Goal: Book appointment/travel/reservation

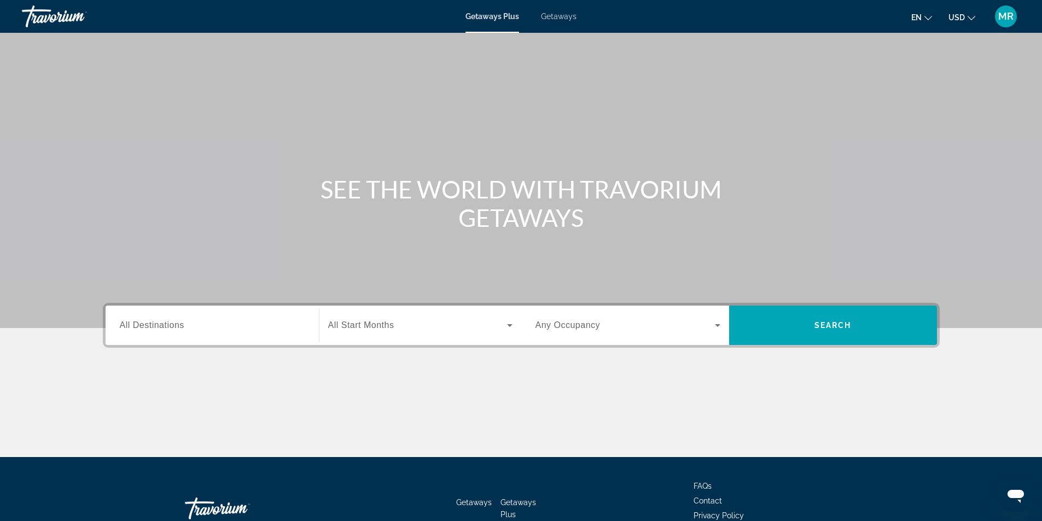
click at [560, 13] on span "Getaways" at bounding box center [559, 16] width 36 height 9
click at [167, 329] on span "All Destinations" at bounding box center [152, 325] width 65 height 9
click at [167, 329] on input "Destination All Destinations" at bounding box center [212, 325] width 185 height 13
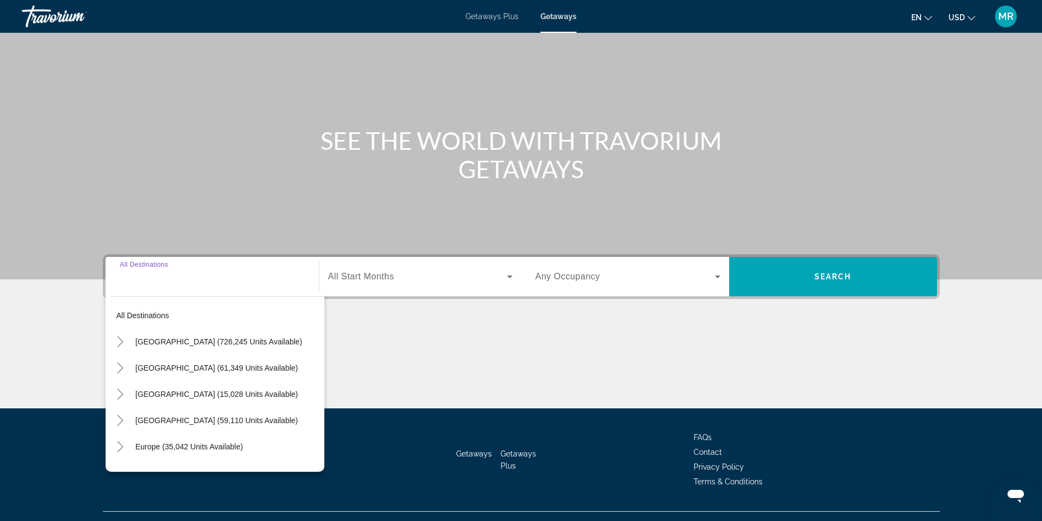
scroll to position [70, 0]
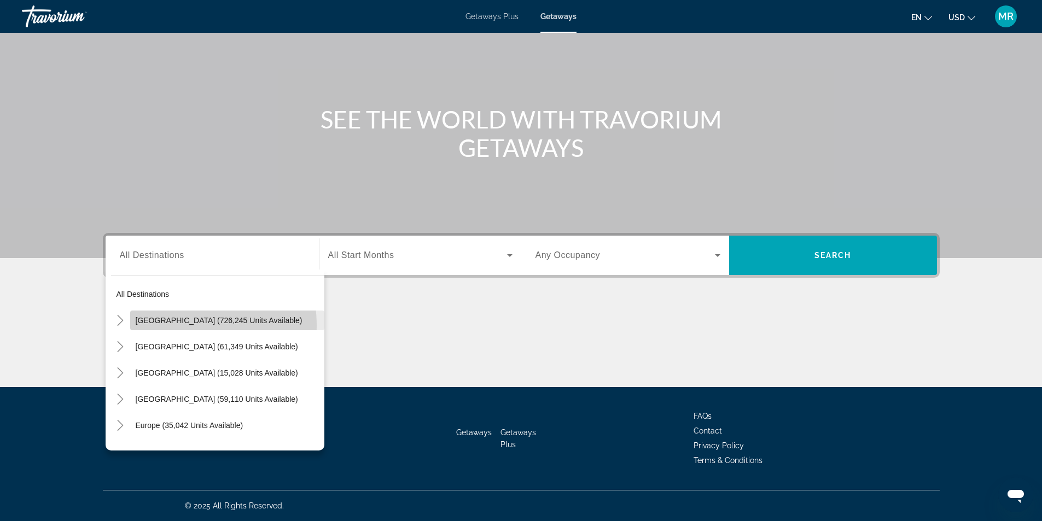
click at [168, 326] on span "Search widget" at bounding box center [227, 320] width 194 height 26
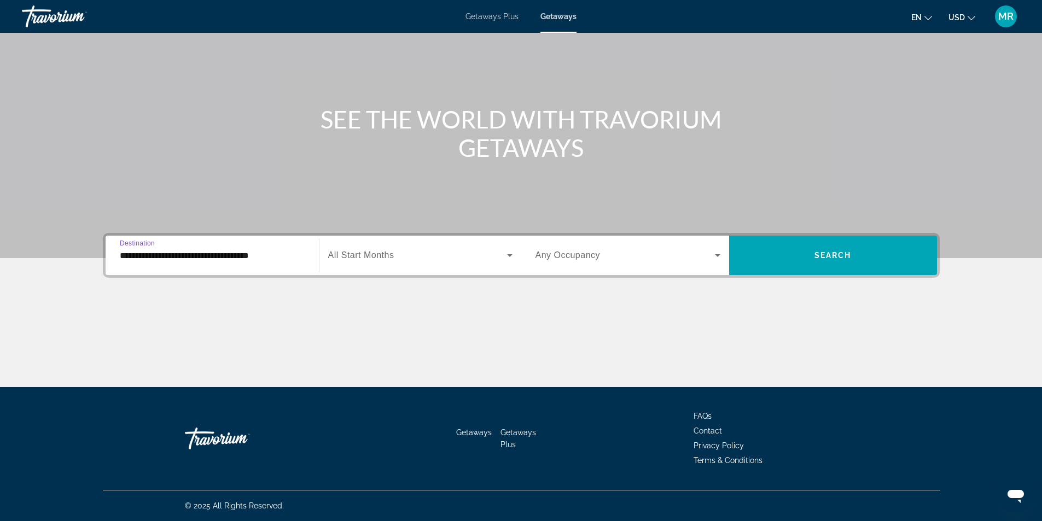
click at [219, 257] on input "**********" at bounding box center [212, 255] width 185 height 13
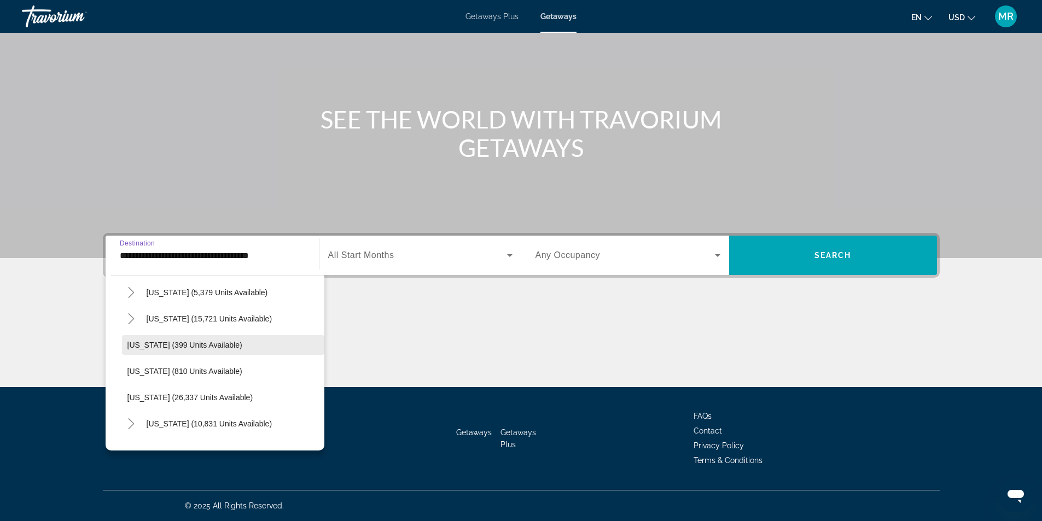
scroll to position [766, 0]
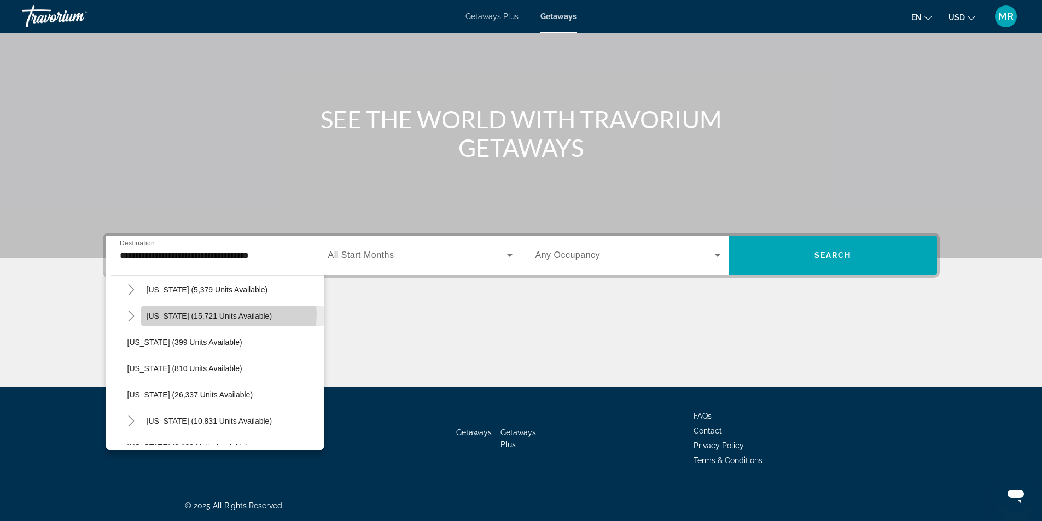
click at [224, 315] on span "North Carolina (15,721 units available)" at bounding box center [210, 316] width 126 height 9
type input "**********"
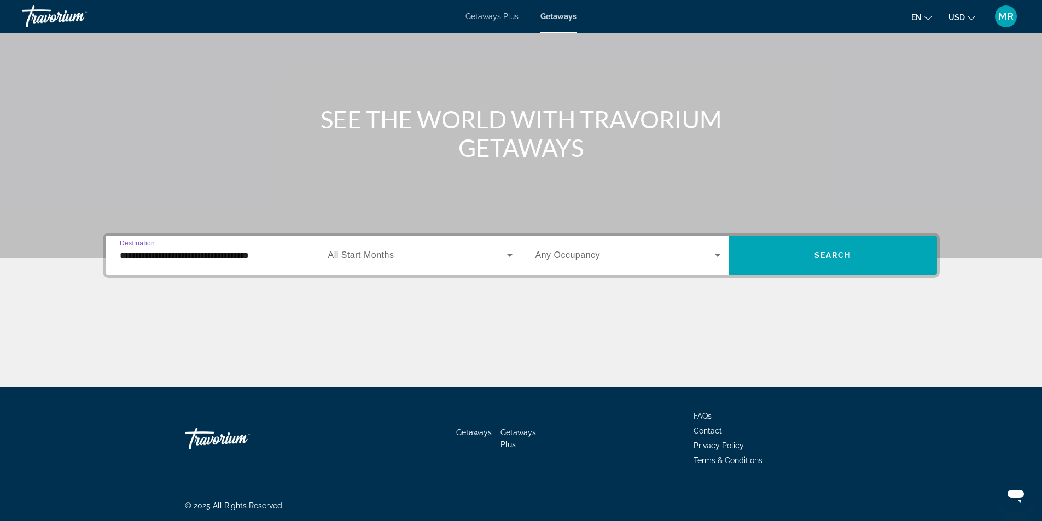
click at [368, 252] on span "All Start Months" at bounding box center [361, 255] width 66 height 9
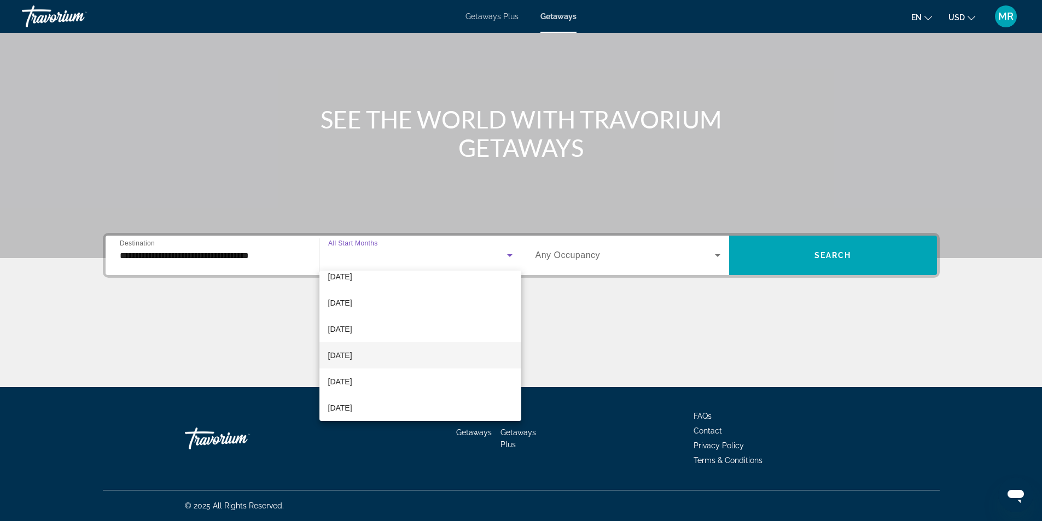
scroll to position [55, 0]
click at [396, 339] on mat-option "December 2025" at bounding box center [420, 338] width 202 height 26
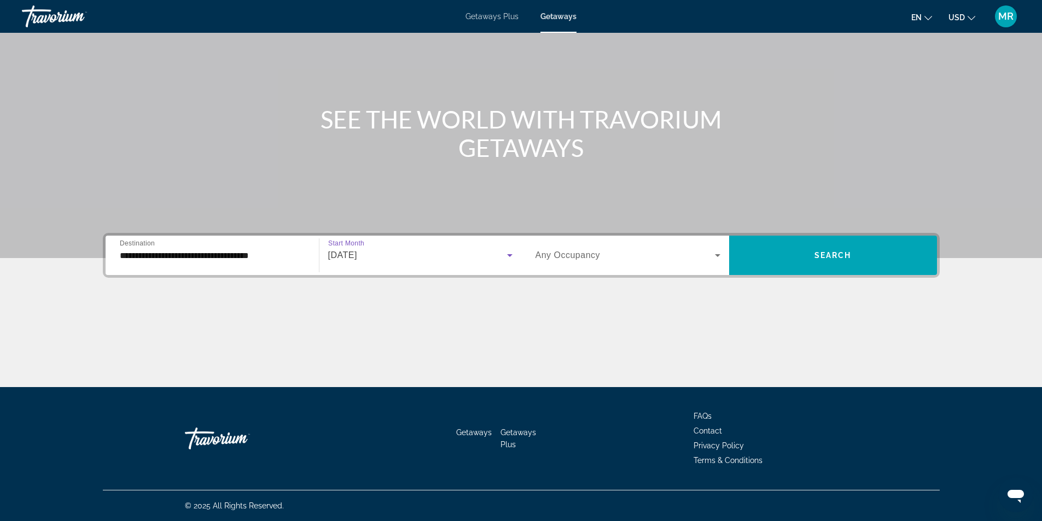
click at [567, 250] on span "Search widget" at bounding box center [625, 255] width 179 height 13
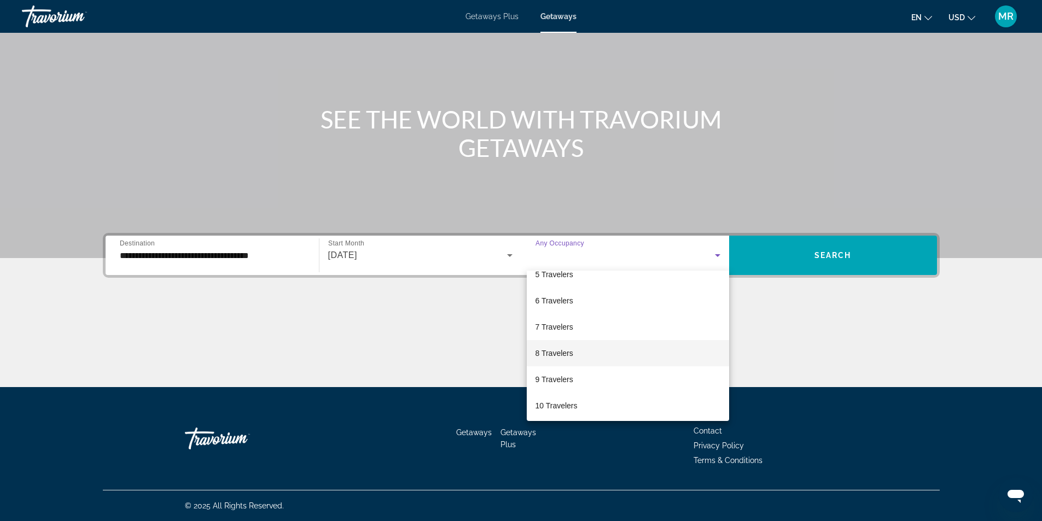
scroll to position [121, 0]
click at [546, 353] on span "8 Travelers" at bounding box center [555, 351] width 38 height 13
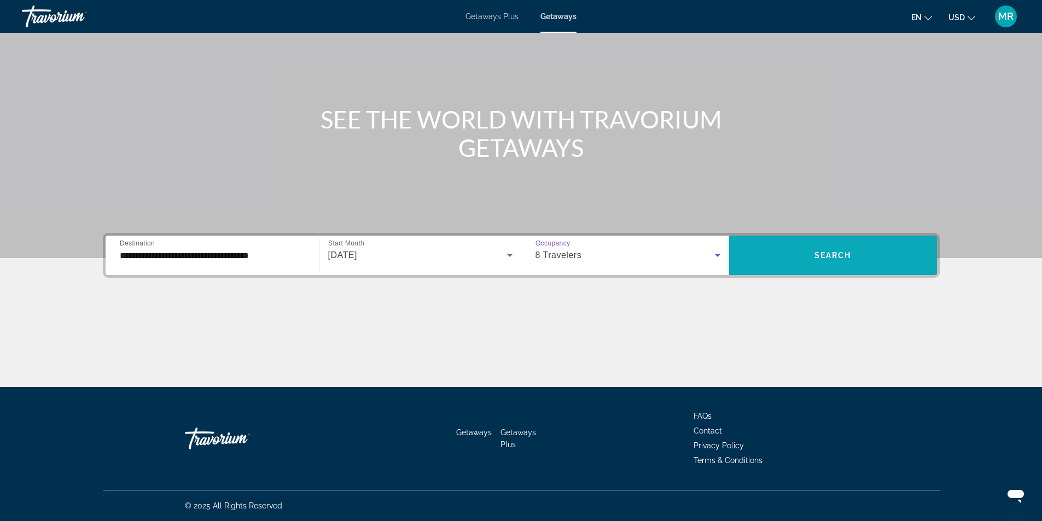
click at [843, 259] on span "Search" at bounding box center [833, 255] width 37 height 9
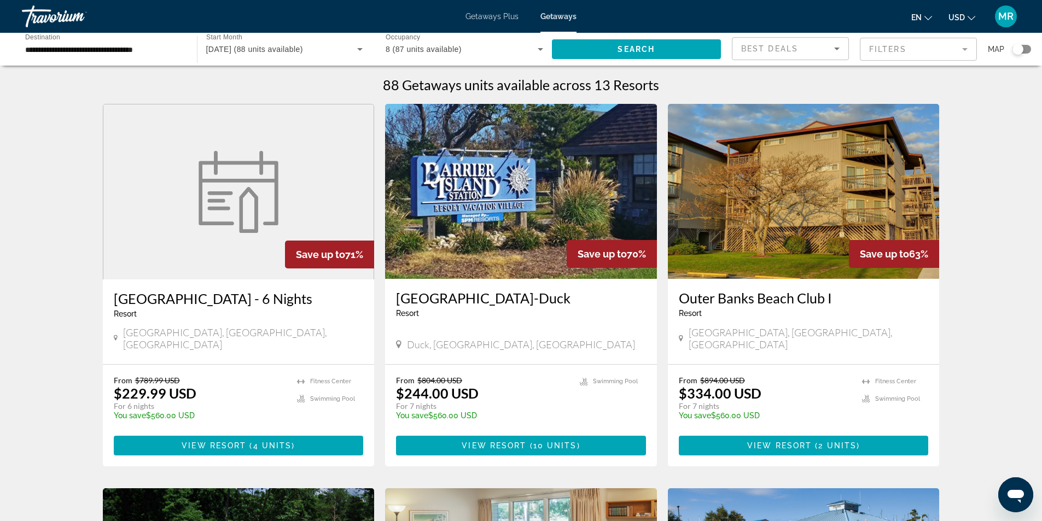
click at [511, 215] on img "Main content" at bounding box center [521, 191] width 272 height 175
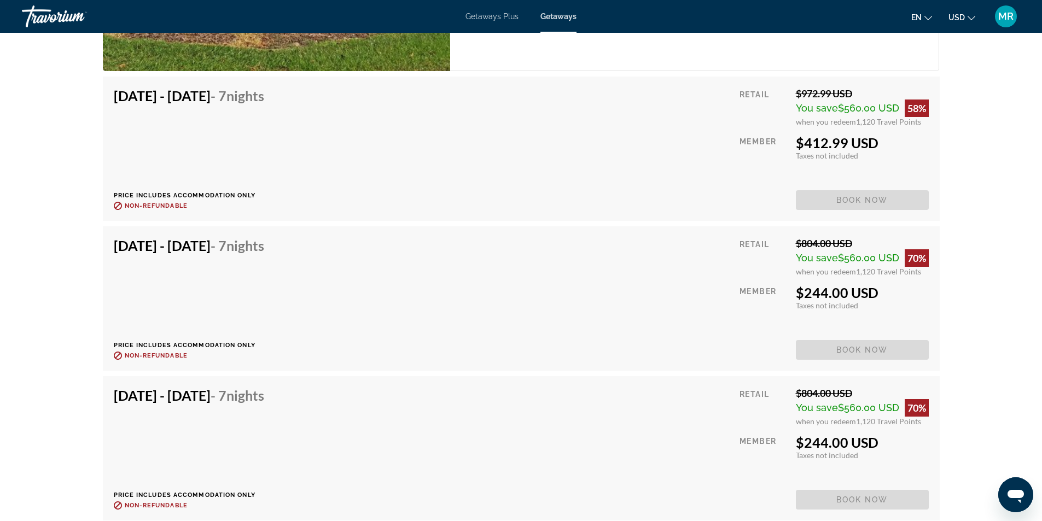
scroll to position [3337, 0]
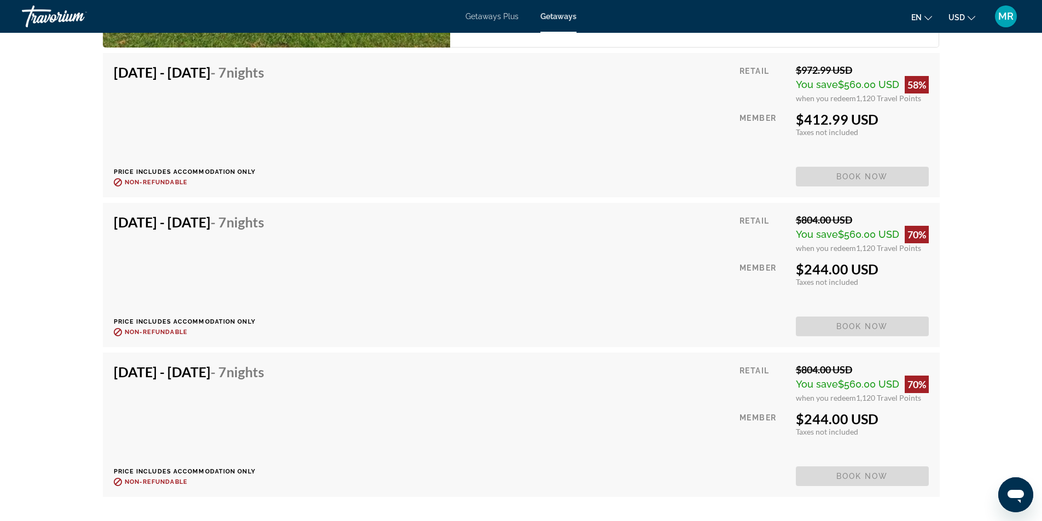
click at [609, 232] on div "Dec 27, 2025 - Jan 3, 2026 - 7 Nights Price includes accommodation only Refunda…" at bounding box center [521, 275] width 815 height 123
drag, startPoint x: 218, startPoint y: 224, endPoint x: 327, endPoint y: 224, distance: 108.9
click at [217, 224] on div "Dec 27, 2025 - Jan 3, 2026 - 7 Nights" at bounding box center [189, 225] width 150 height 22
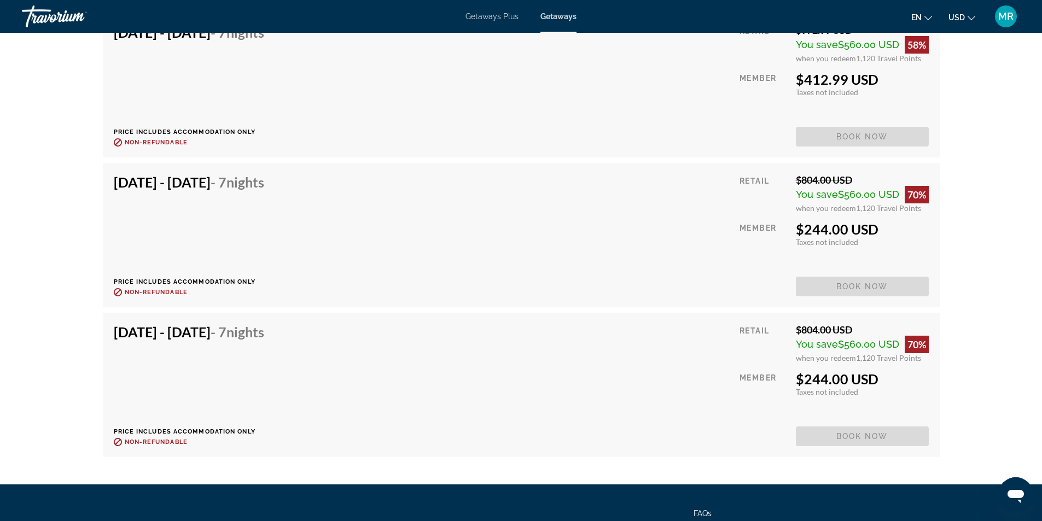
scroll to position [3466, 0]
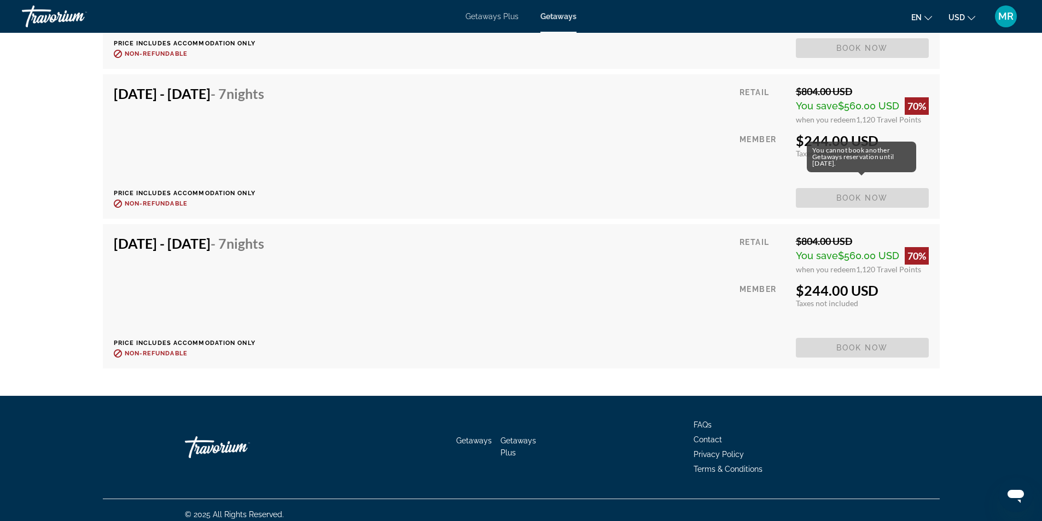
click at [846, 189] on span "Book now" at bounding box center [862, 198] width 133 height 20
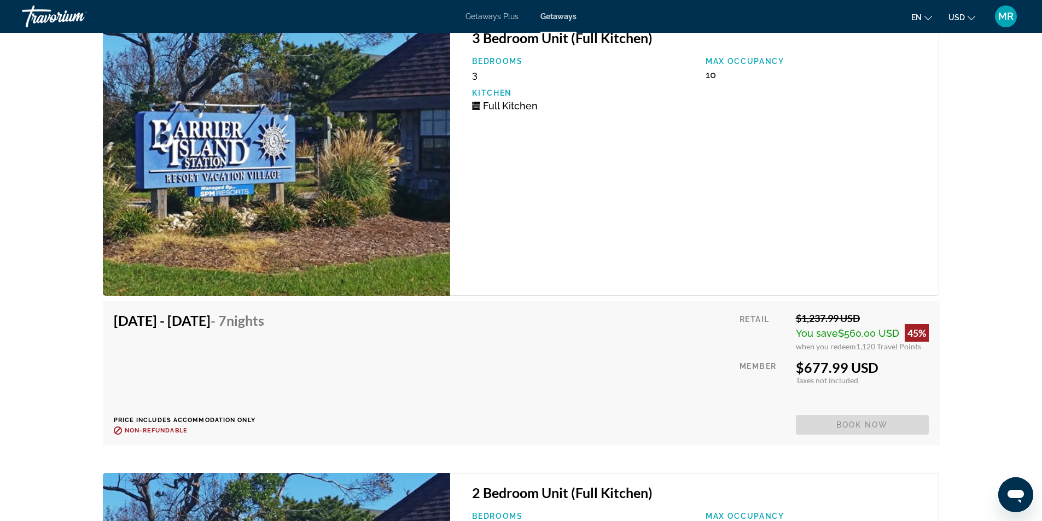
scroll to position [2426, 0]
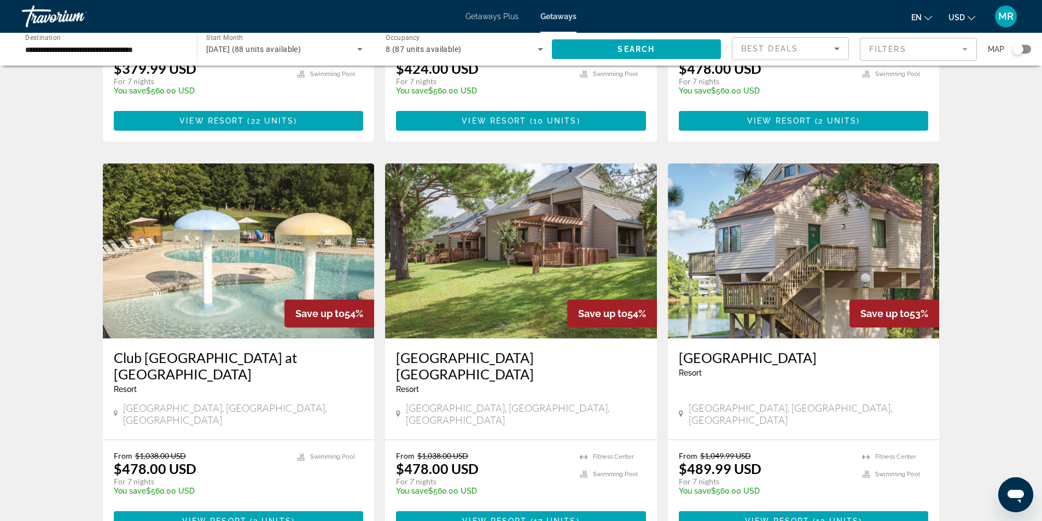
scroll to position [711, 0]
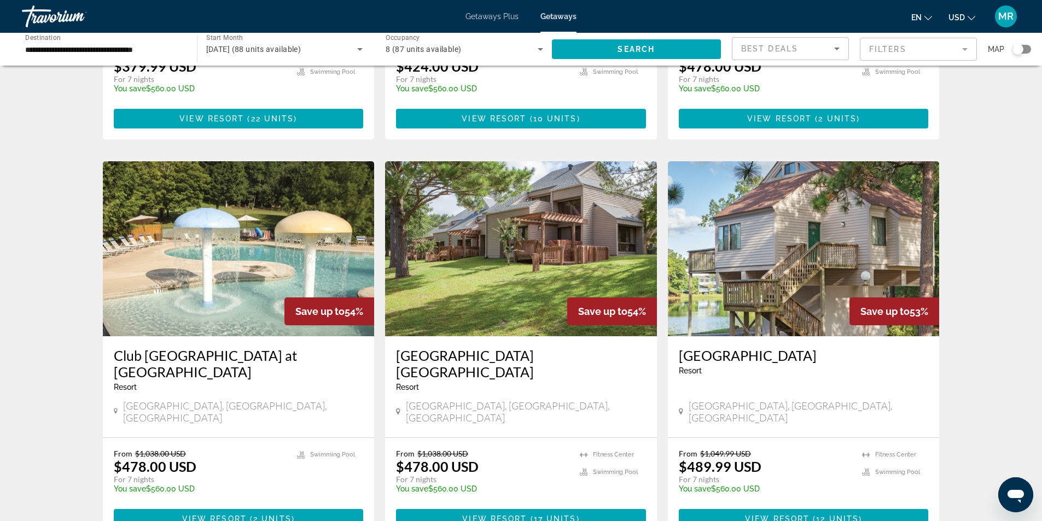
click at [528, 272] on img "Main content" at bounding box center [521, 248] width 272 height 175
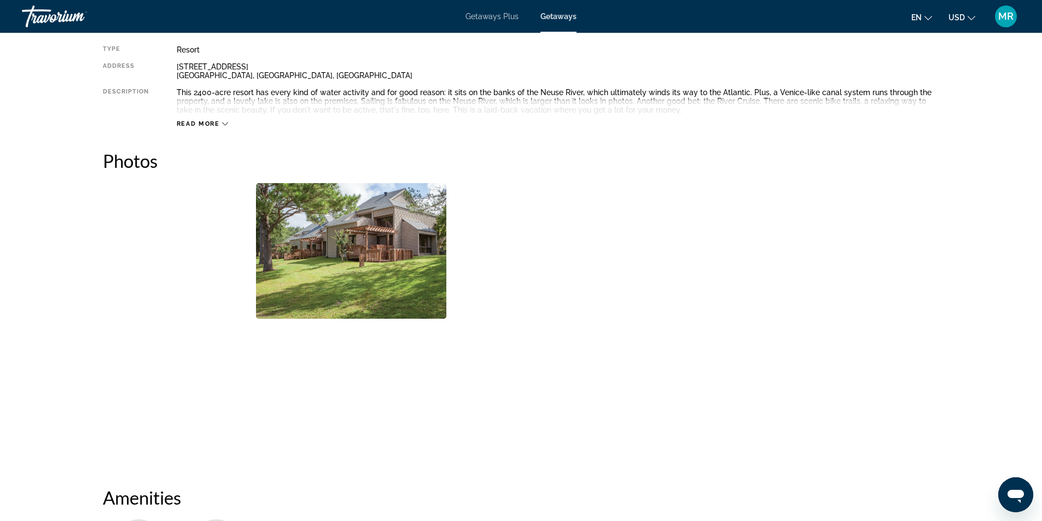
scroll to position [438, 0]
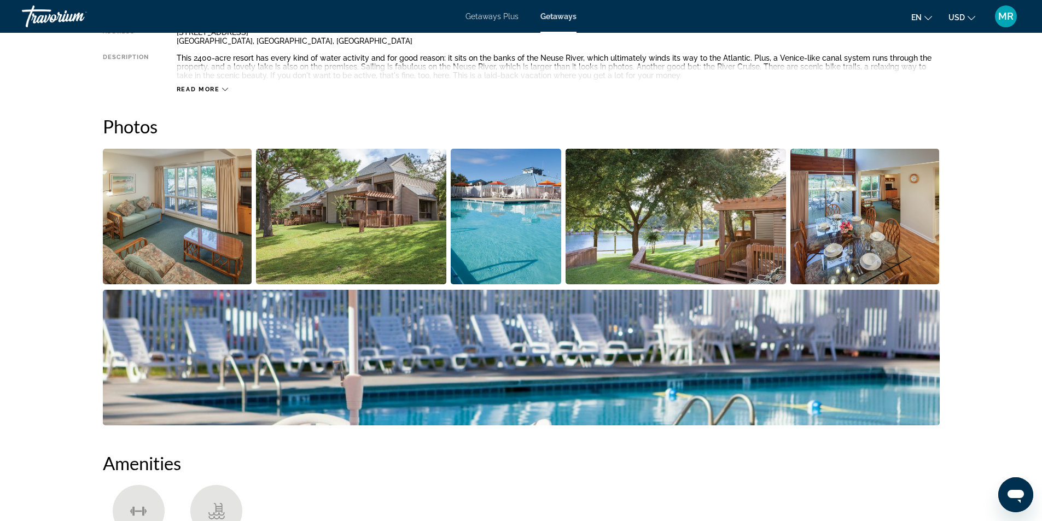
click at [234, 230] on img "Open full-screen image slider" at bounding box center [177, 217] width 149 height 136
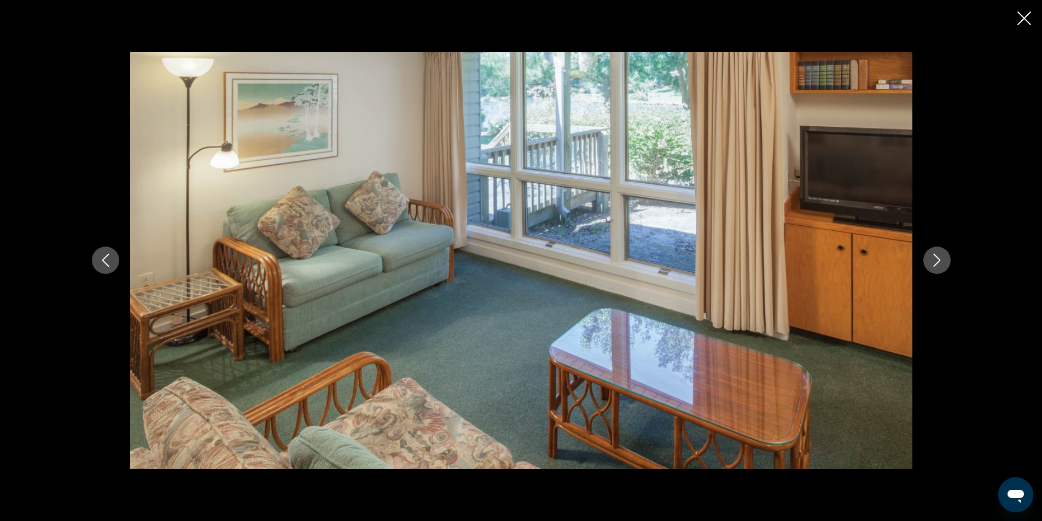
click at [935, 255] on icon "Next image" at bounding box center [937, 260] width 13 height 13
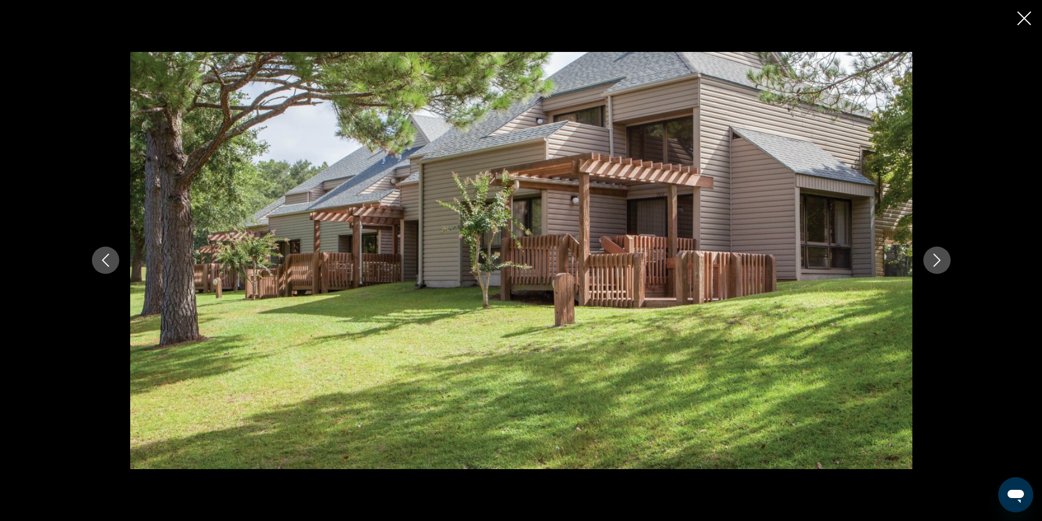
click at [934, 257] on icon "Next image" at bounding box center [937, 260] width 13 height 13
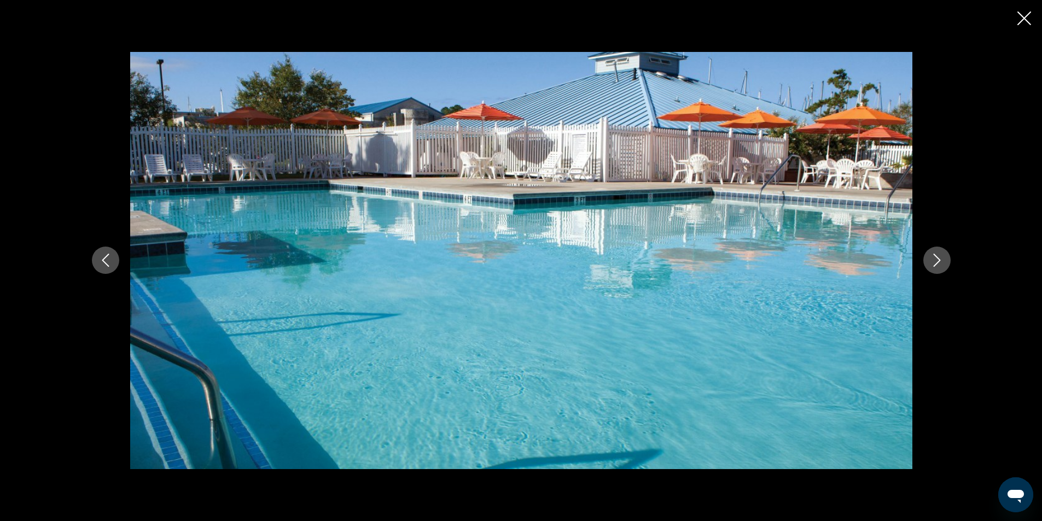
click at [932, 257] on icon "Next image" at bounding box center [937, 260] width 13 height 13
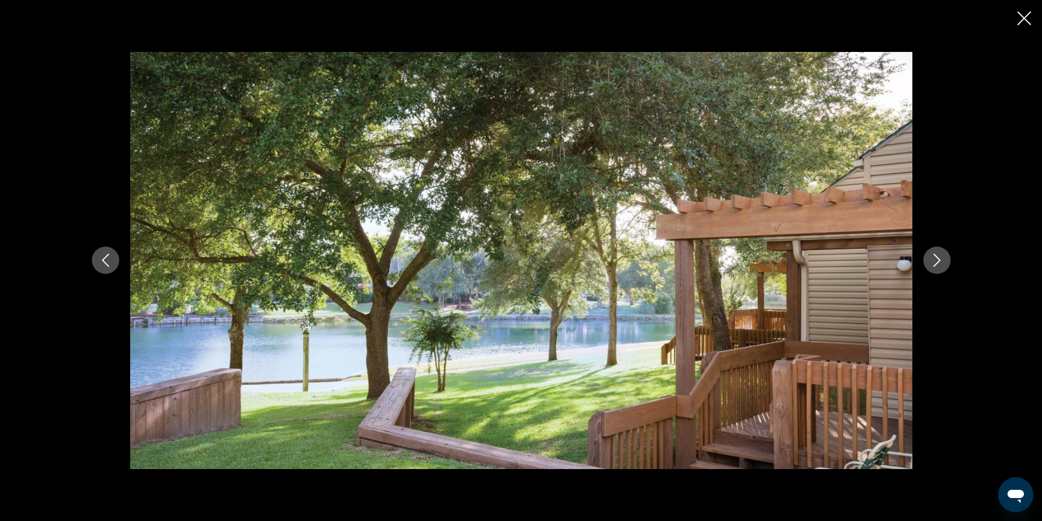
click at [931, 258] on icon "Next image" at bounding box center [937, 260] width 13 height 13
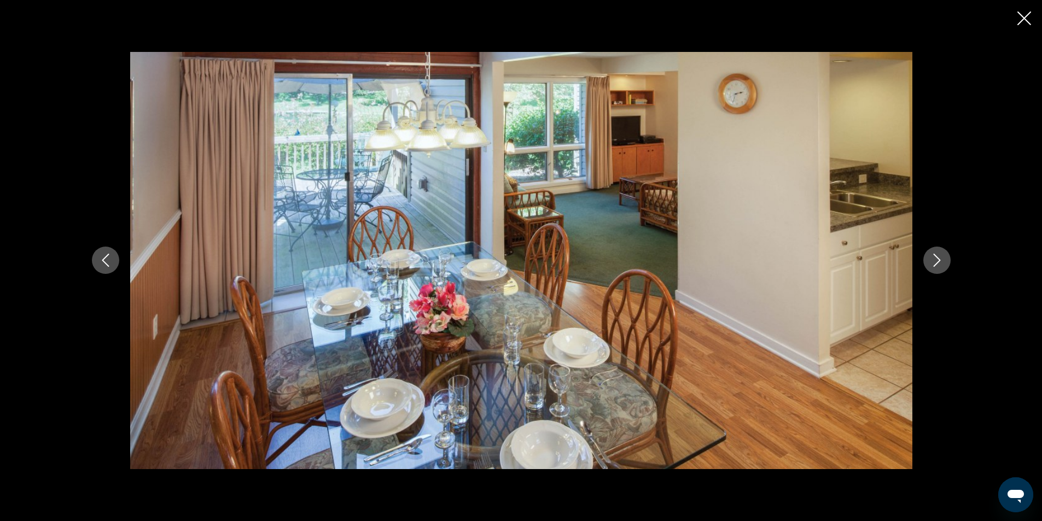
click at [915, 259] on div "prev next" at bounding box center [521, 260] width 881 height 417
click at [944, 264] on button "Next image" at bounding box center [936, 260] width 27 height 27
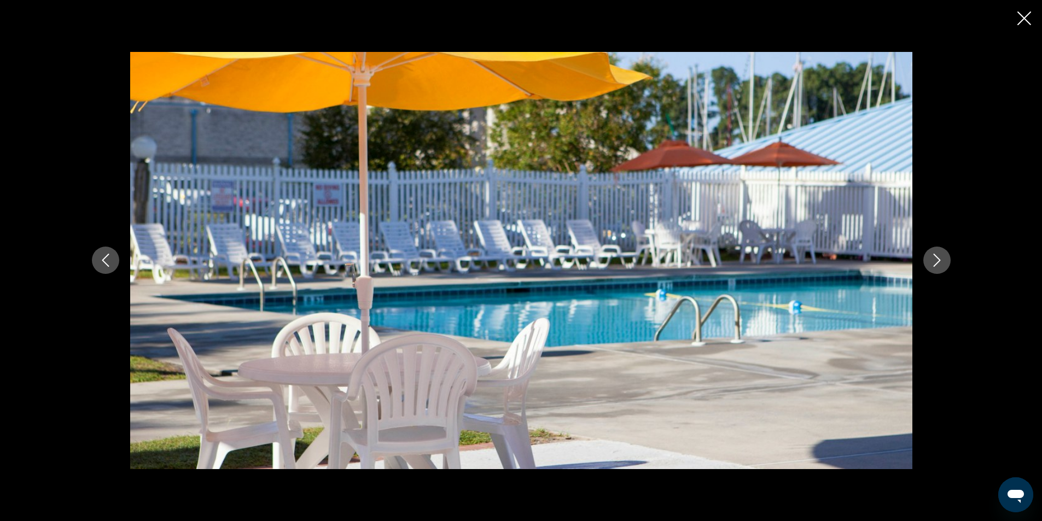
click at [944, 264] on button "Next image" at bounding box center [936, 260] width 27 height 27
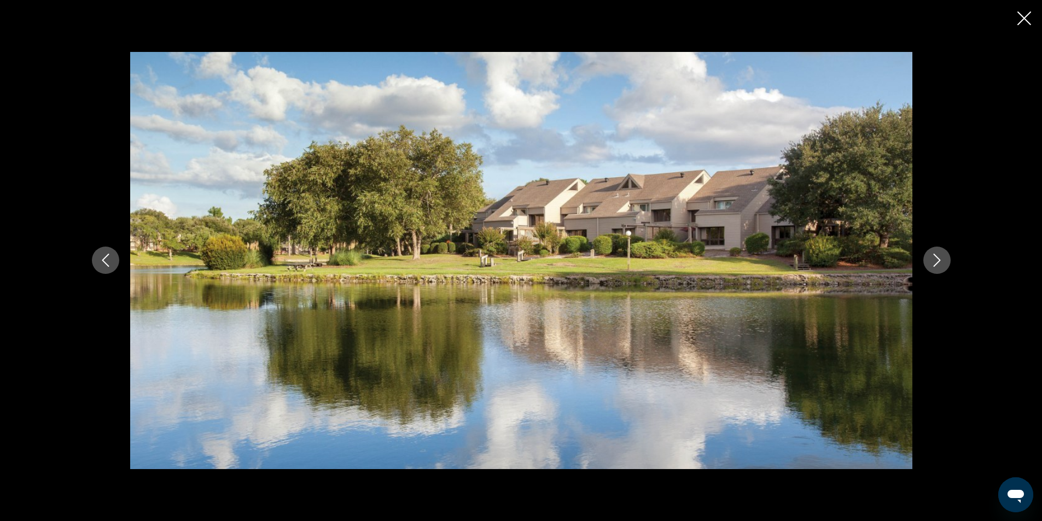
click at [944, 264] on button "Next image" at bounding box center [936, 260] width 27 height 27
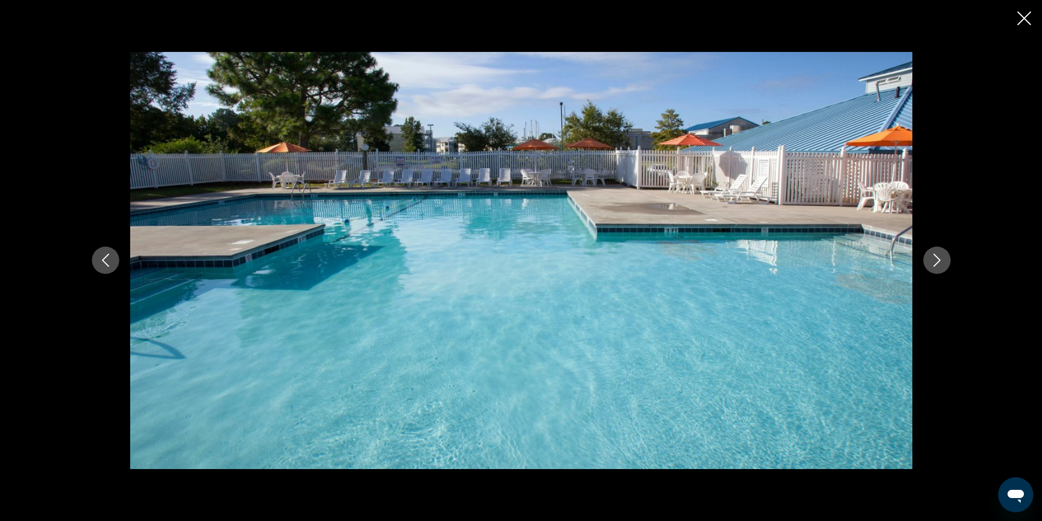
click at [944, 264] on button "Next image" at bounding box center [936, 260] width 27 height 27
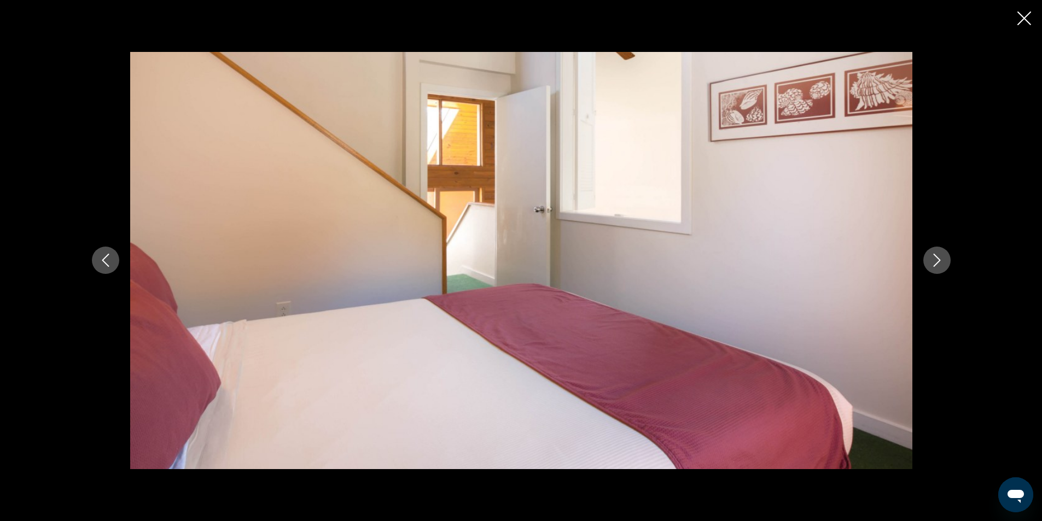
click at [943, 264] on button "Next image" at bounding box center [936, 260] width 27 height 27
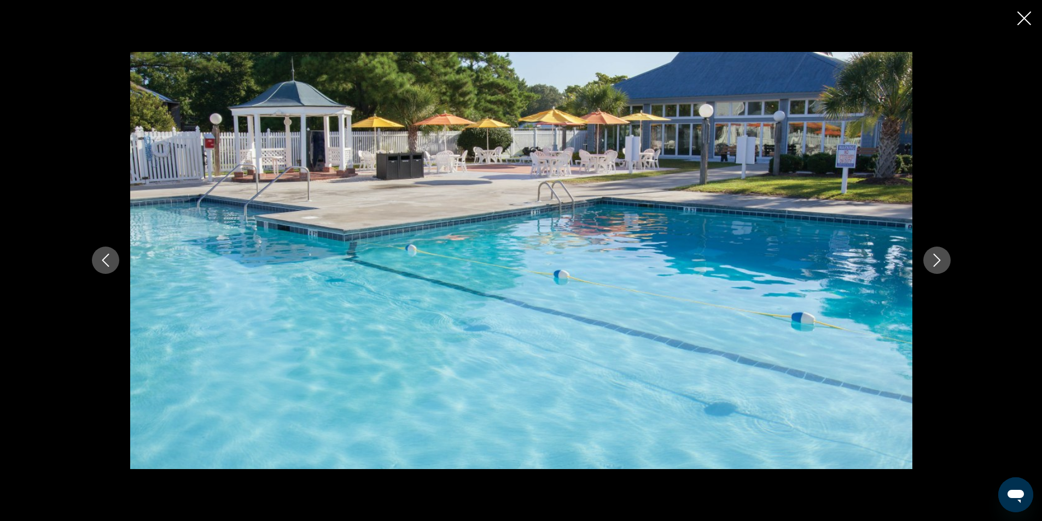
click at [943, 264] on icon "Next image" at bounding box center [937, 260] width 13 height 13
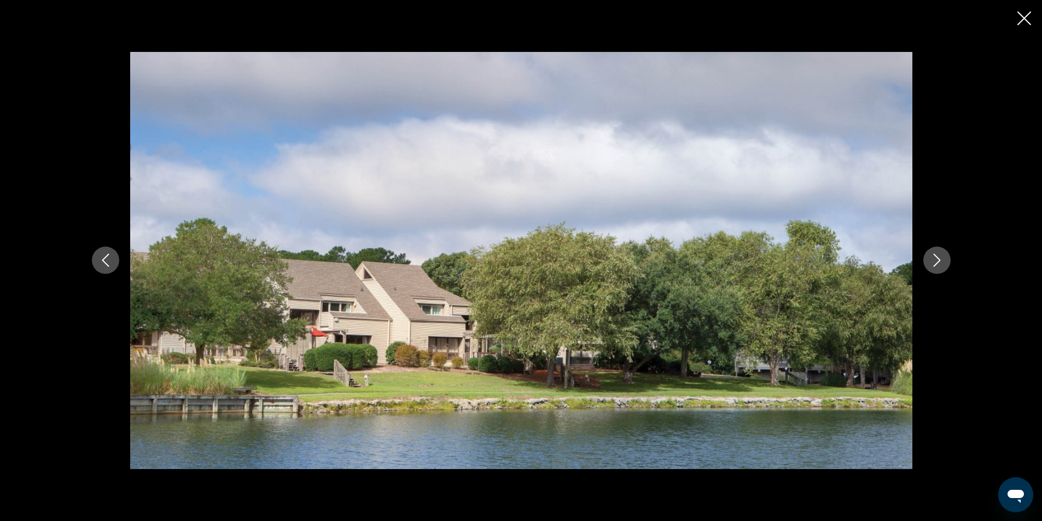
click at [943, 264] on icon "Next image" at bounding box center [937, 260] width 13 height 13
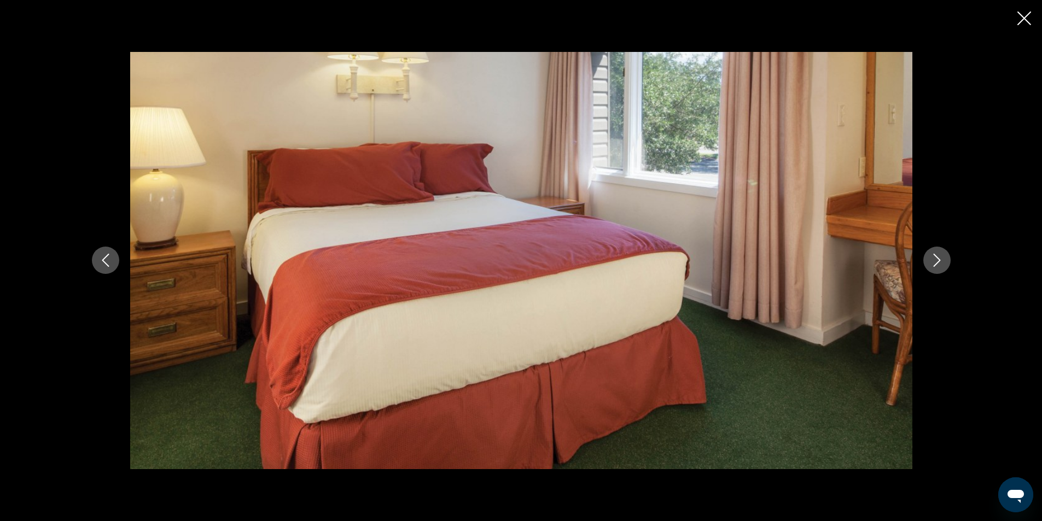
click at [942, 264] on icon "Next image" at bounding box center [937, 260] width 13 height 13
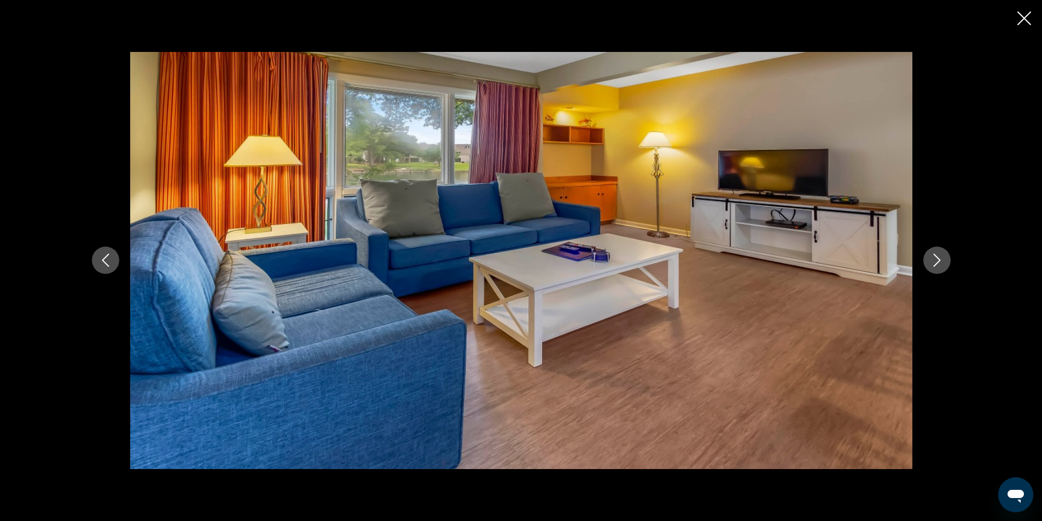
click at [937, 266] on icon "Next image" at bounding box center [937, 260] width 13 height 13
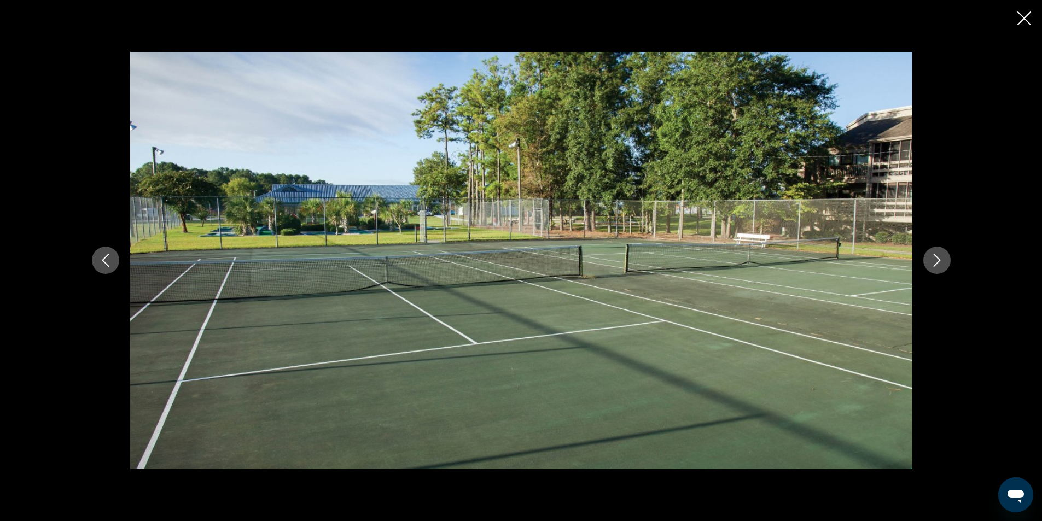
click at [937, 266] on icon "Next image" at bounding box center [937, 260] width 13 height 13
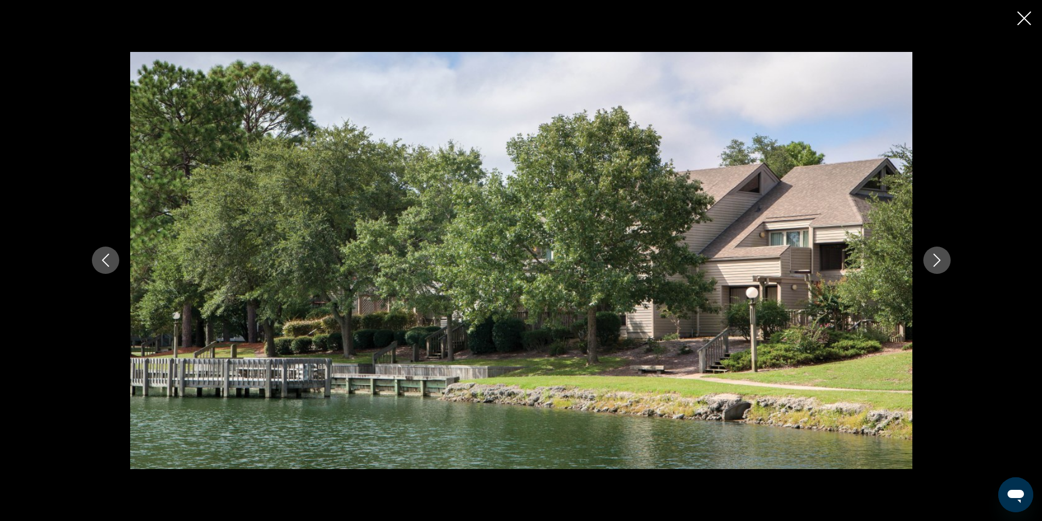
click at [937, 266] on icon "Next image" at bounding box center [937, 260] width 13 height 13
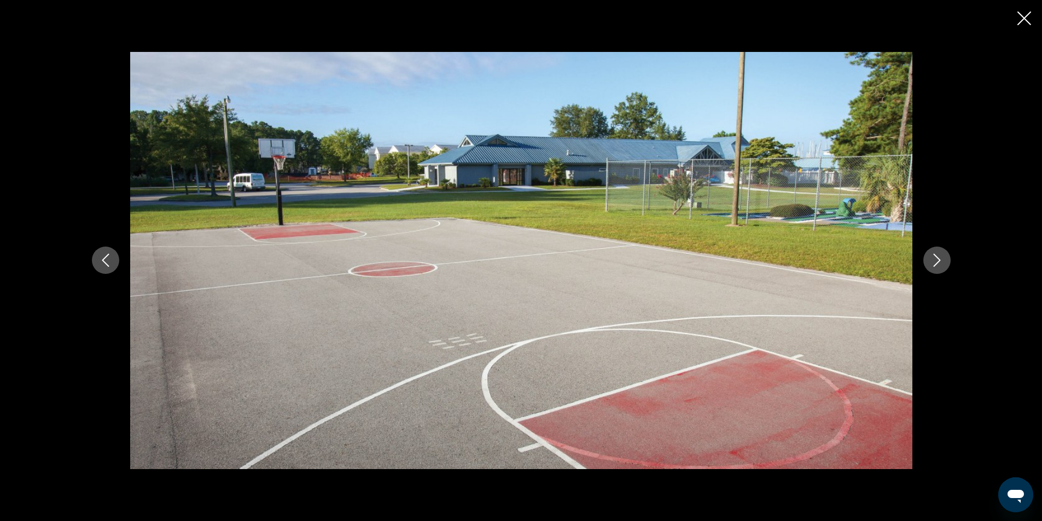
click at [937, 266] on icon "Next image" at bounding box center [937, 260] width 13 height 13
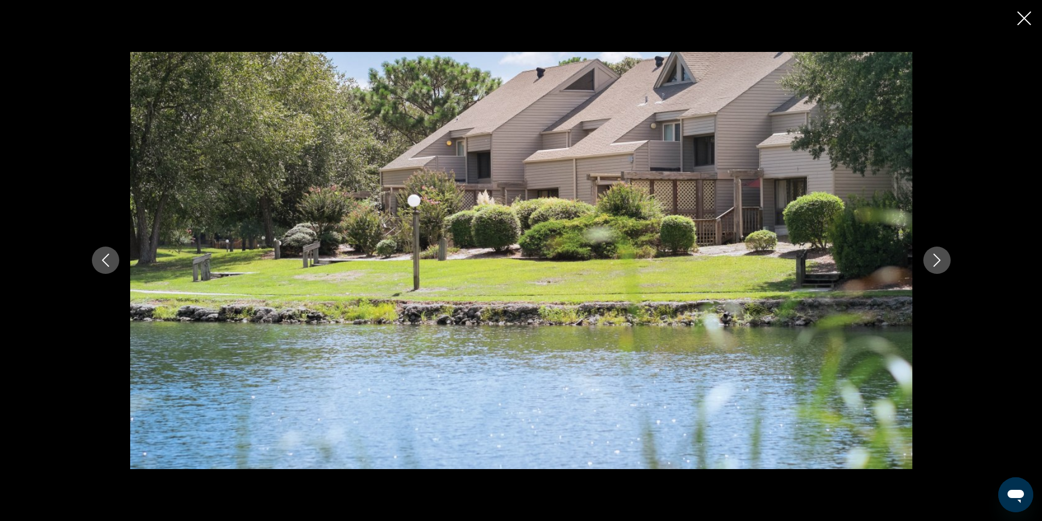
click at [935, 266] on icon "Next image" at bounding box center [937, 260] width 13 height 13
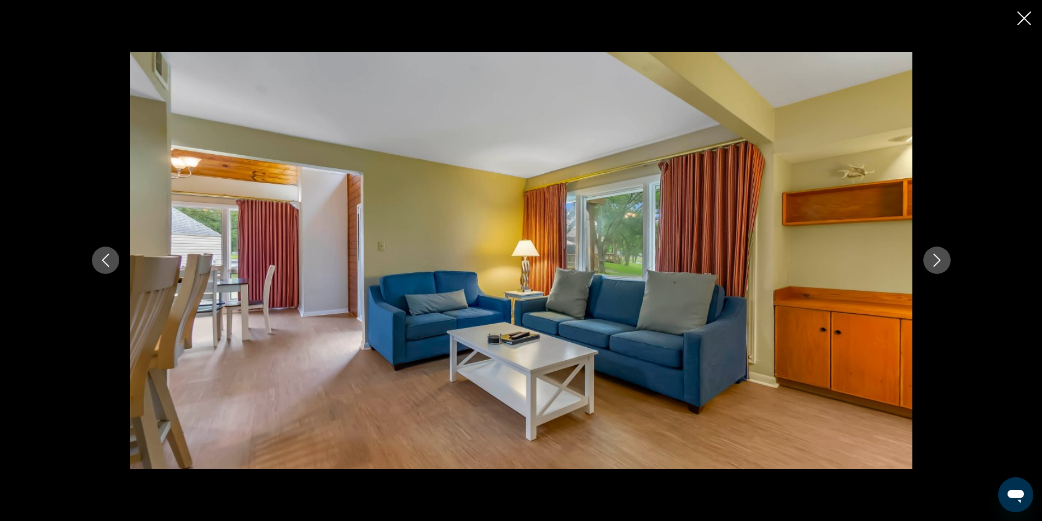
click at [935, 266] on icon "Next image" at bounding box center [937, 260] width 13 height 13
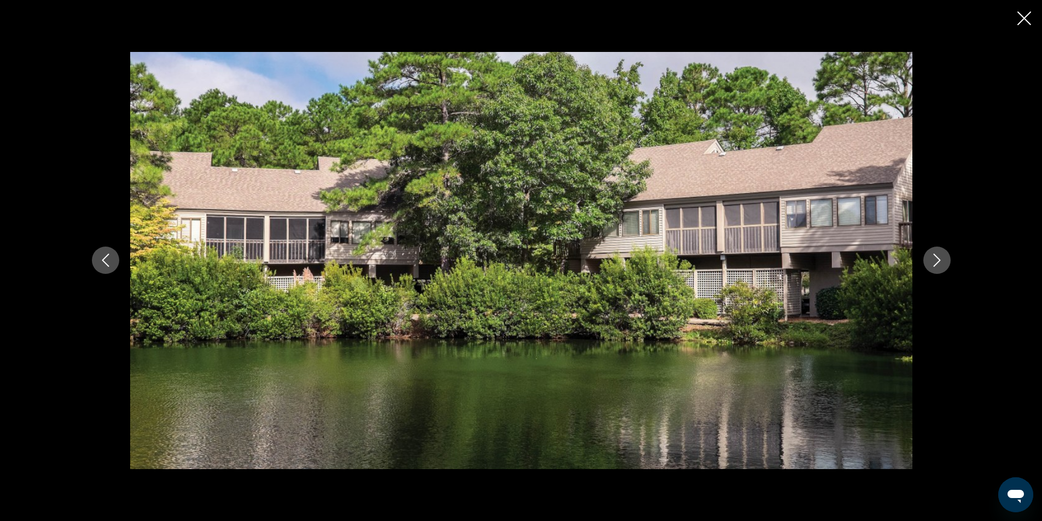
click at [935, 266] on icon "Next image" at bounding box center [937, 260] width 13 height 13
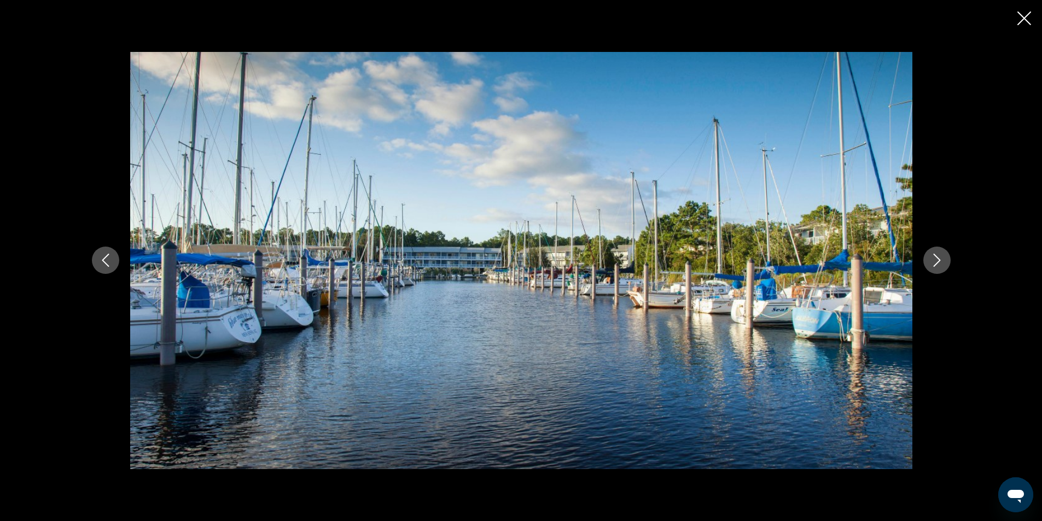
click at [935, 266] on icon "Next image" at bounding box center [937, 260] width 13 height 13
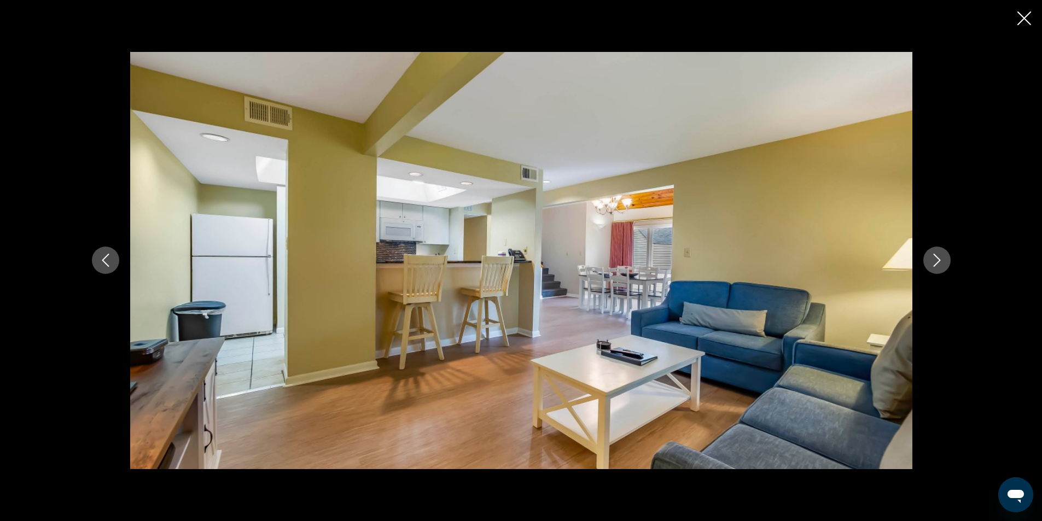
click at [935, 266] on icon "Next image" at bounding box center [937, 260] width 13 height 13
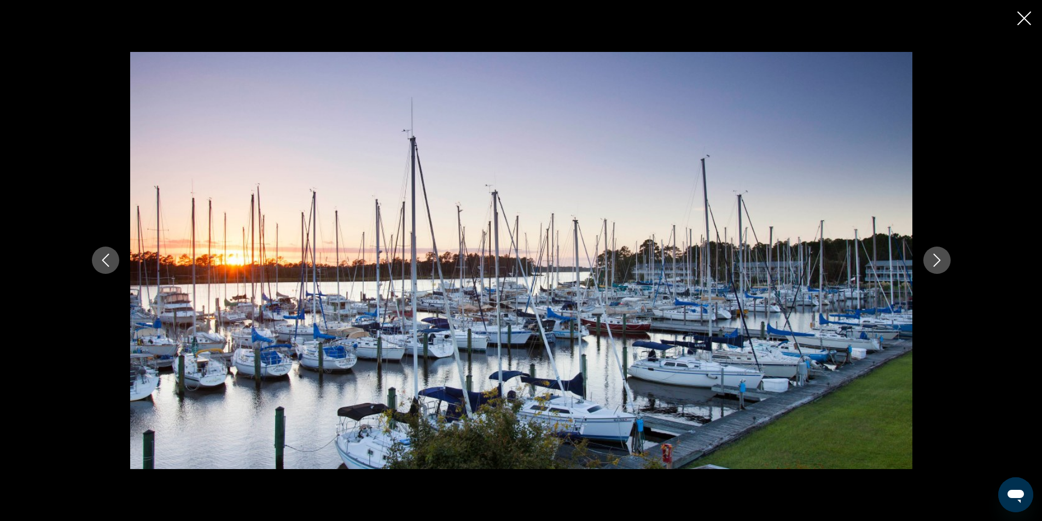
click at [935, 266] on icon "Next image" at bounding box center [937, 260] width 13 height 13
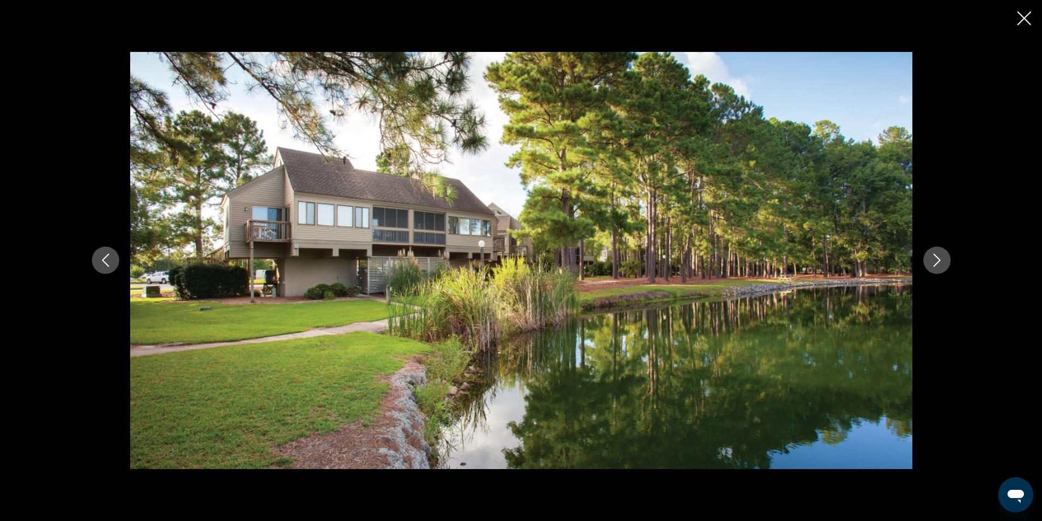
click at [933, 266] on icon "Next image" at bounding box center [937, 260] width 13 height 13
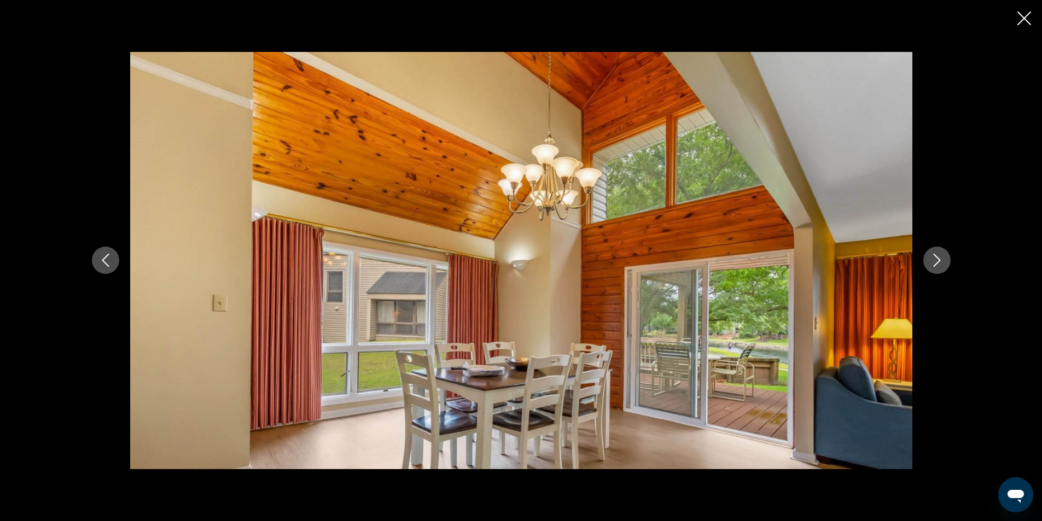
click at [934, 257] on icon "Next image" at bounding box center [937, 260] width 13 height 13
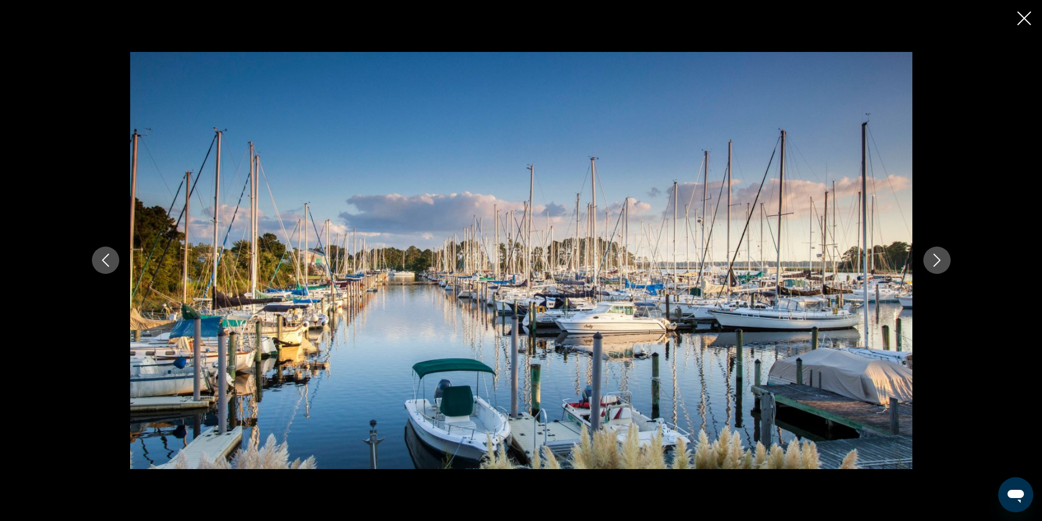
click at [938, 257] on icon "Next image" at bounding box center [937, 260] width 13 height 13
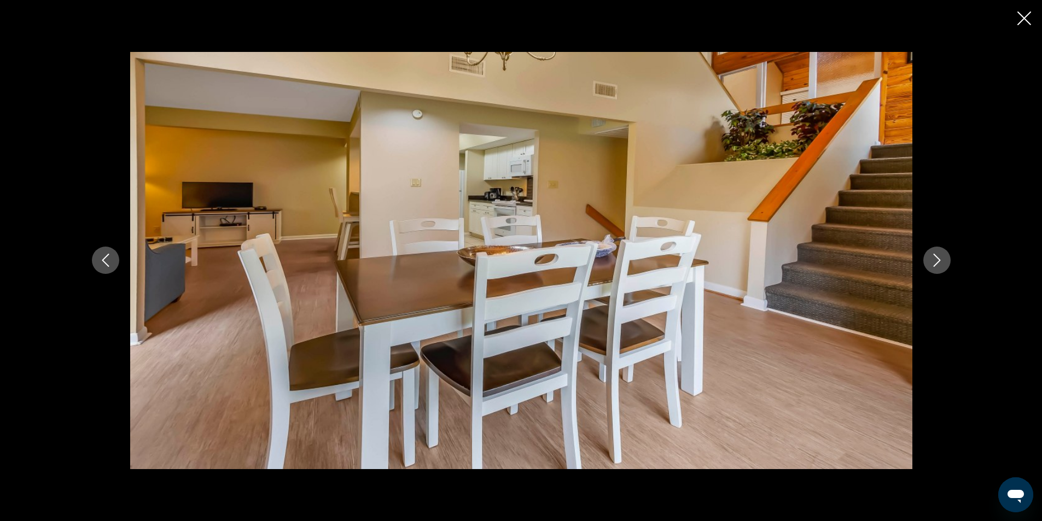
scroll to position [656, 0]
click at [943, 263] on icon "Next image" at bounding box center [937, 260] width 13 height 13
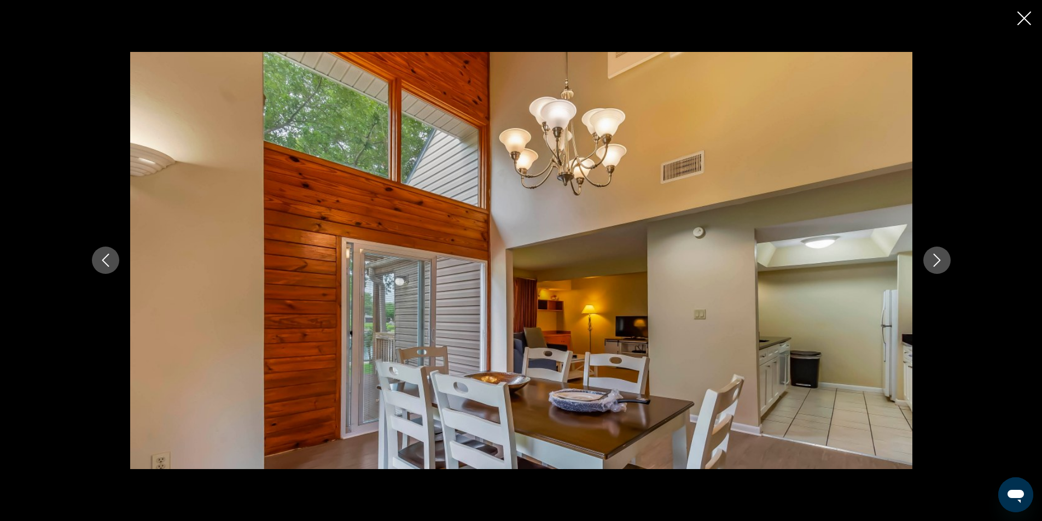
click at [943, 264] on icon "Next image" at bounding box center [937, 260] width 13 height 13
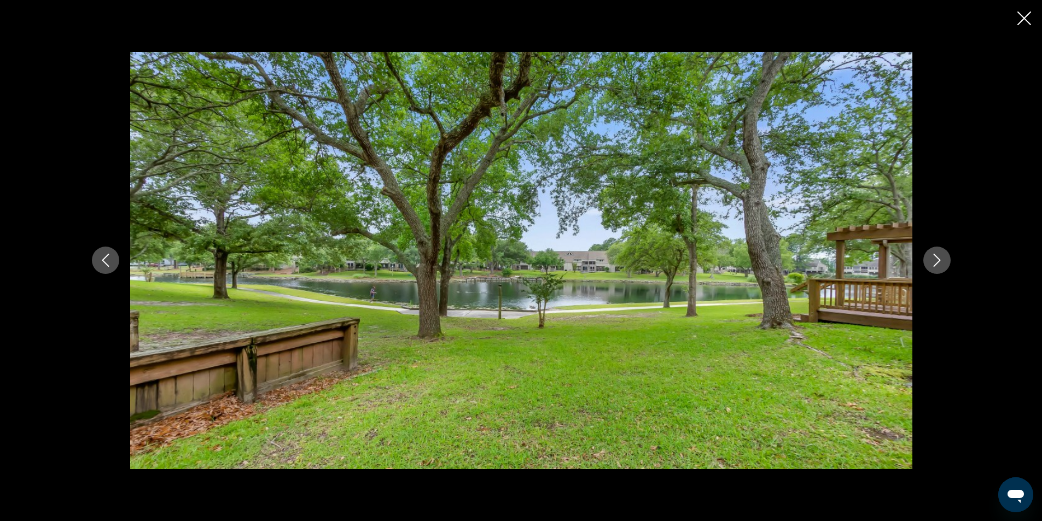
click at [931, 264] on icon "Next image" at bounding box center [937, 260] width 13 height 13
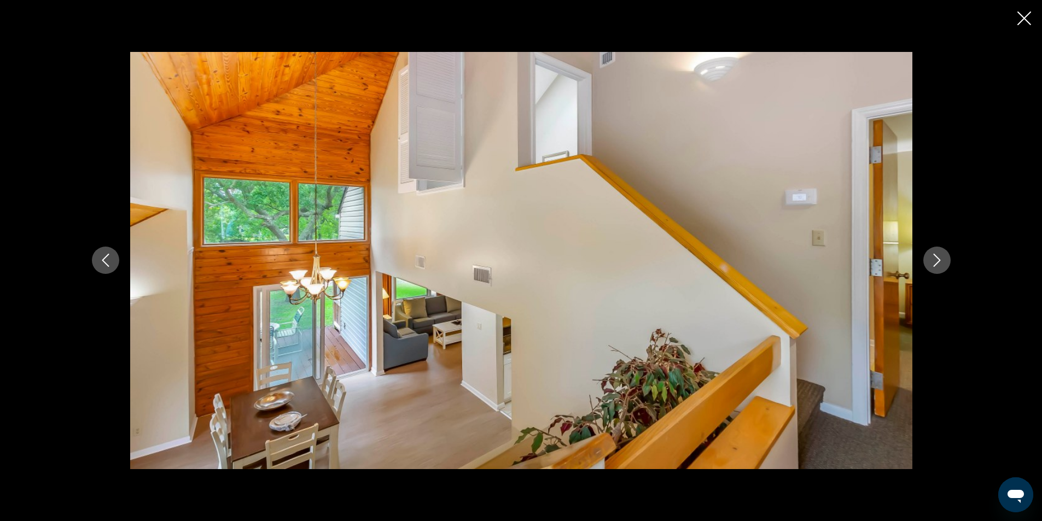
click at [931, 264] on icon "Next image" at bounding box center [937, 260] width 13 height 13
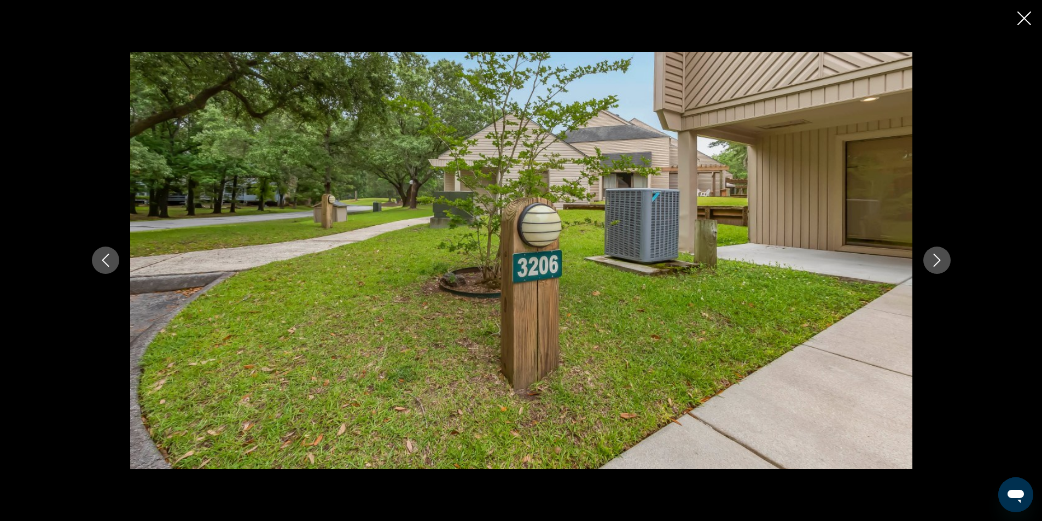
click at [931, 264] on icon "Next image" at bounding box center [937, 260] width 13 height 13
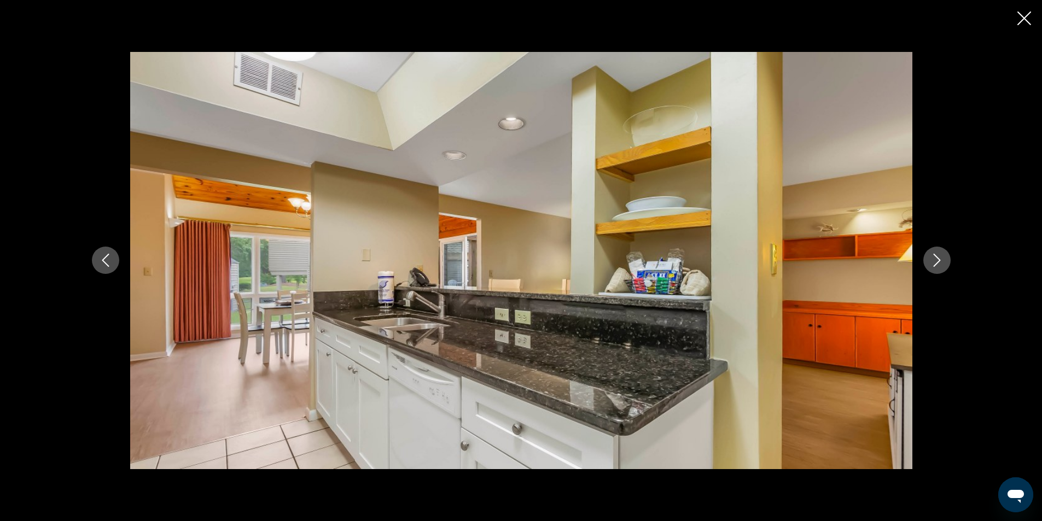
click at [931, 264] on icon "Next image" at bounding box center [937, 260] width 13 height 13
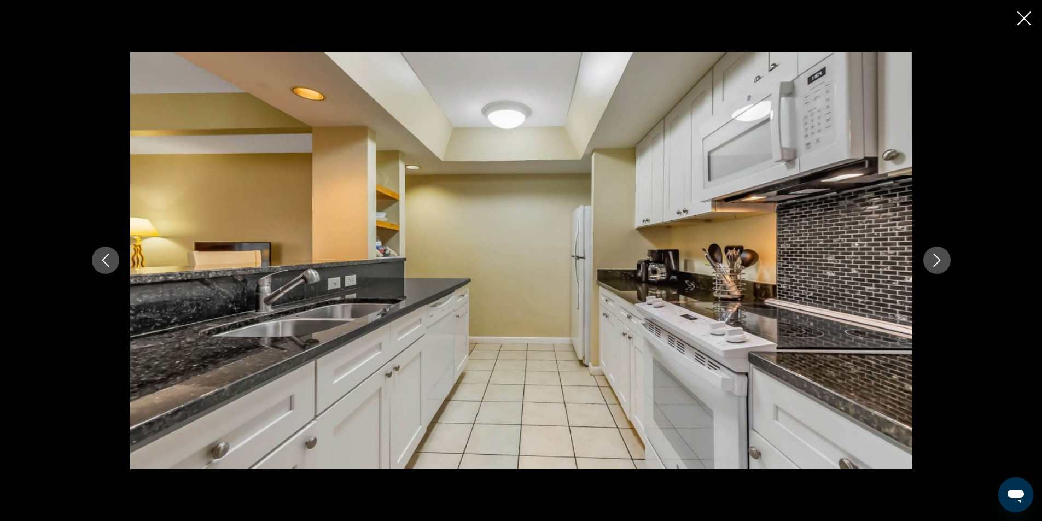
click at [933, 264] on icon "Next image" at bounding box center [937, 260] width 13 height 13
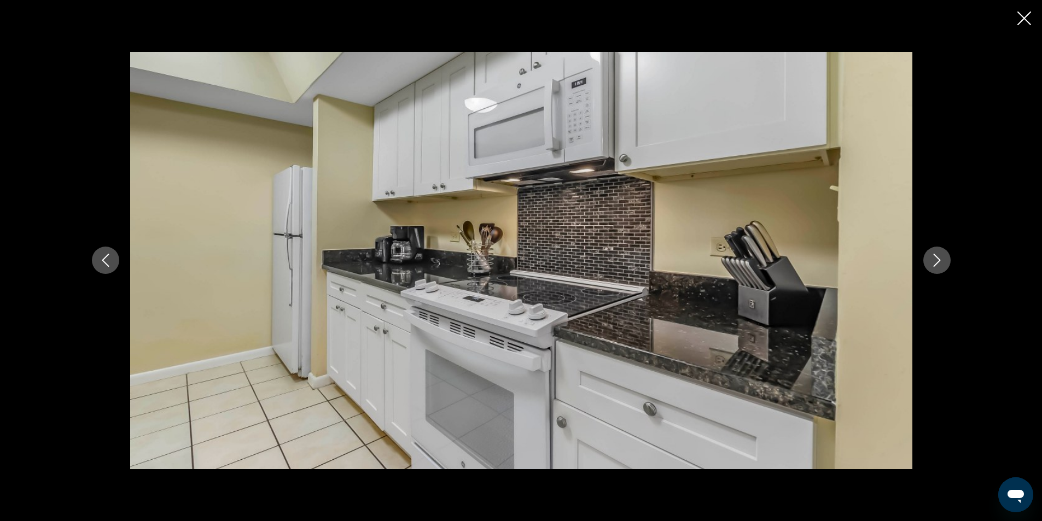
click at [933, 264] on icon "Next image" at bounding box center [937, 260] width 13 height 13
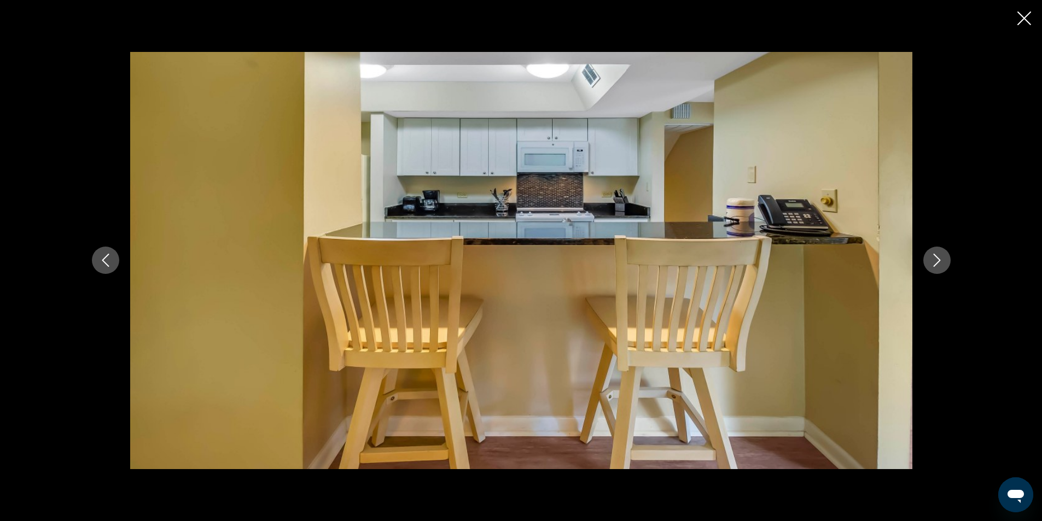
click at [933, 264] on icon "Next image" at bounding box center [937, 260] width 13 height 13
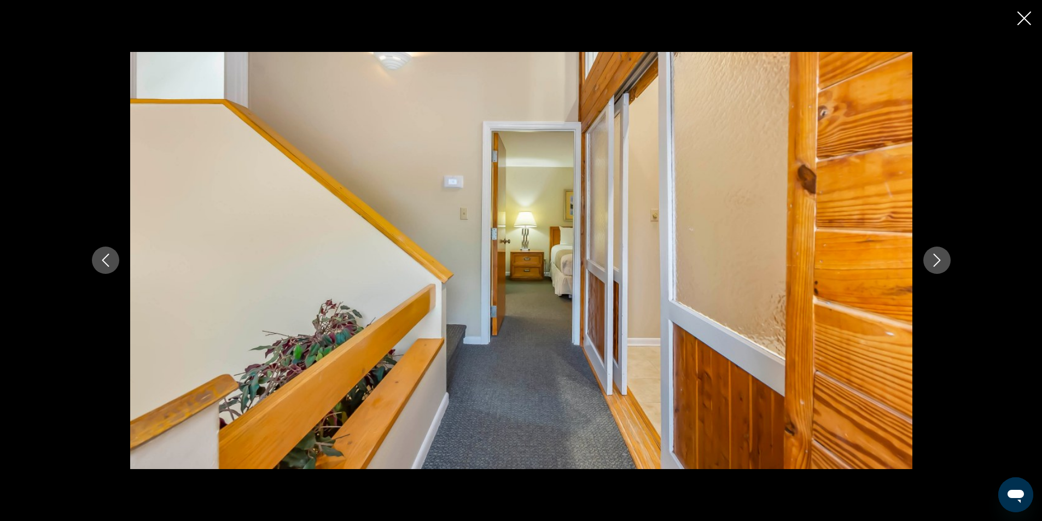
click at [933, 264] on icon "Next image" at bounding box center [937, 260] width 13 height 13
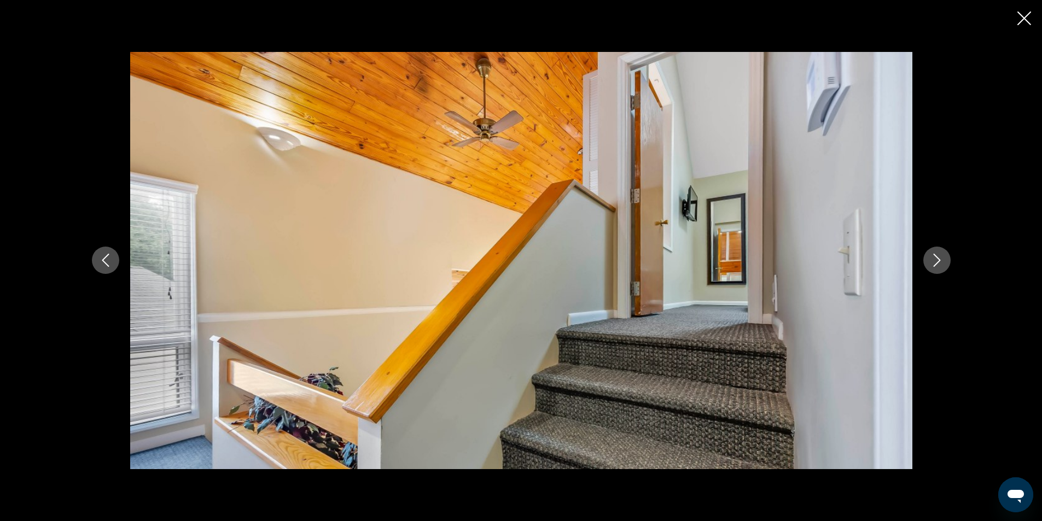
click at [934, 264] on icon "Next image" at bounding box center [937, 260] width 13 height 13
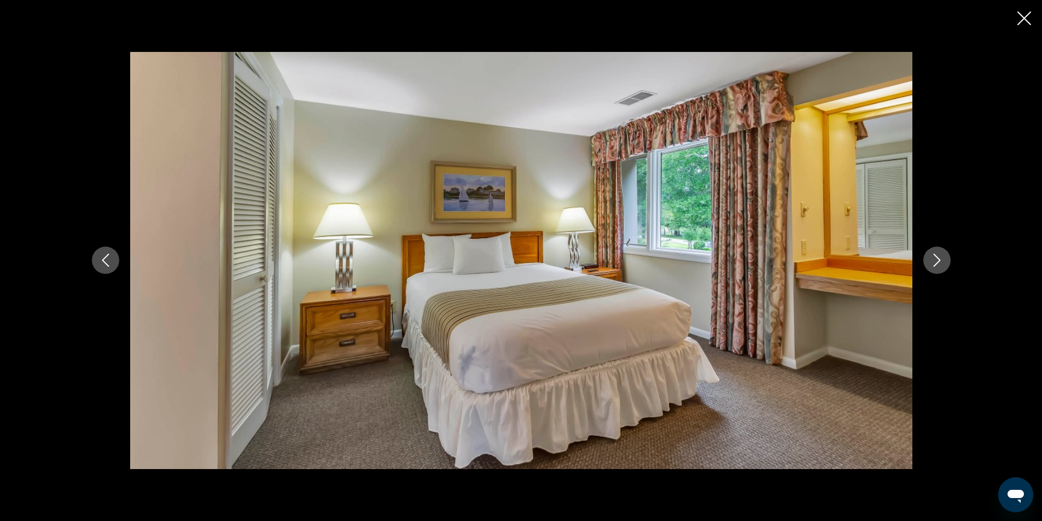
click at [934, 264] on icon "Next image" at bounding box center [937, 260] width 13 height 13
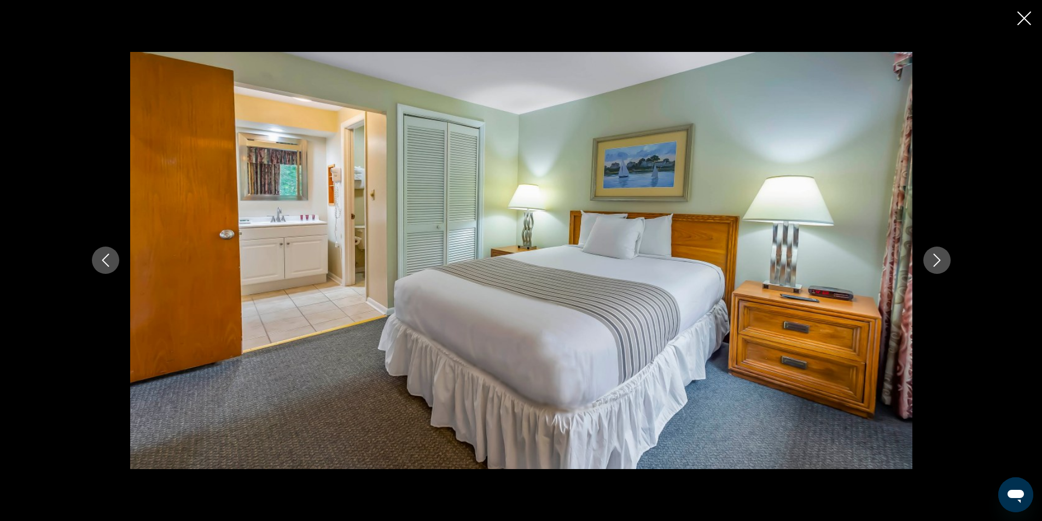
click at [934, 264] on icon "Next image" at bounding box center [937, 260] width 13 height 13
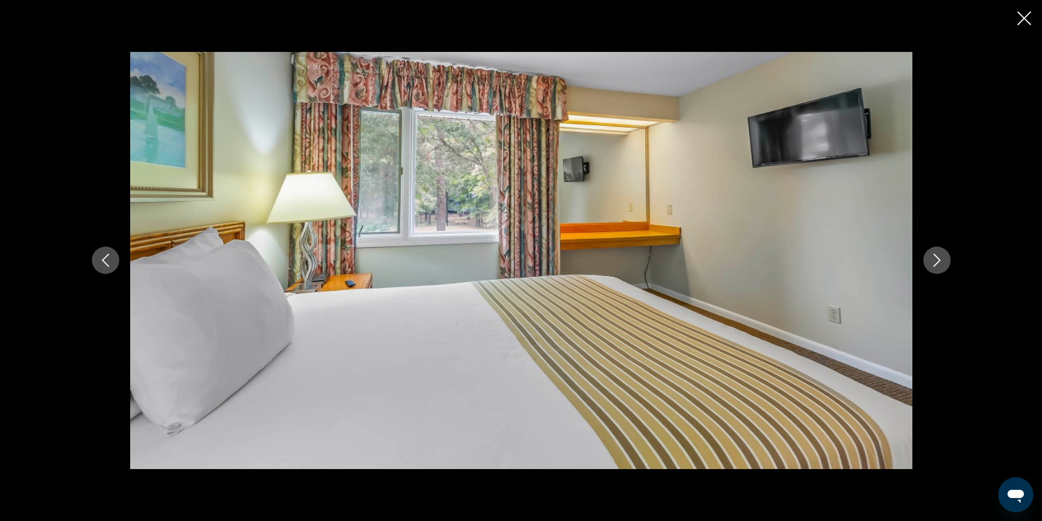
click at [101, 268] on button "Previous image" at bounding box center [105, 260] width 27 height 27
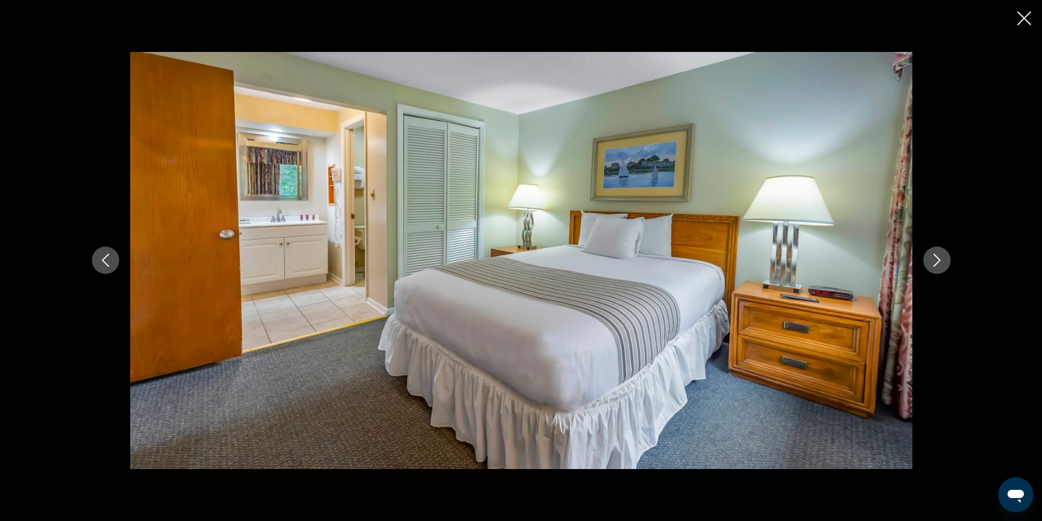
click at [929, 264] on button "Next image" at bounding box center [936, 260] width 27 height 27
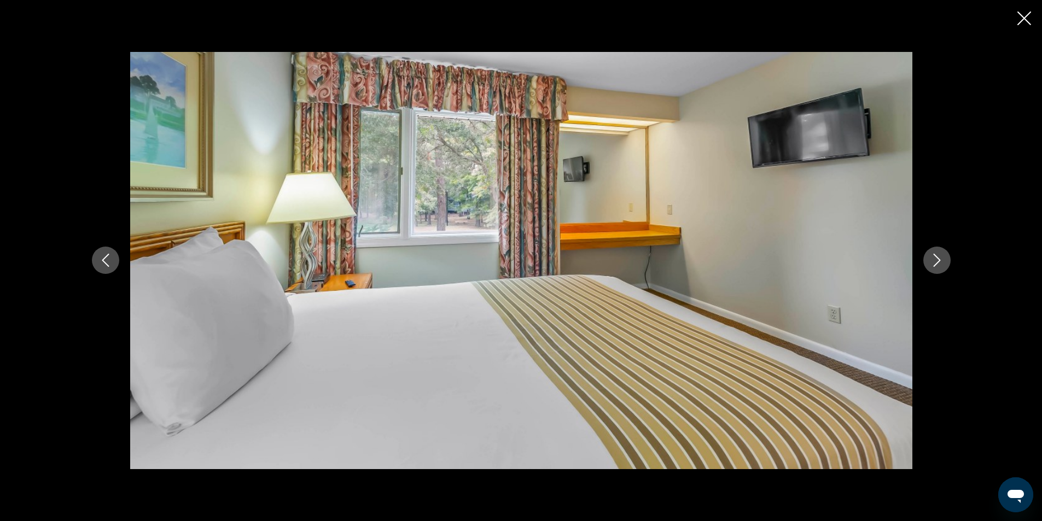
click at [929, 264] on button "Next image" at bounding box center [936, 260] width 27 height 27
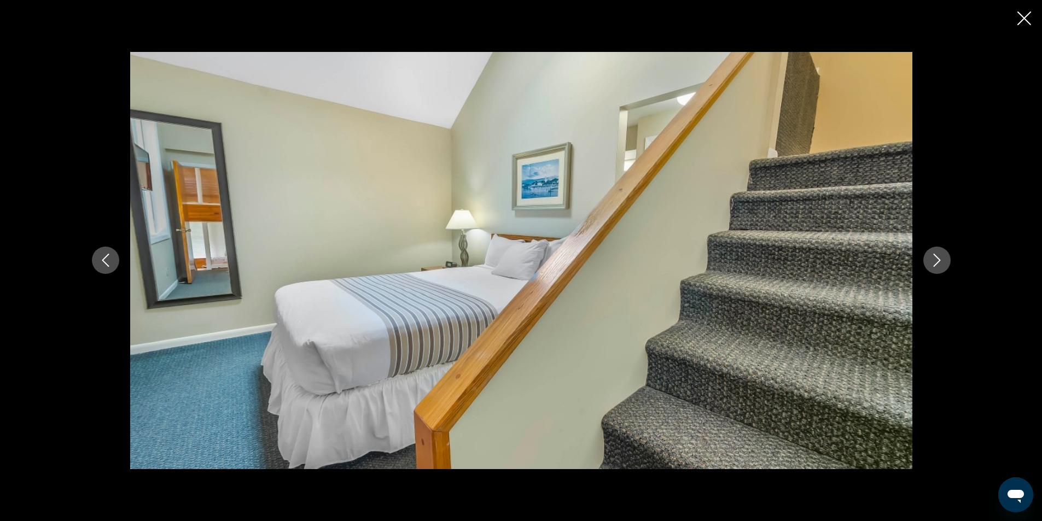
click at [929, 264] on button "Next image" at bounding box center [936, 260] width 27 height 27
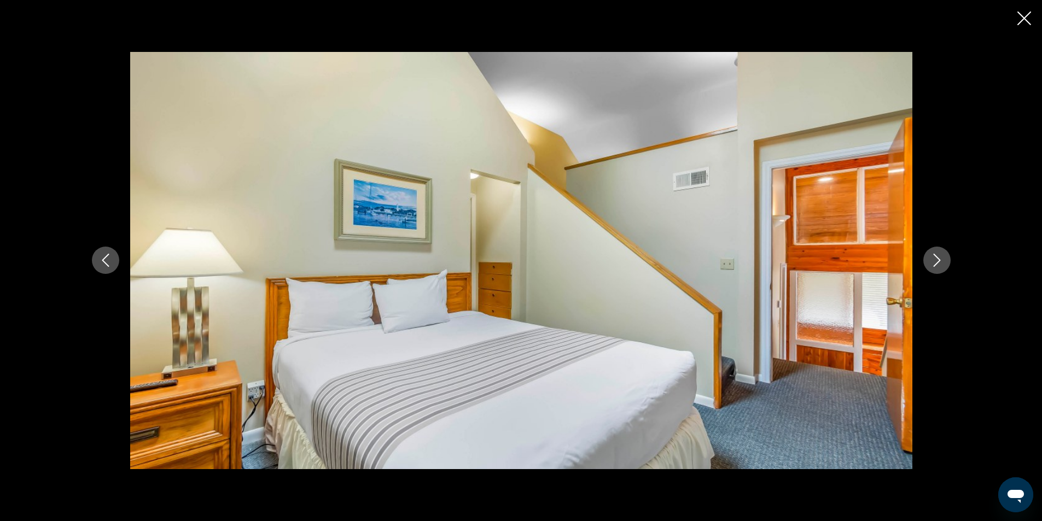
click at [929, 264] on button "Next image" at bounding box center [936, 260] width 27 height 27
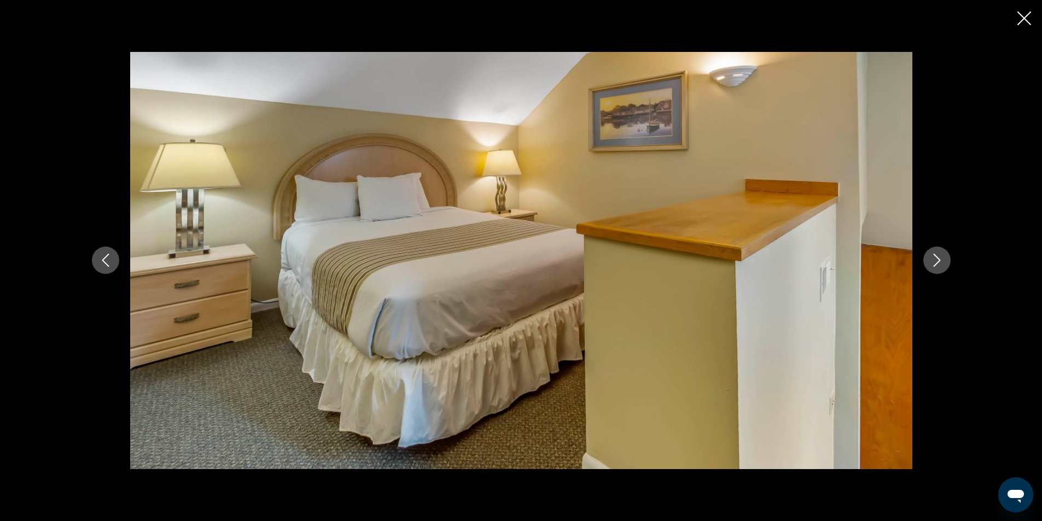
click at [929, 264] on button "Next image" at bounding box center [936, 260] width 27 height 27
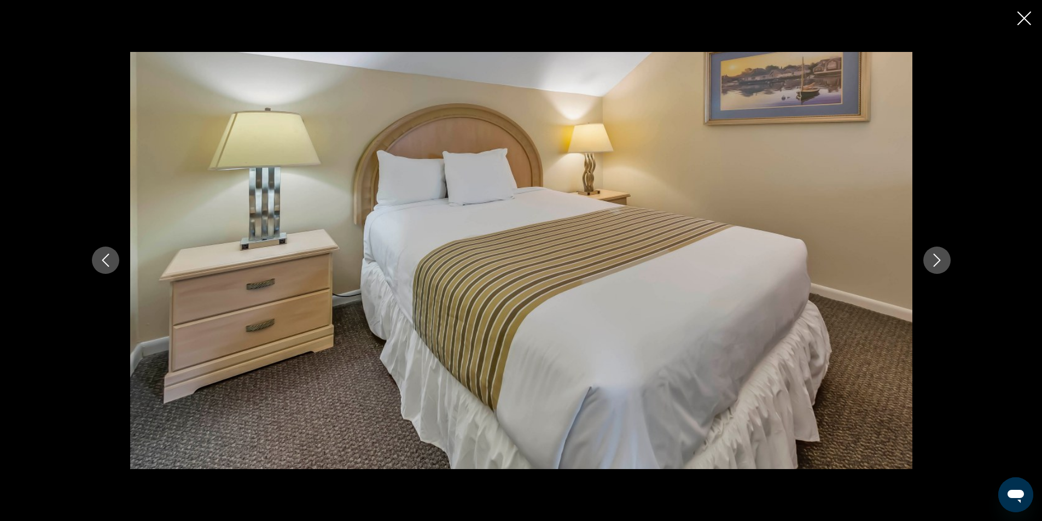
click at [929, 264] on button "Next image" at bounding box center [936, 260] width 27 height 27
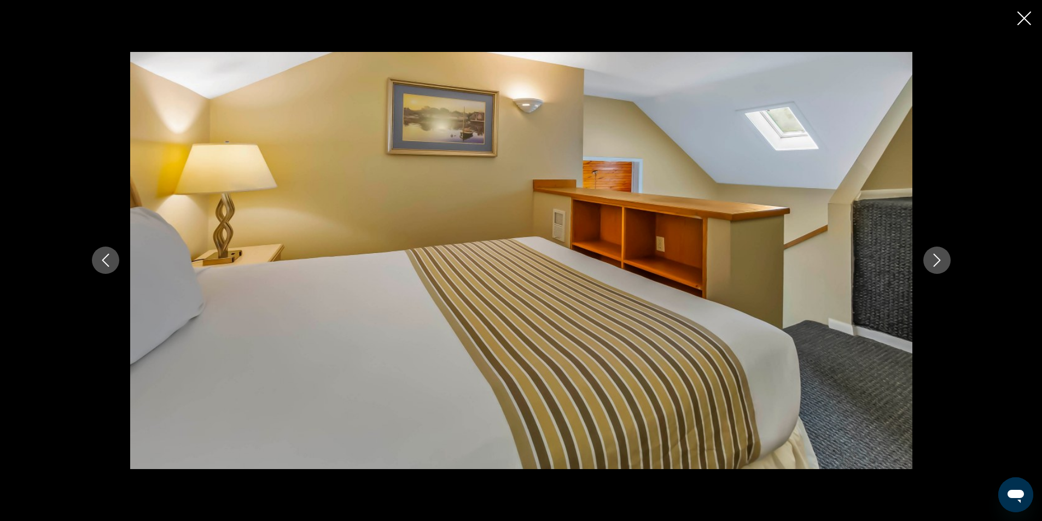
click at [929, 264] on button "Next image" at bounding box center [936, 260] width 27 height 27
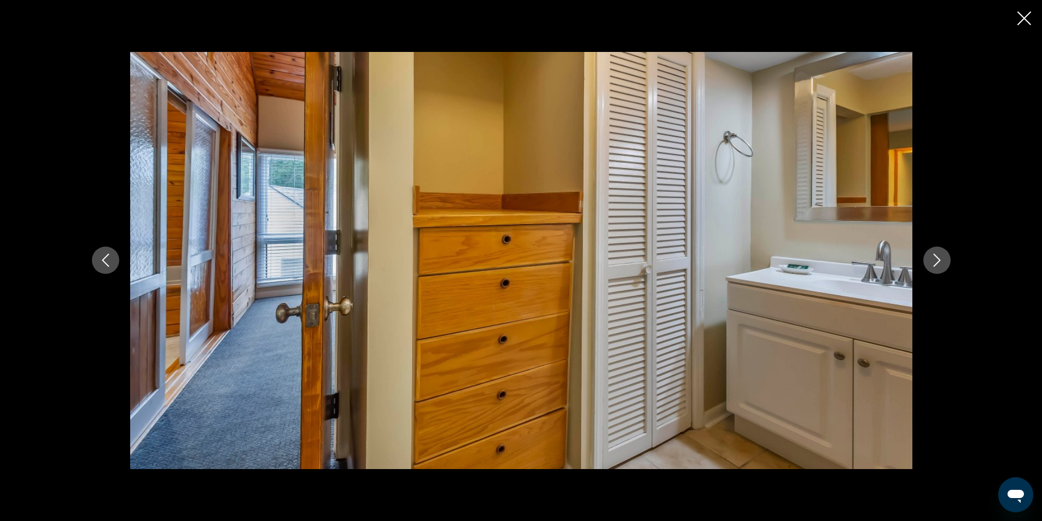
click at [929, 264] on button "Next image" at bounding box center [936, 260] width 27 height 27
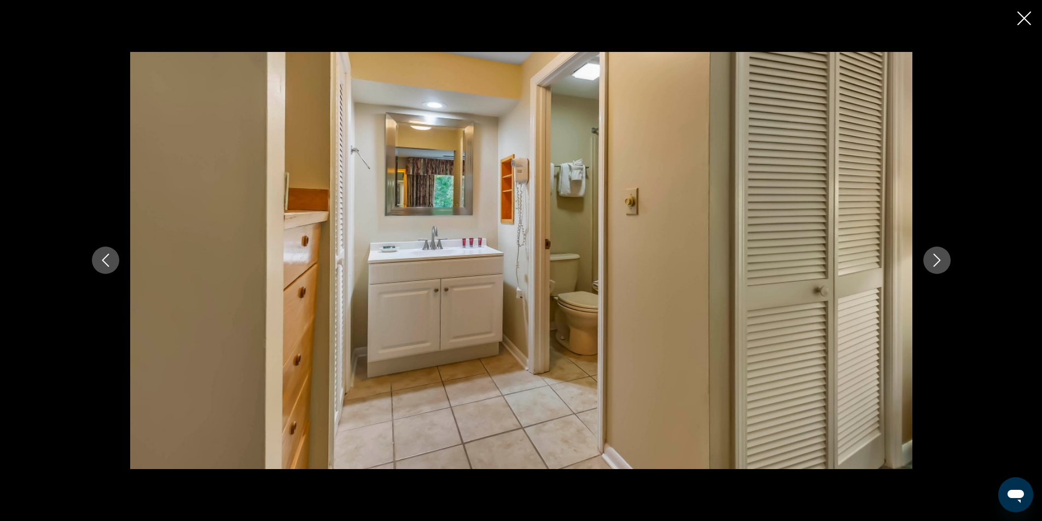
click at [929, 264] on button "Next image" at bounding box center [936, 260] width 27 height 27
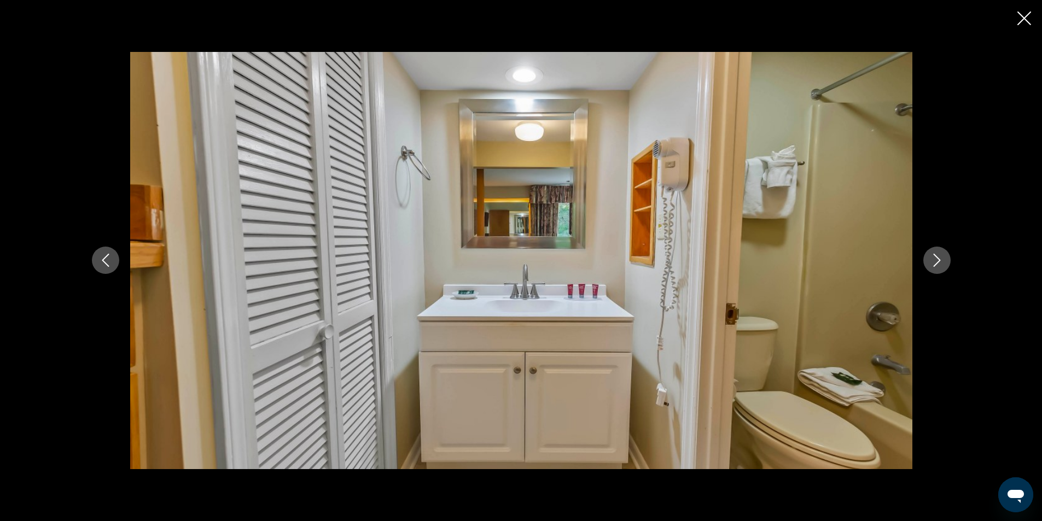
click at [929, 264] on button "Next image" at bounding box center [936, 260] width 27 height 27
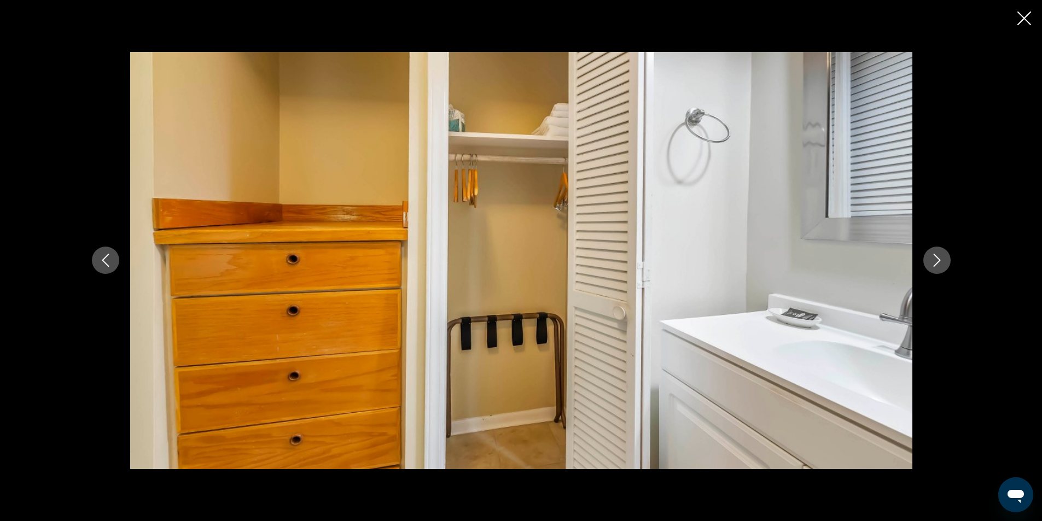
click at [929, 264] on button "Next image" at bounding box center [936, 260] width 27 height 27
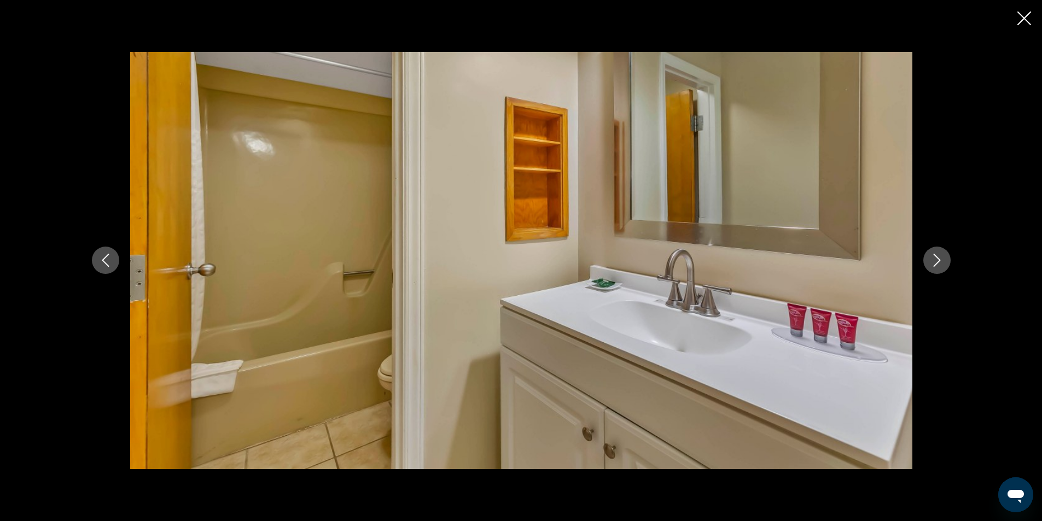
click at [929, 264] on button "Next image" at bounding box center [936, 260] width 27 height 27
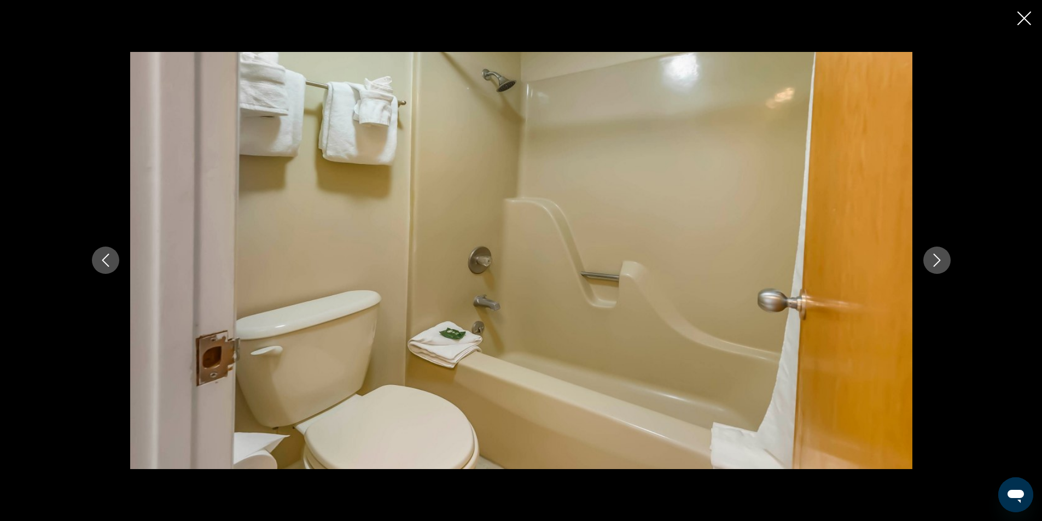
click at [929, 264] on button "Next image" at bounding box center [936, 260] width 27 height 27
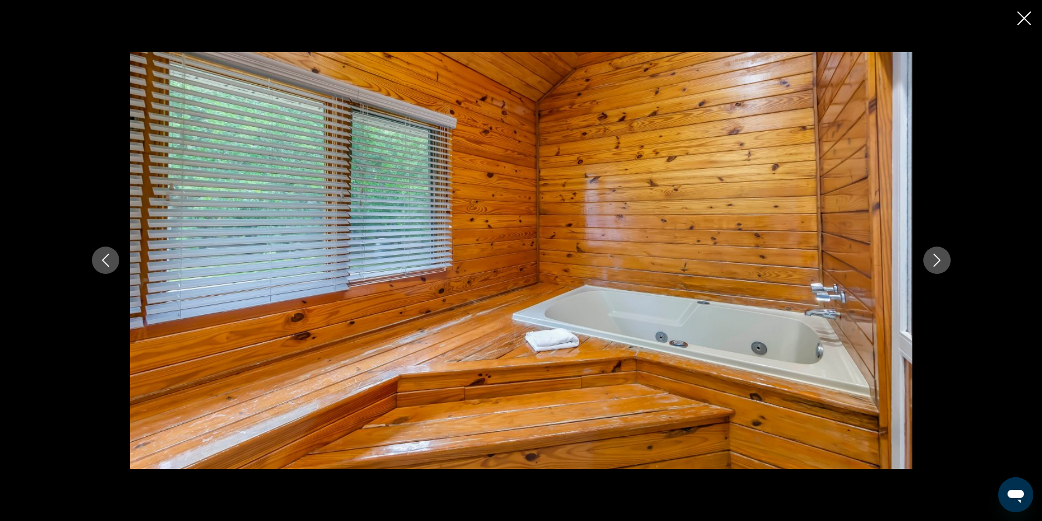
click at [929, 264] on button "Next image" at bounding box center [936, 260] width 27 height 27
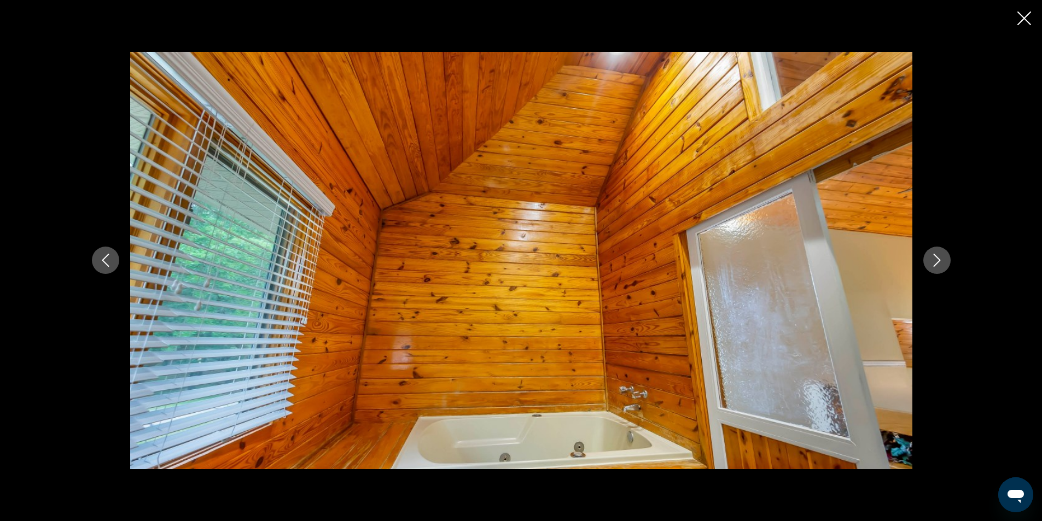
click at [929, 264] on button "Next image" at bounding box center [936, 260] width 27 height 27
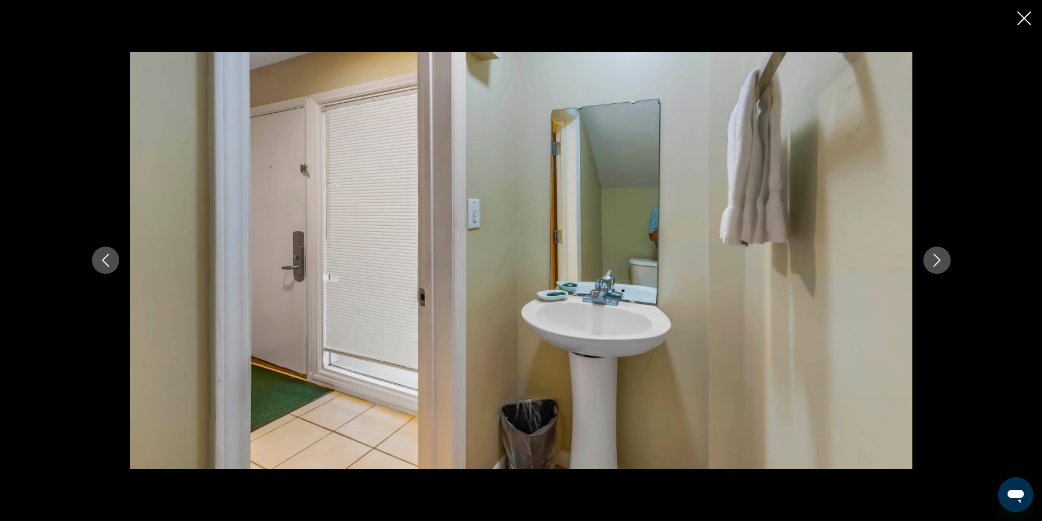
click at [929, 264] on button "Next image" at bounding box center [936, 260] width 27 height 27
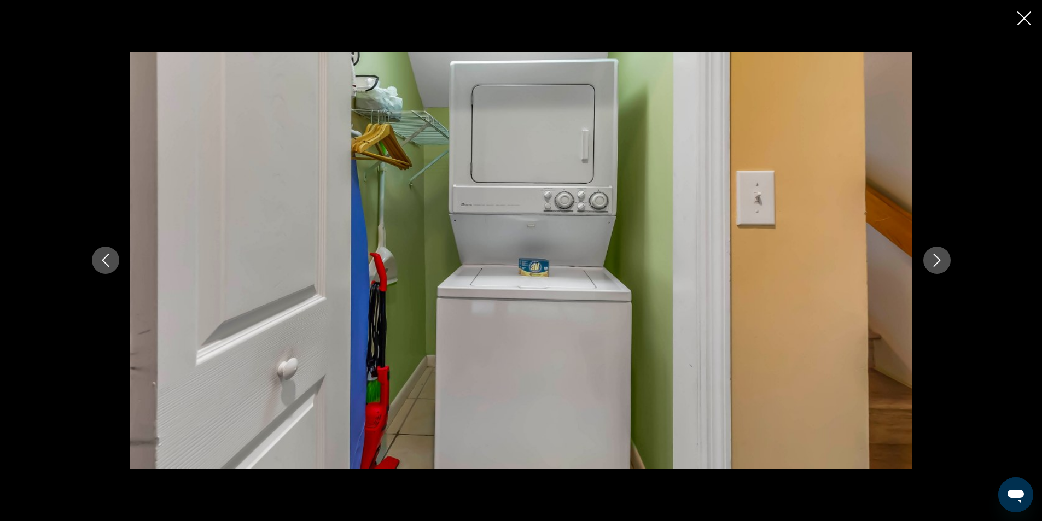
click at [929, 264] on button "Next image" at bounding box center [936, 260] width 27 height 27
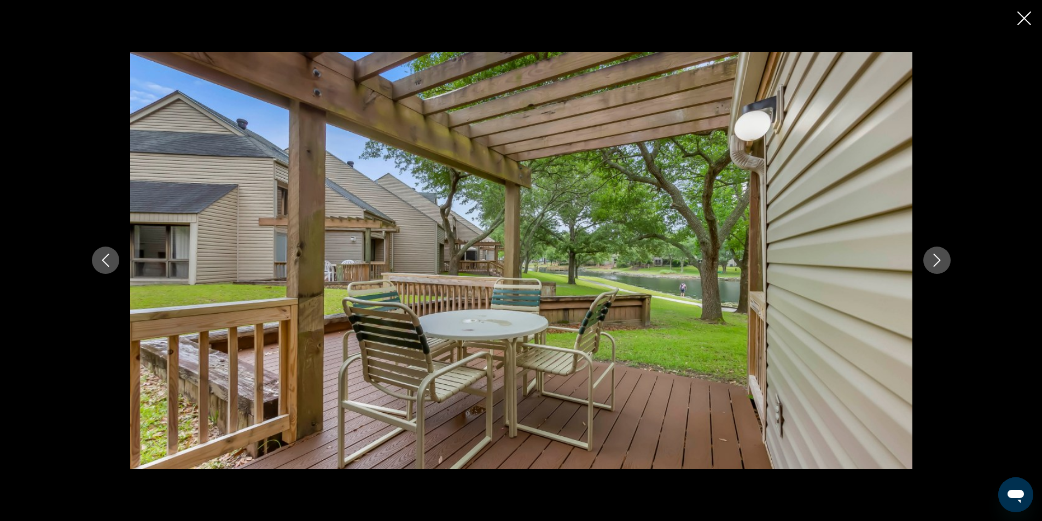
click at [929, 264] on button "Next image" at bounding box center [936, 260] width 27 height 27
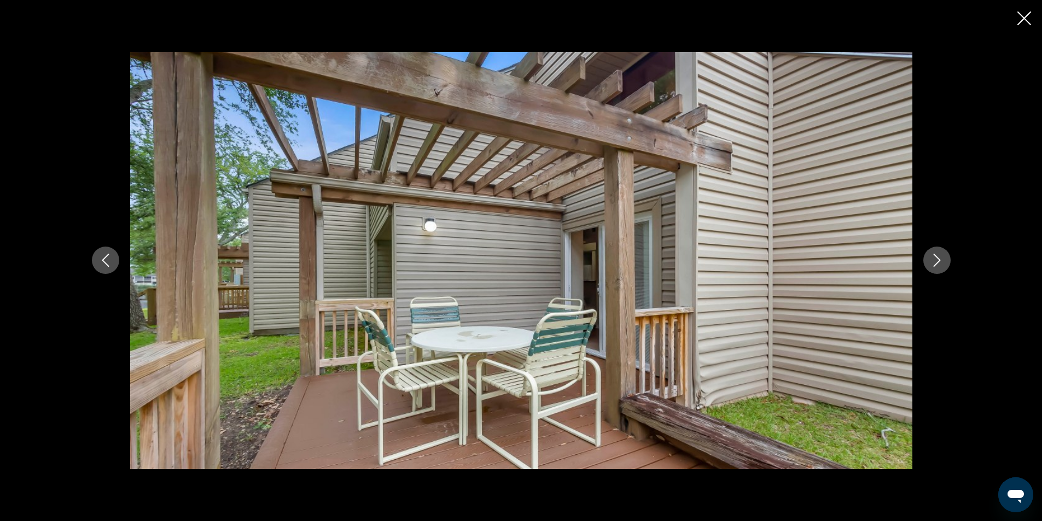
click at [929, 264] on button "Next image" at bounding box center [936, 260] width 27 height 27
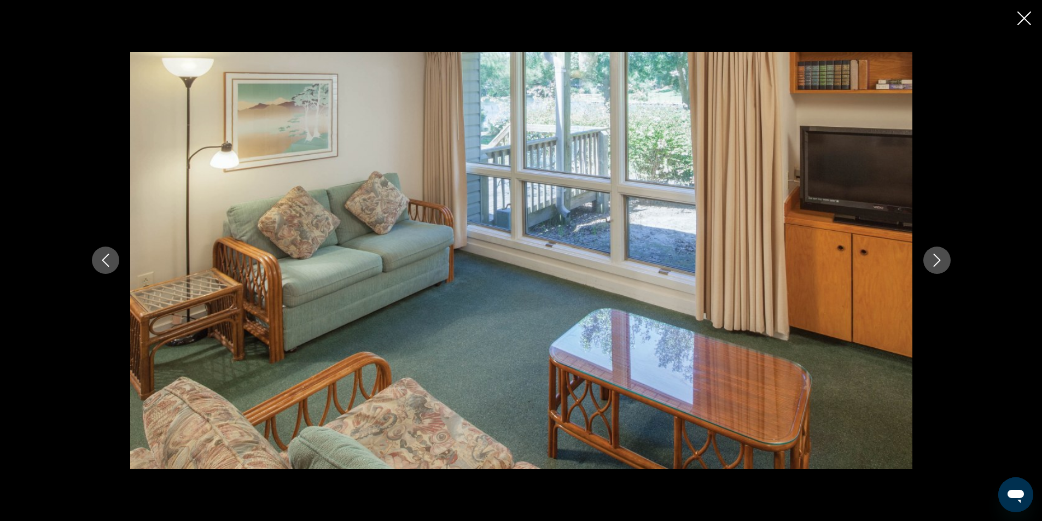
click at [929, 264] on button "Next image" at bounding box center [936, 260] width 27 height 27
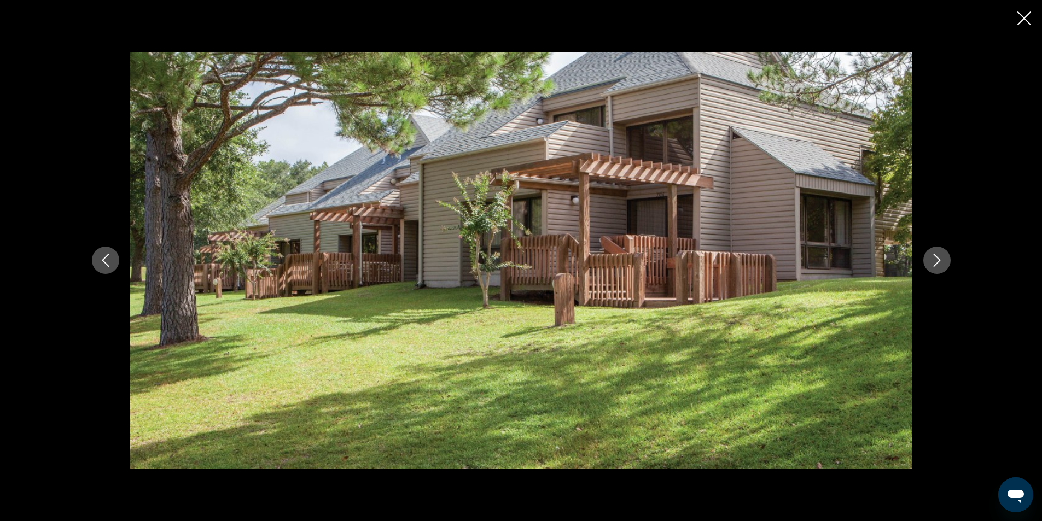
click at [1033, 19] on div "prev next" at bounding box center [521, 260] width 1042 height 521
click at [1028, 15] on icon "Close slideshow" at bounding box center [1025, 18] width 14 height 14
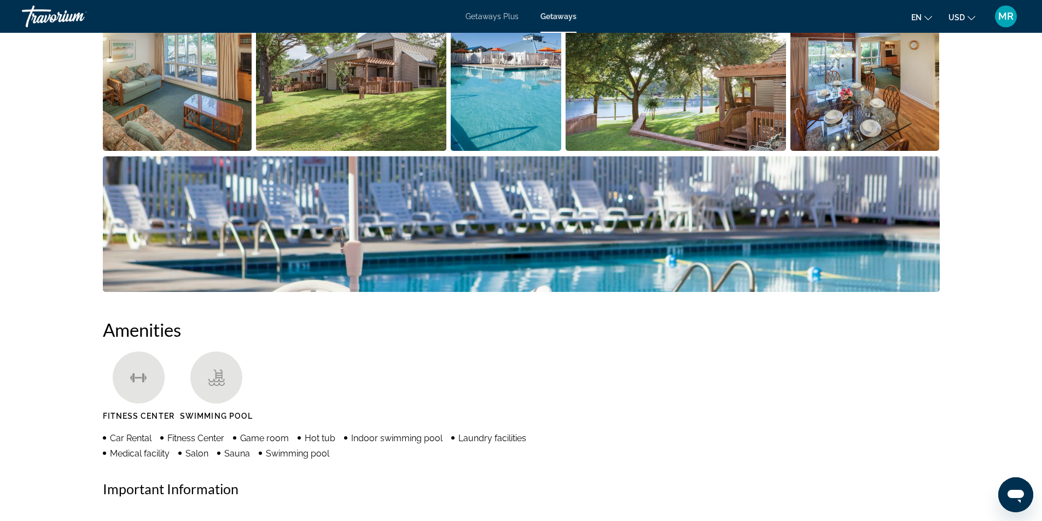
scroll to position [438, 0]
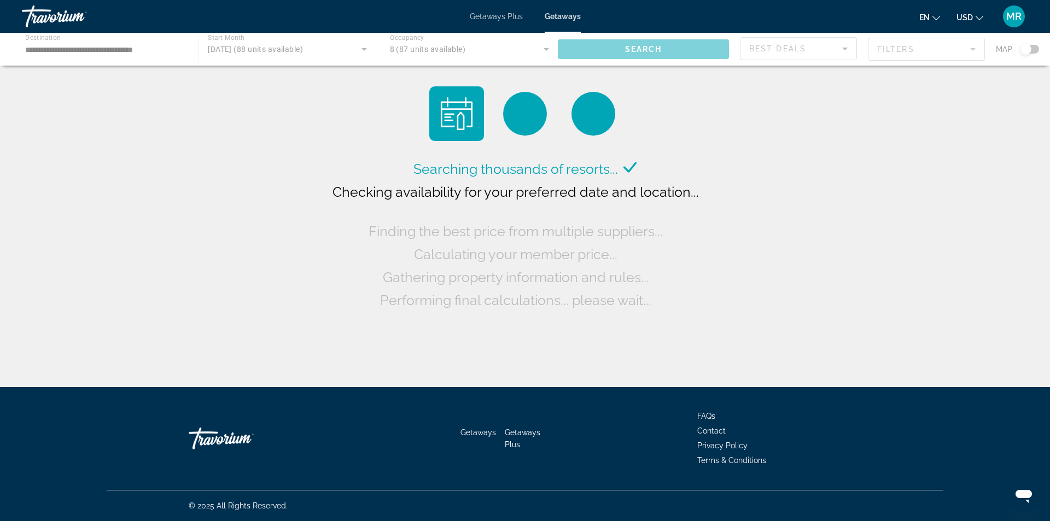
click at [565, 16] on span "Getaways" at bounding box center [563, 16] width 36 height 9
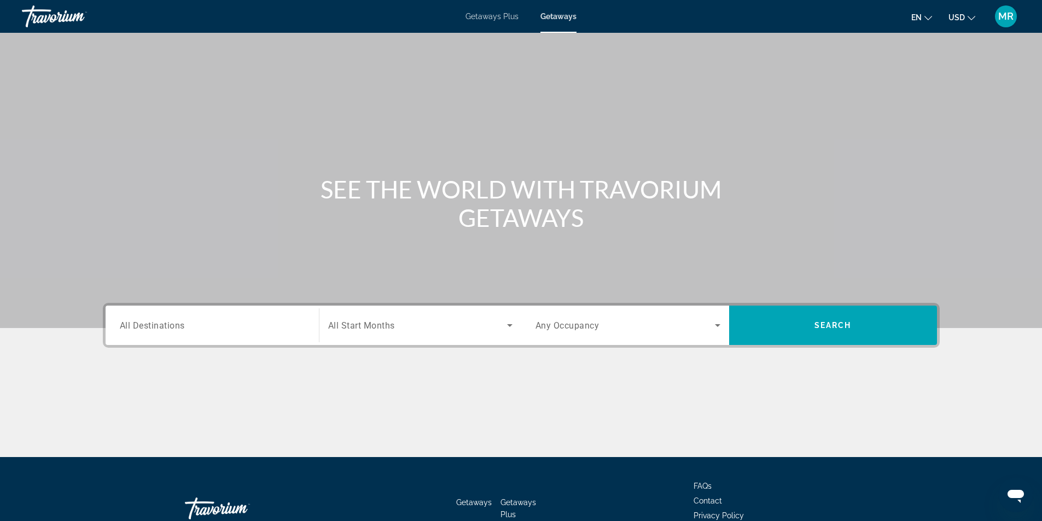
click at [139, 329] on span "All Destinations" at bounding box center [152, 325] width 65 height 10
click at [139, 329] on input "Destination All Destinations" at bounding box center [212, 325] width 185 height 13
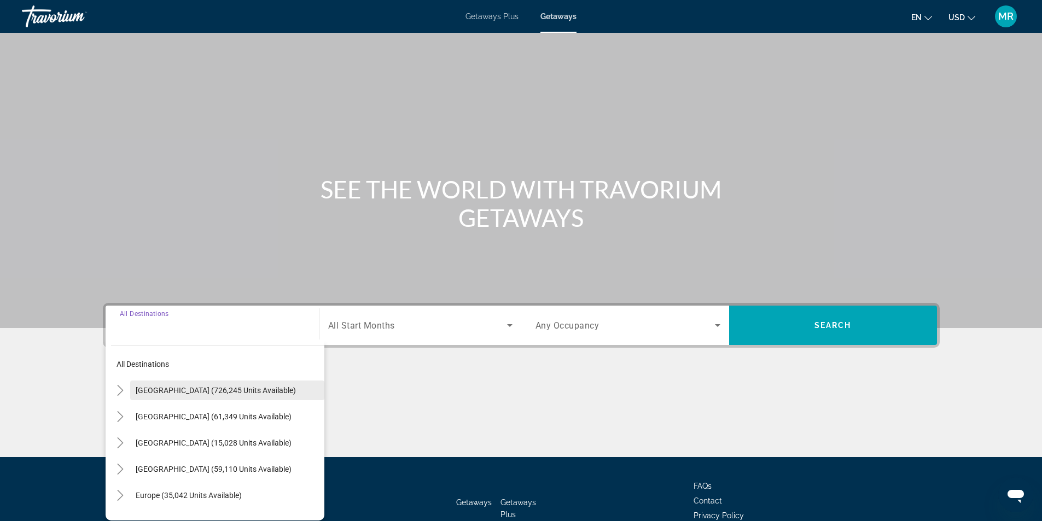
scroll to position [70, 0]
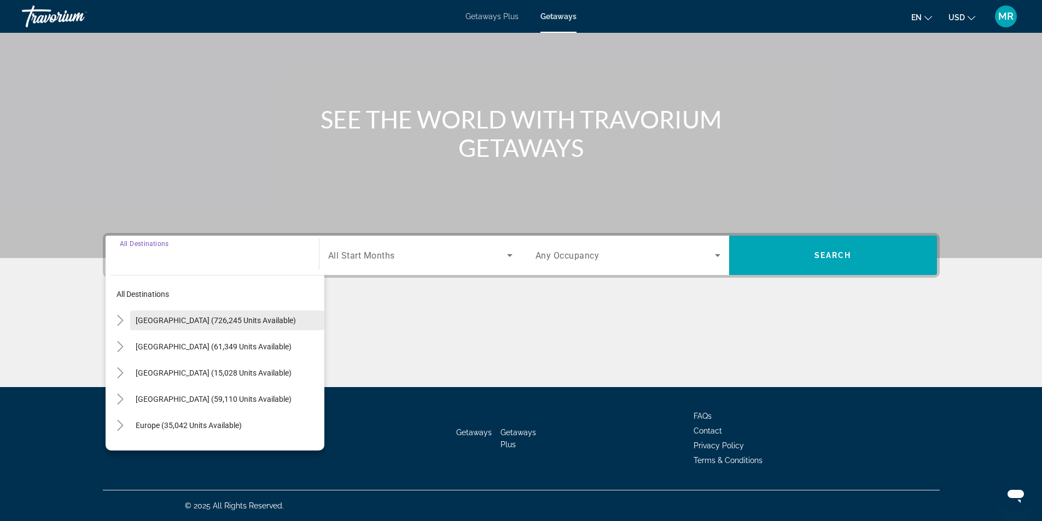
click at [186, 314] on span "Search widget" at bounding box center [227, 320] width 194 height 26
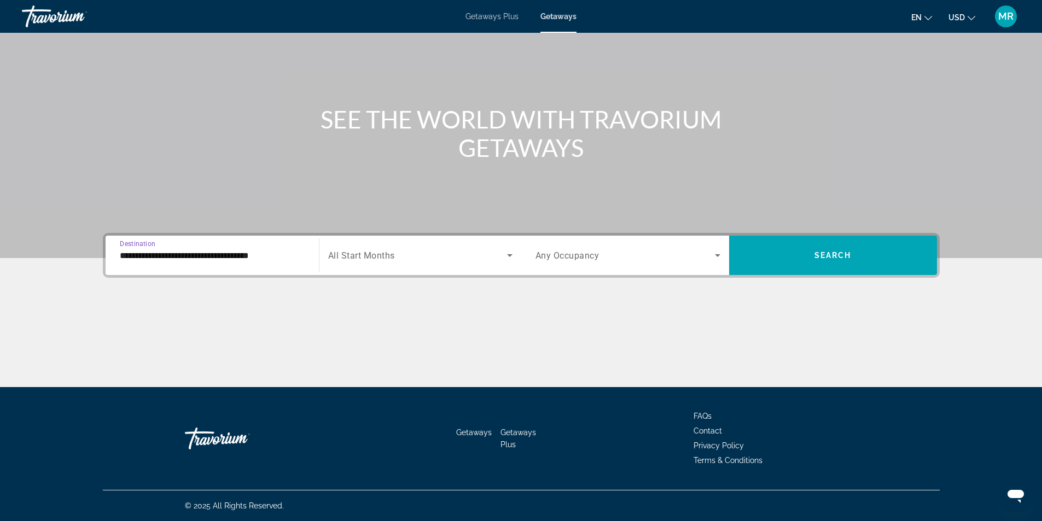
click at [253, 253] on input "**********" at bounding box center [212, 255] width 185 height 13
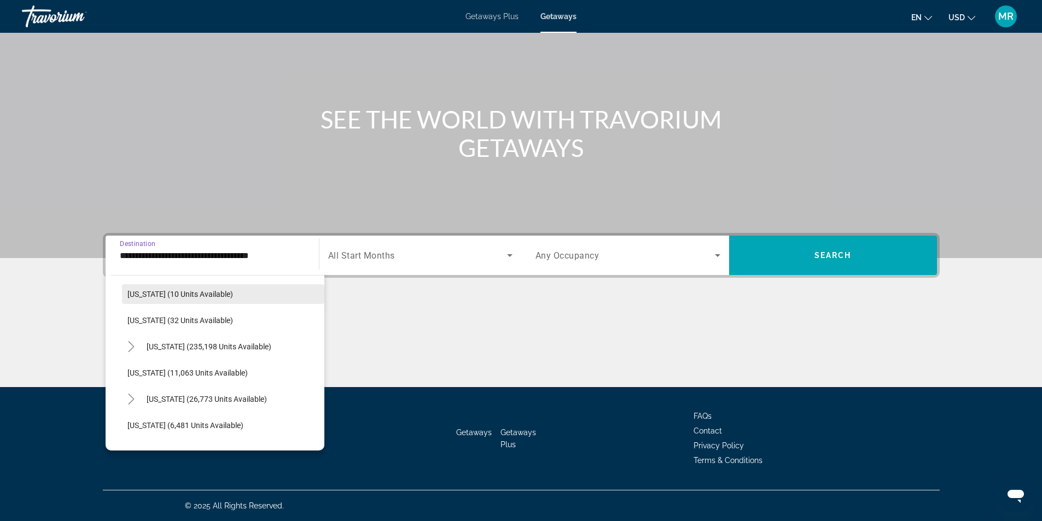
scroll to position [164, 0]
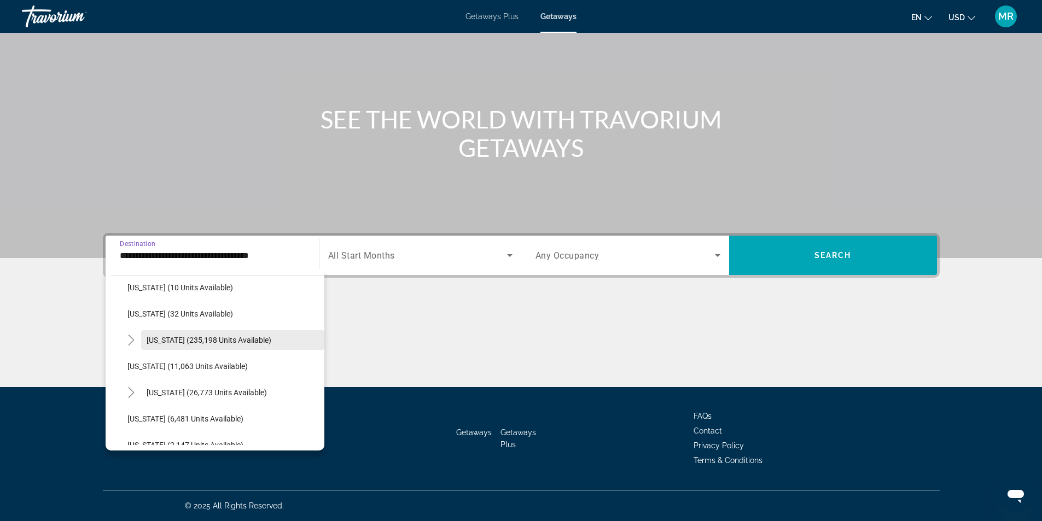
click at [240, 342] on span "Florida (235,198 units available)" at bounding box center [209, 340] width 125 height 9
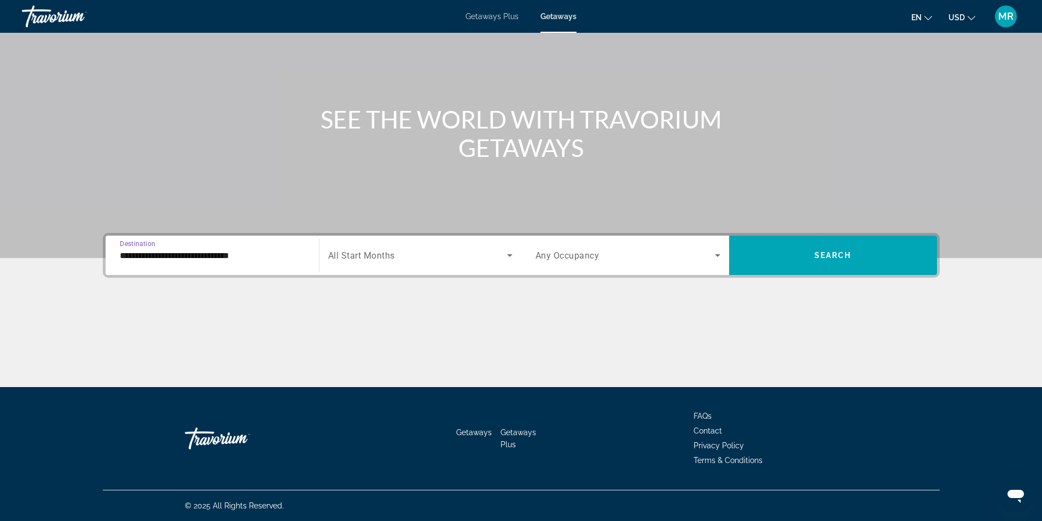
click at [245, 262] on div "**********" at bounding box center [212, 255] width 185 height 31
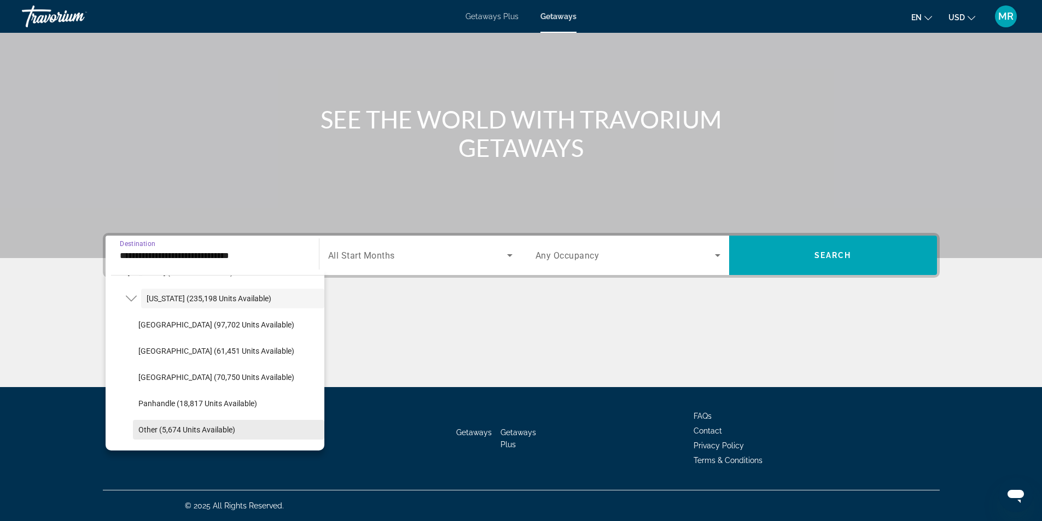
scroll to position [199, 0]
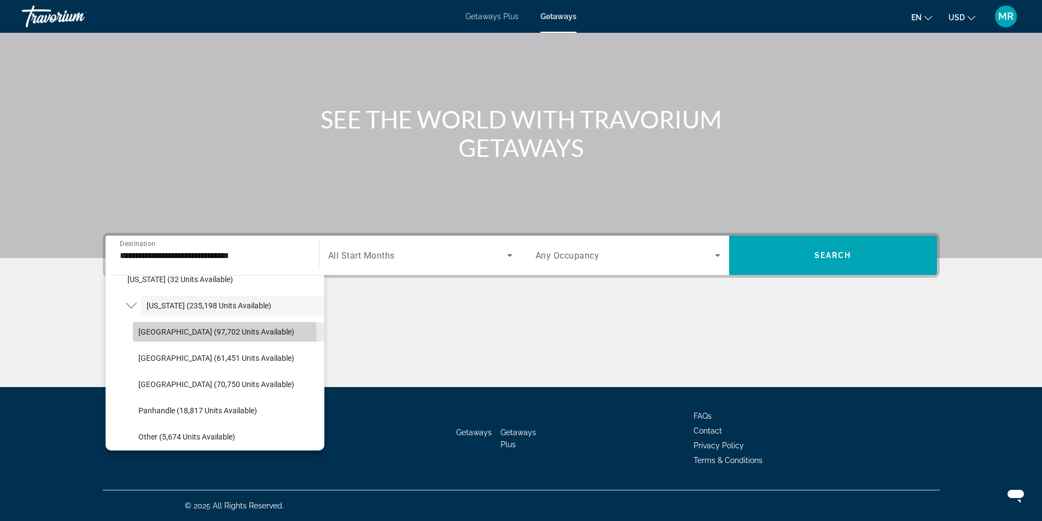
click at [220, 336] on span "Orlando & Disney Area (97,702 units available)" at bounding box center [216, 332] width 156 height 9
type input "**********"
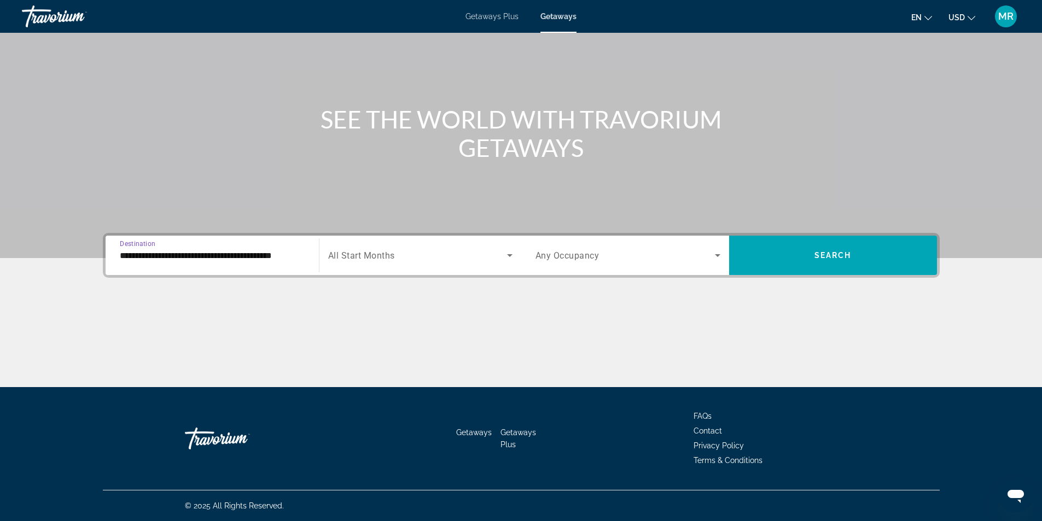
click at [442, 260] on span "Search widget" at bounding box center [417, 255] width 179 height 13
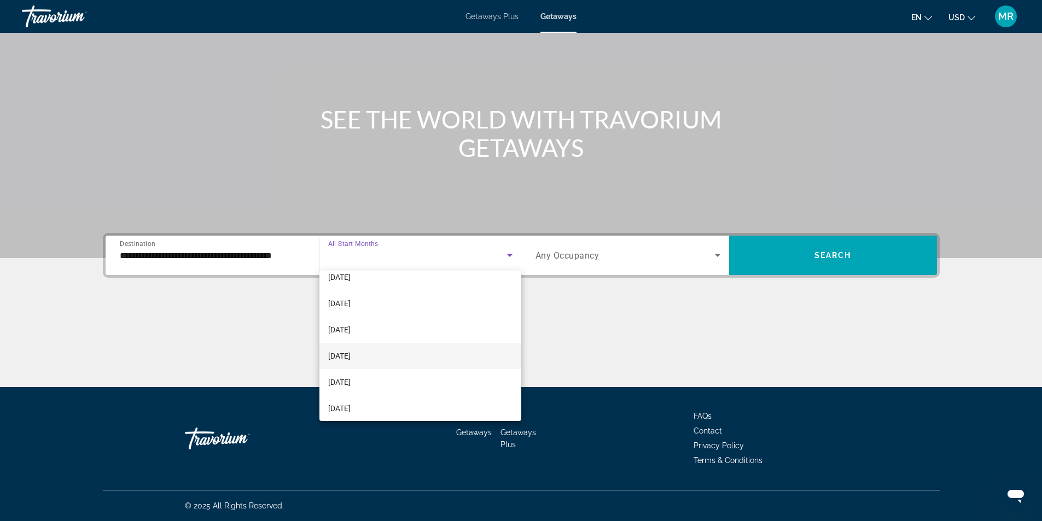
scroll to position [55, 0]
click at [351, 337] on span "December 2025" at bounding box center [339, 338] width 22 height 13
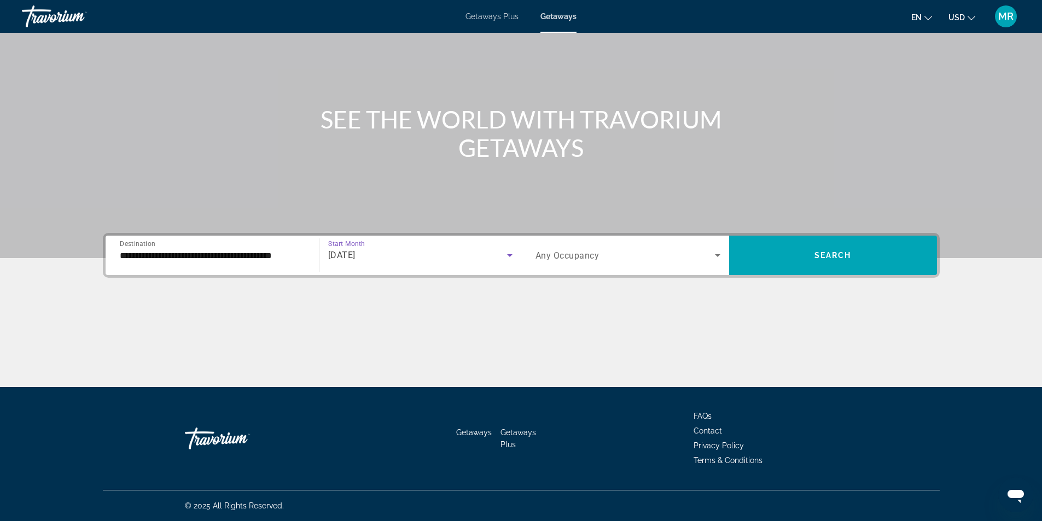
click at [581, 255] on span "Any Occupancy" at bounding box center [568, 256] width 64 height 10
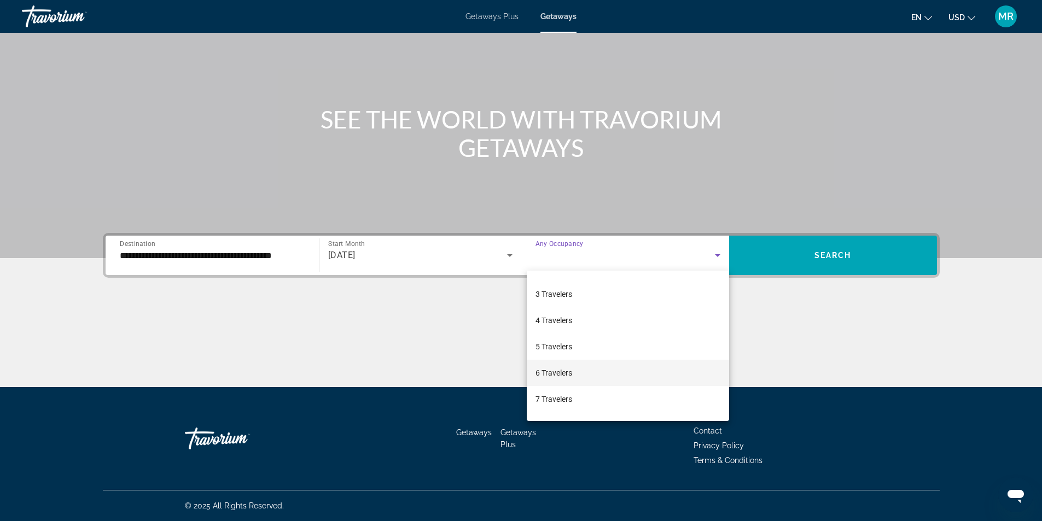
scroll to position [121, 0]
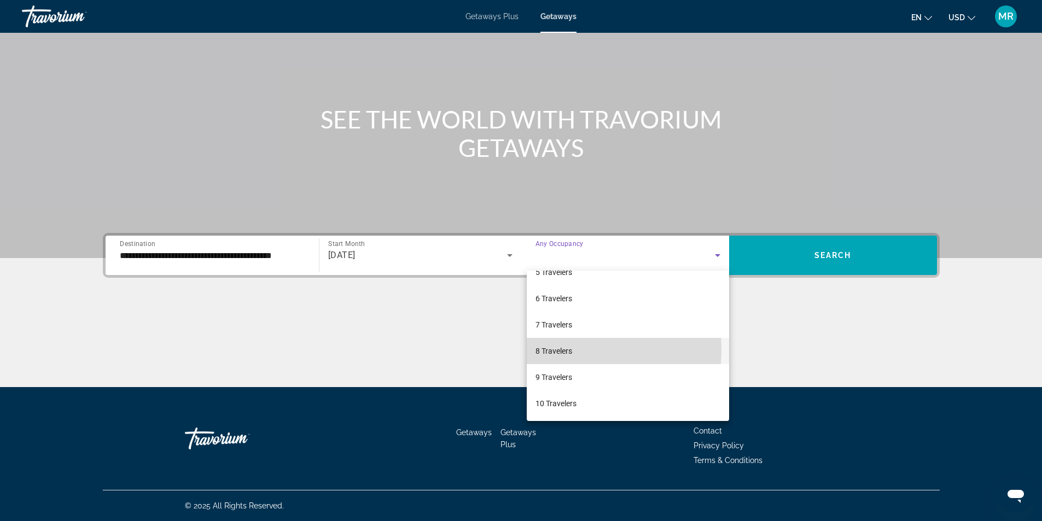
click at [555, 350] on span "8 Travelers" at bounding box center [554, 351] width 37 height 13
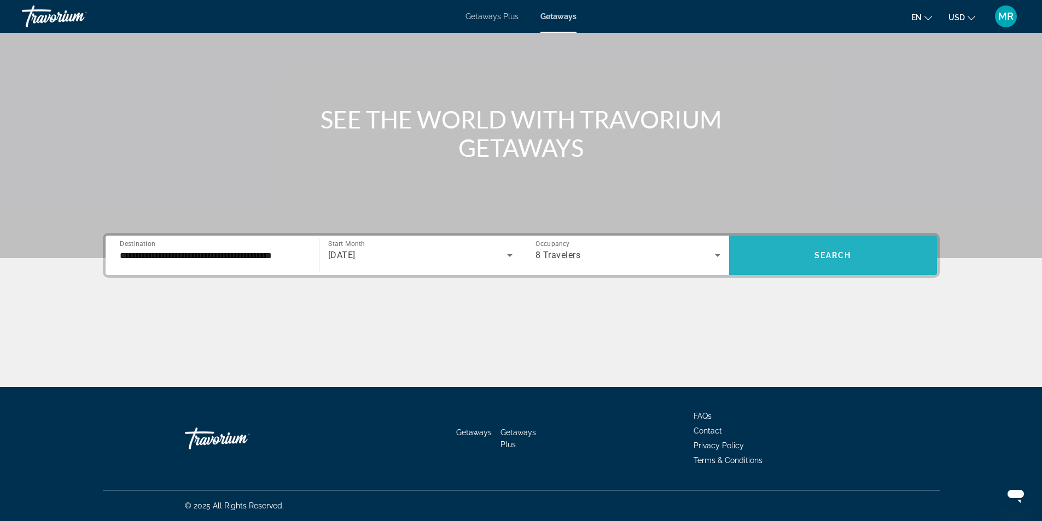
click at [833, 258] on span "Search" at bounding box center [833, 255] width 37 height 9
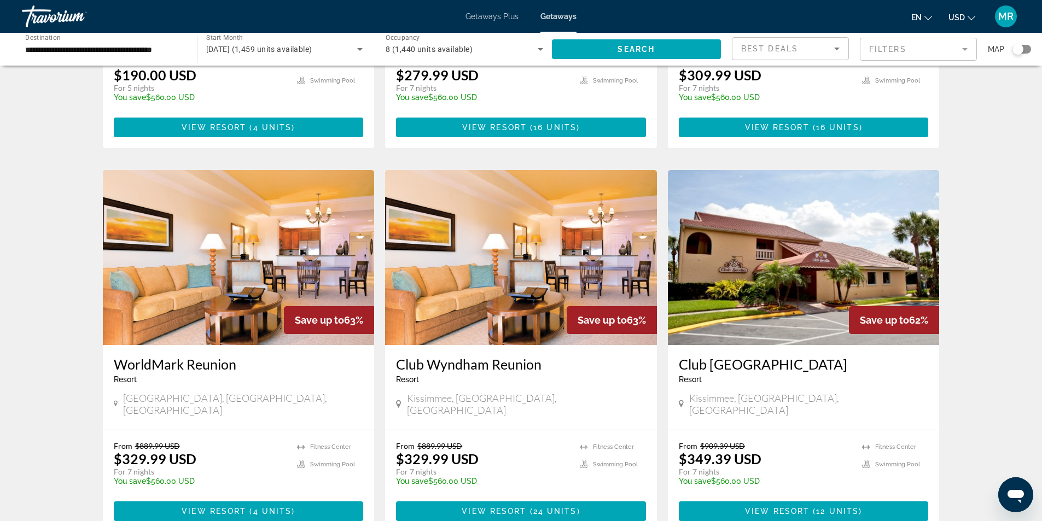
scroll to position [1149, 0]
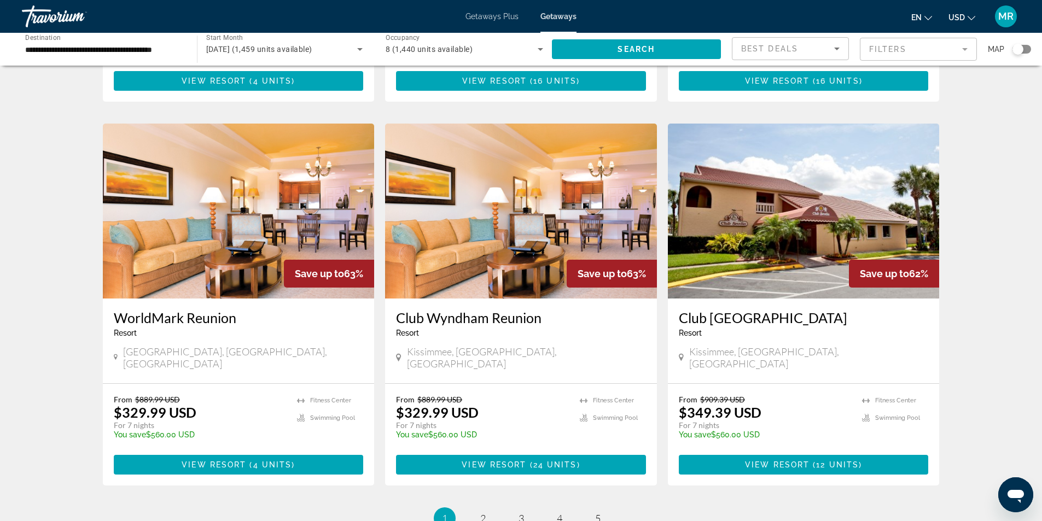
click at [486, 217] on img "Main content" at bounding box center [521, 211] width 272 height 175
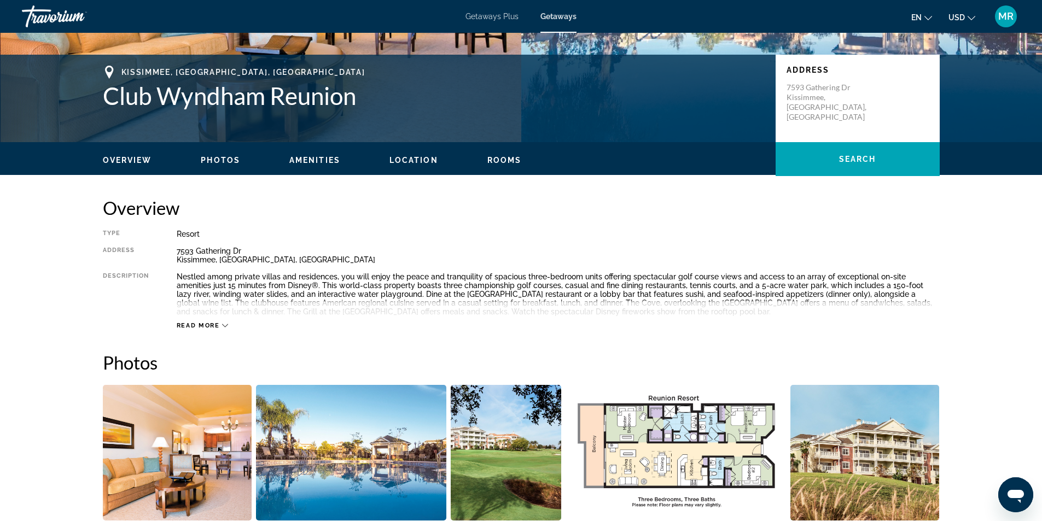
scroll to position [547, 0]
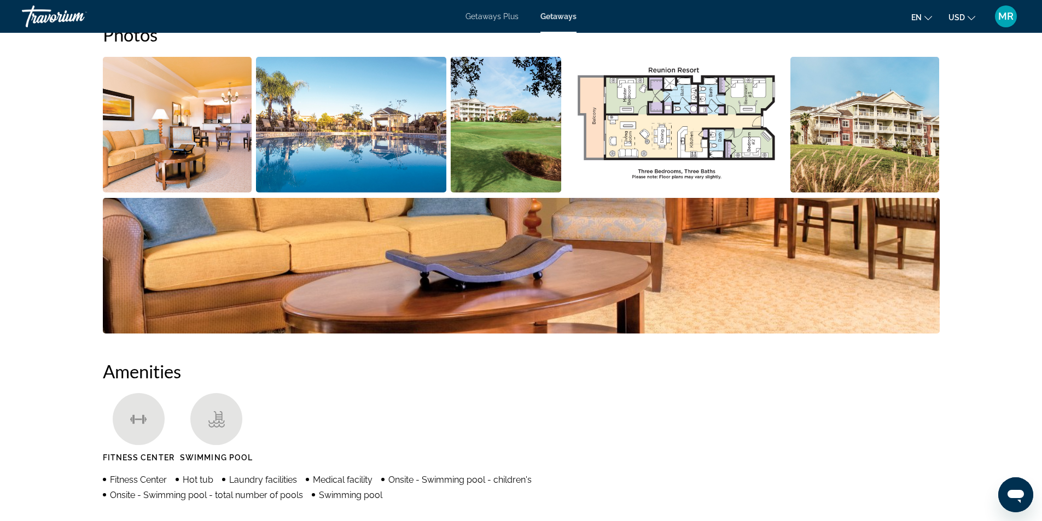
click at [683, 130] on img "Open full-screen image slider" at bounding box center [676, 125] width 220 height 136
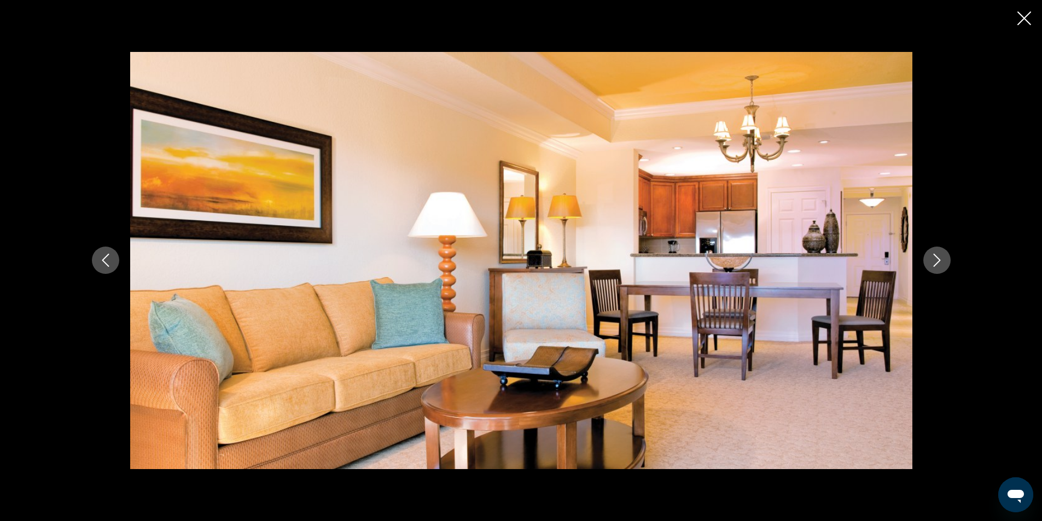
click at [937, 257] on icon "Next image" at bounding box center [937, 260] width 13 height 13
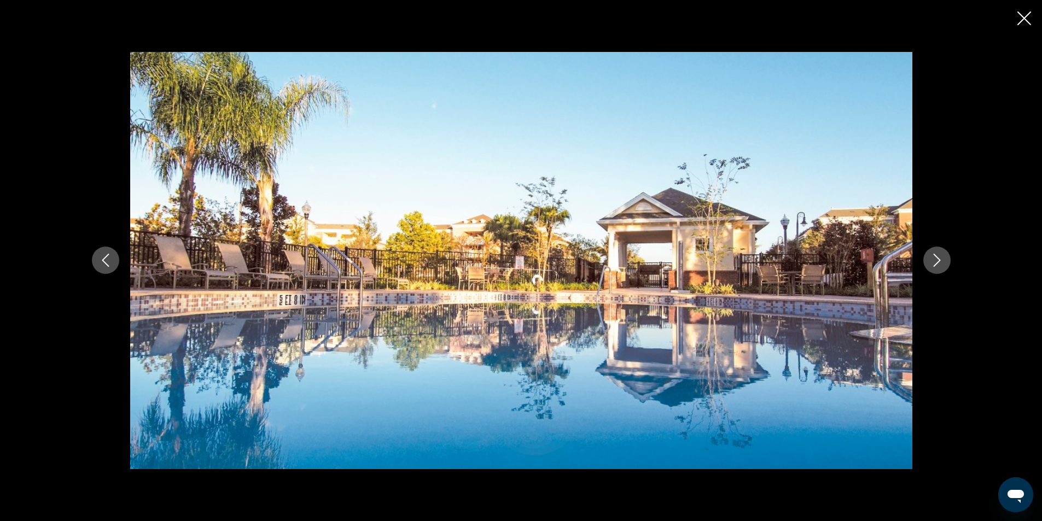
click at [940, 256] on icon "Next image" at bounding box center [937, 260] width 13 height 13
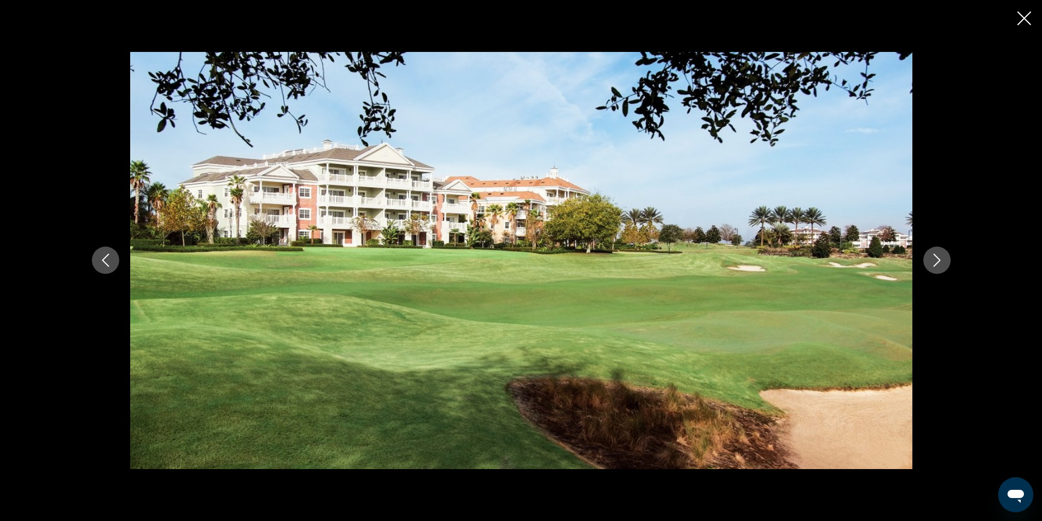
click at [940, 256] on icon "Next image" at bounding box center [937, 260] width 13 height 13
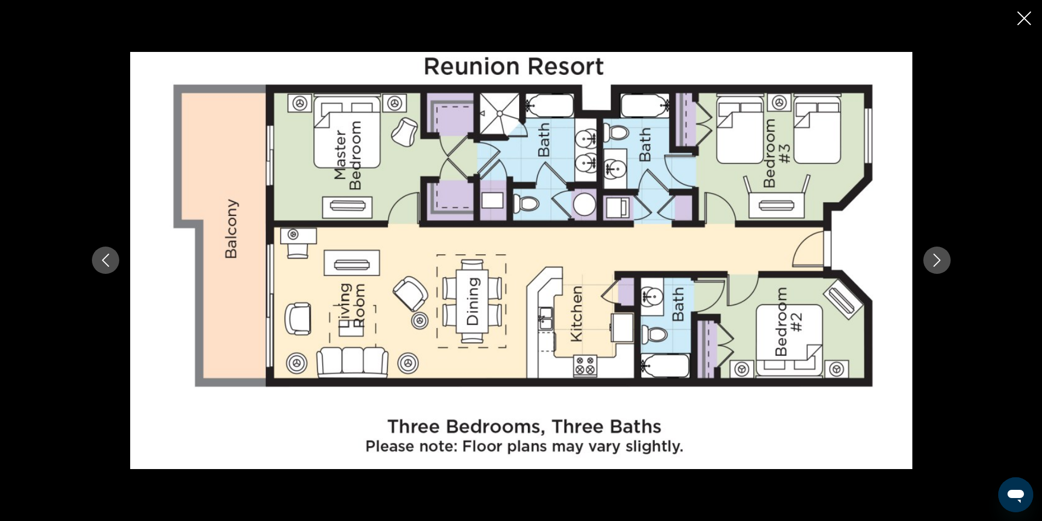
scroll to position [930, 0]
click at [936, 269] on button "Next image" at bounding box center [936, 260] width 27 height 27
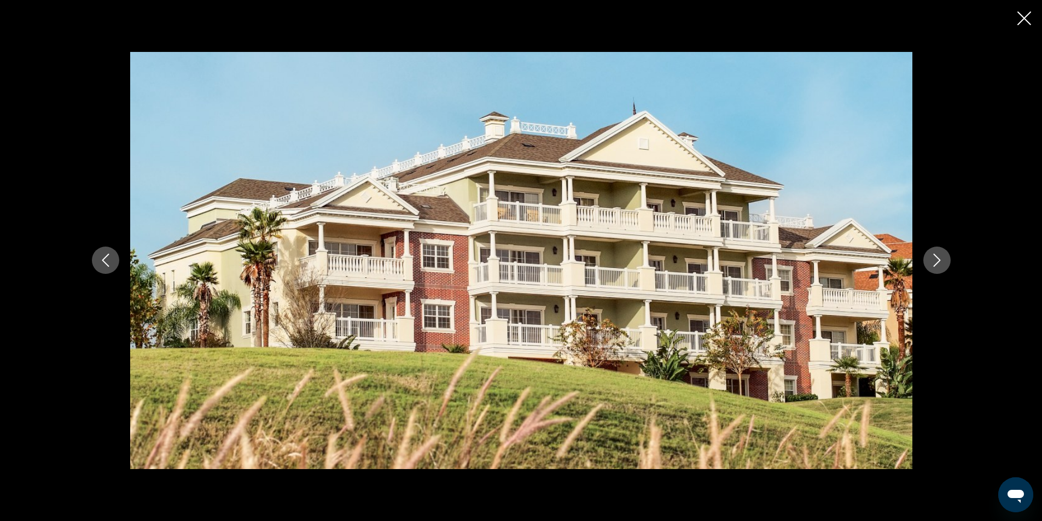
click at [935, 268] on button "Next image" at bounding box center [936, 260] width 27 height 27
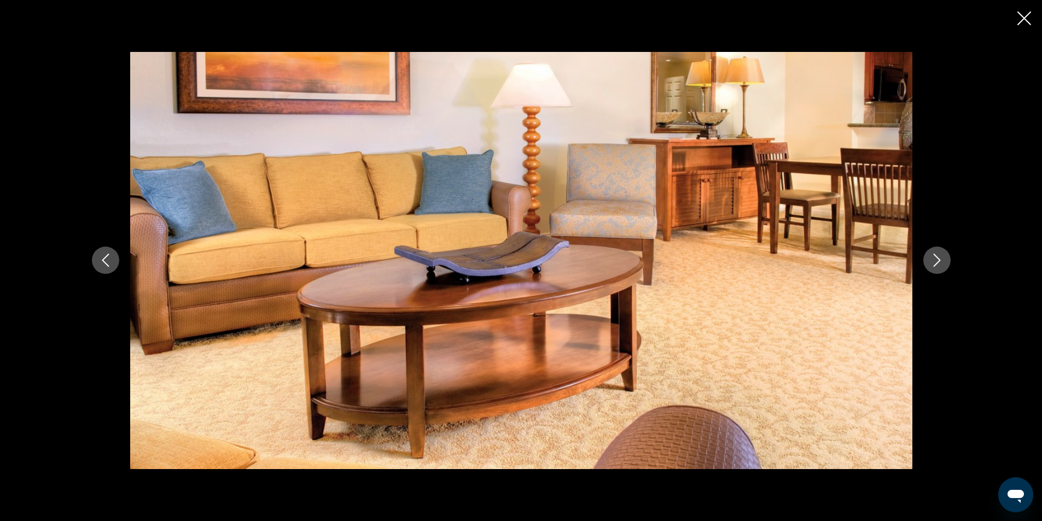
click at [935, 268] on button "Next image" at bounding box center [936, 260] width 27 height 27
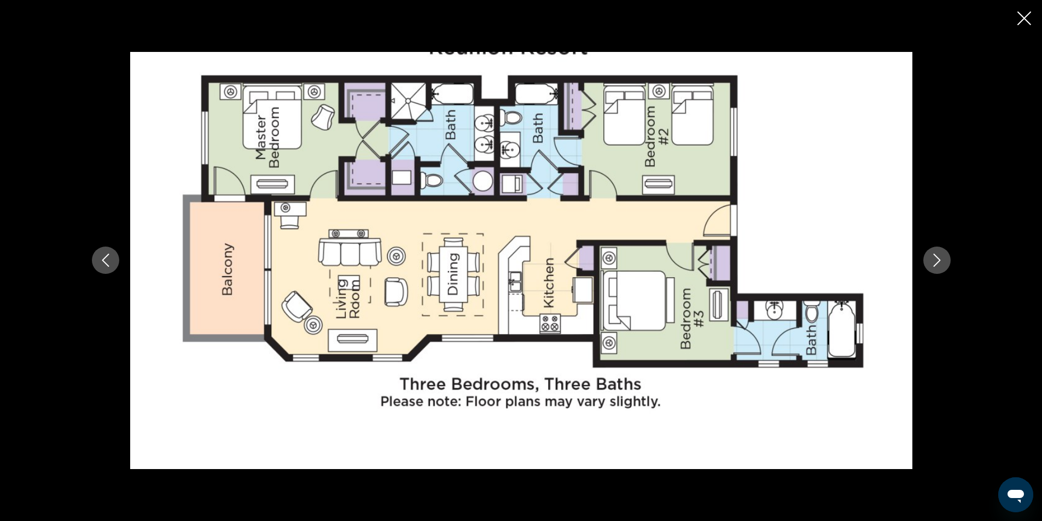
click at [935, 268] on button "Next image" at bounding box center [936, 260] width 27 height 27
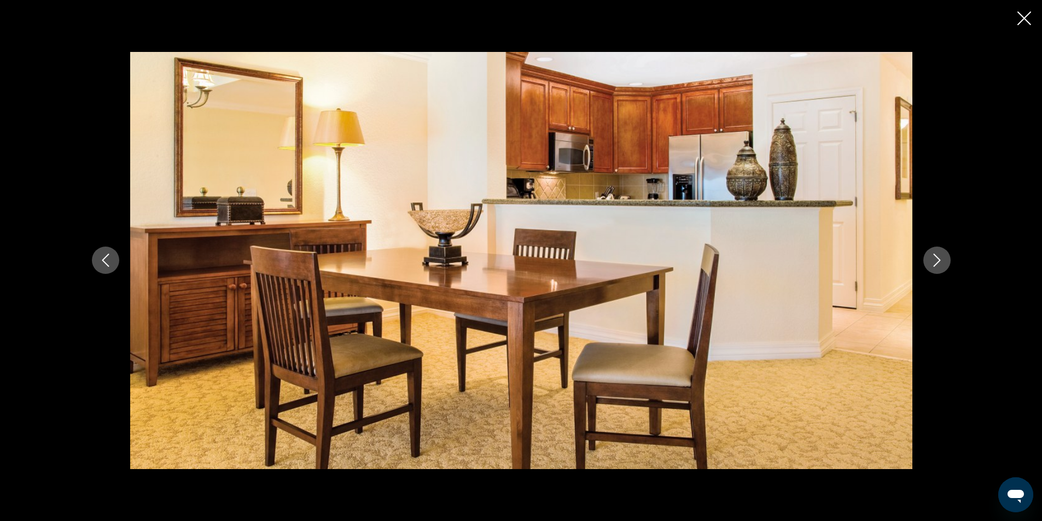
click at [935, 265] on icon "Next image" at bounding box center [936, 260] width 7 height 13
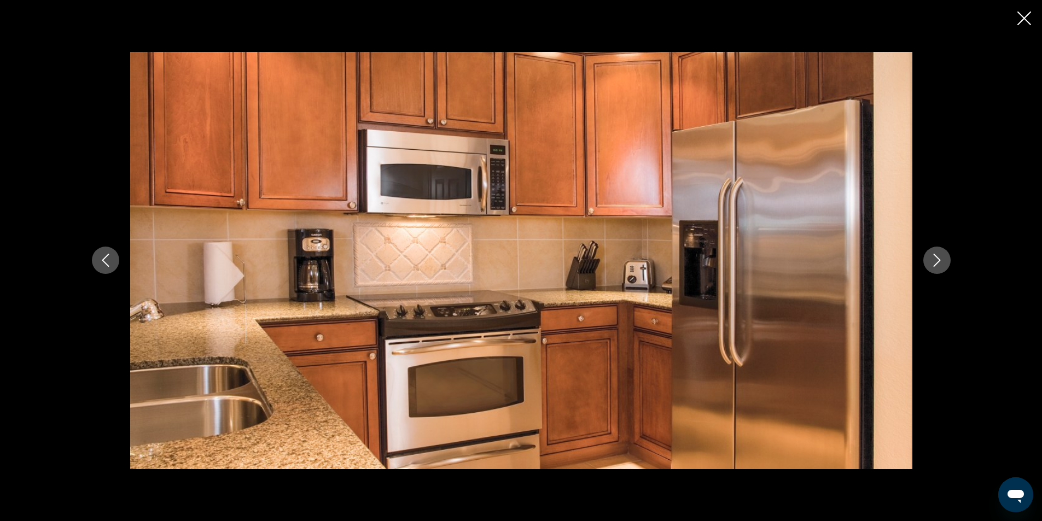
click at [935, 265] on icon "Next image" at bounding box center [936, 260] width 7 height 13
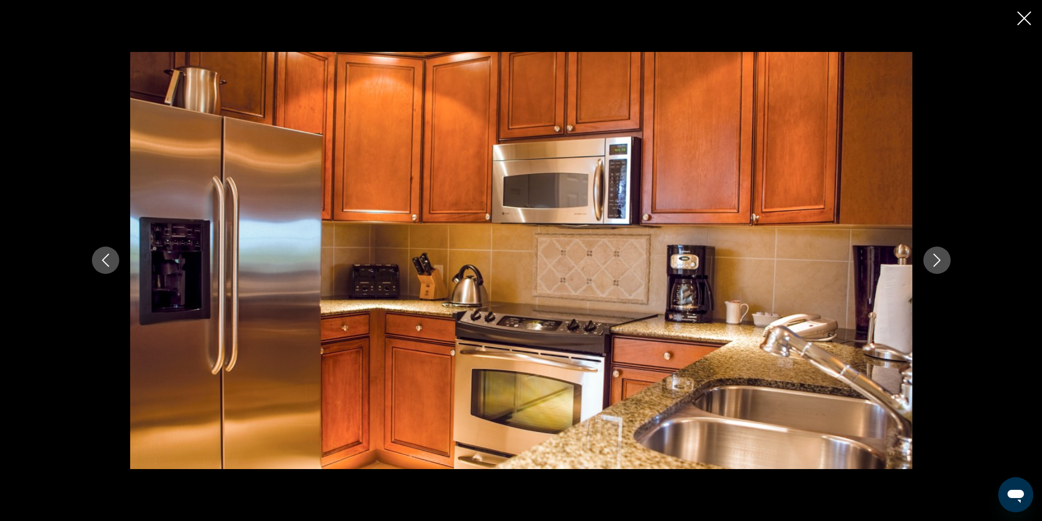
click at [935, 265] on icon "Next image" at bounding box center [936, 260] width 7 height 13
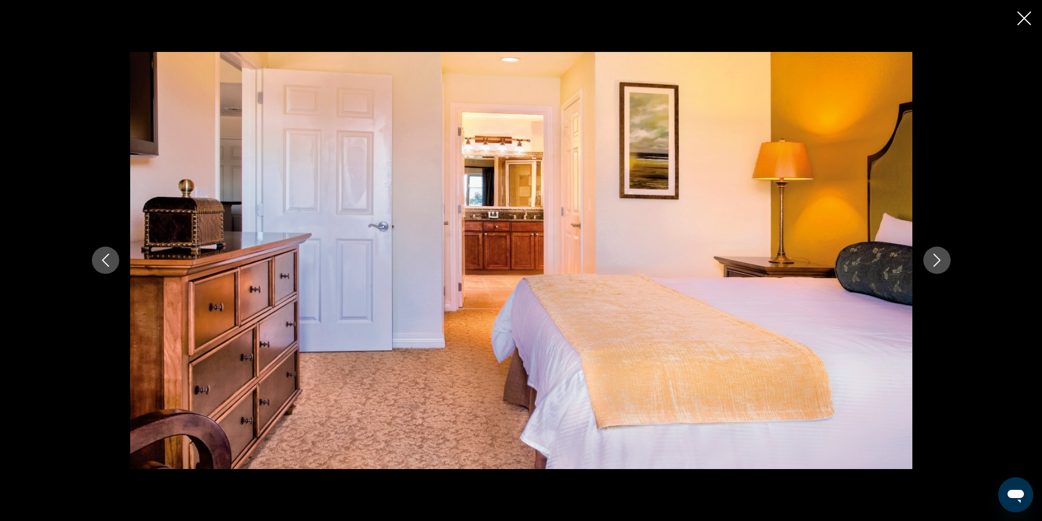
click at [933, 265] on icon "Next image" at bounding box center [937, 260] width 13 height 13
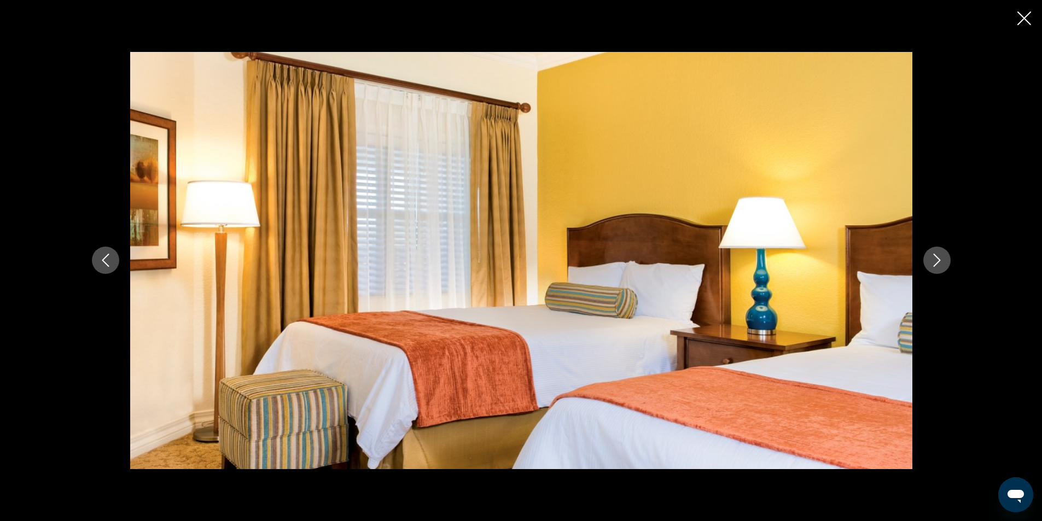
click at [933, 265] on icon "Next image" at bounding box center [937, 260] width 13 height 13
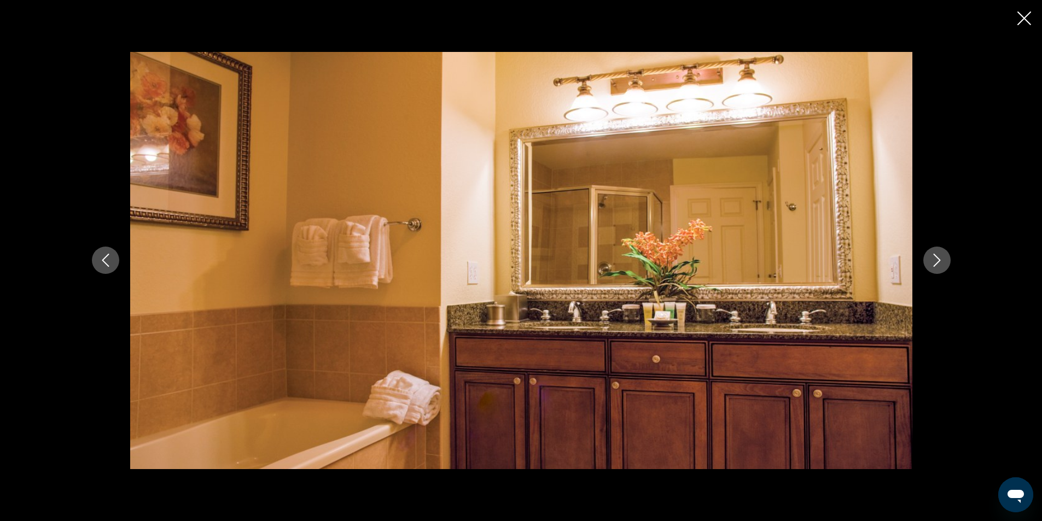
click at [933, 265] on icon "Next image" at bounding box center [937, 260] width 13 height 13
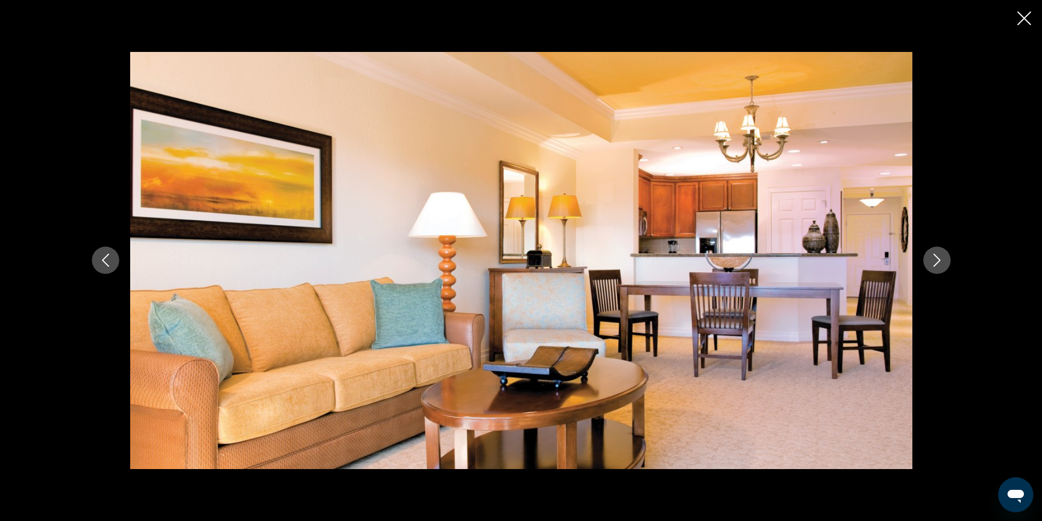
click at [933, 265] on icon "Next image" at bounding box center [937, 260] width 13 height 13
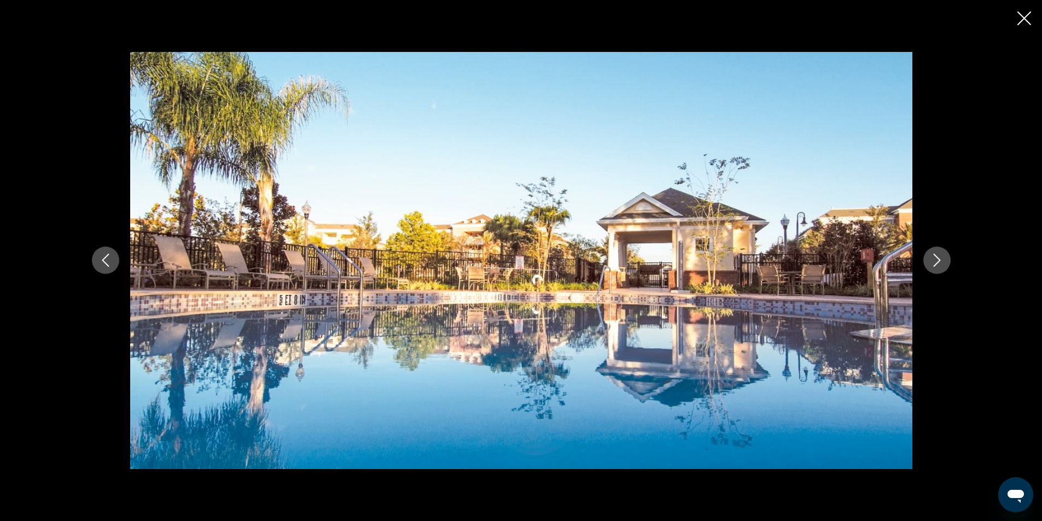
click at [933, 265] on icon "Next image" at bounding box center [937, 260] width 13 height 13
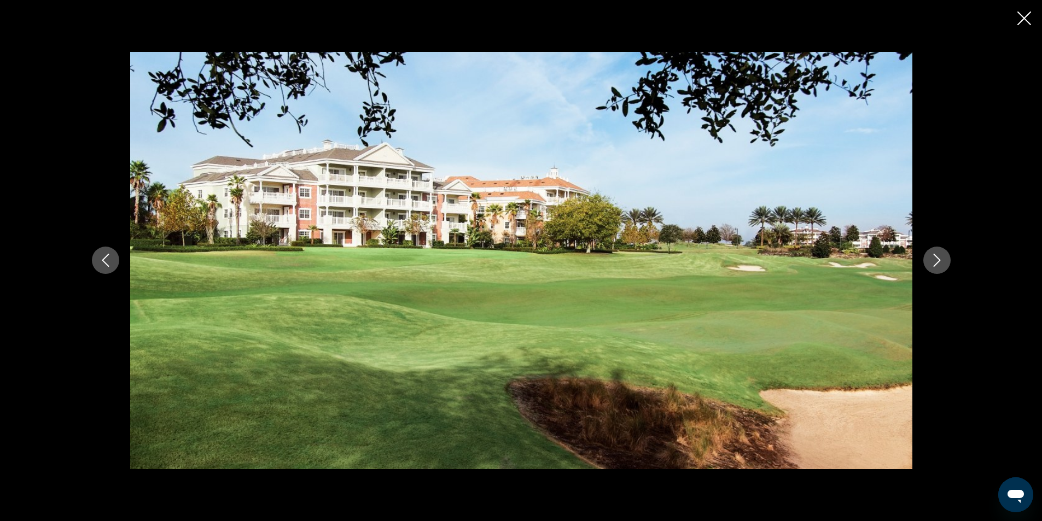
click at [933, 265] on icon "Next image" at bounding box center [937, 260] width 13 height 13
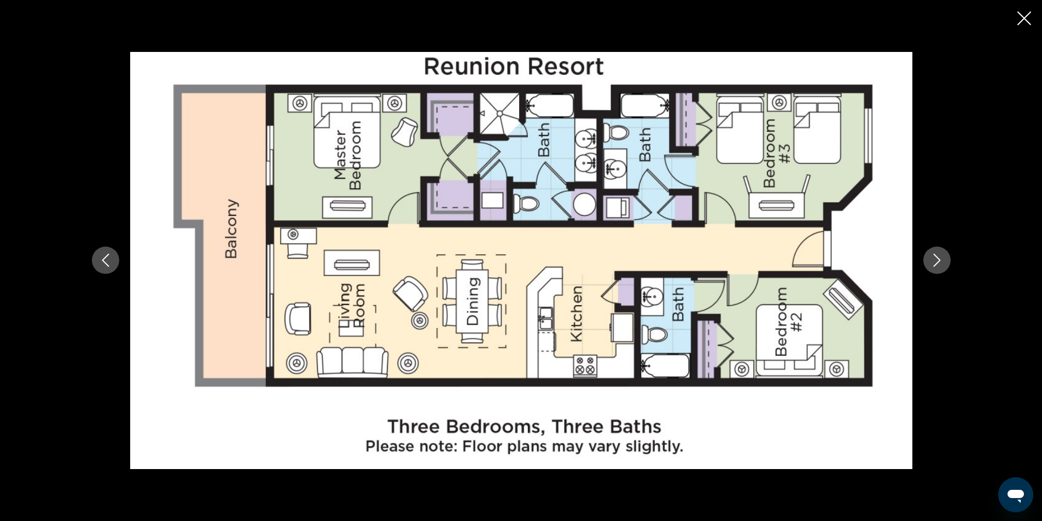
click at [933, 265] on icon "Next image" at bounding box center [937, 260] width 13 height 13
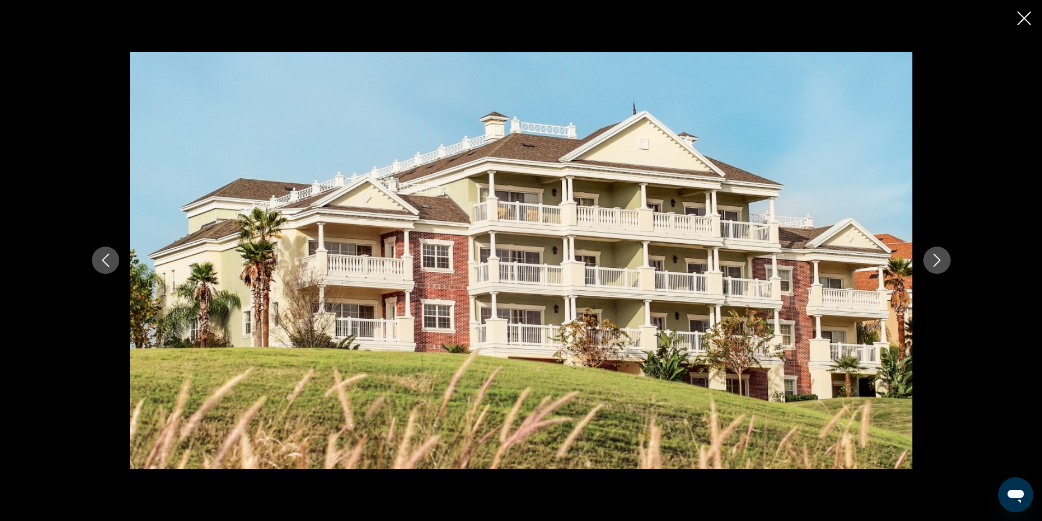
click at [1022, 18] on icon "Close slideshow" at bounding box center [1025, 18] width 14 height 14
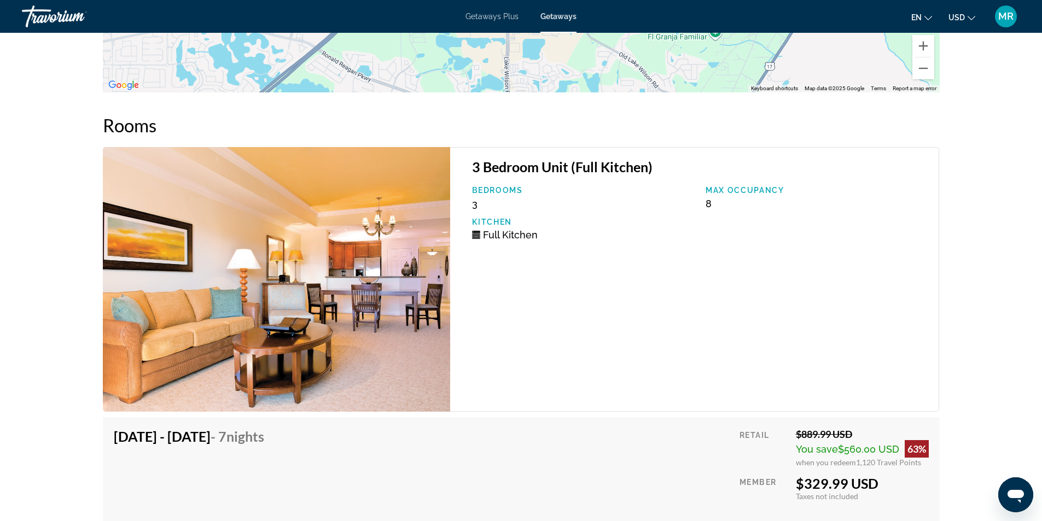
scroll to position [1752, 0]
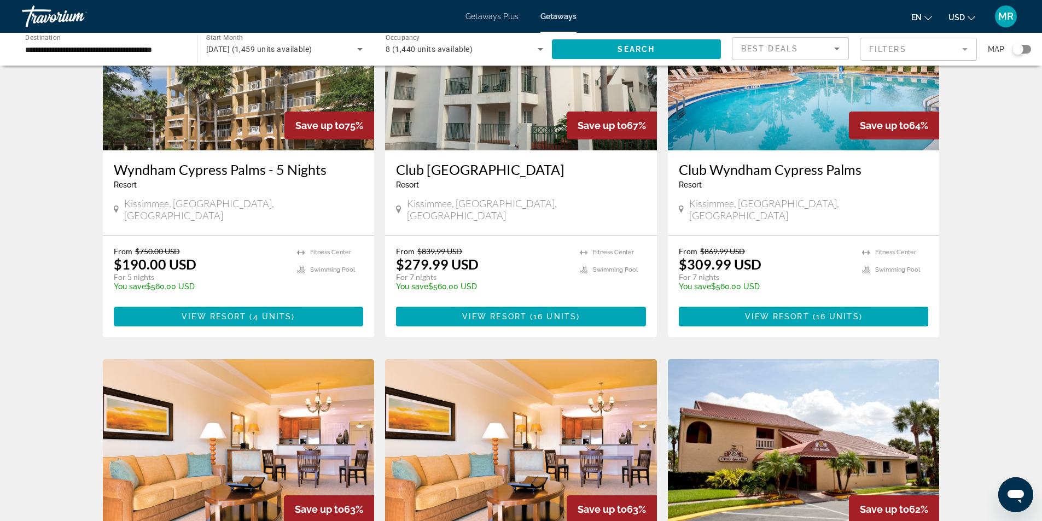
scroll to position [1094, 0]
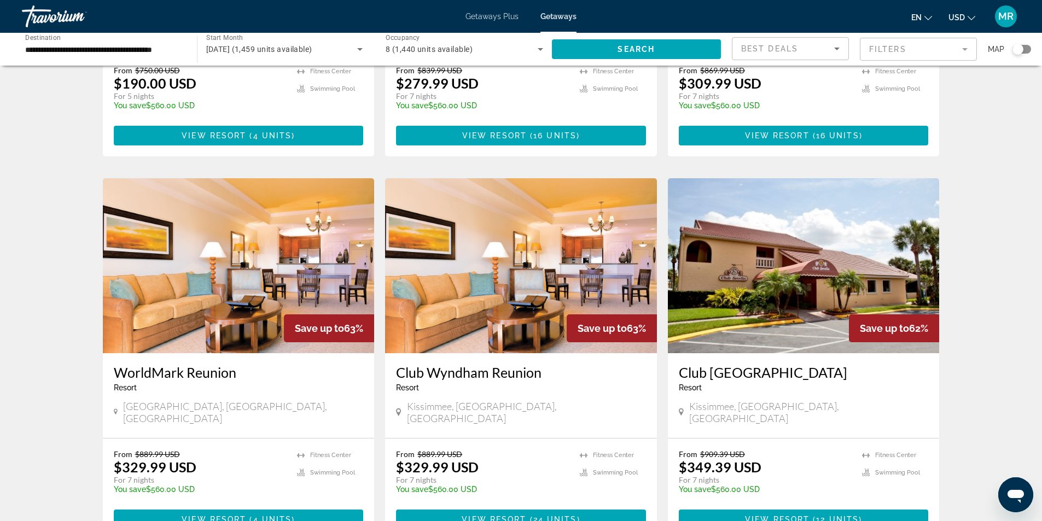
click at [171, 220] on img "Main content" at bounding box center [239, 265] width 272 height 175
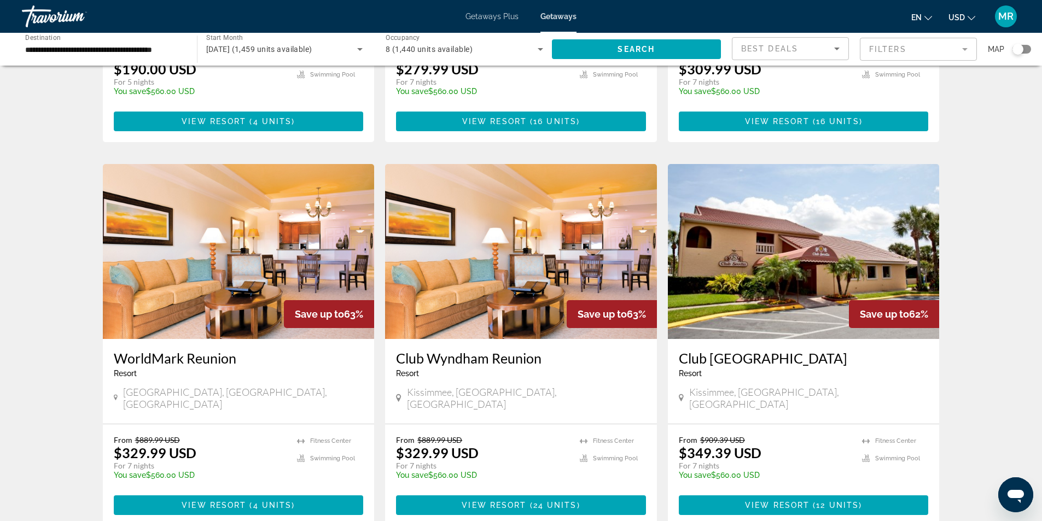
scroll to position [1094, 0]
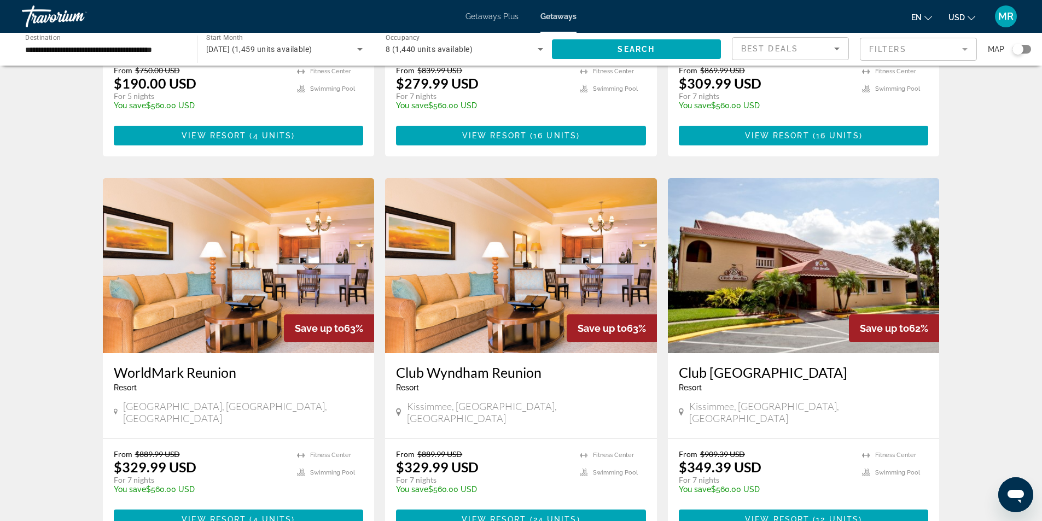
click at [734, 210] on img "Main content" at bounding box center [804, 265] width 272 height 175
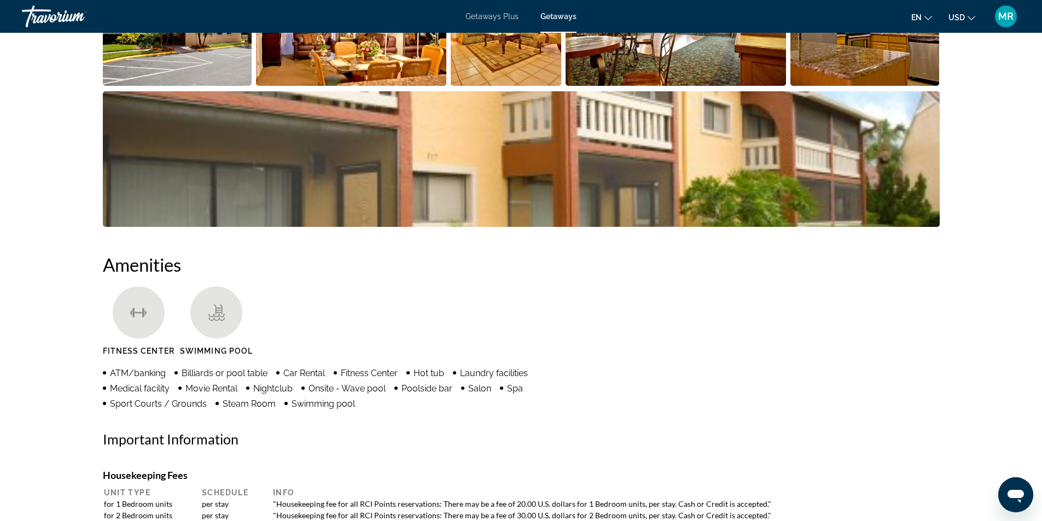
scroll to position [547, 0]
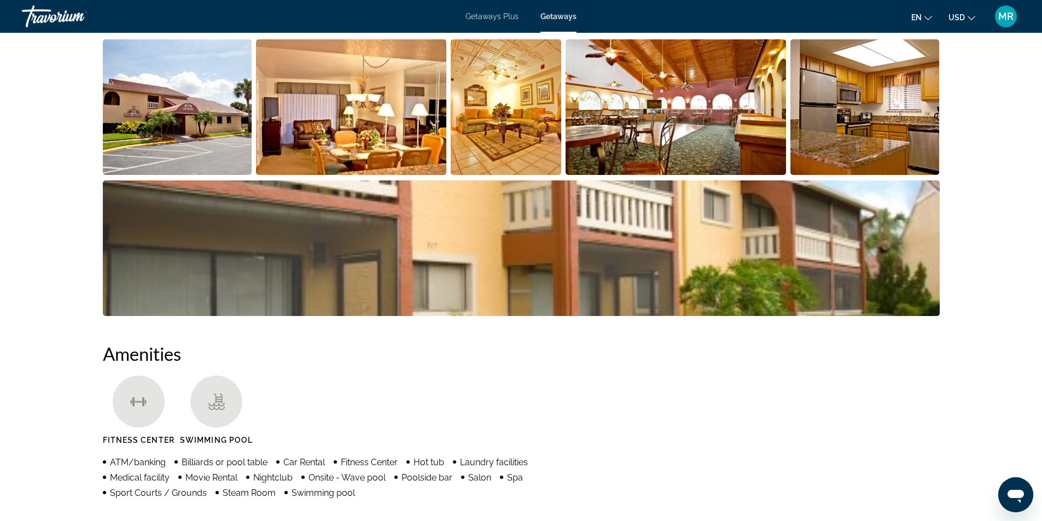
click at [837, 132] on img "Open full-screen image slider" at bounding box center [864, 107] width 149 height 136
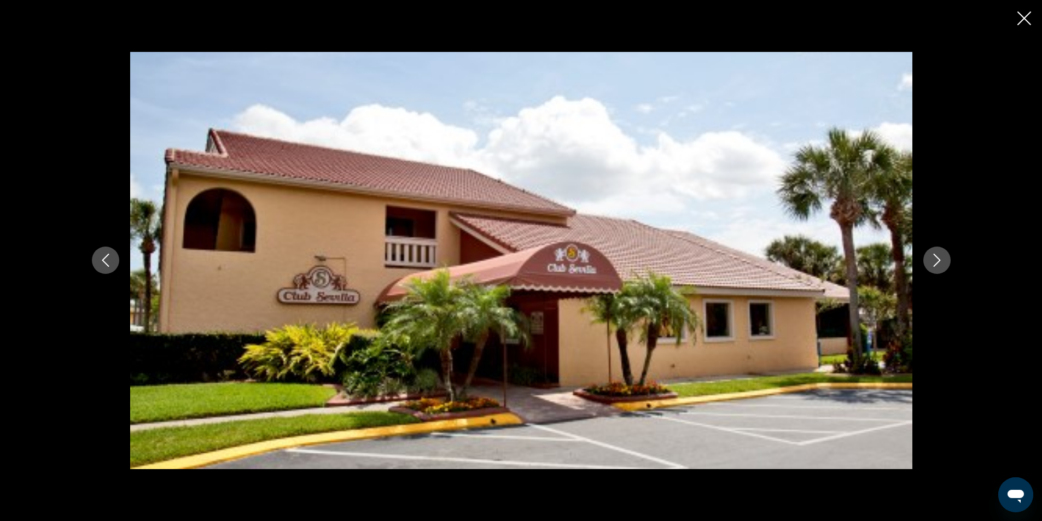
click at [939, 261] on icon "Next image" at bounding box center [936, 260] width 7 height 13
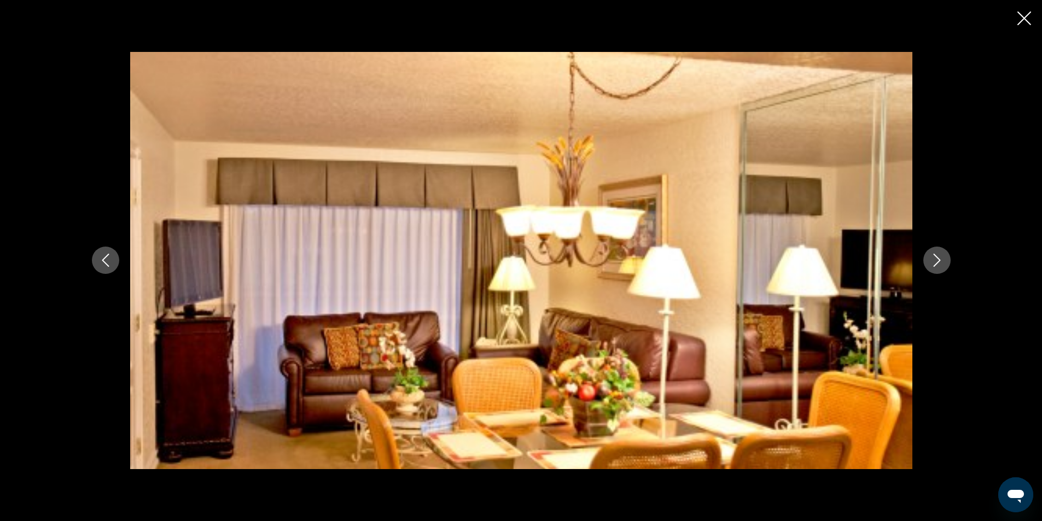
click at [939, 261] on icon "Next image" at bounding box center [936, 260] width 7 height 13
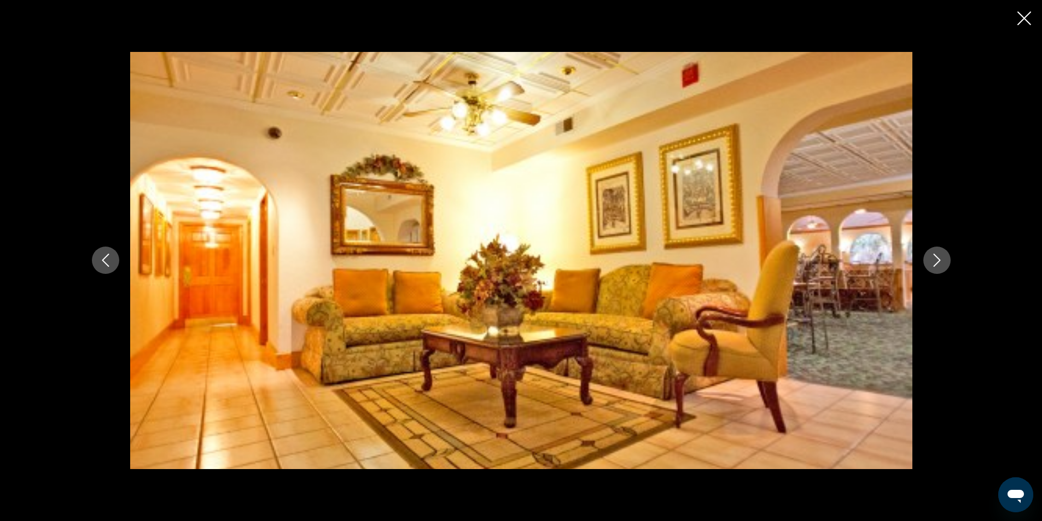
click at [939, 261] on icon "Next image" at bounding box center [936, 260] width 7 height 13
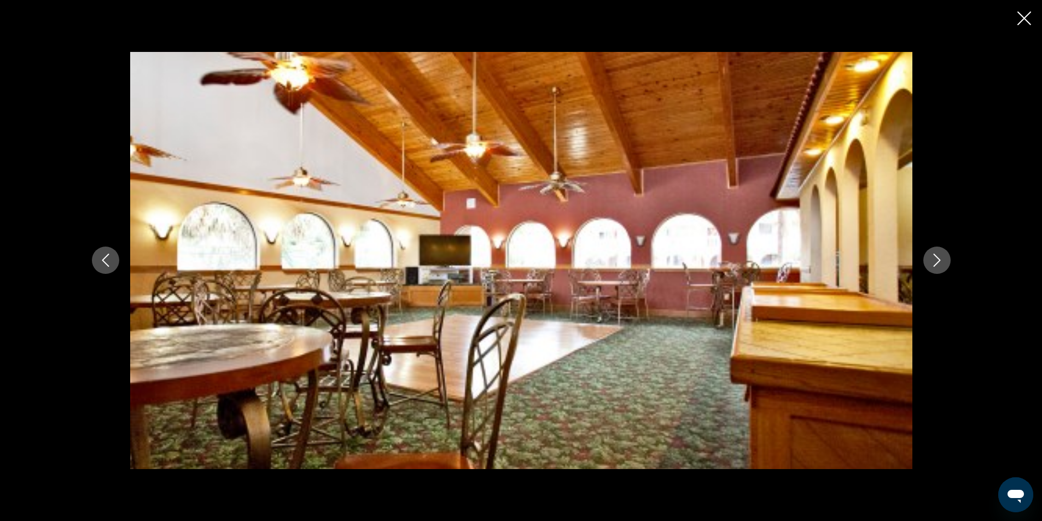
click at [937, 261] on icon "Next image" at bounding box center [937, 260] width 13 height 13
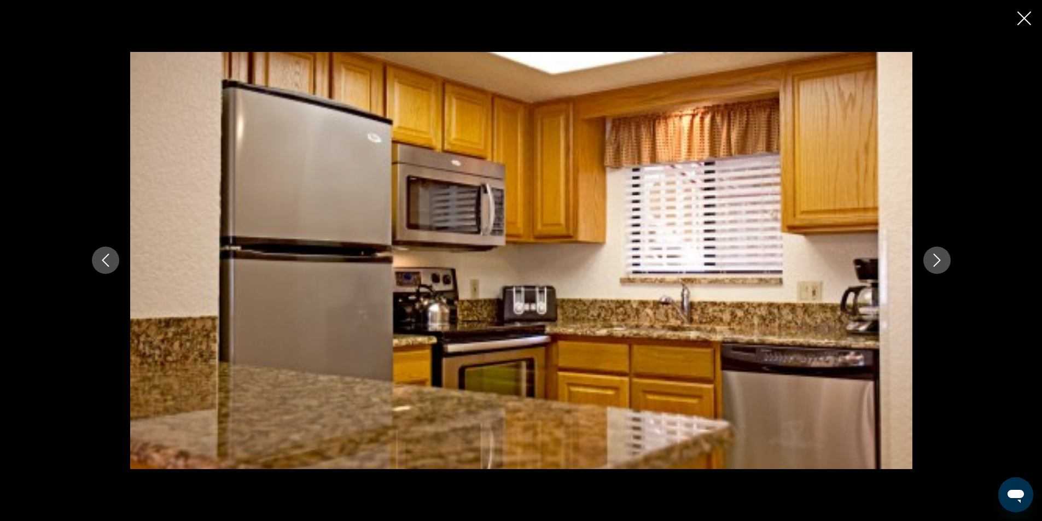
click at [937, 261] on icon "Next image" at bounding box center [937, 260] width 13 height 13
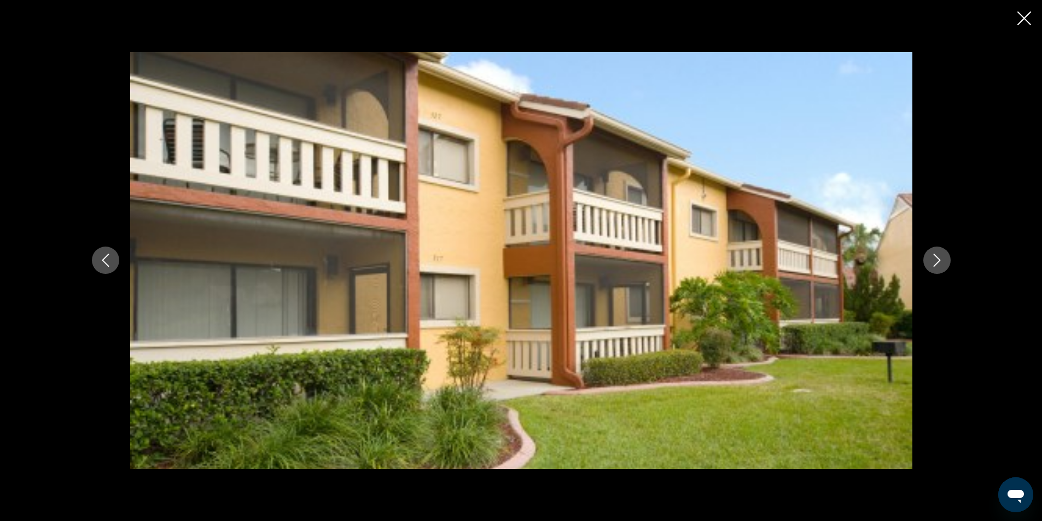
click at [937, 261] on icon "Next image" at bounding box center [937, 260] width 13 height 13
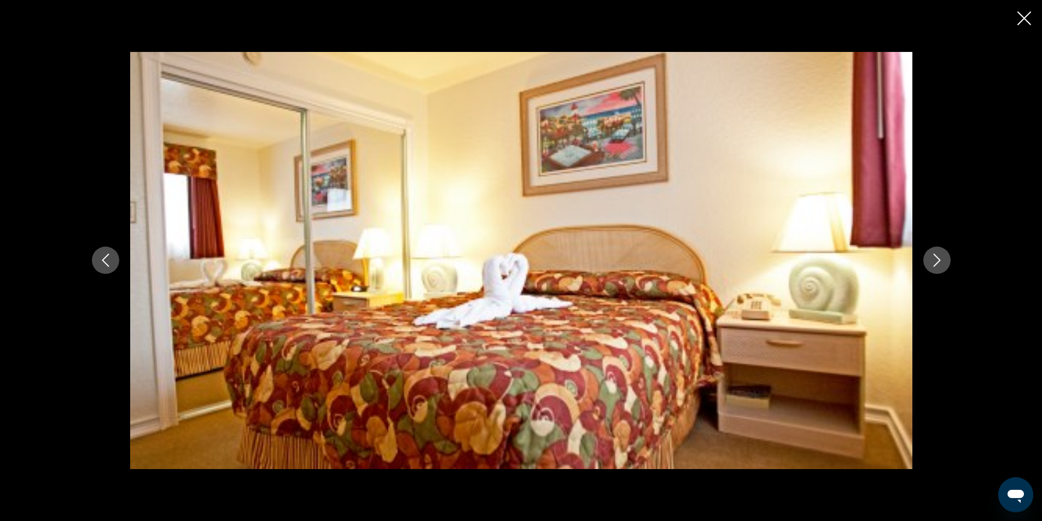
click at [937, 261] on icon "Next image" at bounding box center [937, 260] width 13 height 13
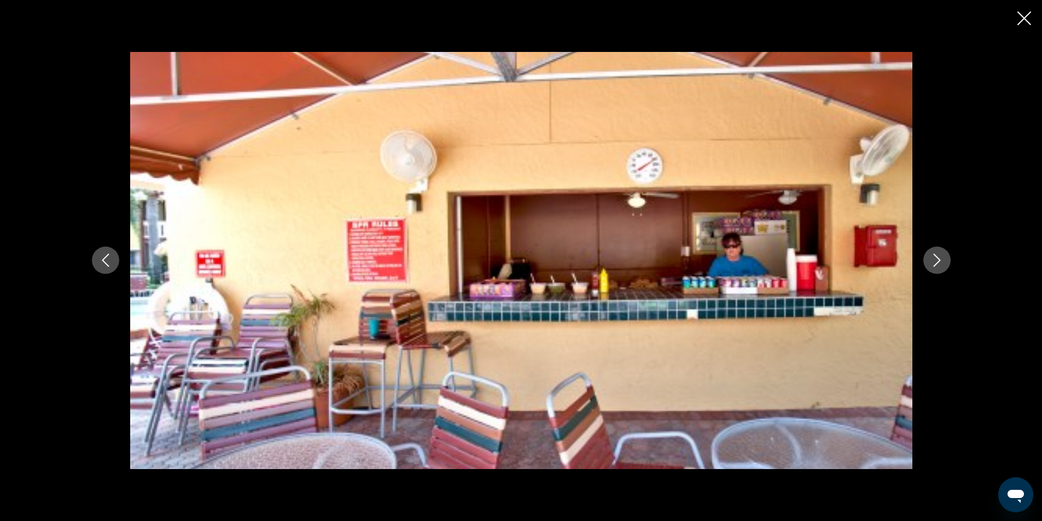
click at [937, 261] on icon "Next image" at bounding box center [937, 260] width 13 height 13
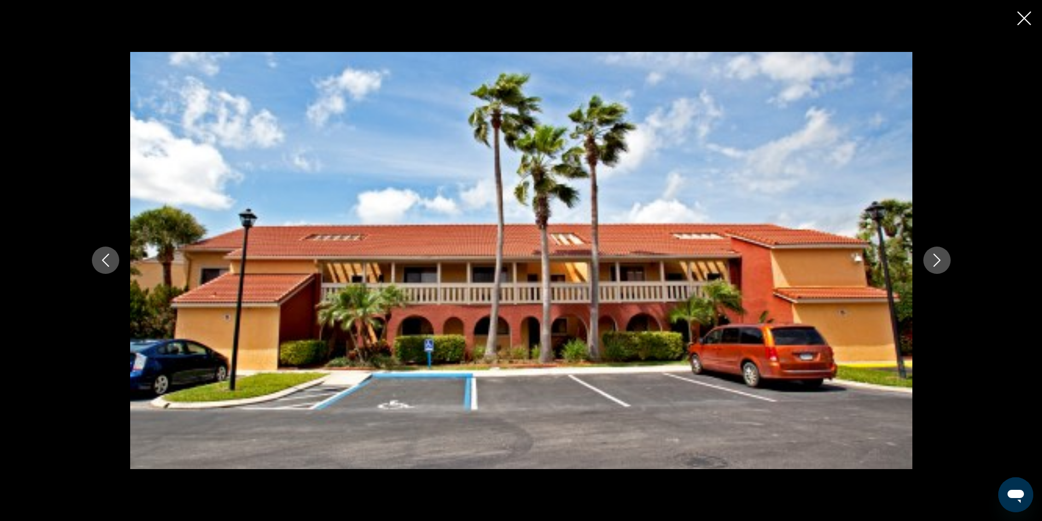
click at [937, 261] on icon "Next image" at bounding box center [937, 260] width 13 height 13
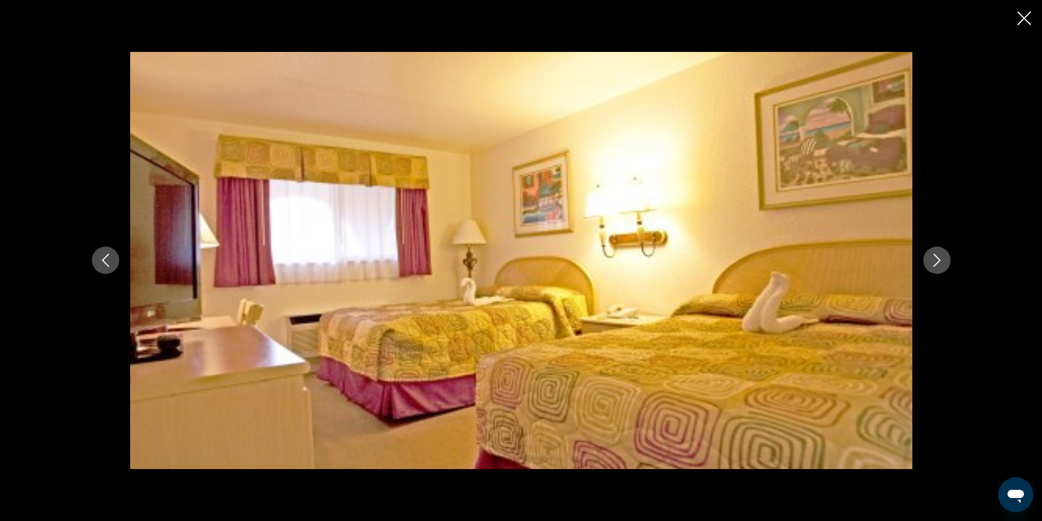
click at [937, 261] on icon "Next image" at bounding box center [937, 260] width 13 height 13
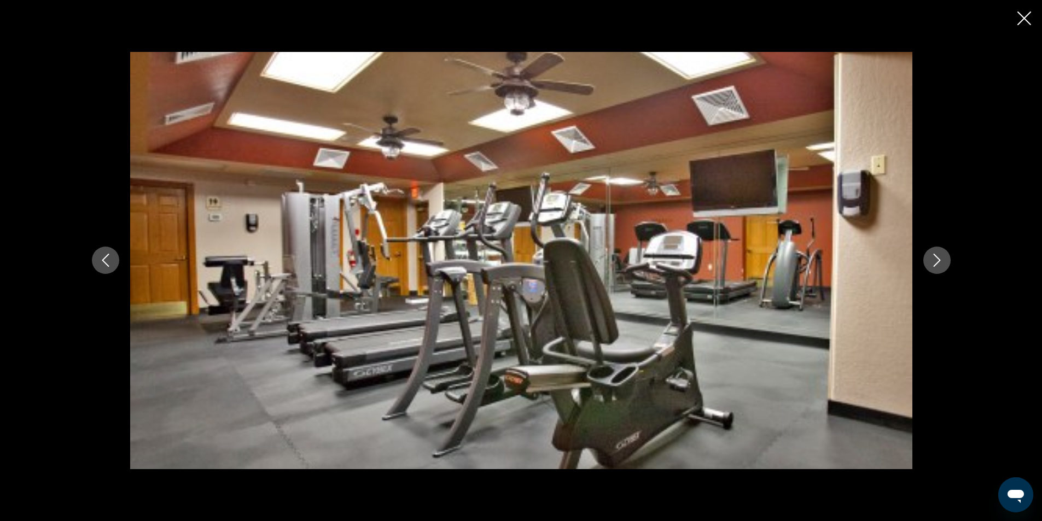
click at [937, 261] on icon "Next image" at bounding box center [937, 260] width 13 height 13
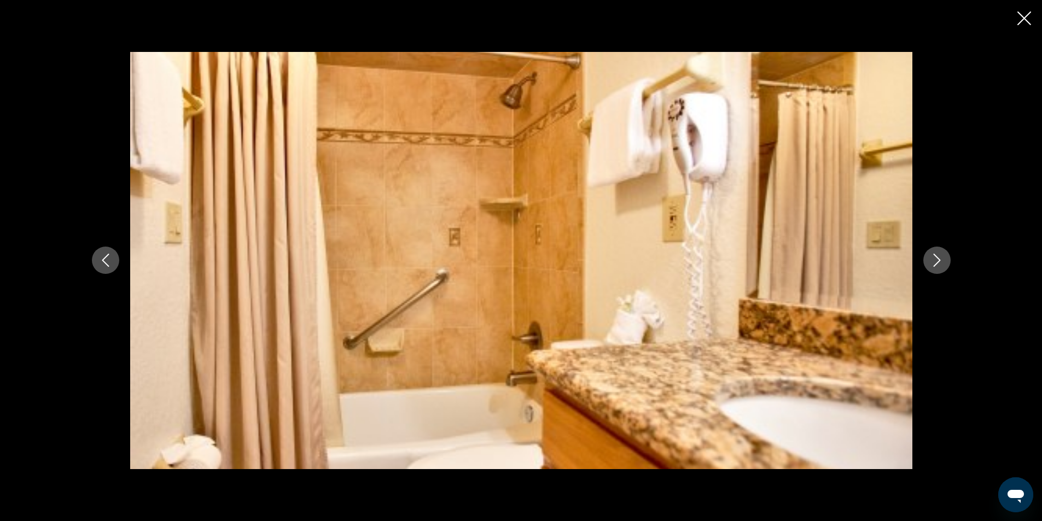
click at [937, 261] on icon "Next image" at bounding box center [937, 260] width 13 height 13
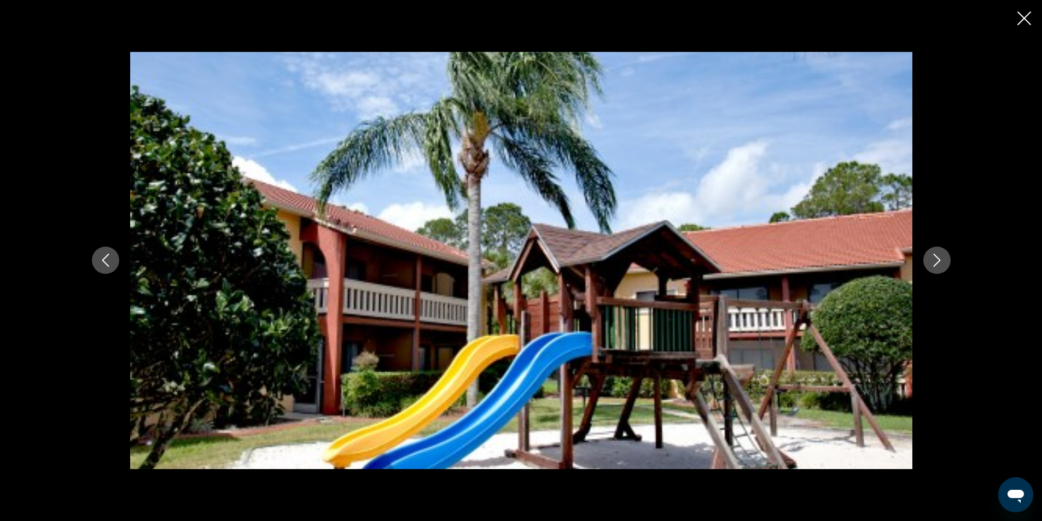
click at [937, 261] on icon "Next image" at bounding box center [937, 260] width 13 height 13
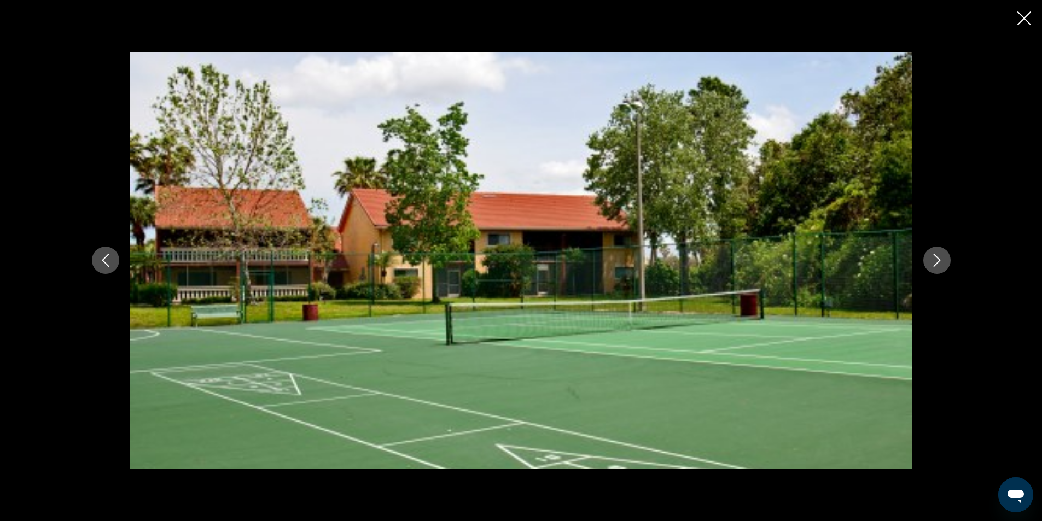
click at [937, 261] on icon "Next image" at bounding box center [937, 260] width 13 height 13
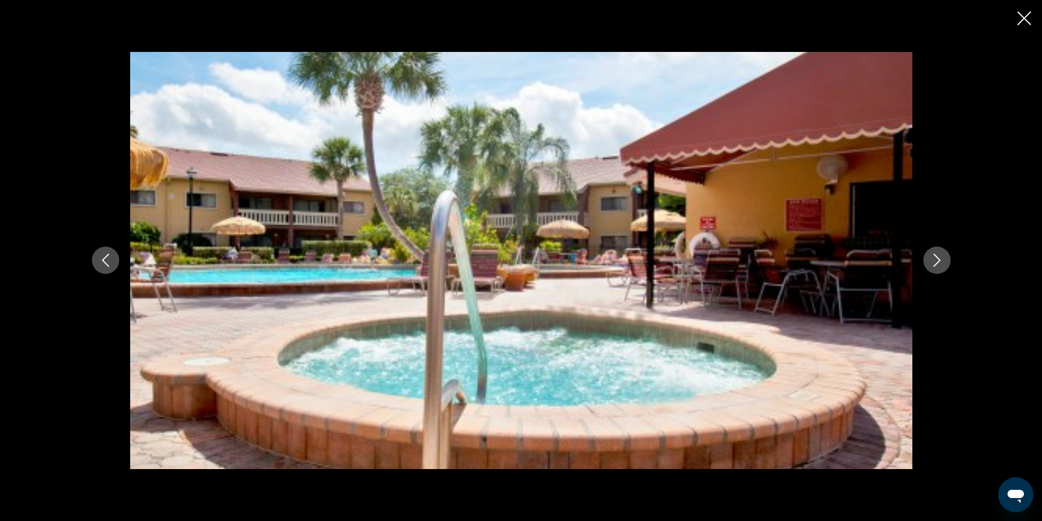
click at [937, 261] on icon "Next image" at bounding box center [937, 260] width 13 height 13
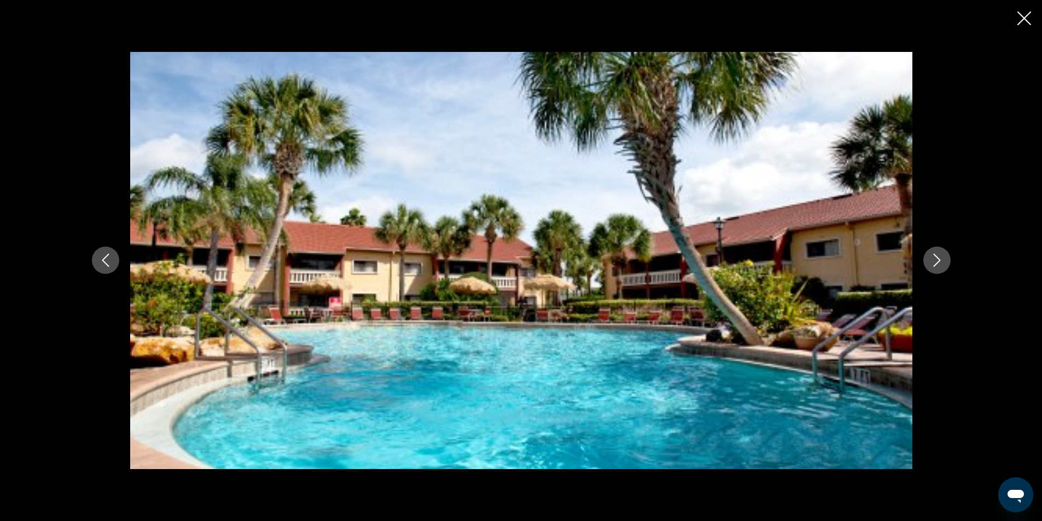
click at [937, 261] on icon "Next image" at bounding box center [937, 260] width 13 height 13
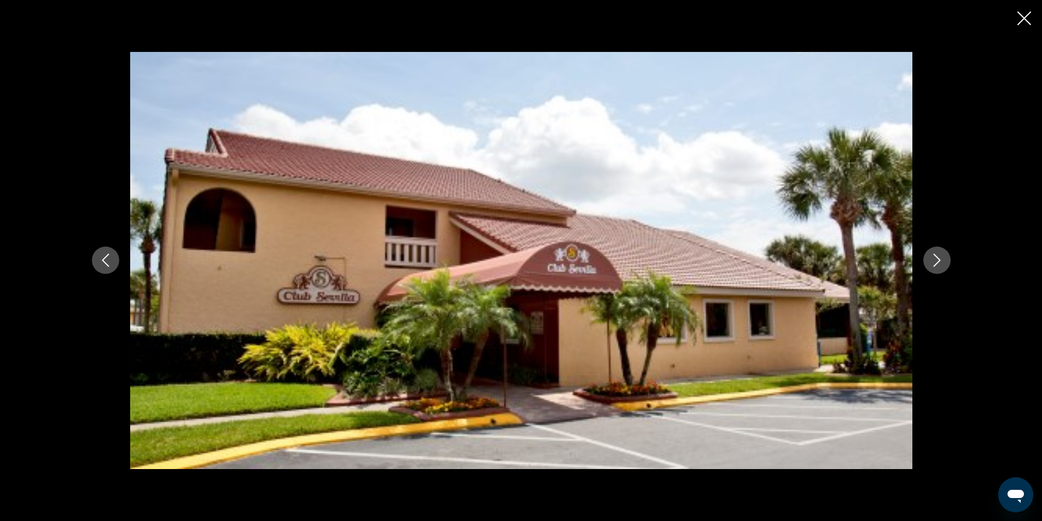
click at [117, 259] on button "Previous image" at bounding box center [105, 260] width 27 height 27
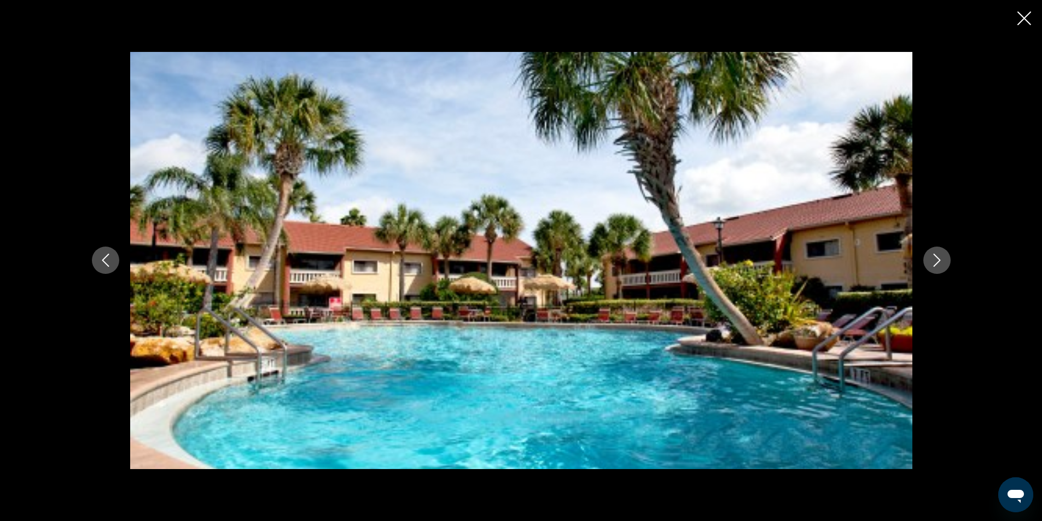
click at [946, 262] on button "Next image" at bounding box center [936, 260] width 27 height 27
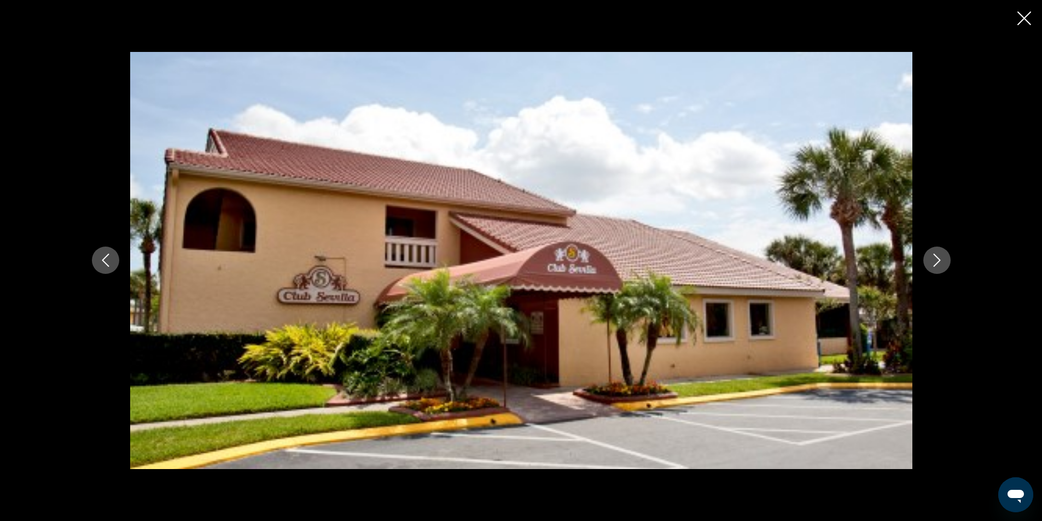
click at [1026, 18] on icon "Close slideshow" at bounding box center [1025, 18] width 14 height 14
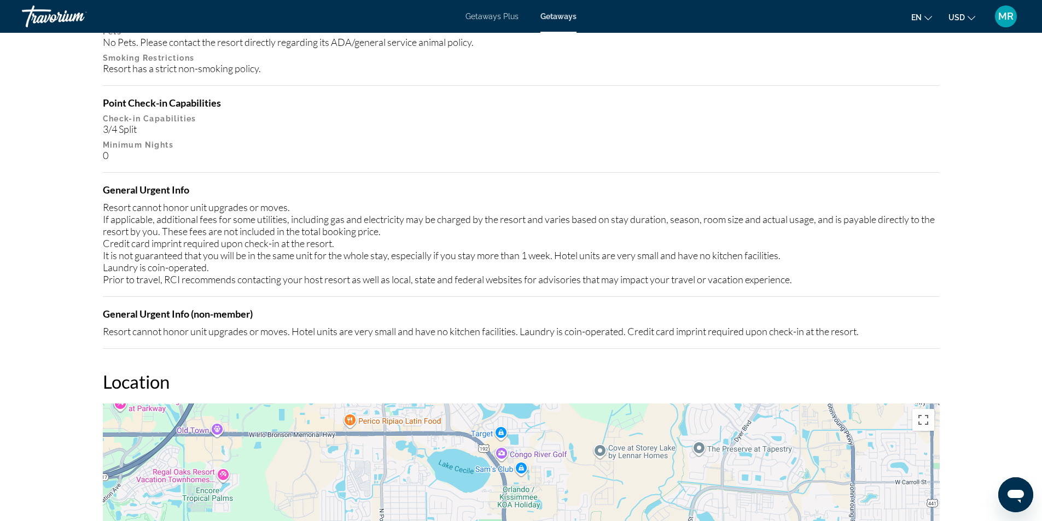
scroll to position [985, 0]
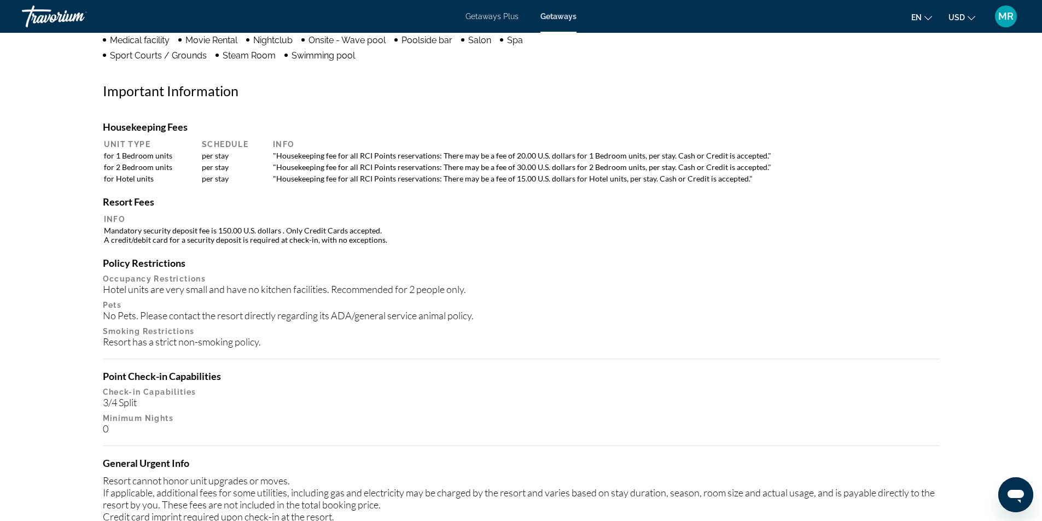
click at [497, 17] on span "Getaways Plus" at bounding box center [492, 16] width 53 height 9
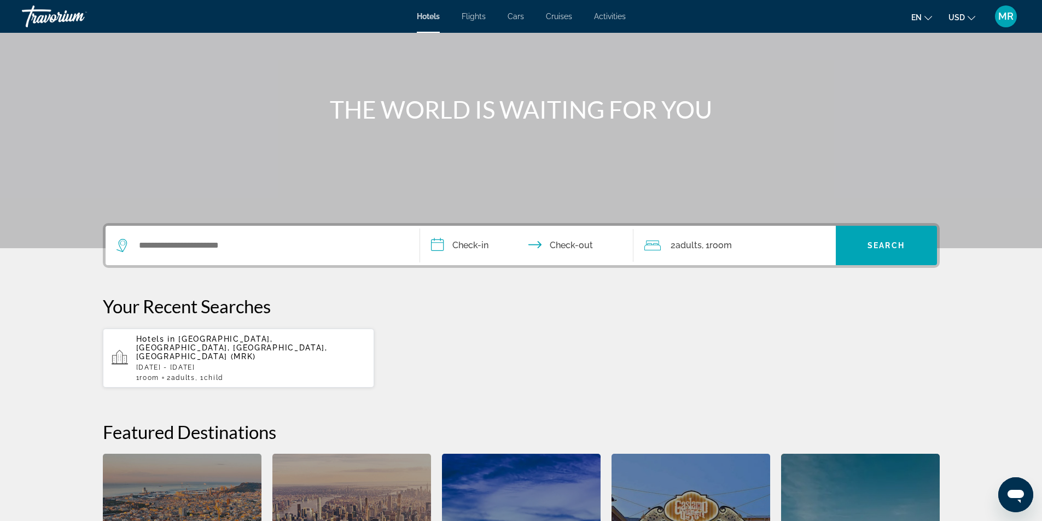
scroll to position [109, 0]
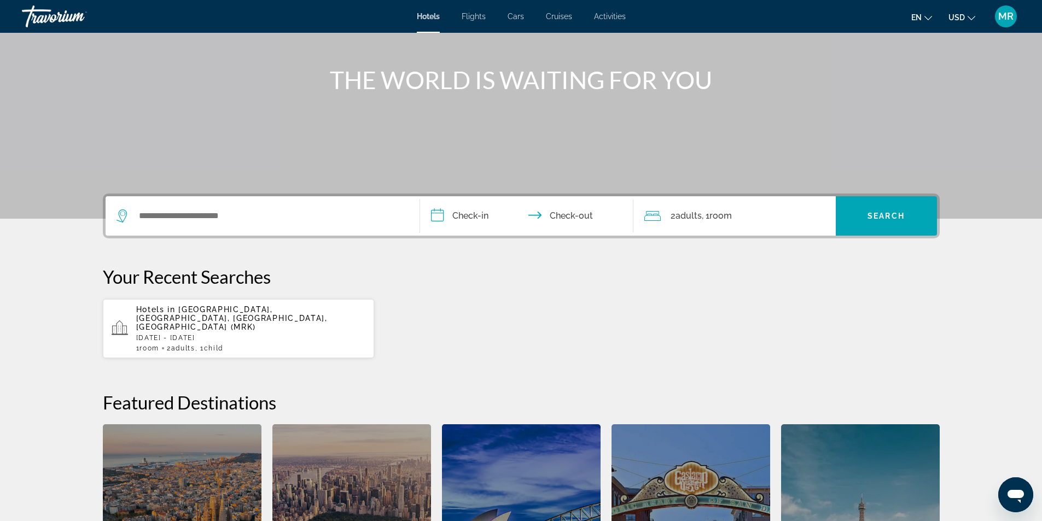
click at [277, 227] on div "Search widget" at bounding box center [263, 215] width 292 height 39
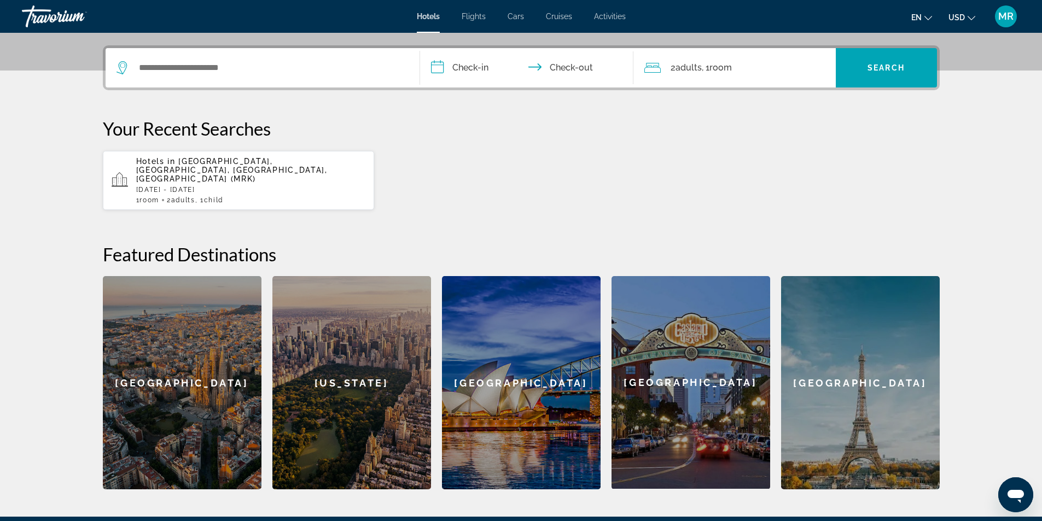
scroll to position [268, 0]
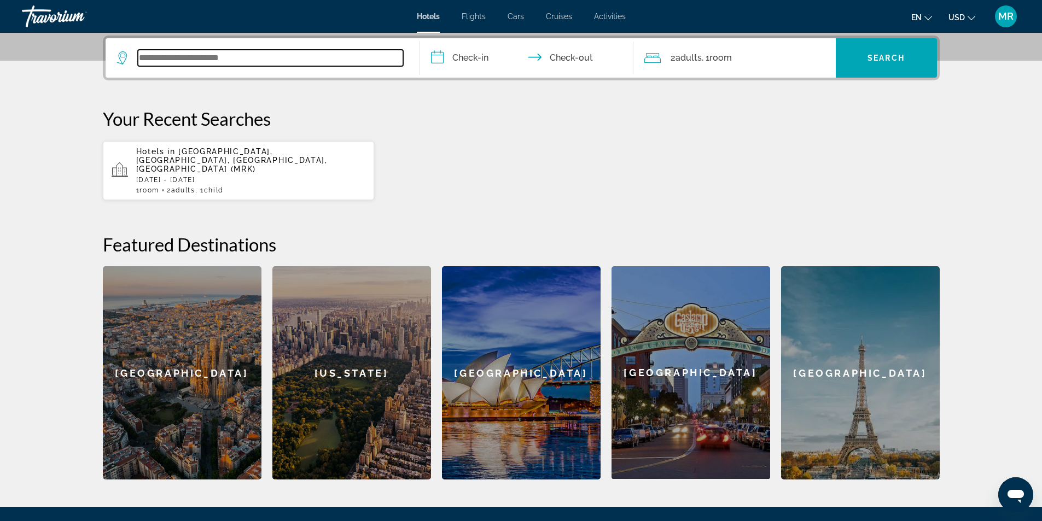
click at [195, 60] on input "Search widget" at bounding box center [270, 58] width 265 height 16
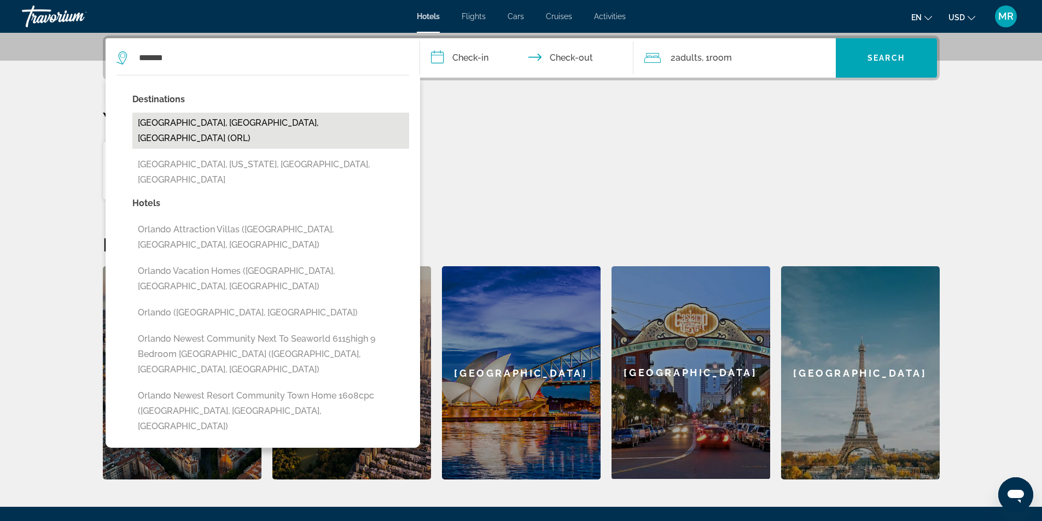
click at [246, 123] on button "[GEOGRAPHIC_DATA], [GEOGRAPHIC_DATA], [GEOGRAPHIC_DATA] (ORL)" at bounding box center [270, 131] width 277 height 36
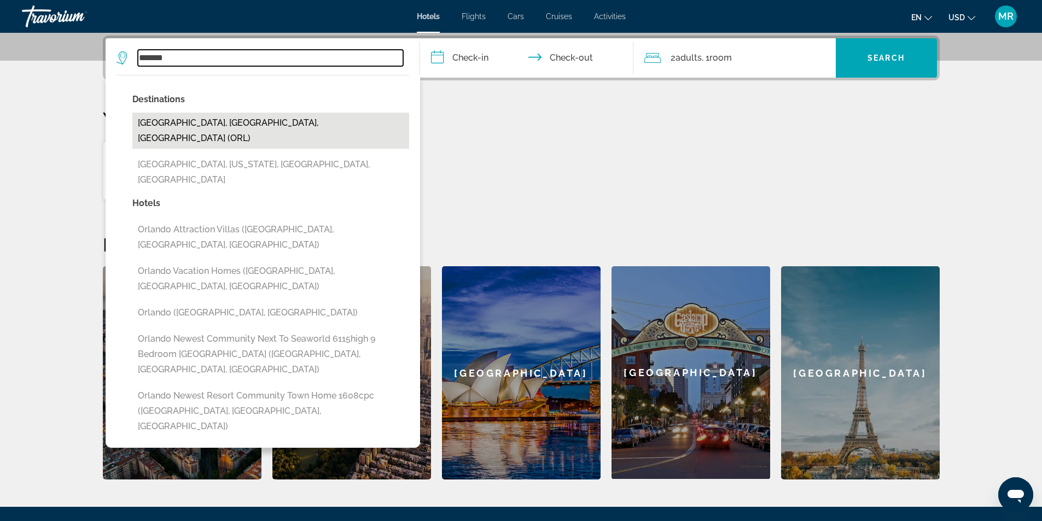
type input "**********"
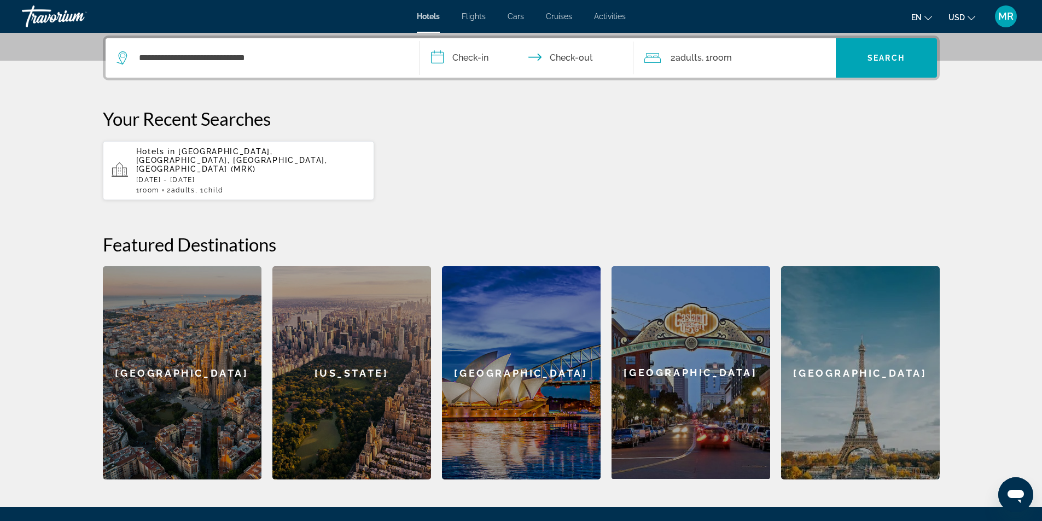
click at [466, 59] on input "**********" at bounding box center [529, 59] width 218 height 43
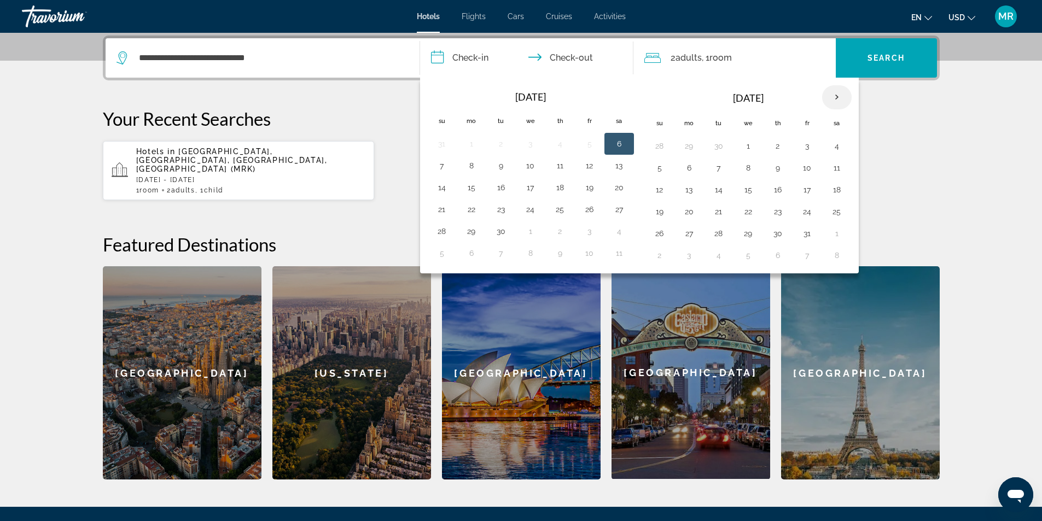
click at [838, 97] on th "Next month" at bounding box center [837, 97] width 30 height 24
click at [837, 97] on th "Next month" at bounding box center [837, 97] width 30 height 24
click at [837, 208] on button "27" at bounding box center [837, 211] width 18 height 15
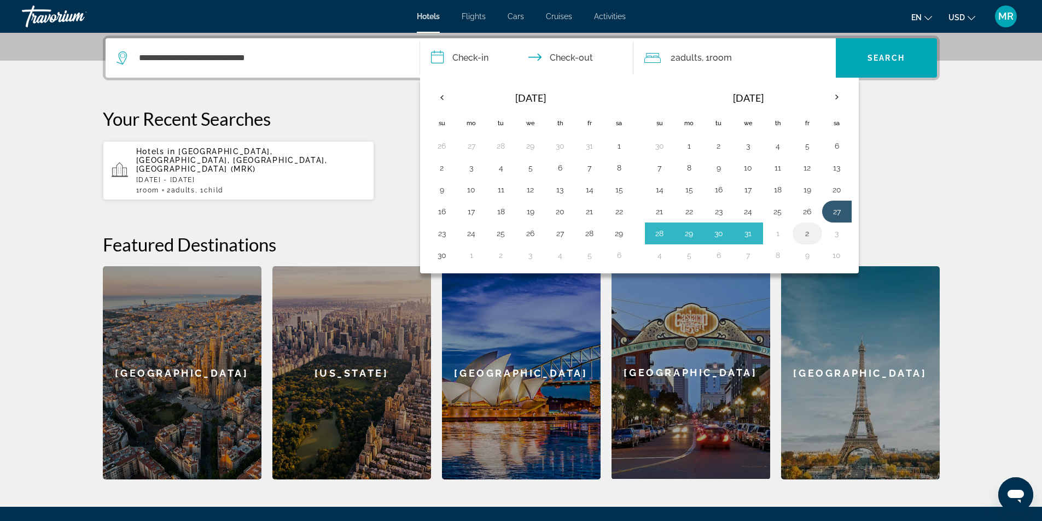
click at [807, 236] on button "2" at bounding box center [808, 233] width 18 height 15
type input "**********"
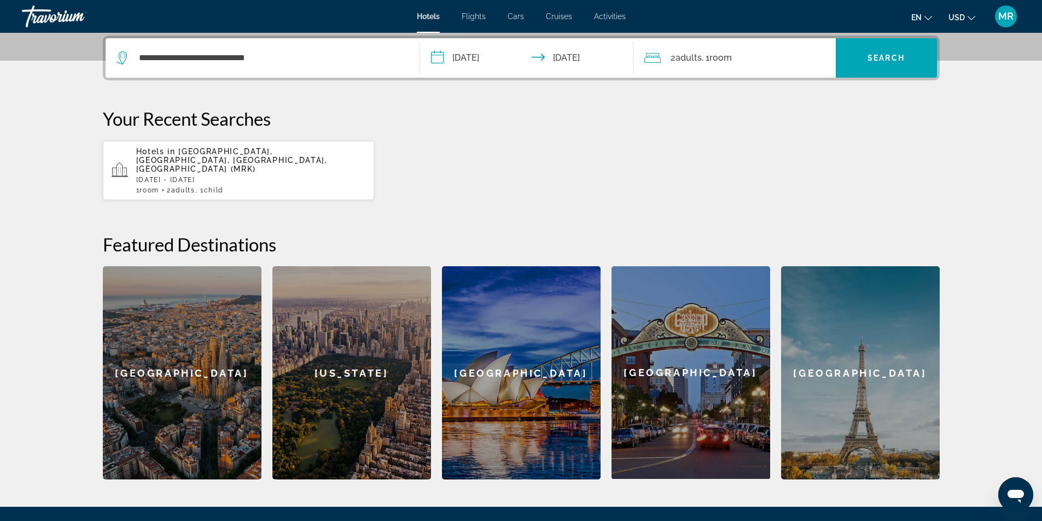
click at [752, 62] on div "2 Adult Adults , 1 Room rooms" at bounding box center [739, 57] width 191 height 15
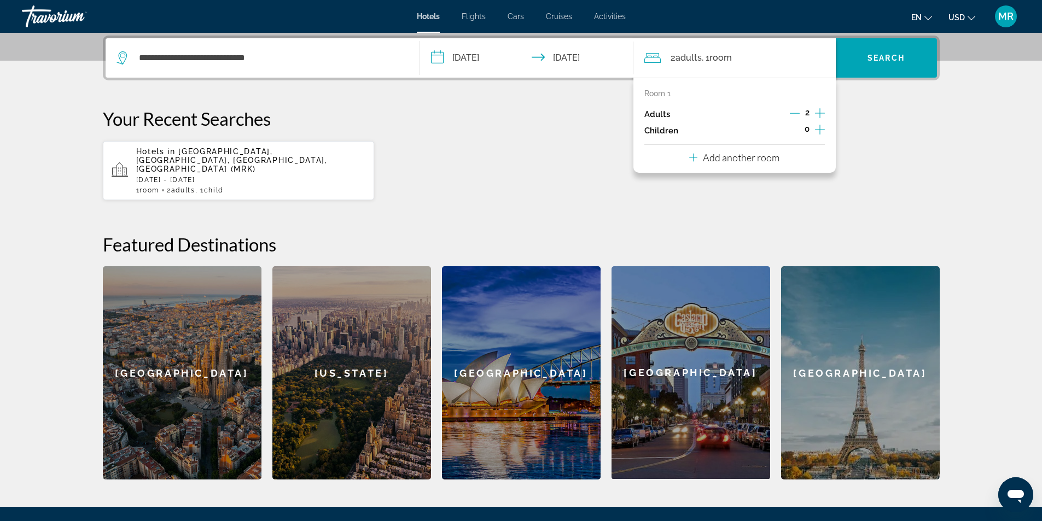
click at [819, 112] on icon "Increment adults" at bounding box center [820, 113] width 10 height 13
click at [819, 112] on icon "Increment adults" at bounding box center [820, 113] width 10 height 10
click at [757, 161] on p "Add another room" at bounding box center [741, 158] width 77 height 12
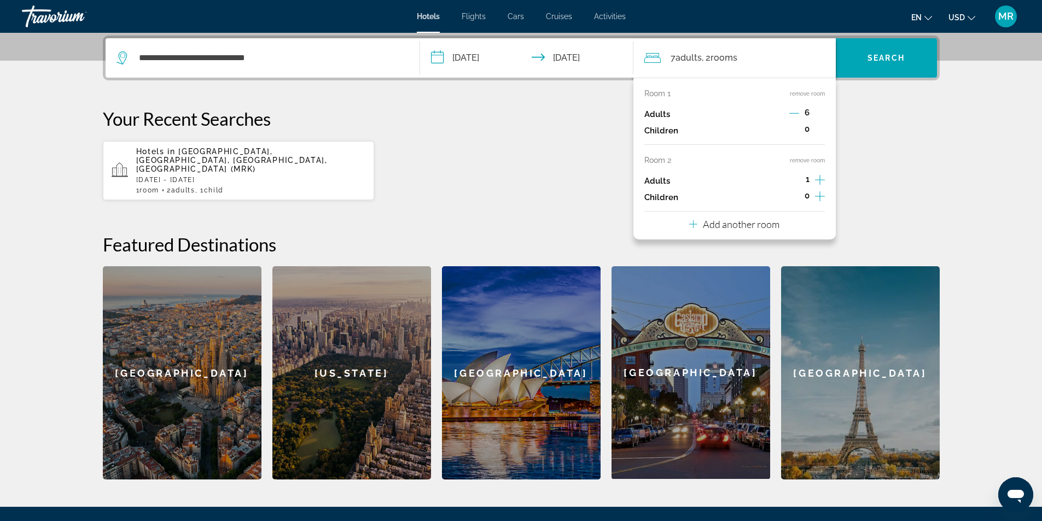
click at [821, 179] on icon "Increment adults" at bounding box center [820, 179] width 10 height 13
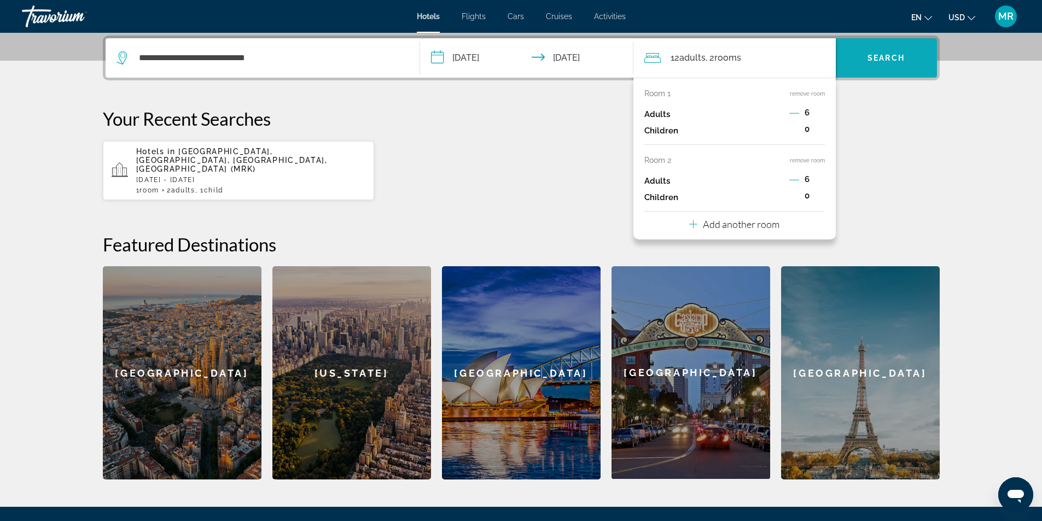
click at [880, 65] on span "Search widget" at bounding box center [886, 58] width 101 height 26
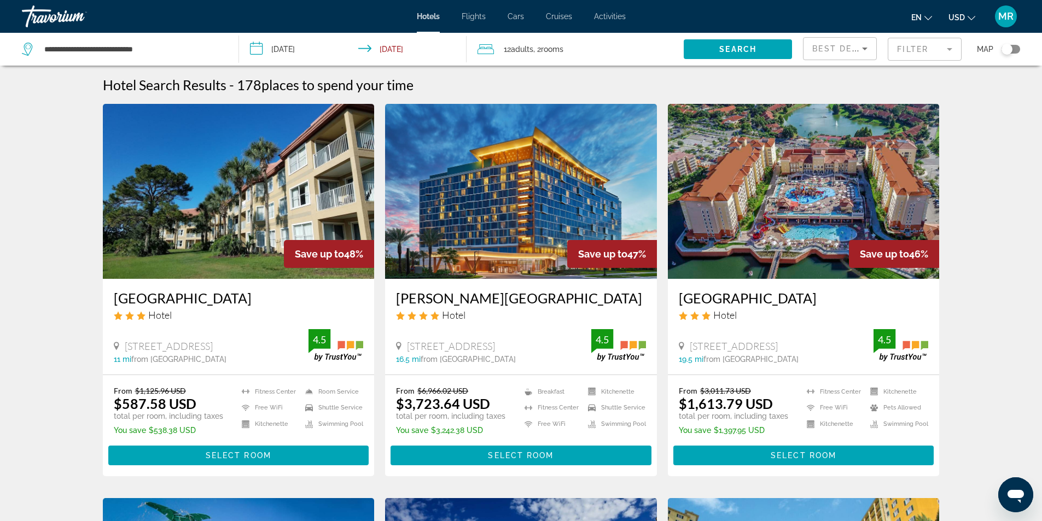
click at [220, 188] on img "Main content" at bounding box center [239, 191] width 272 height 175
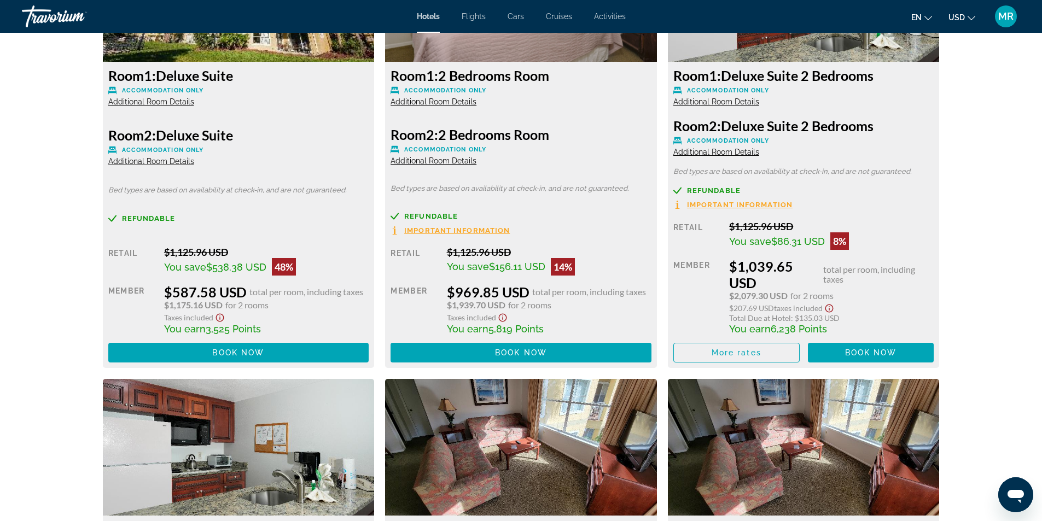
scroll to position [1477, 0]
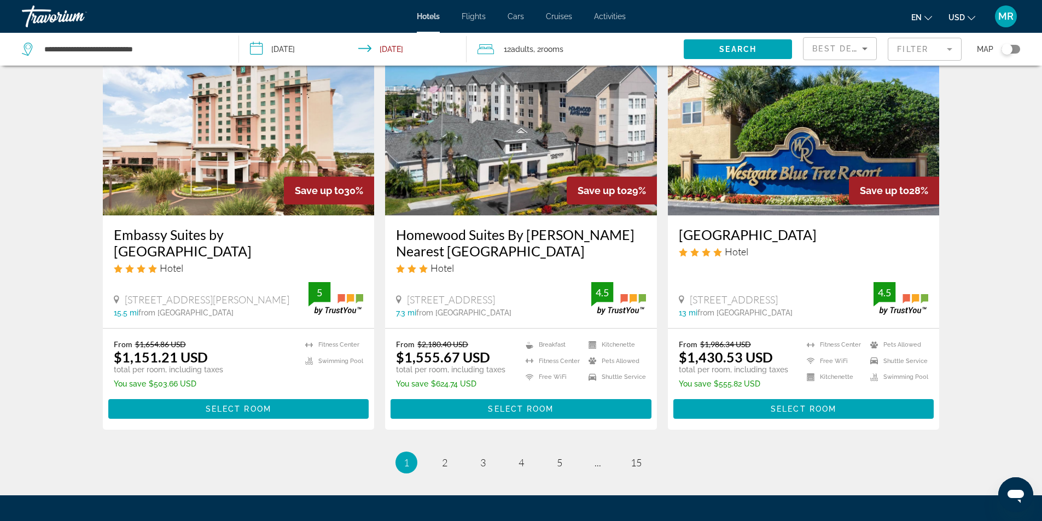
scroll to position [1313, 0]
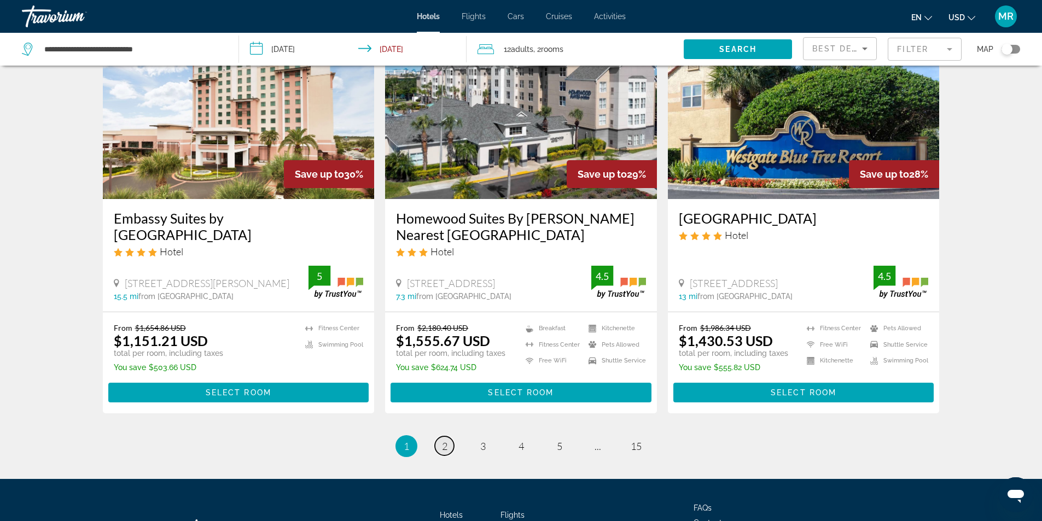
click at [440, 437] on link "page 2" at bounding box center [444, 446] width 19 height 19
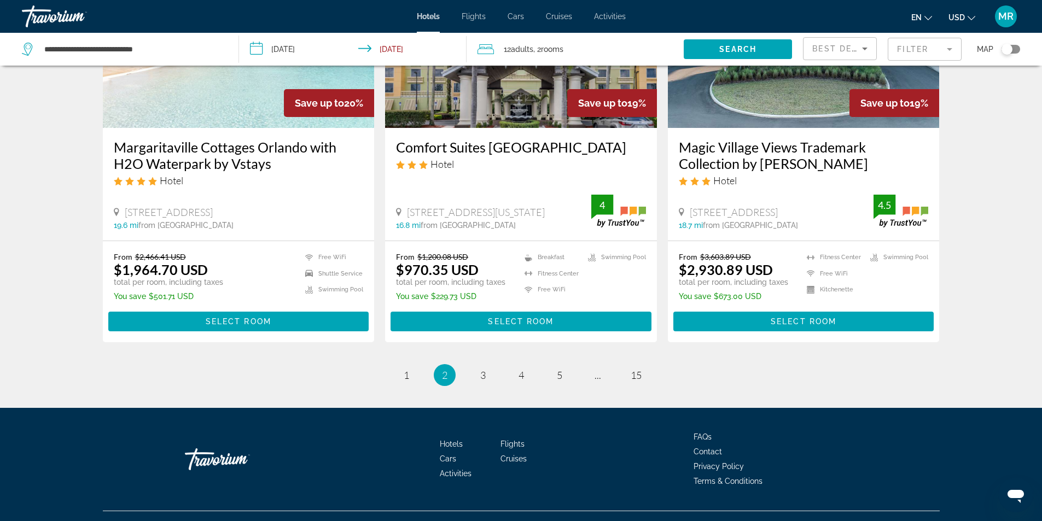
scroll to position [1405, 0]
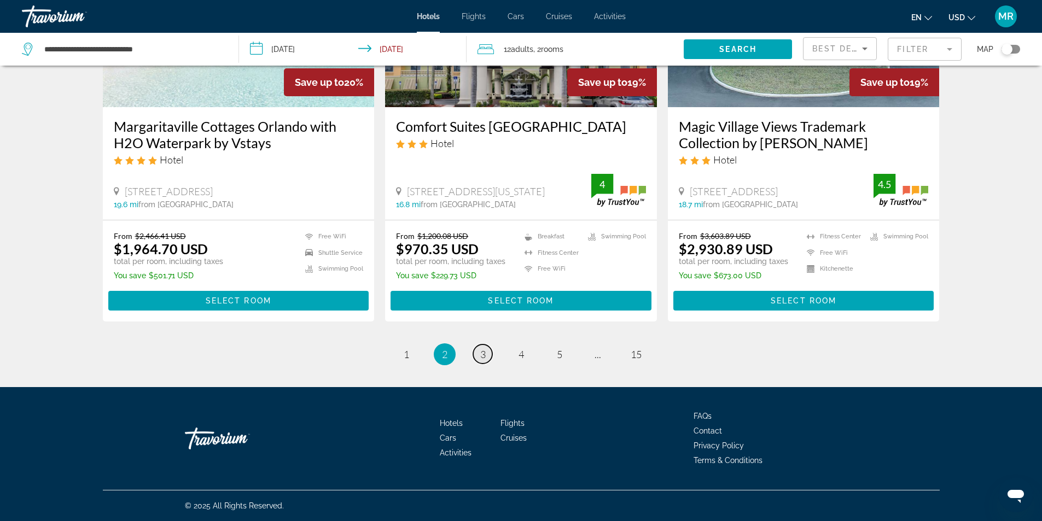
click at [480, 351] on span "3" at bounding box center [482, 354] width 5 height 12
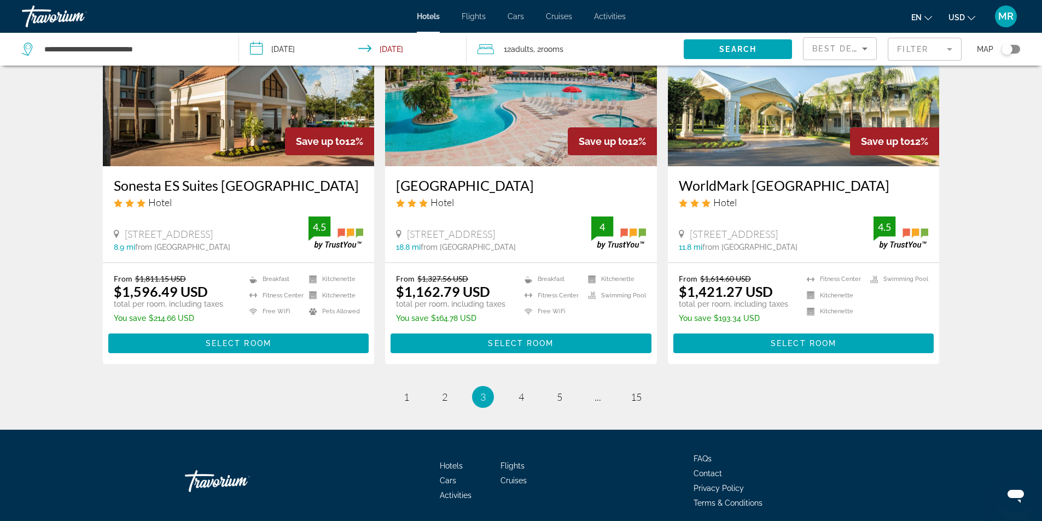
scroll to position [1405, 0]
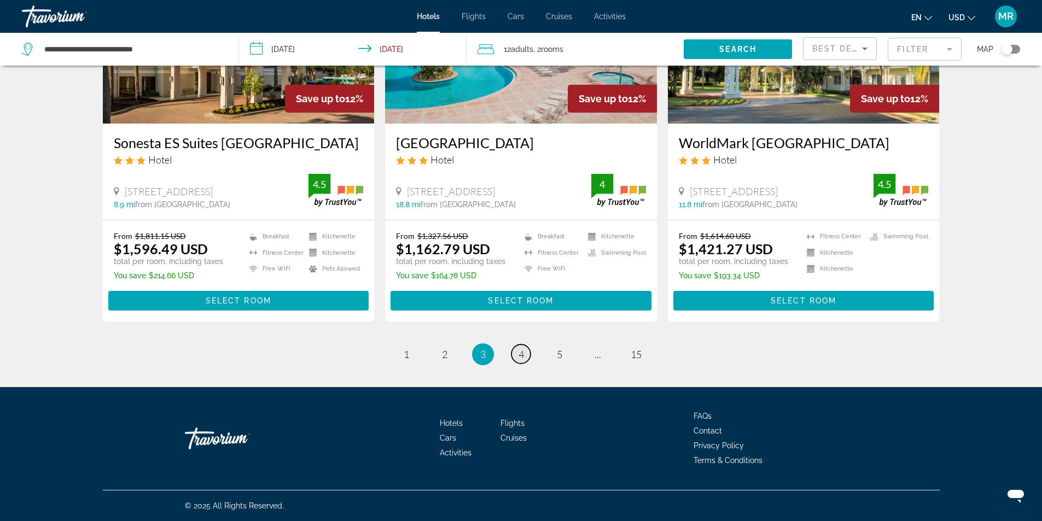
click at [521, 360] on span "4" at bounding box center [521, 354] width 5 height 12
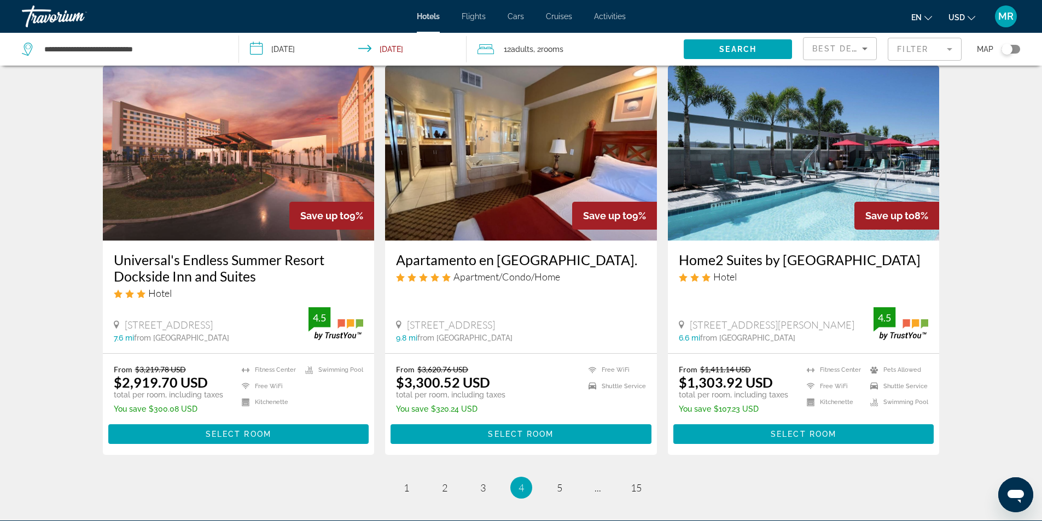
scroll to position [1405, 0]
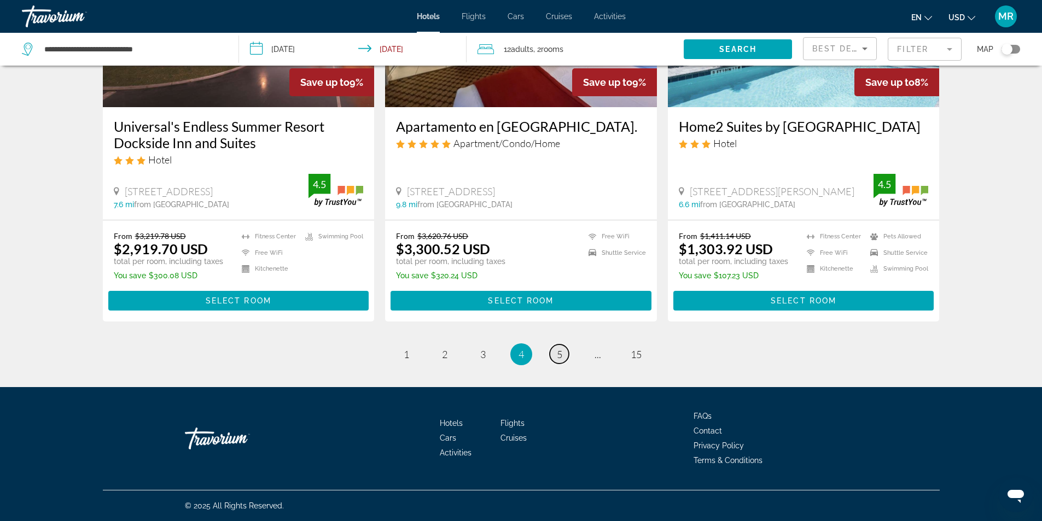
click at [560, 358] on span "5" at bounding box center [559, 354] width 5 height 12
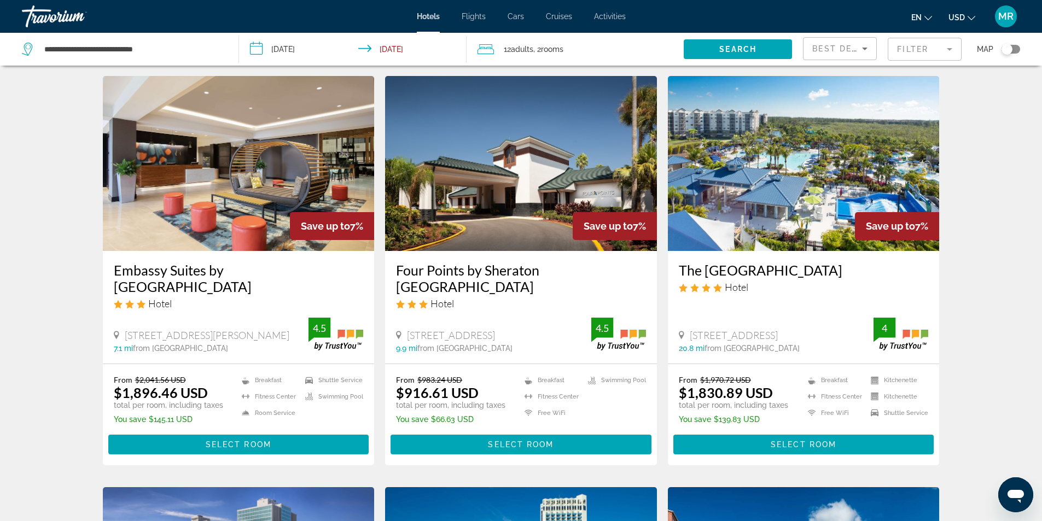
scroll to position [438, 0]
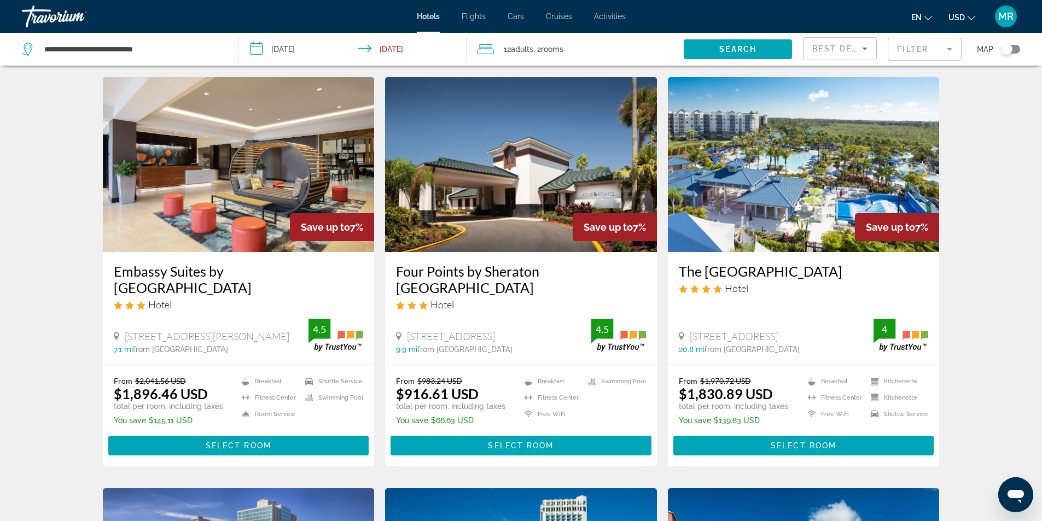
click at [479, 216] on img "Main content" at bounding box center [521, 164] width 272 height 175
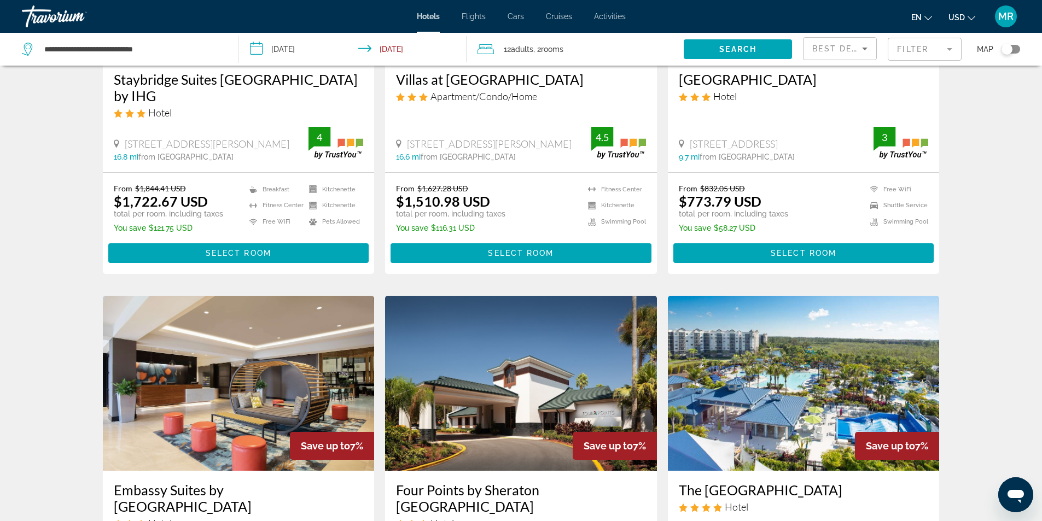
scroll to position [164, 0]
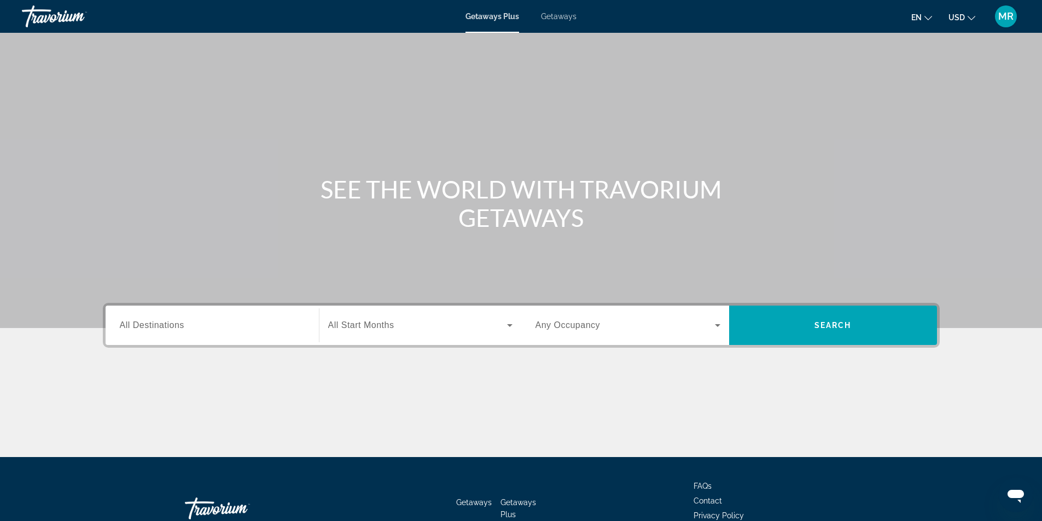
click at [277, 328] on input "Destination All Destinations" at bounding box center [212, 325] width 185 height 13
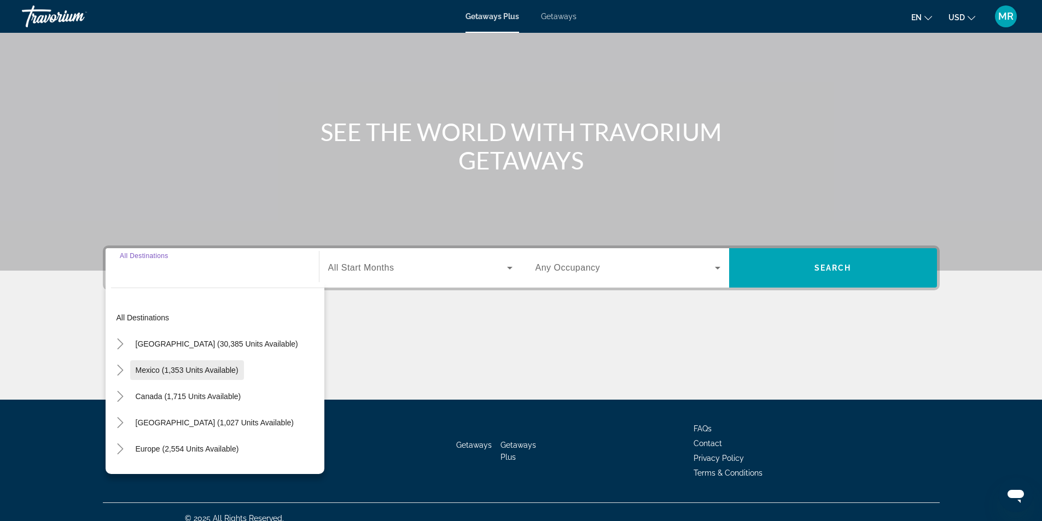
scroll to position [70, 0]
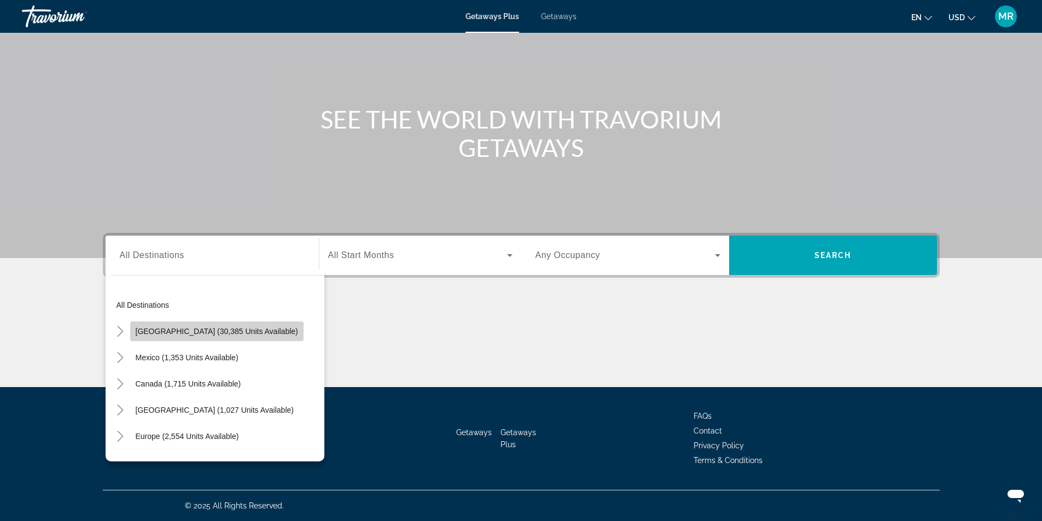
click at [234, 335] on span "[GEOGRAPHIC_DATA] (30,385 units available)" at bounding box center [217, 331] width 162 height 9
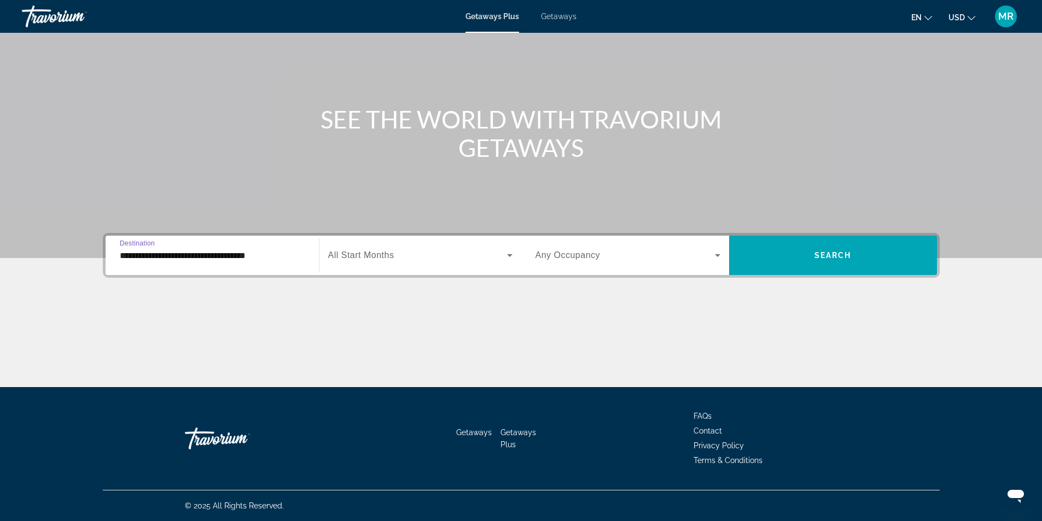
click at [258, 257] on input "**********" at bounding box center [212, 255] width 185 height 13
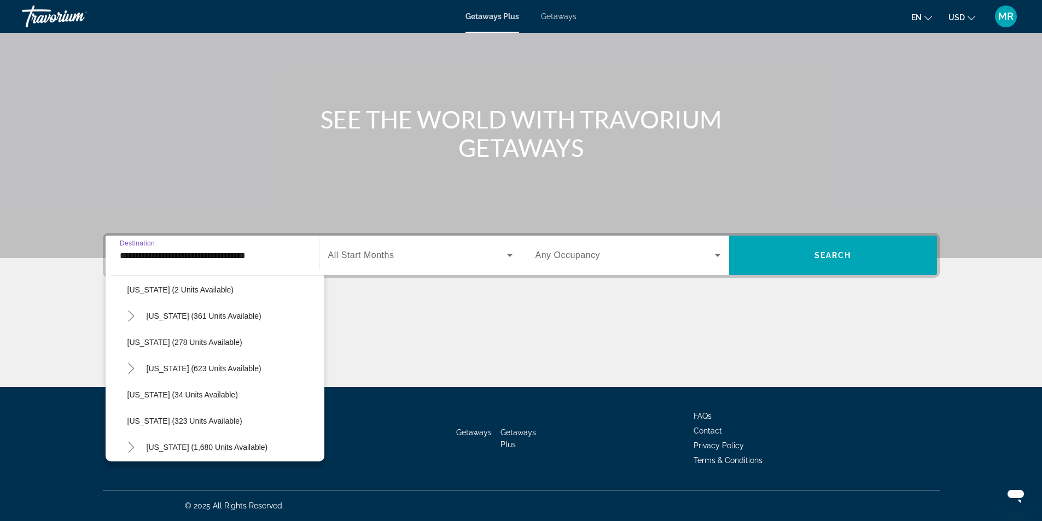
scroll to position [164, 0]
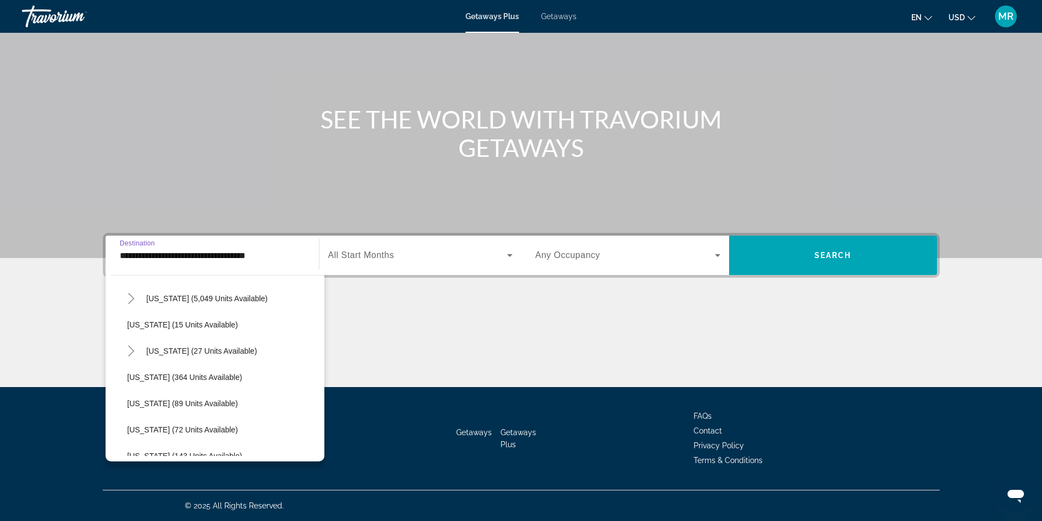
click at [219, 299] on span "[US_STATE] (5,049 units available)" at bounding box center [207, 298] width 121 height 9
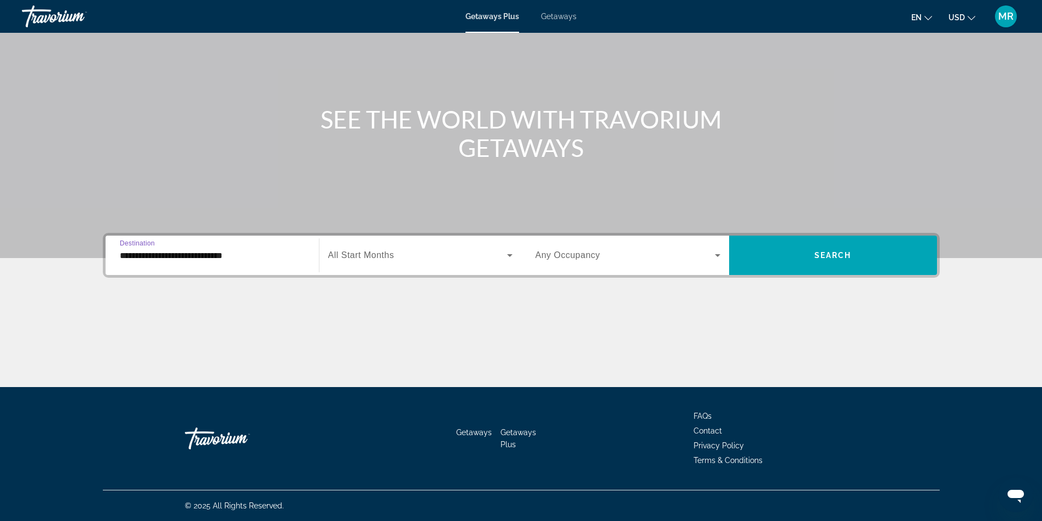
click at [248, 260] on input "**********" at bounding box center [212, 255] width 185 height 13
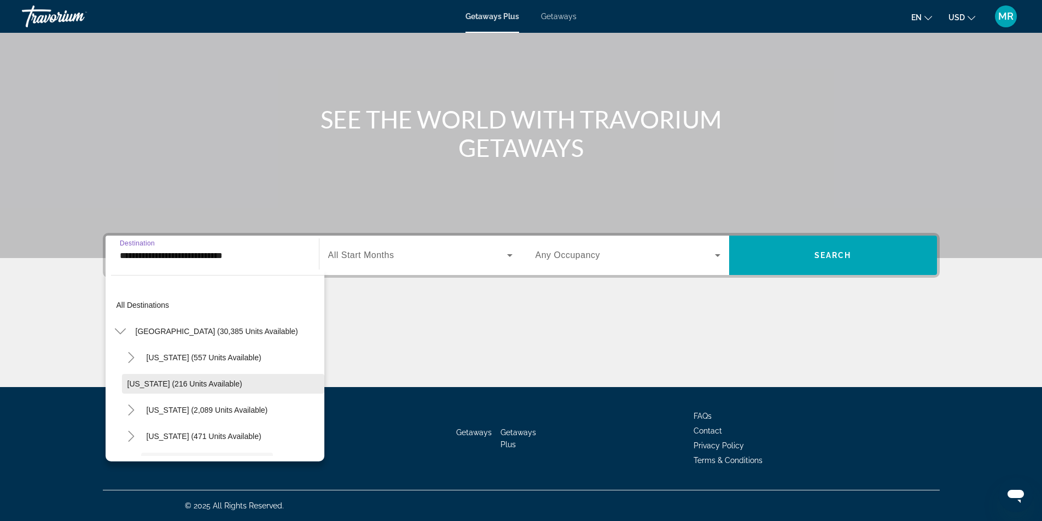
scroll to position [91, 0]
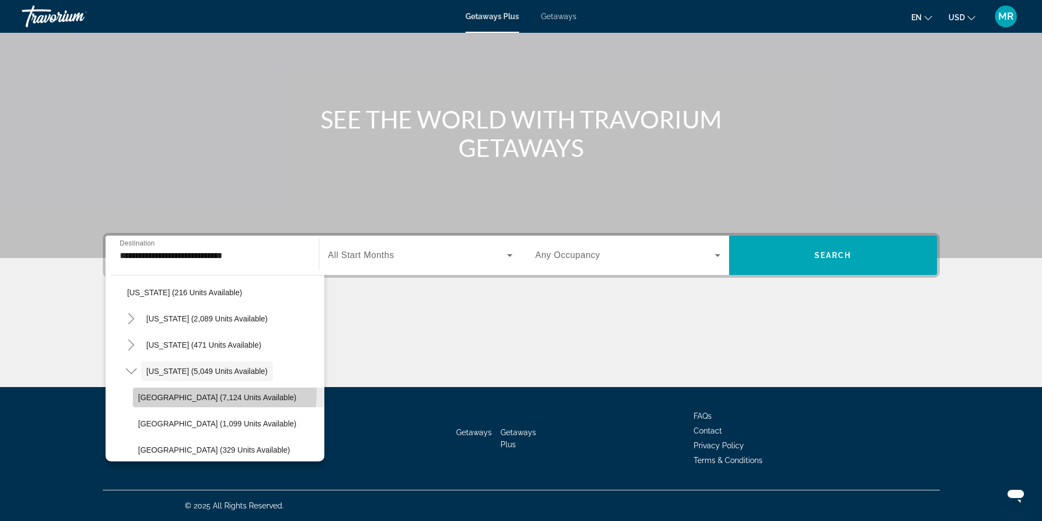
click at [203, 393] on span "Search widget" at bounding box center [228, 398] width 191 height 26
type input "**********"
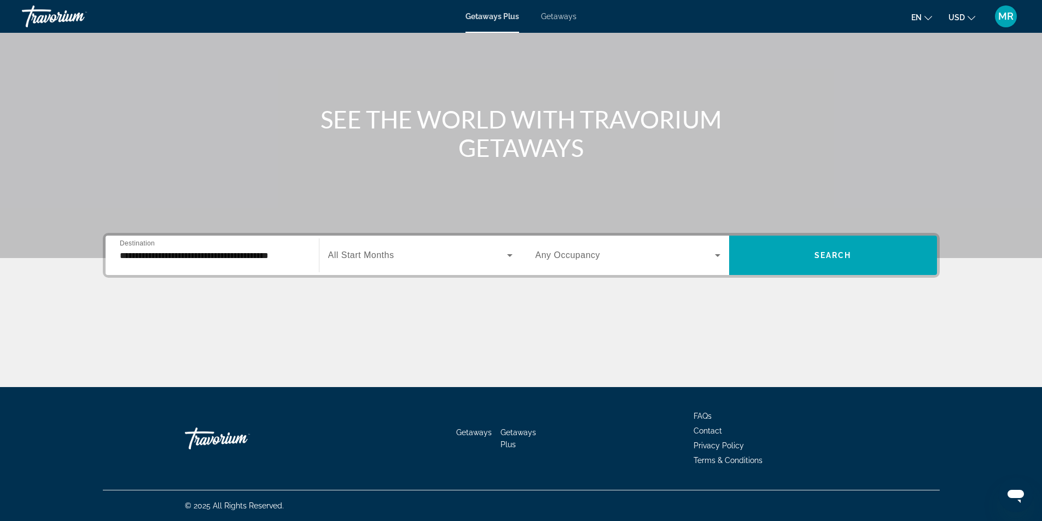
click at [400, 263] on div "Search widget" at bounding box center [420, 255] width 184 height 31
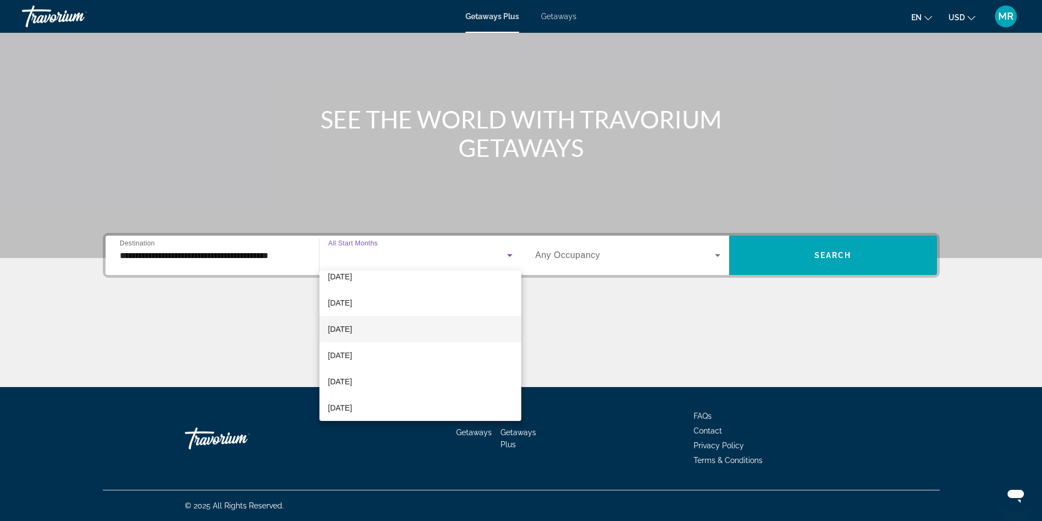
scroll to position [55, 0]
click at [352, 338] on span "December 2025" at bounding box center [340, 338] width 24 height 13
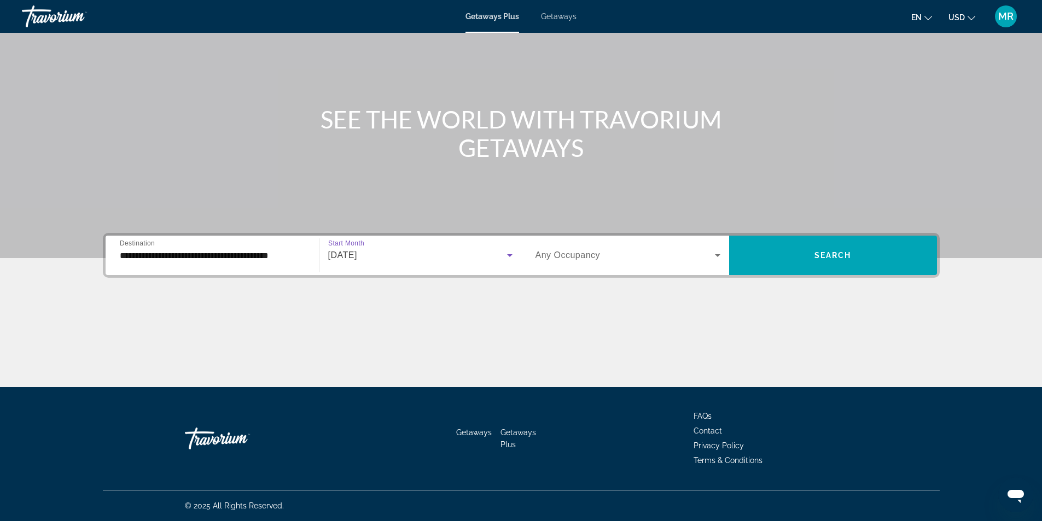
click at [569, 257] on span "Any Occupancy" at bounding box center [568, 255] width 65 height 9
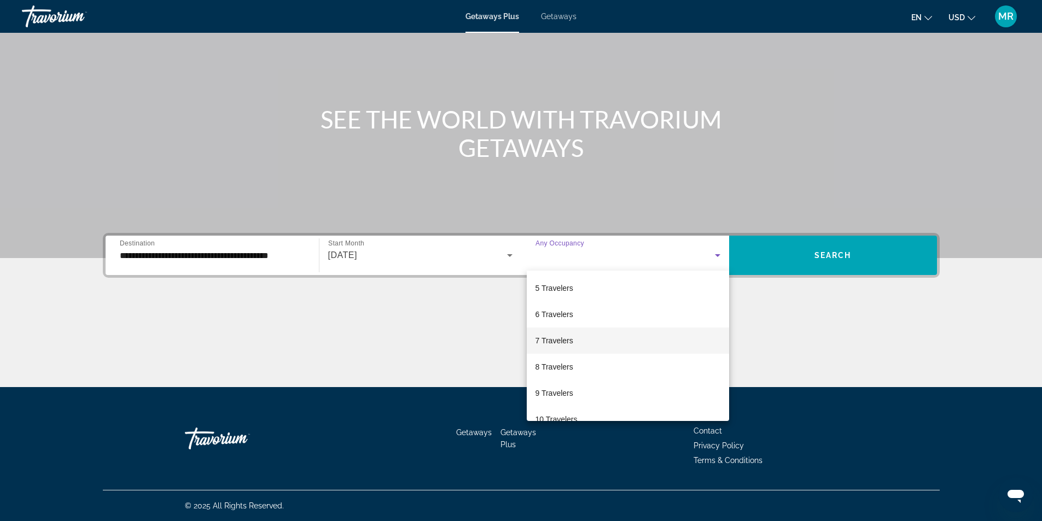
scroll to position [109, 0]
click at [561, 365] on span "8 Travelers" at bounding box center [555, 362] width 38 height 13
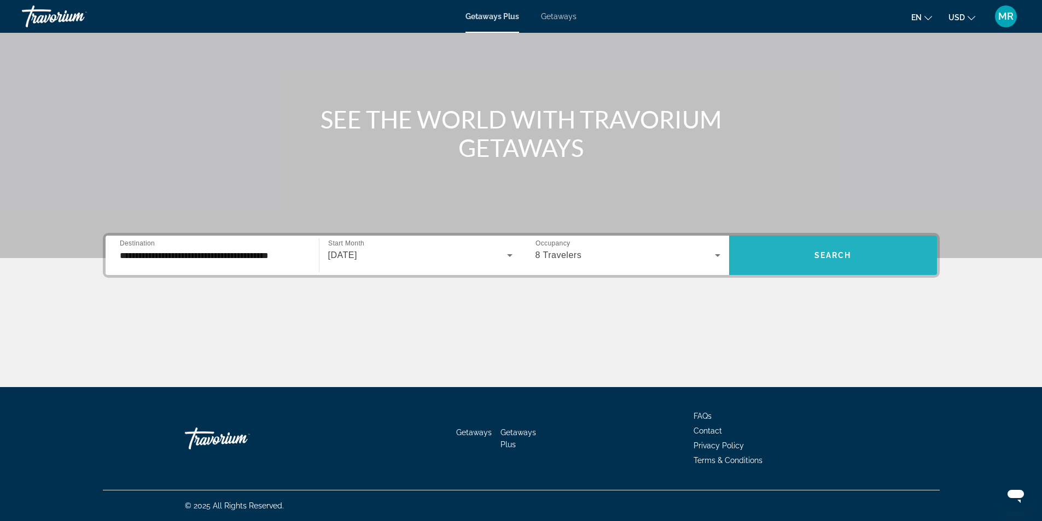
click at [847, 260] on span "Search widget" at bounding box center [833, 255] width 208 height 26
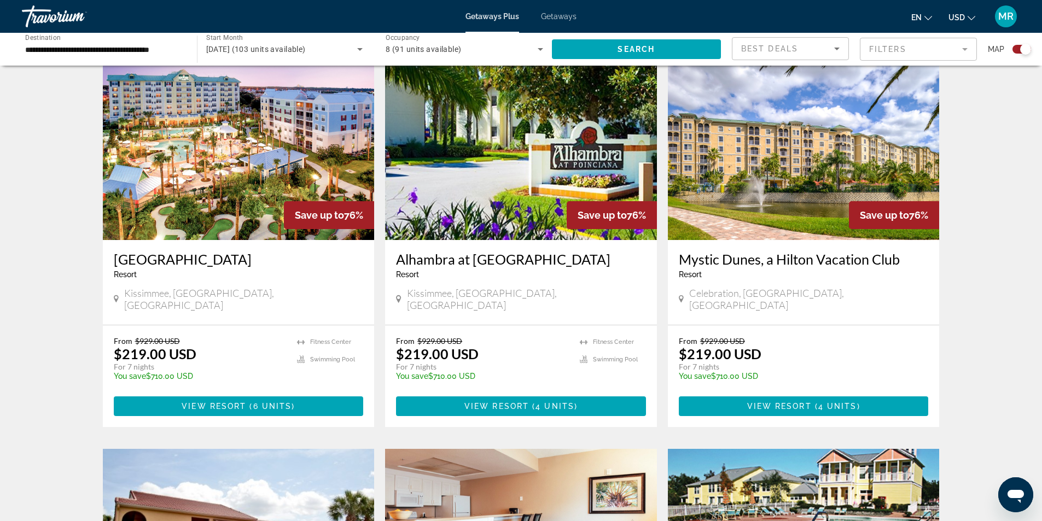
scroll to position [383, 0]
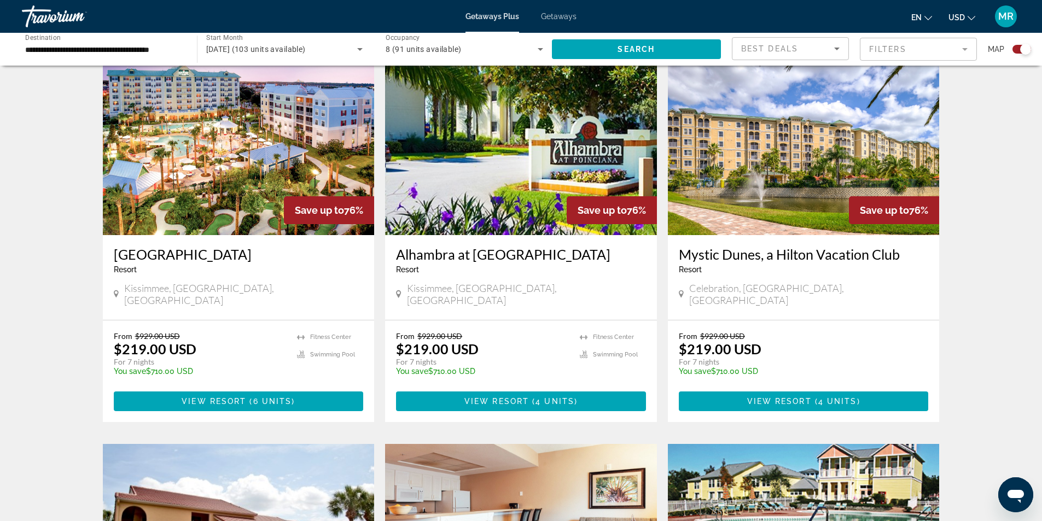
click at [272, 177] on img "Main content" at bounding box center [239, 147] width 272 height 175
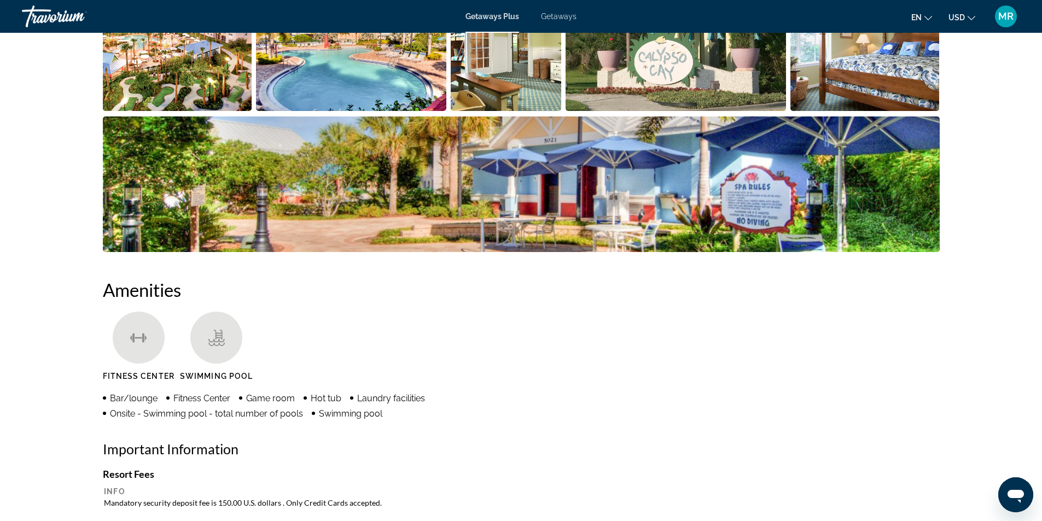
scroll to position [503, 0]
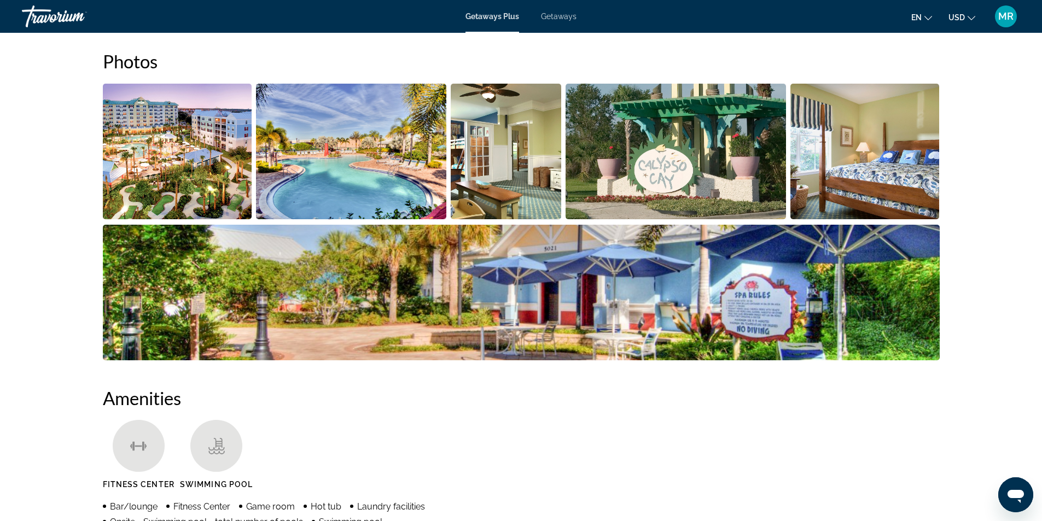
click at [184, 166] on img "Open full-screen image slider" at bounding box center [177, 152] width 149 height 136
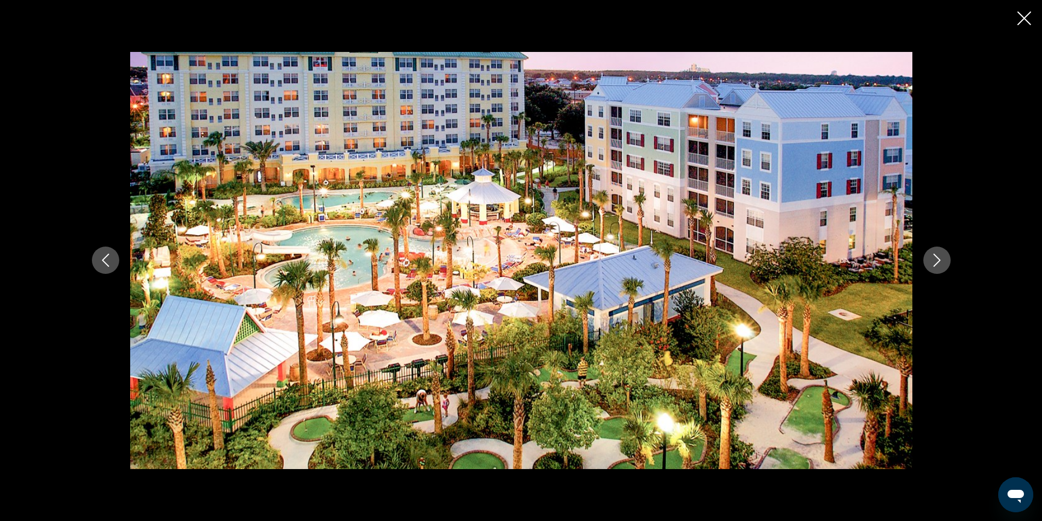
click at [938, 262] on icon "Next image" at bounding box center [937, 260] width 13 height 13
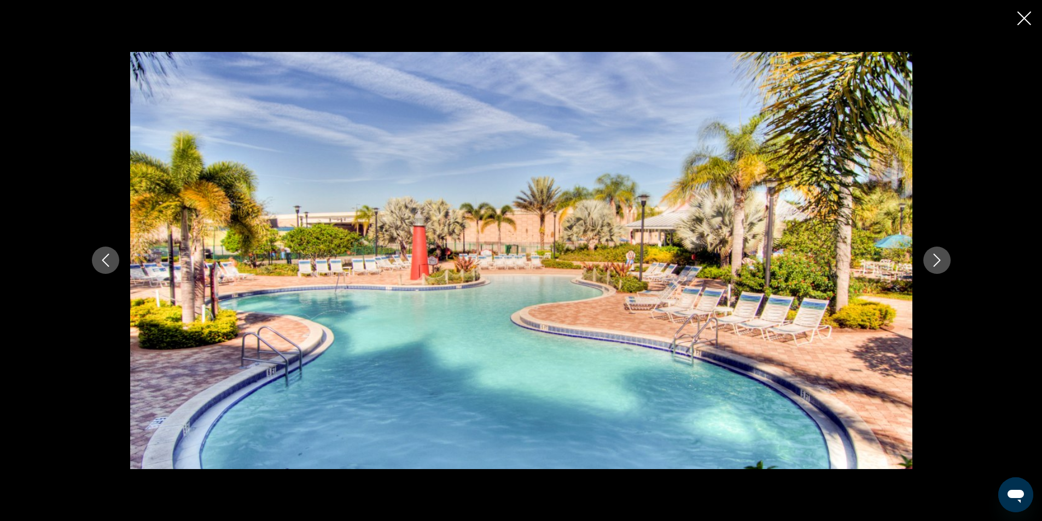
click at [938, 262] on icon "Next image" at bounding box center [936, 260] width 7 height 13
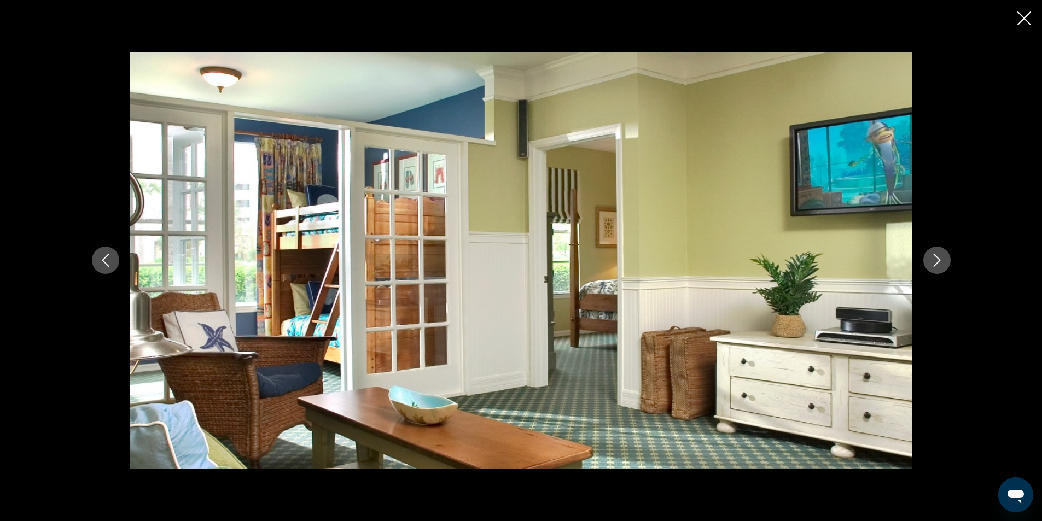
click at [938, 262] on icon "Next image" at bounding box center [936, 260] width 7 height 13
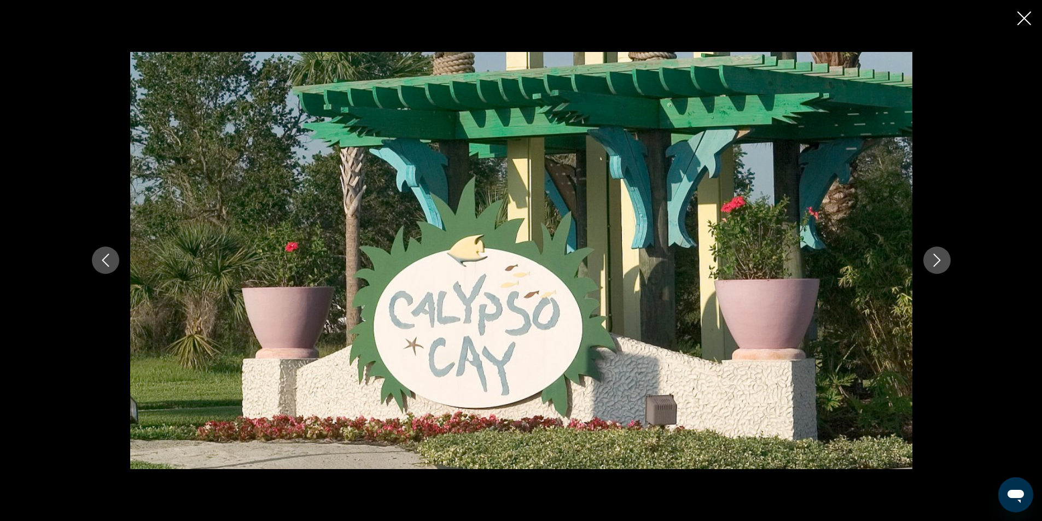
click at [938, 262] on icon "Next image" at bounding box center [936, 260] width 7 height 13
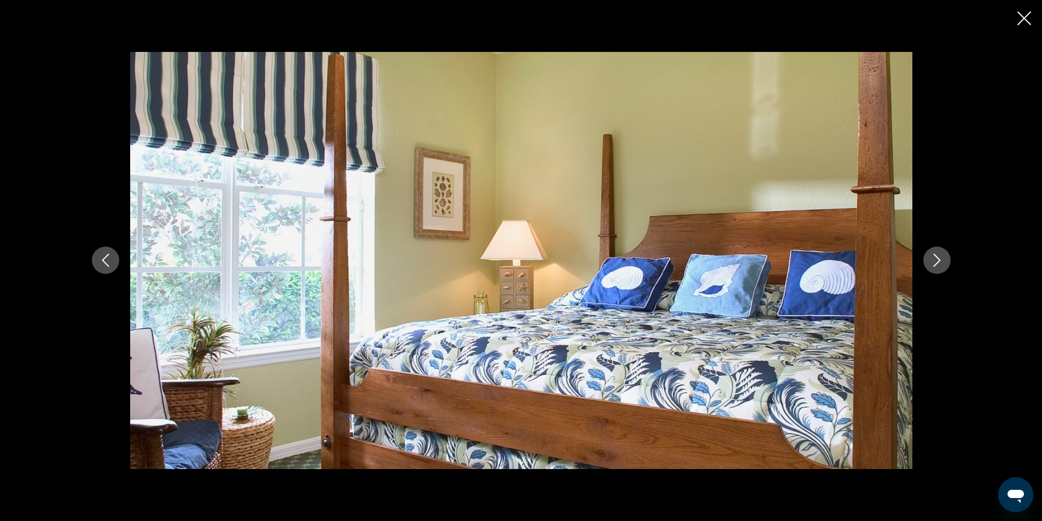
click at [938, 262] on icon "Next image" at bounding box center [936, 260] width 7 height 13
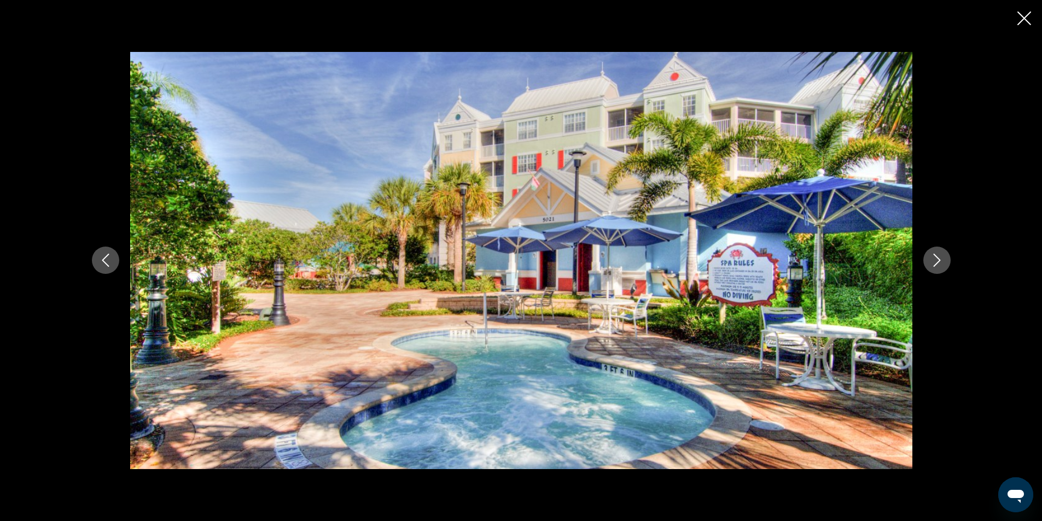
click at [938, 262] on icon "Next image" at bounding box center [936, 260] width 7 height 13
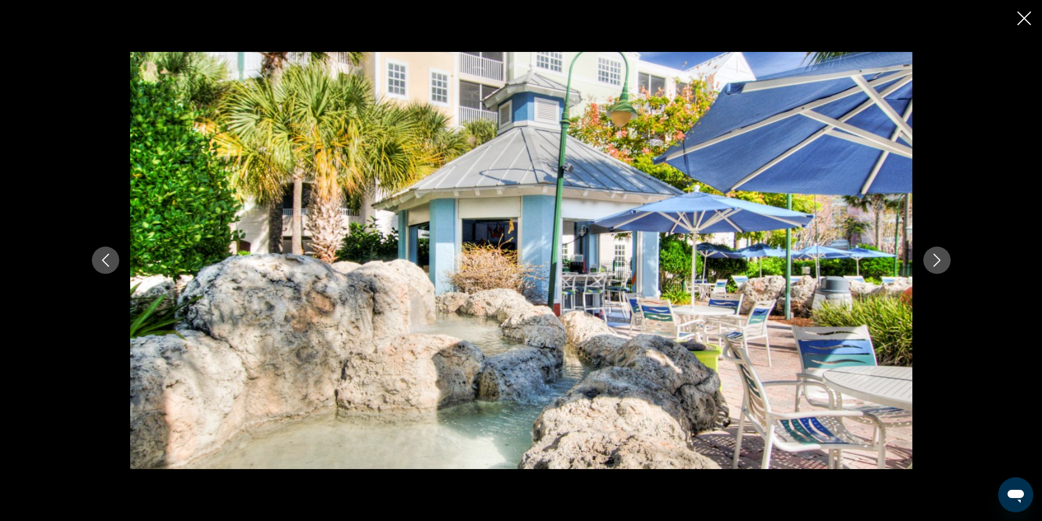
click at [938, 262] on icon "Next image" at bounding box center [936, 260] width 7 height 13
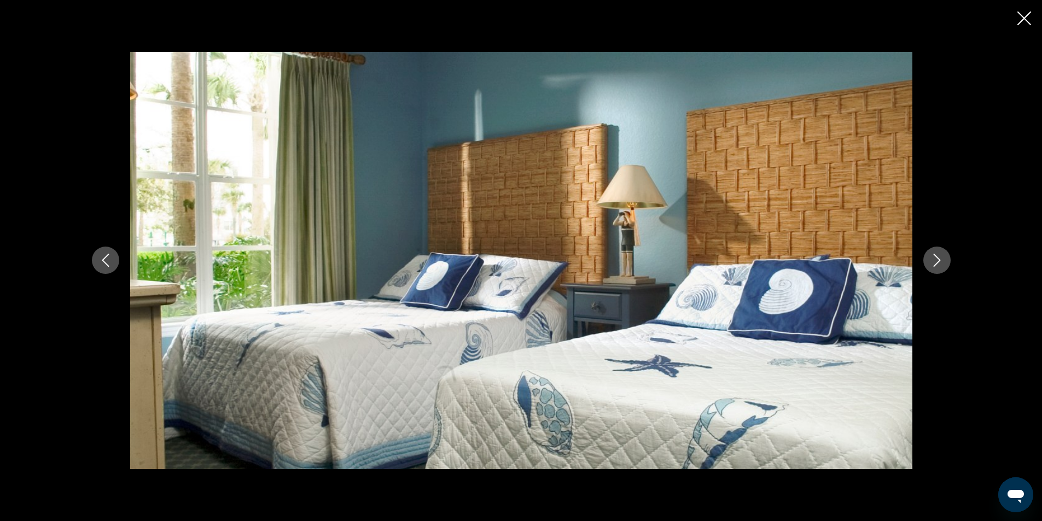
click at [938, 262] on icon "Next image" at bounding box center [936, 260] width 7 height 13
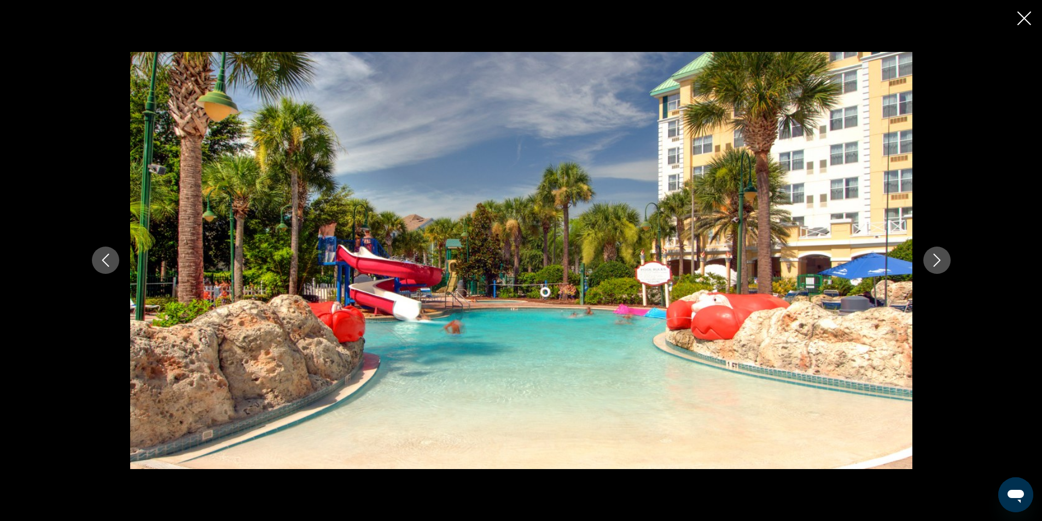
click at [938, 262] on icon "Next image" at bounding box center [936, 260] width 7 height 13
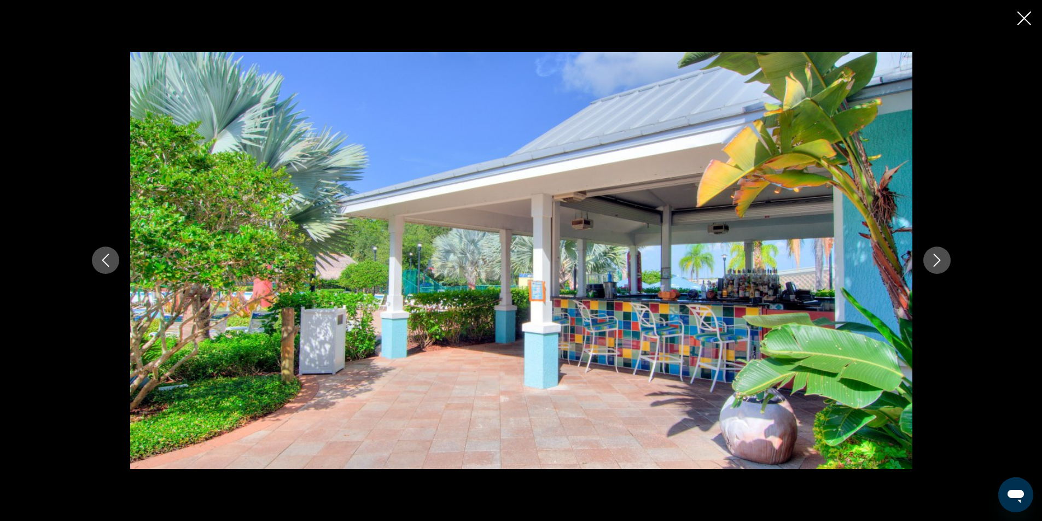
click at [938, 262] on icon "Next image" at bounding box center [936, 260] width 7 height 13
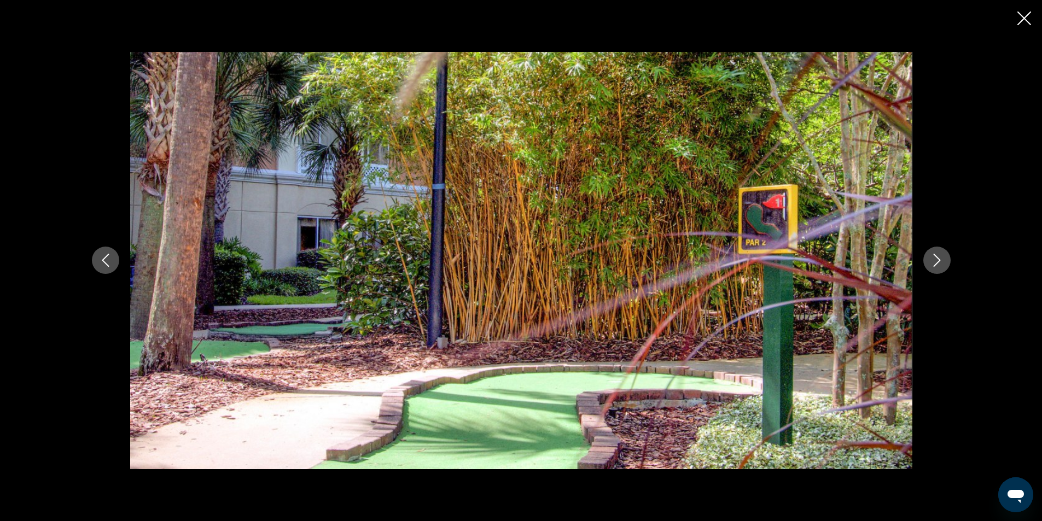
click at [938, 262] on icon "Next image" at bounding box center [936, 260] width 7 height 13
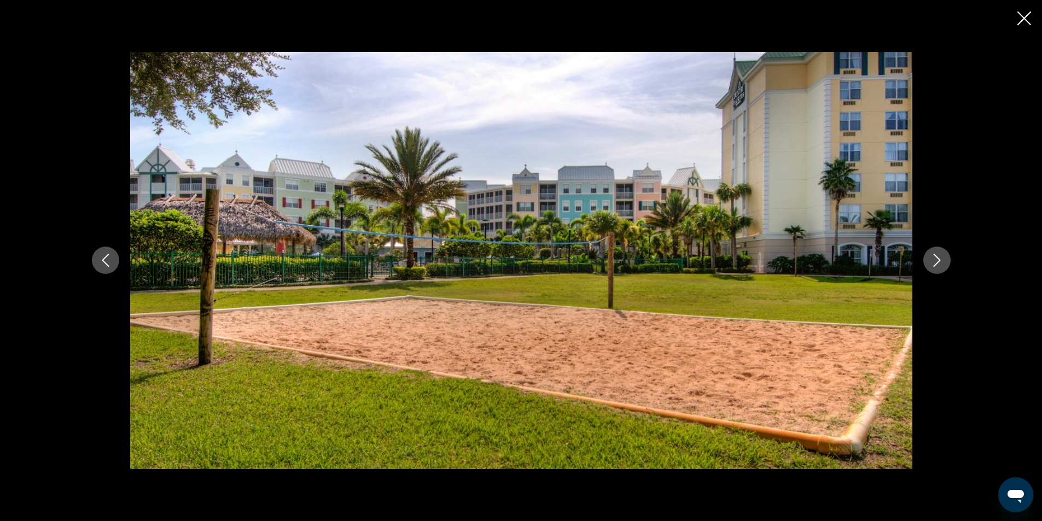
click at [938, 262] on icon "Next image" at bounding box center [936, 260] width 7 height 13
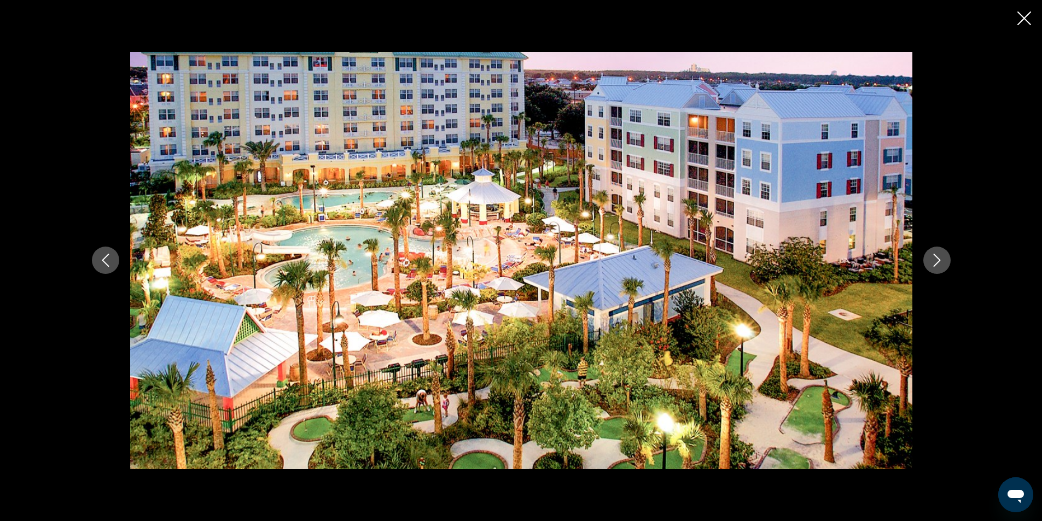
click at [940, 262] on icon "Next image" at bounding box center [937, 260] width 13 height 13
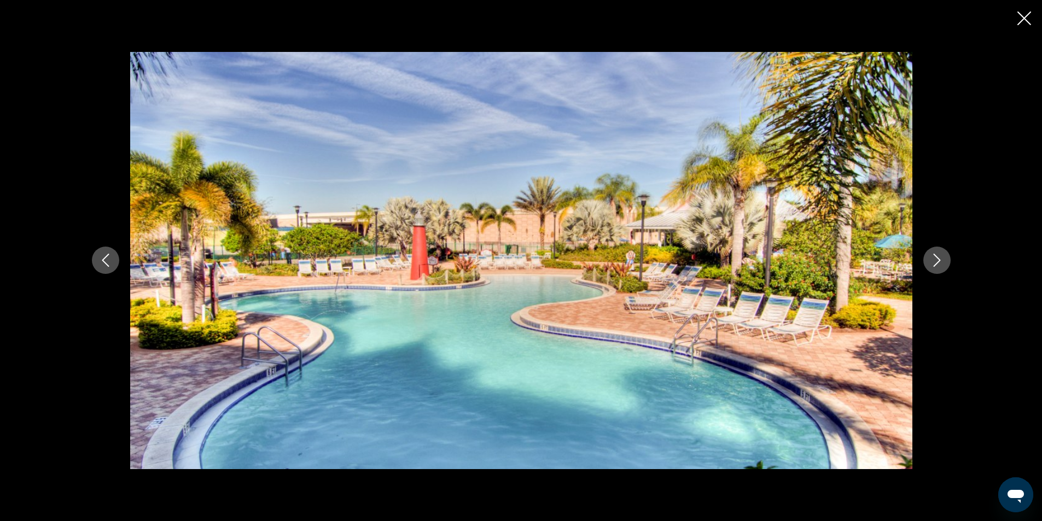
click at [940, 262] on icon "Next image" at bounding box center [937, 260] width 13 height 13
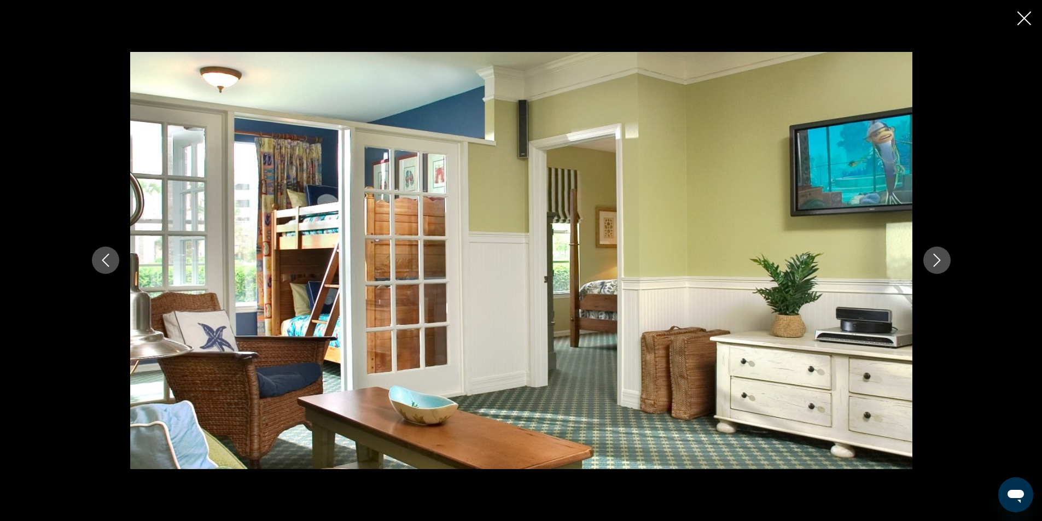
click at [1018, 14] on icon "Close slideshow" at bounding box center [1025, 18] width 14 height 14
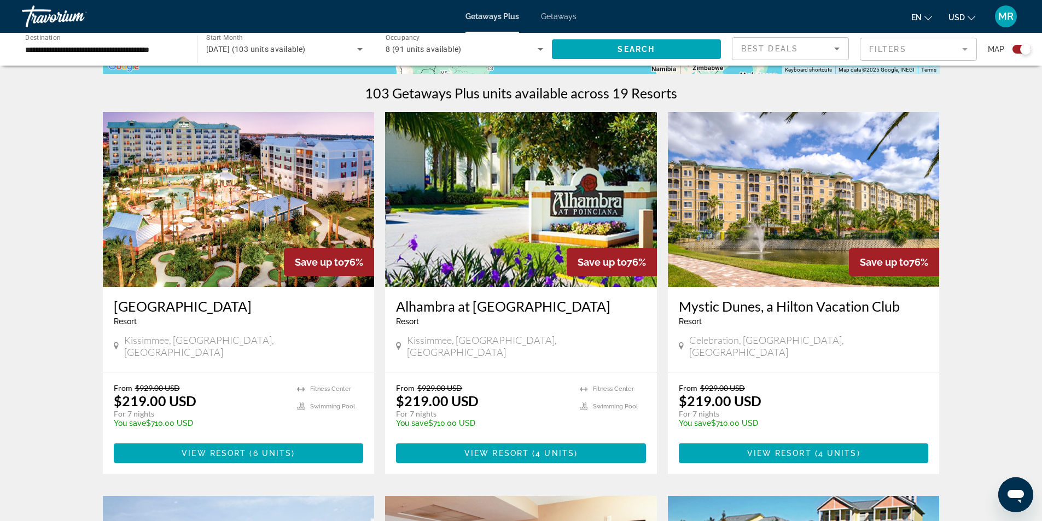
scroll to position [383, 0]
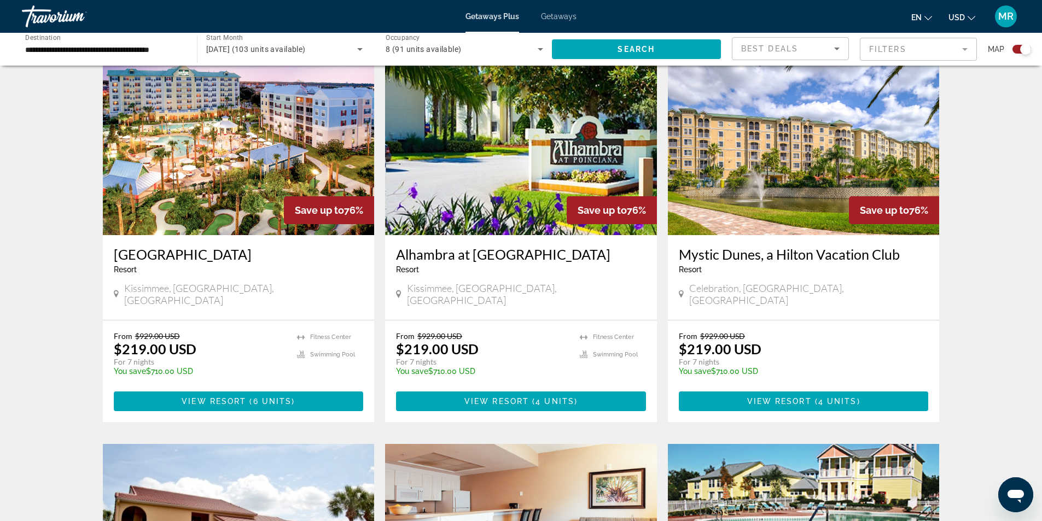
click at [813, 179] on img "Main content" at bounding box center [804, 147] width 272 height 175
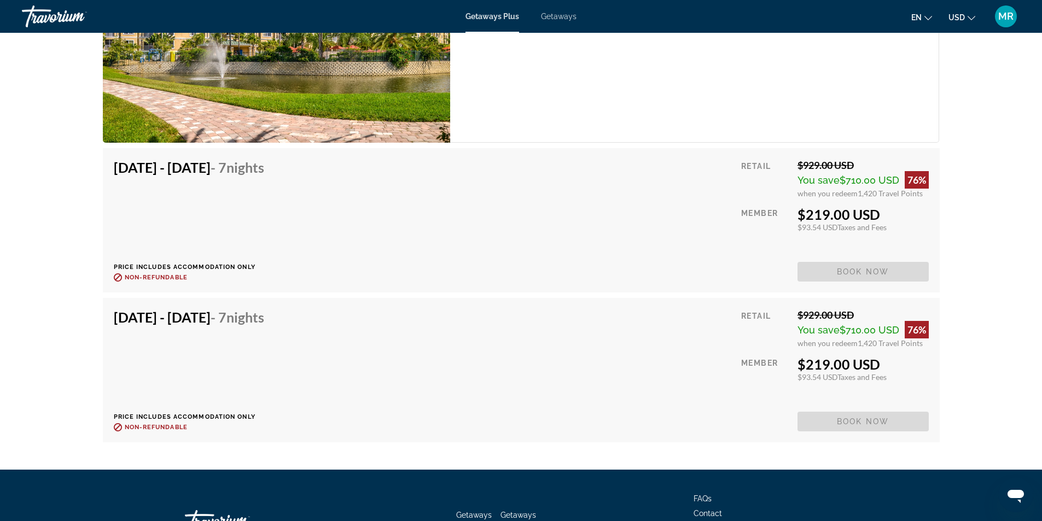
scroll to position [1555, 0]
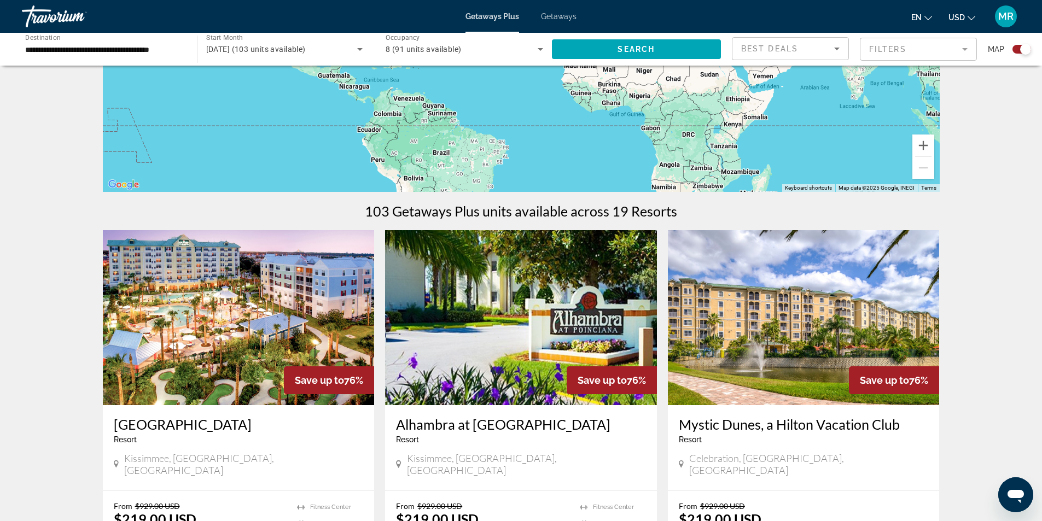
scroll to position [219, 0]
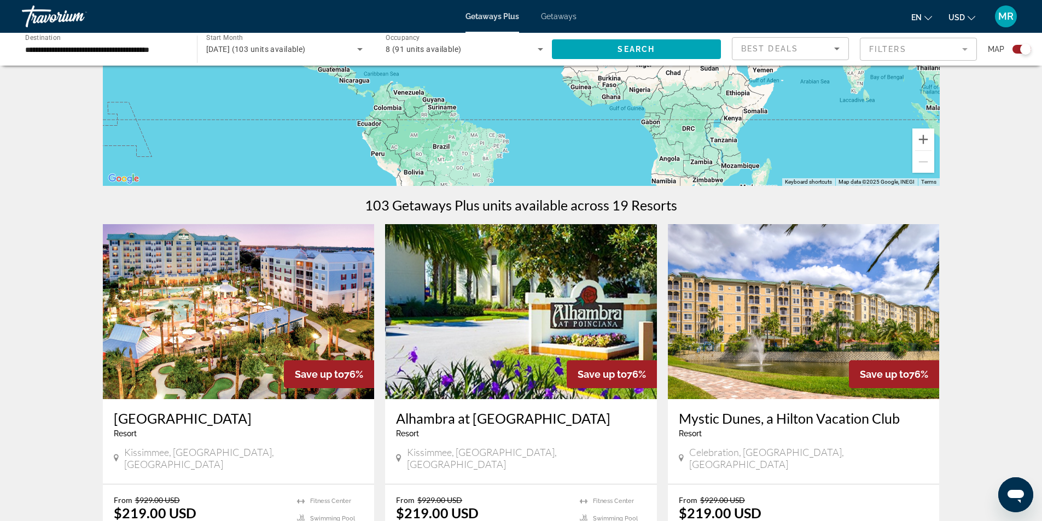
click at [579, 322] on img "Main content" at bounding box center [521, 311] width 272 height 175
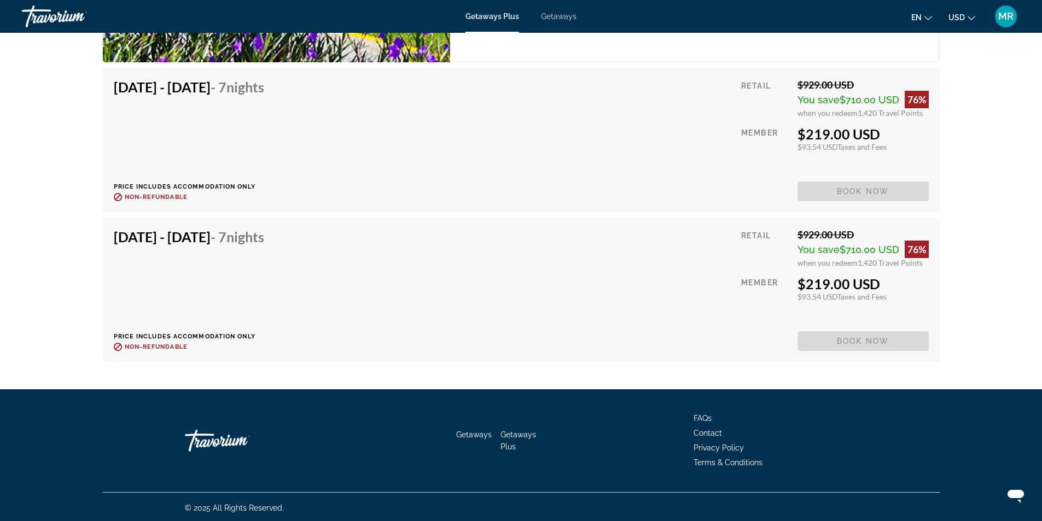
scroll to position [2368, 0]
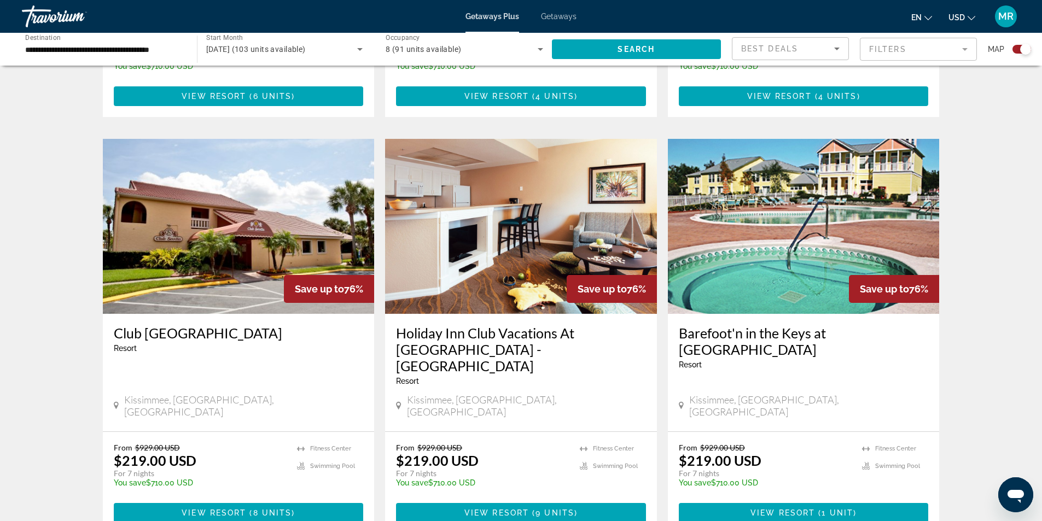
scroll to position [711, 0]
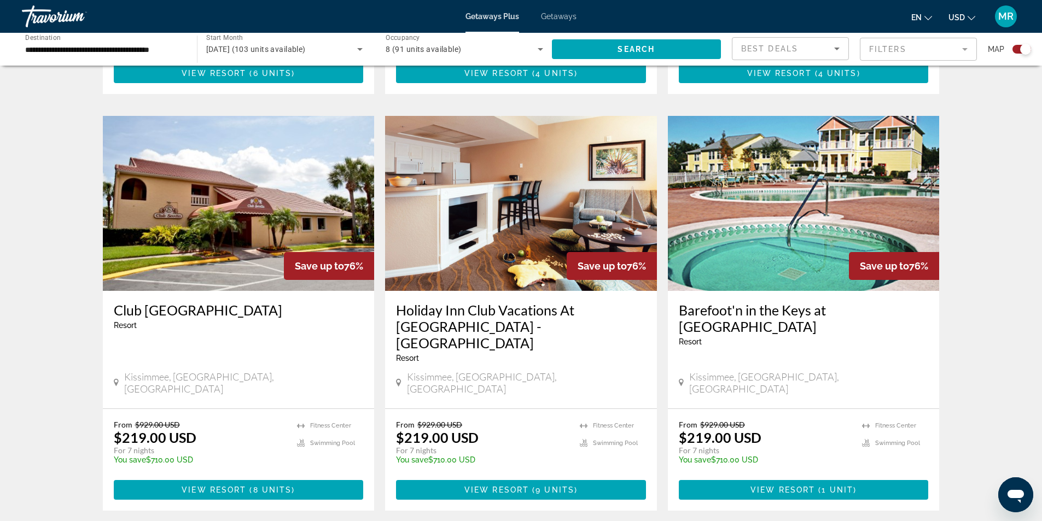
click at [508, 236] on img "Main content" at bounding box center [521, 203] width 272 height 175
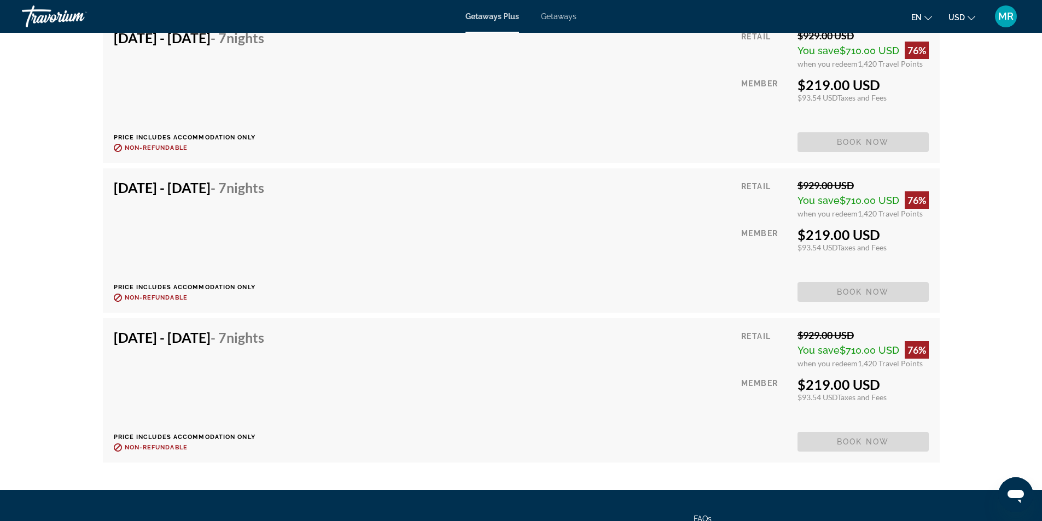
scroll to position [2681, 0]
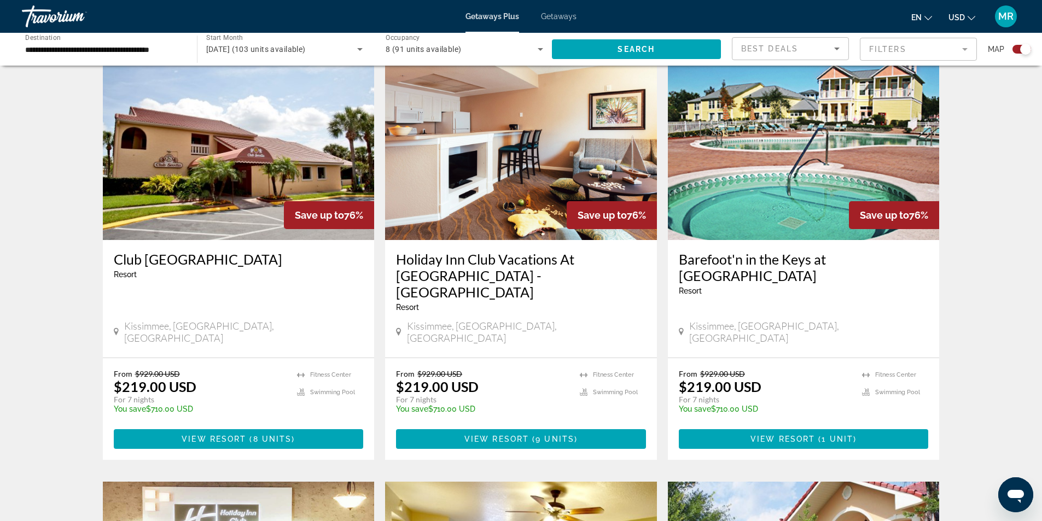
scroll to position [766, 0]
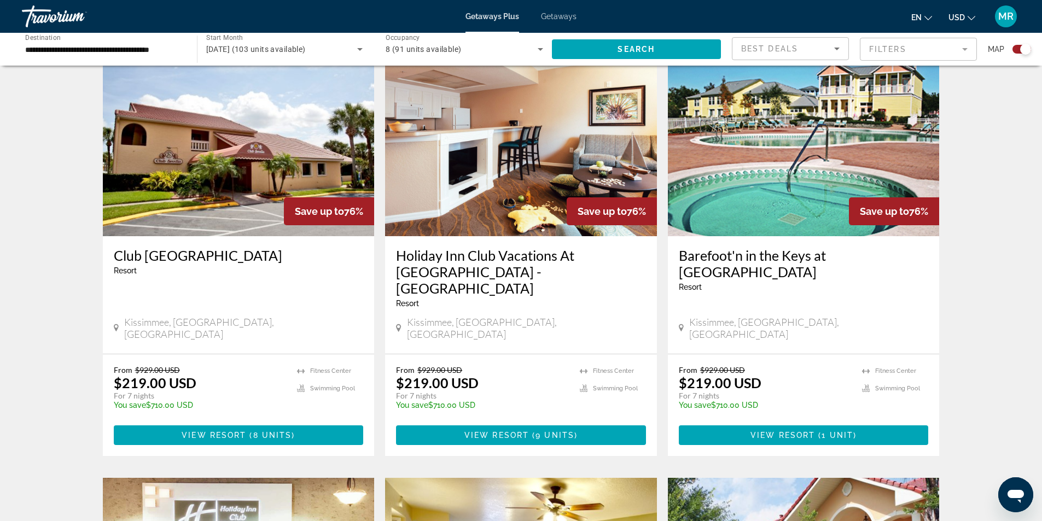
click at [771, 184] on img "Main content" at bounding box center [804, 148] width 272 height 175
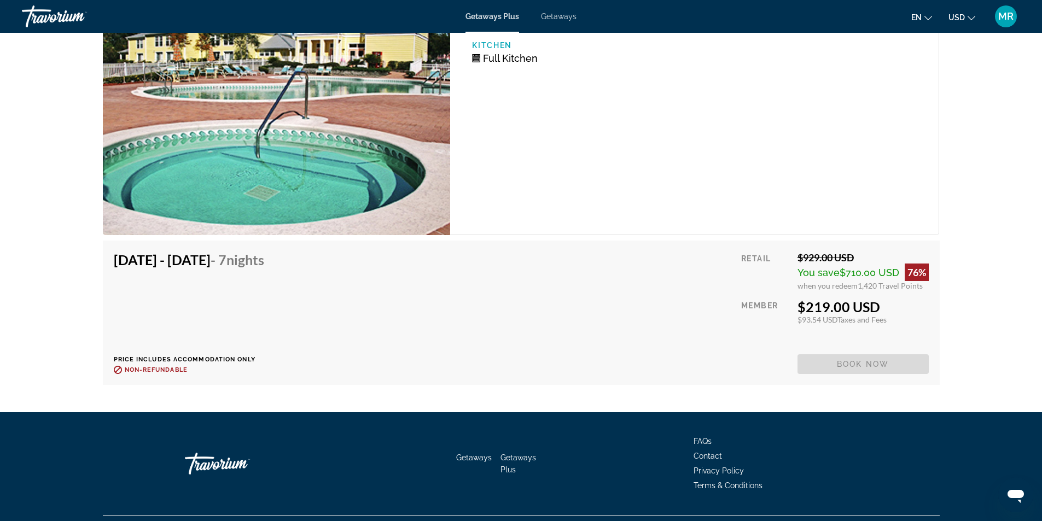
scroll to position [2020, 0]
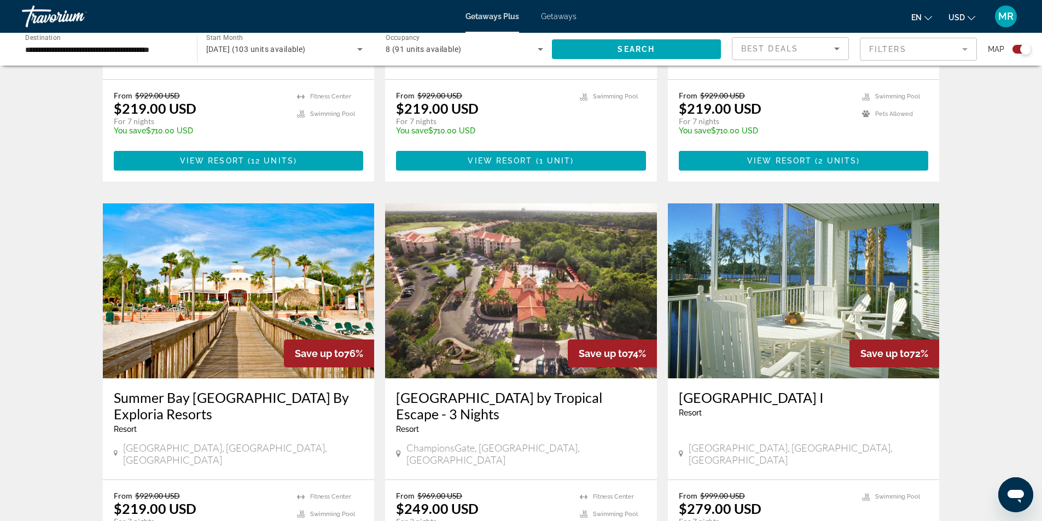
scroll to position [1477, 0]
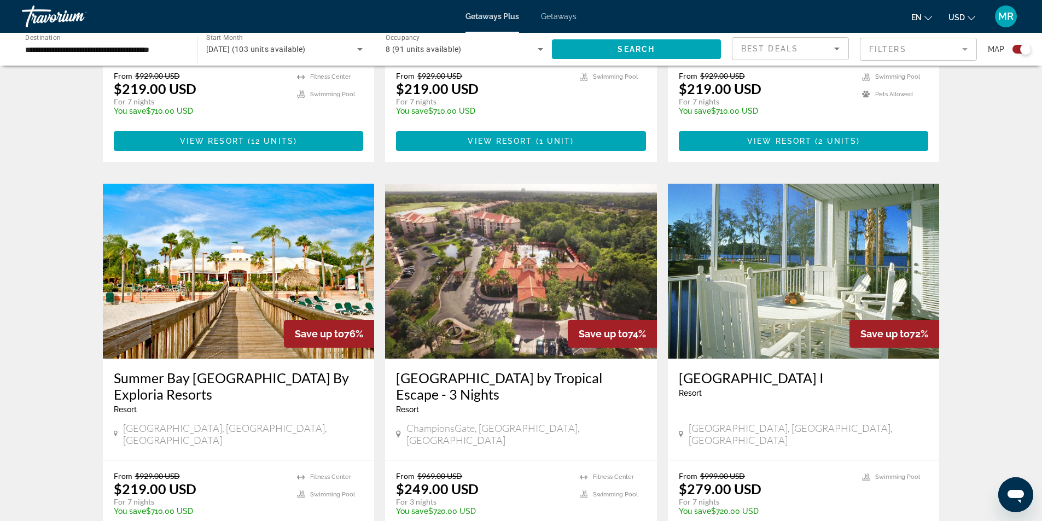
click at [584, 202] on img "Main content" at bounding box center [521, 271] width 272 height 175
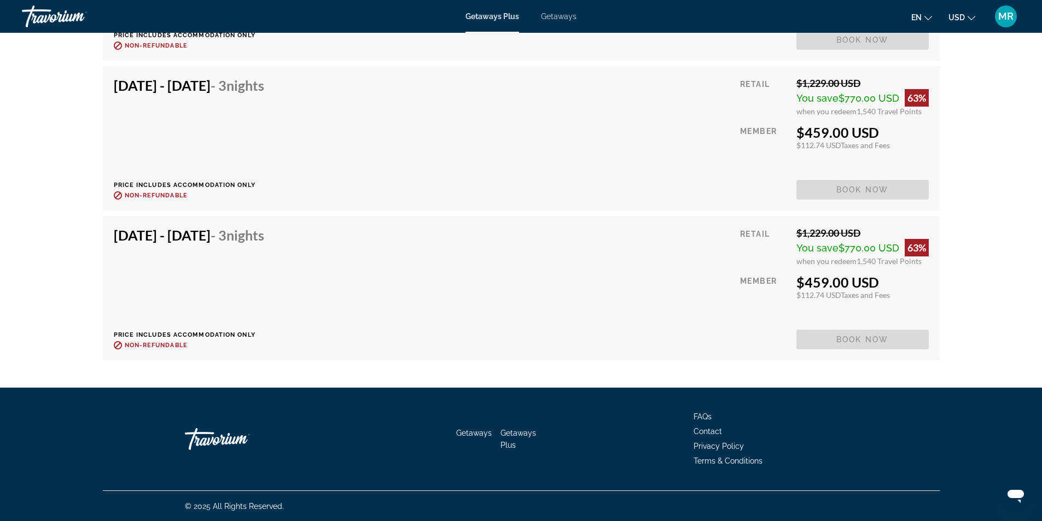
scroll to position [3579, 0]
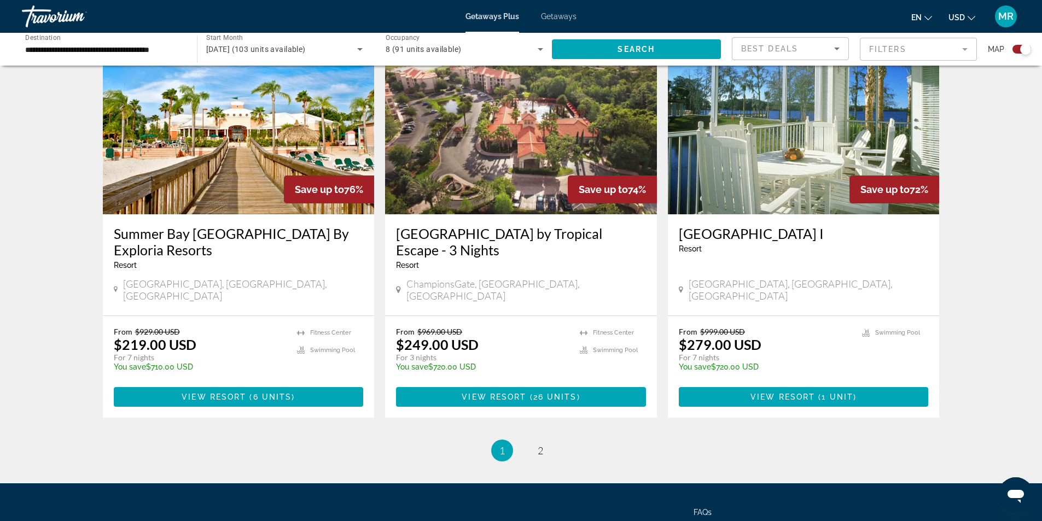
scroll to position [1637, 0]
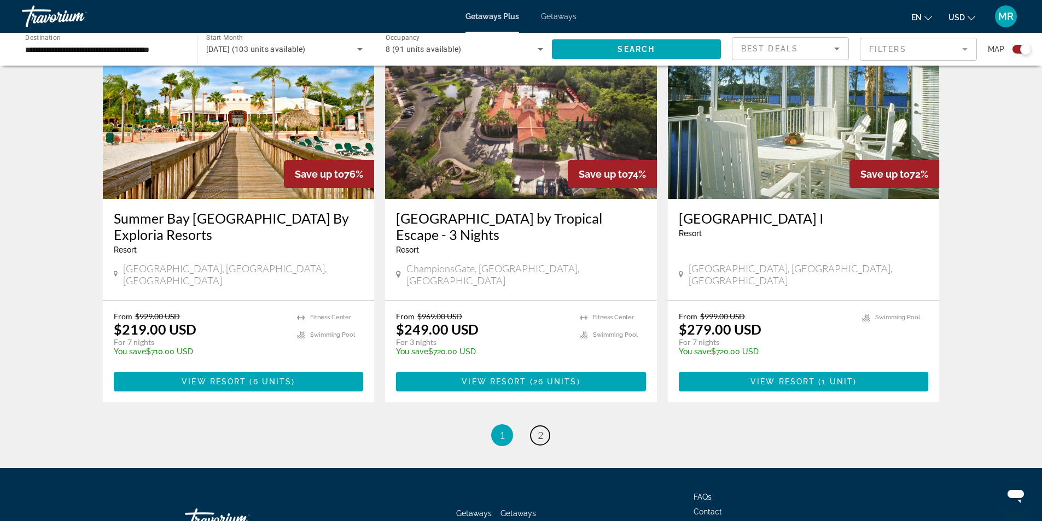
click at [539, 429] on span "2" at bounding box center [540, 435] width 5 height 12
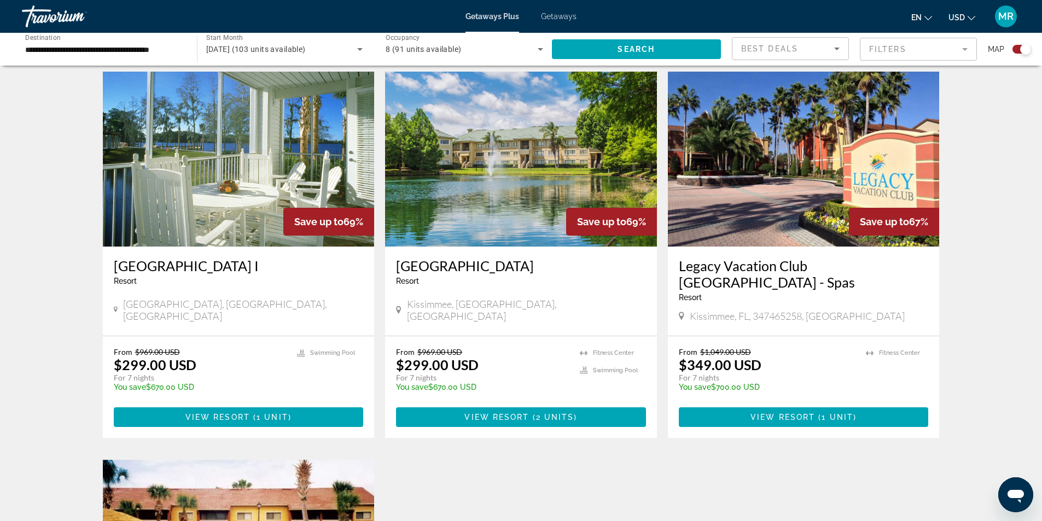
scroll to position [711, 0]
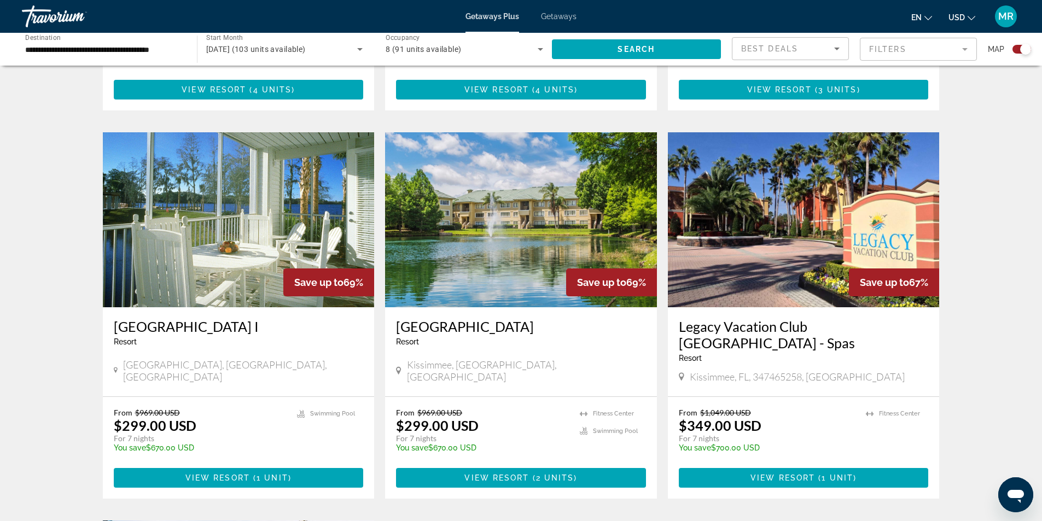
click at [225, 236] on img "Main content" at bounding box center [239, 219] width 272 height 175
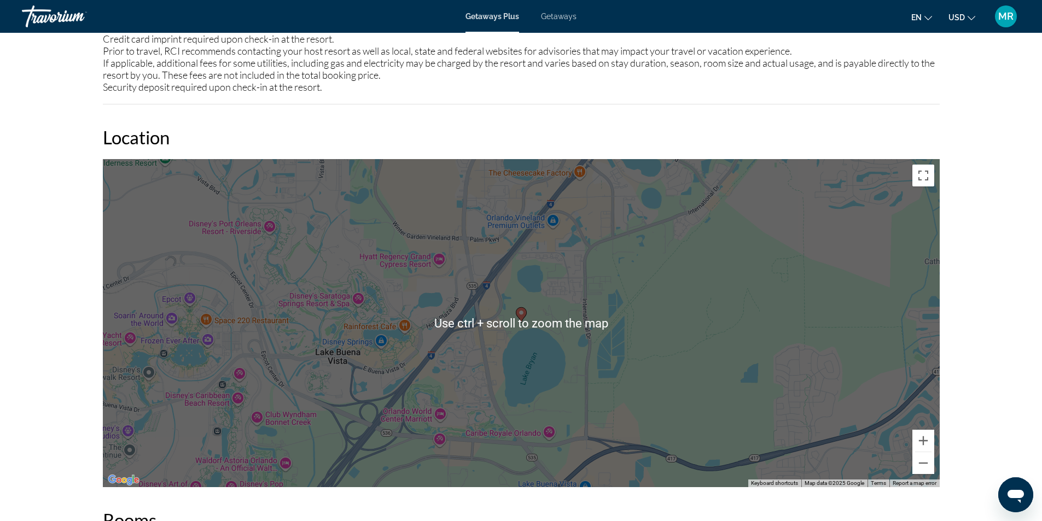
scroll to position [1086, 0]
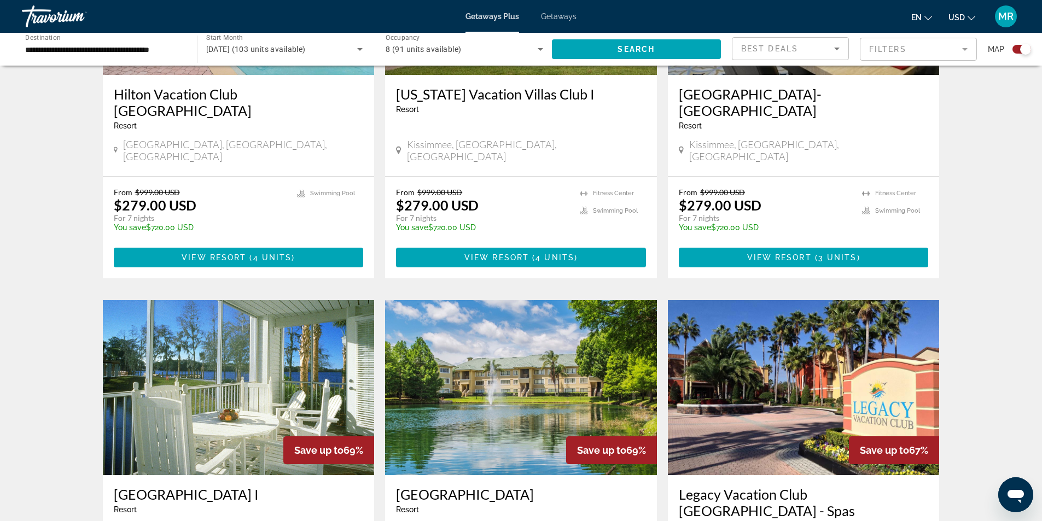
scroll to position [711, 0]
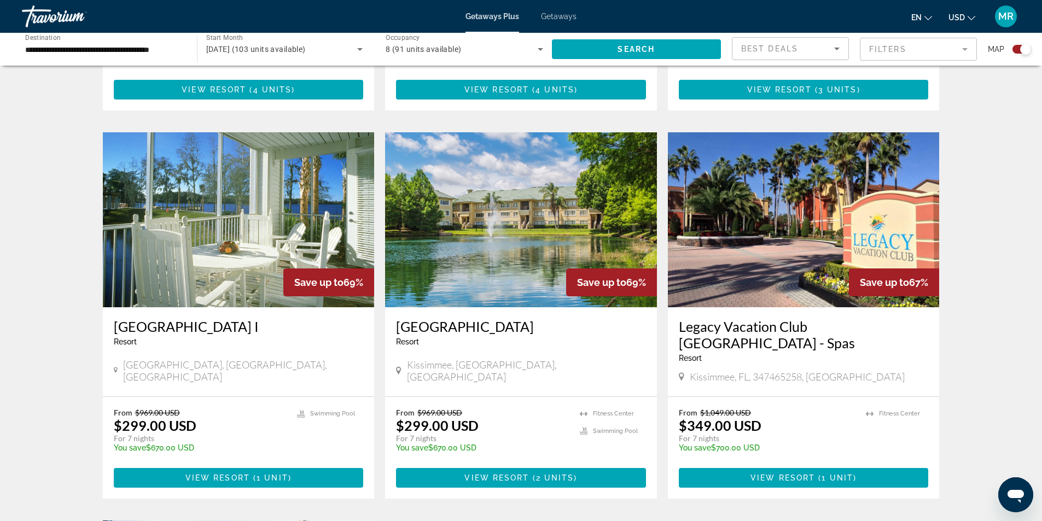
click at [475, 240] on img "Main content" at bounding box center [521, 219] width 272 height 175
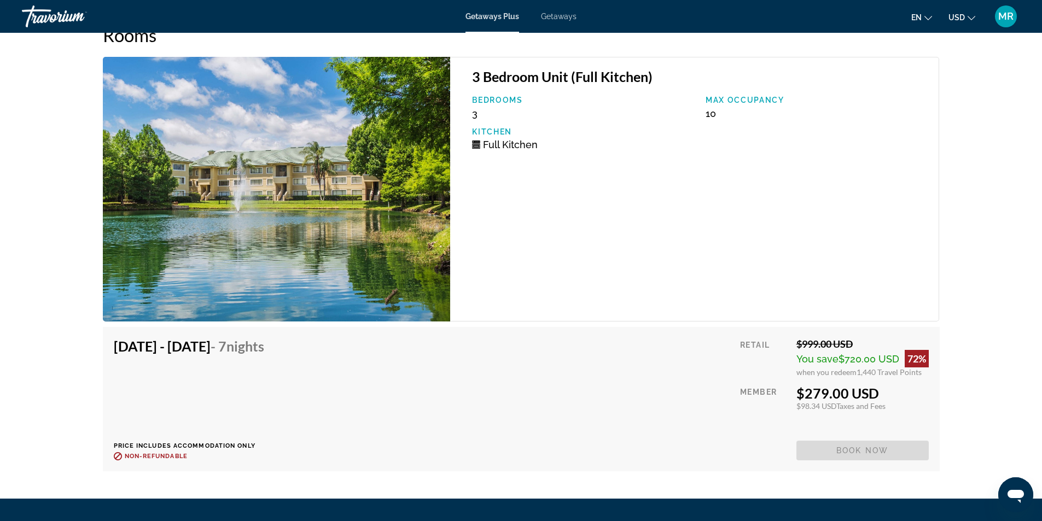
scroll to position [1974, 0]
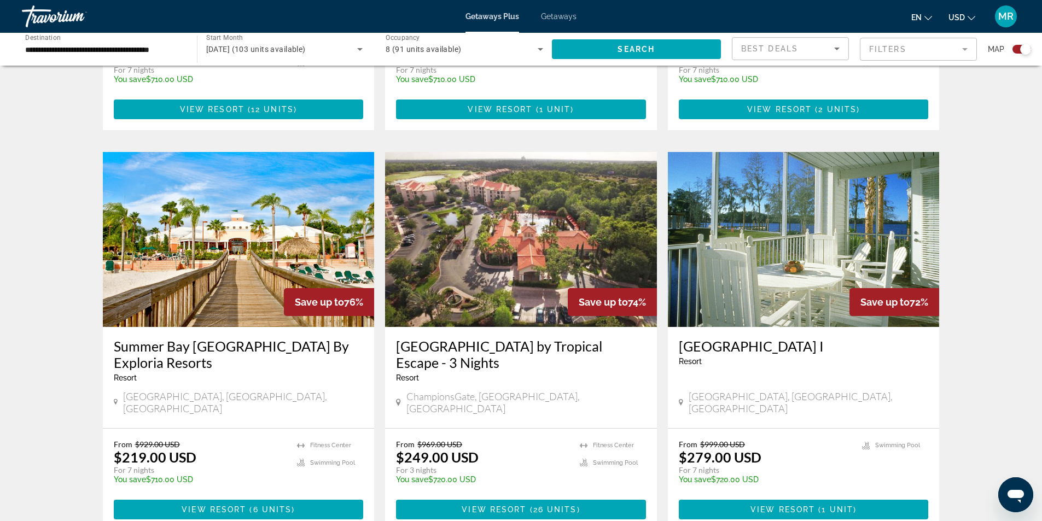
scroll to position [1637, 0]
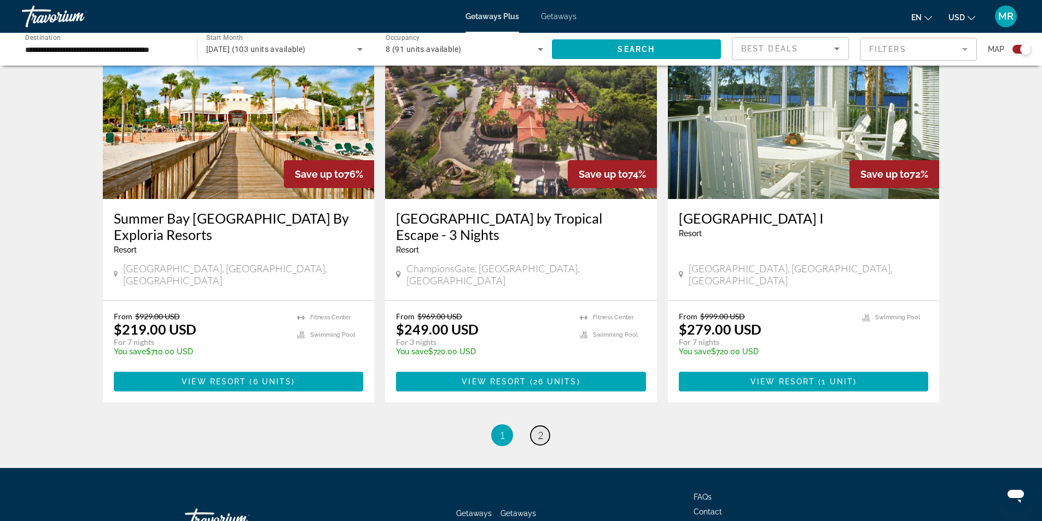
click at [540, 429] on span "2" at bounding box center [540, 435] width 5 height 12
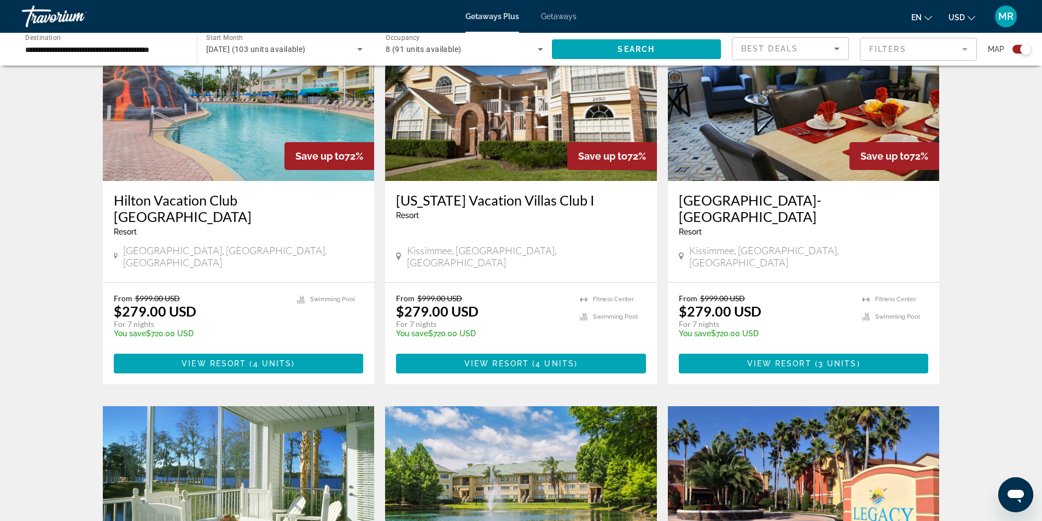
scroll to position [438, 0]
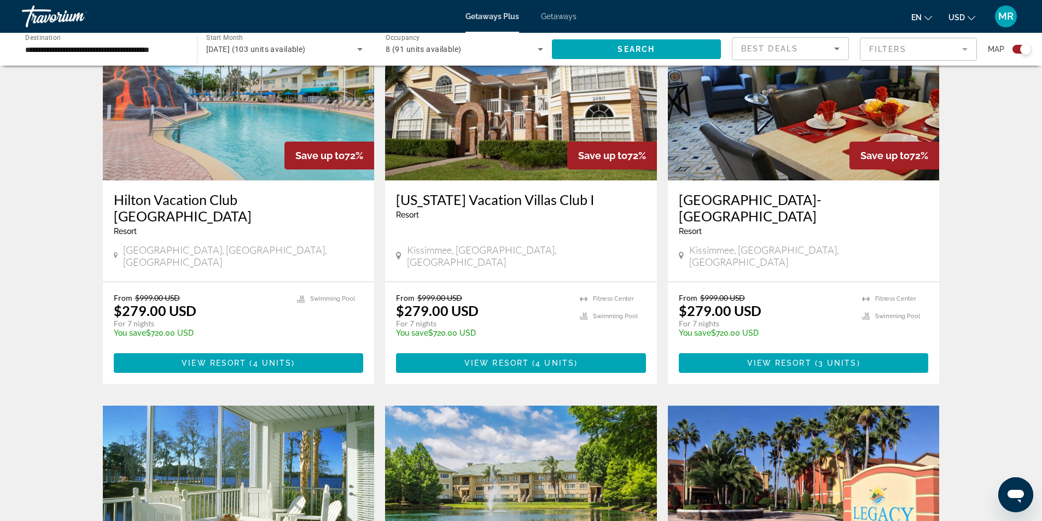
click at [298, 99] on img "Main content" at bounding box center [239, 92] width 272 height 175
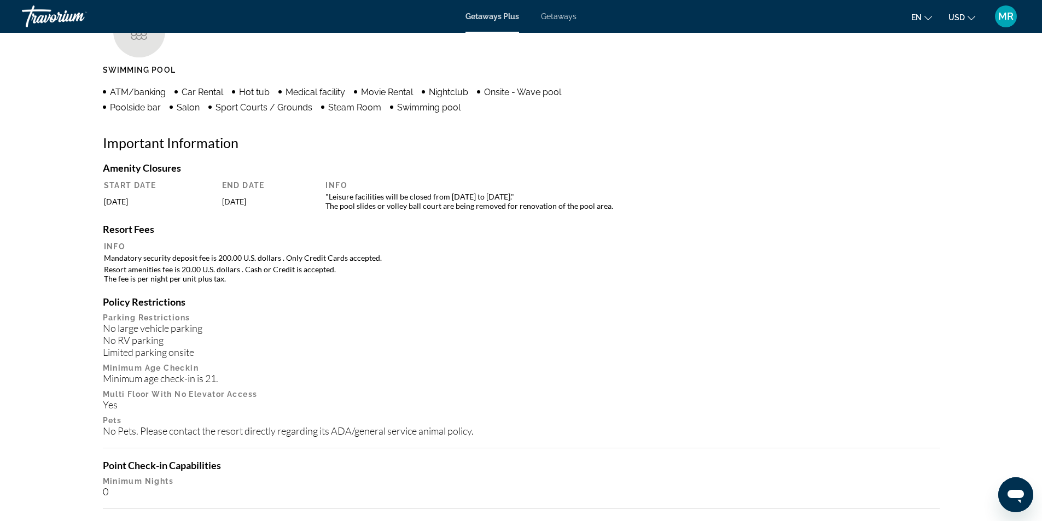
scroll to position [899, 0]
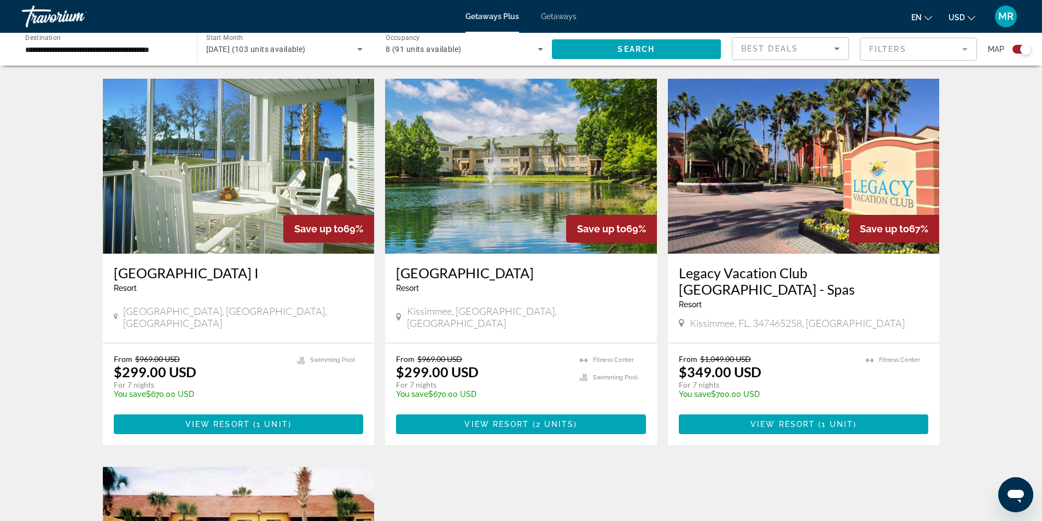
scroll to position [766, 0]
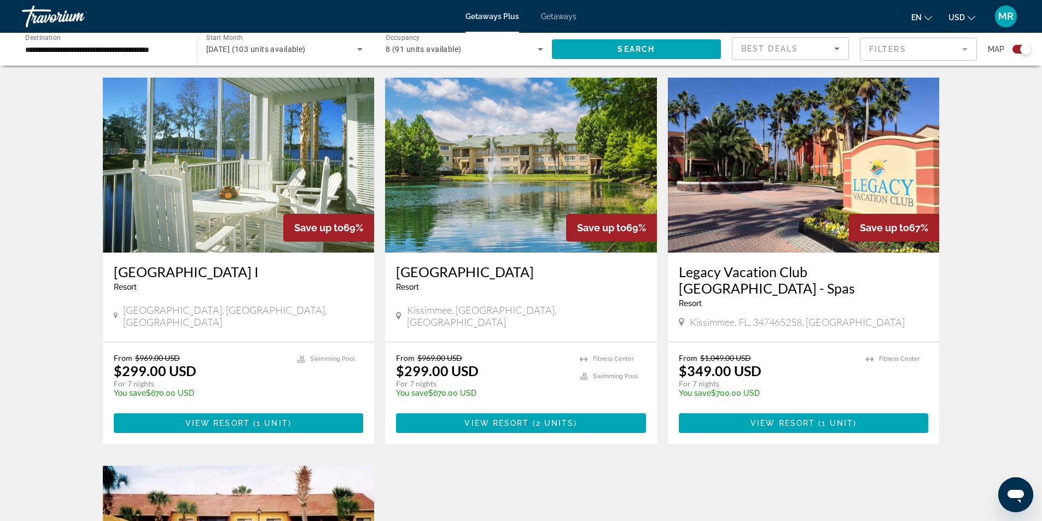
click at [730, 194] on img "Main content" at bounding box center [804, 165] width 272 height 175
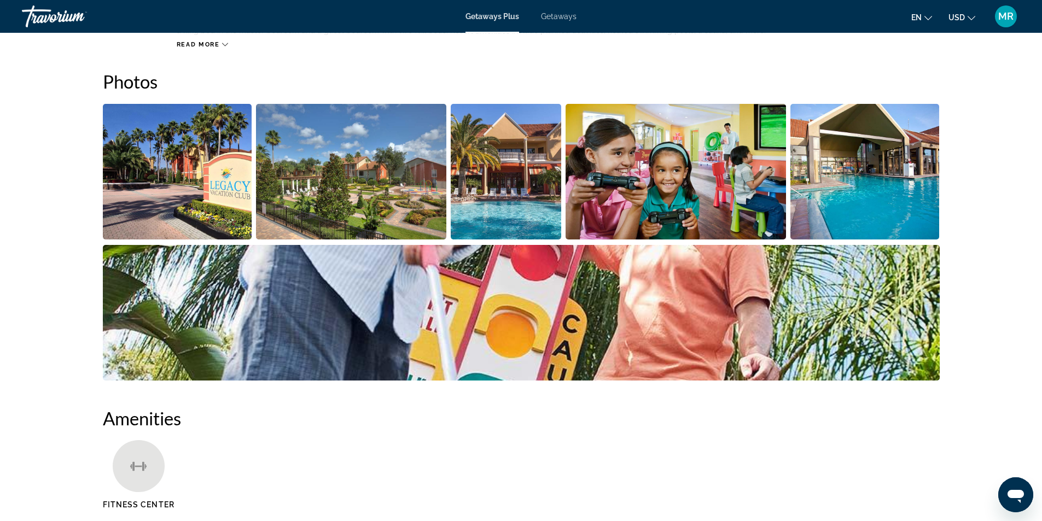
scroll to position [302, 0]
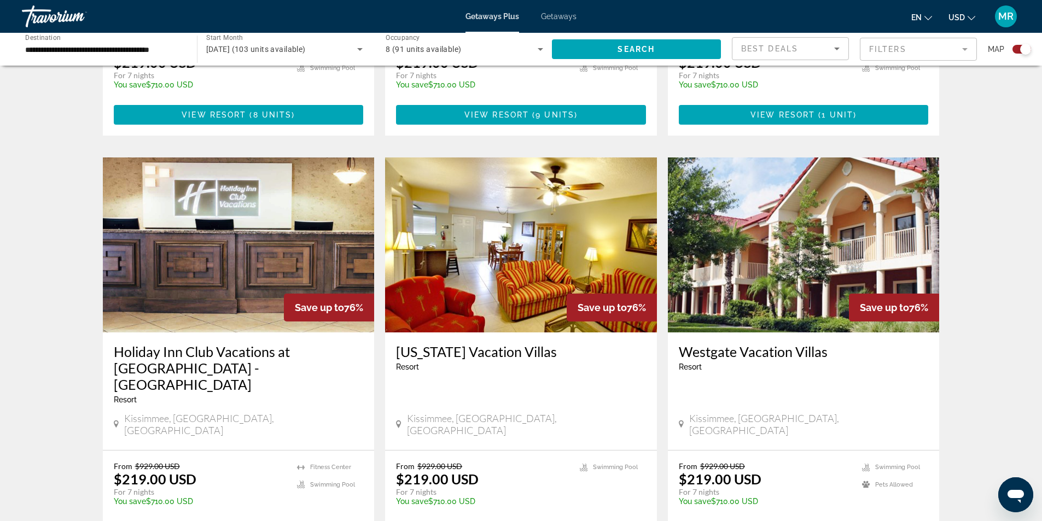
scroll to position [1094, 0]
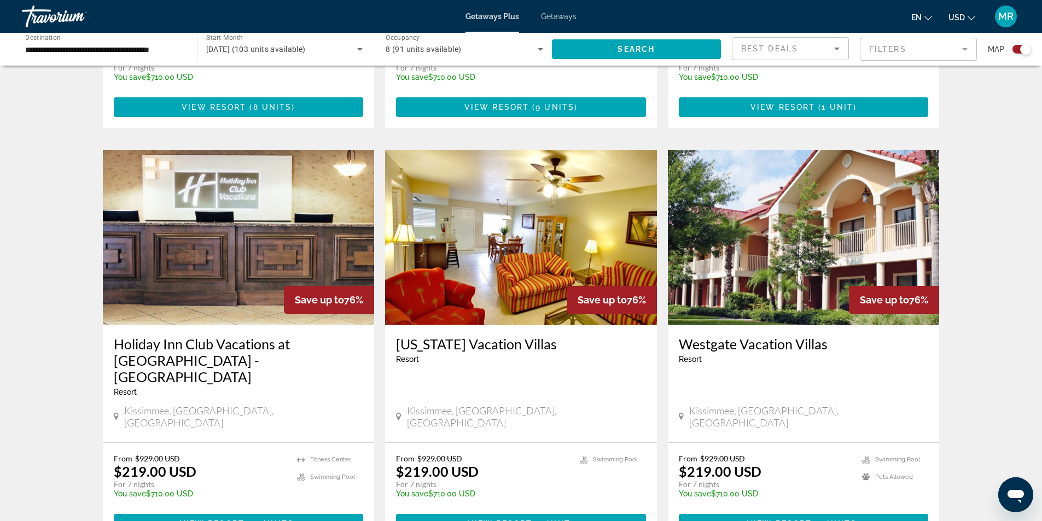
click at [759, 168] on img "Main content" at bounding box center [804, 237] width 272 height 175
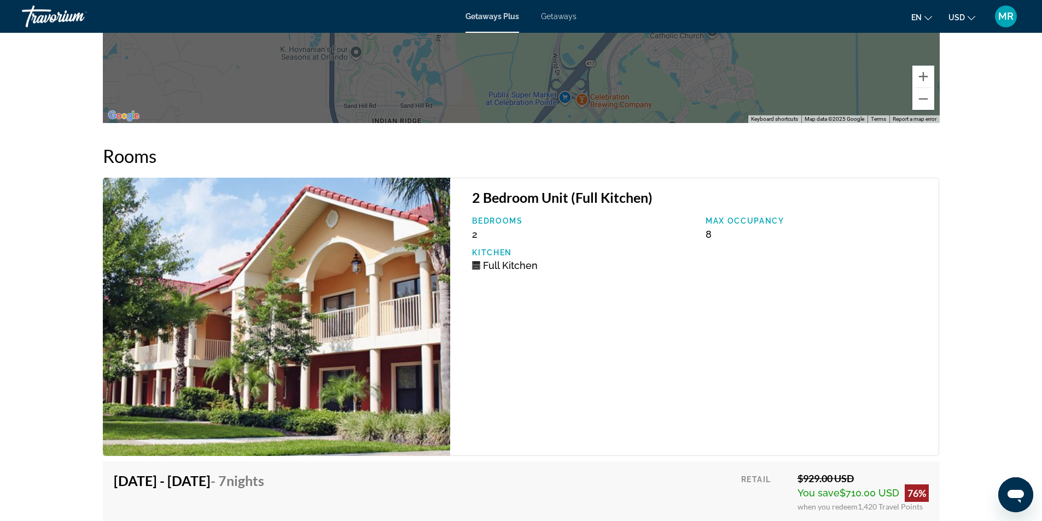
scroll to position [2051, 0]
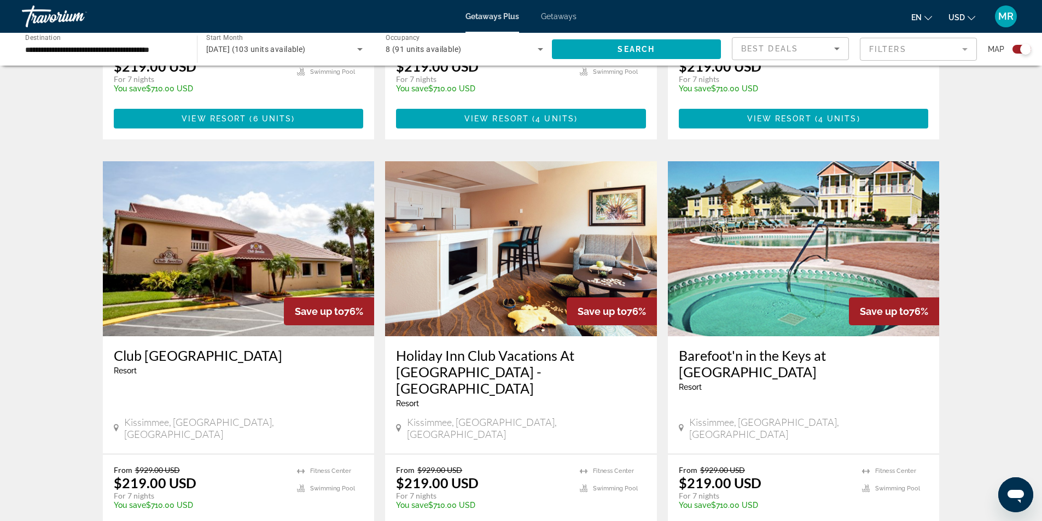
scroll to position [711, 0]
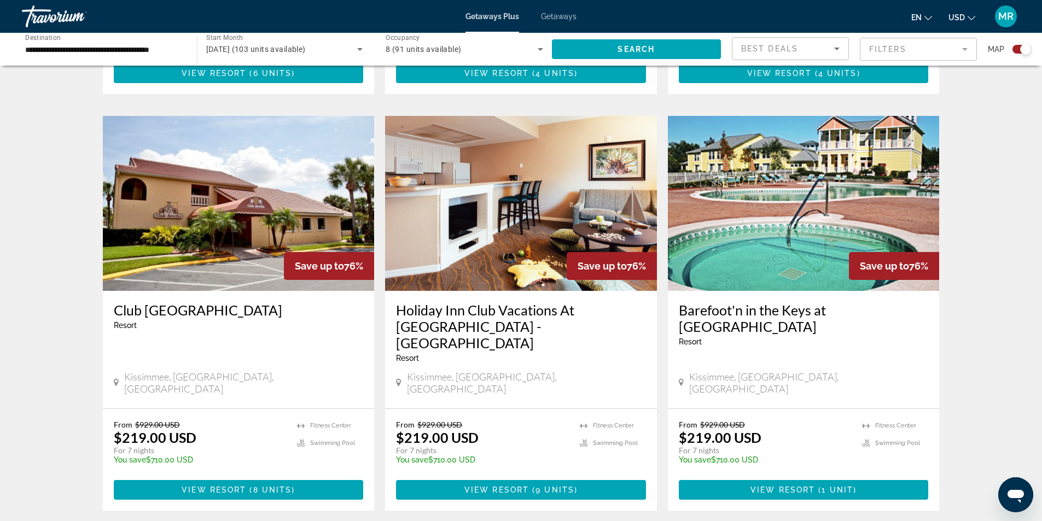
click at [752, 302] on h3 "Barefoot'n in the Keys at Old Town" at bounding box center [804, 318] width 250 height 33
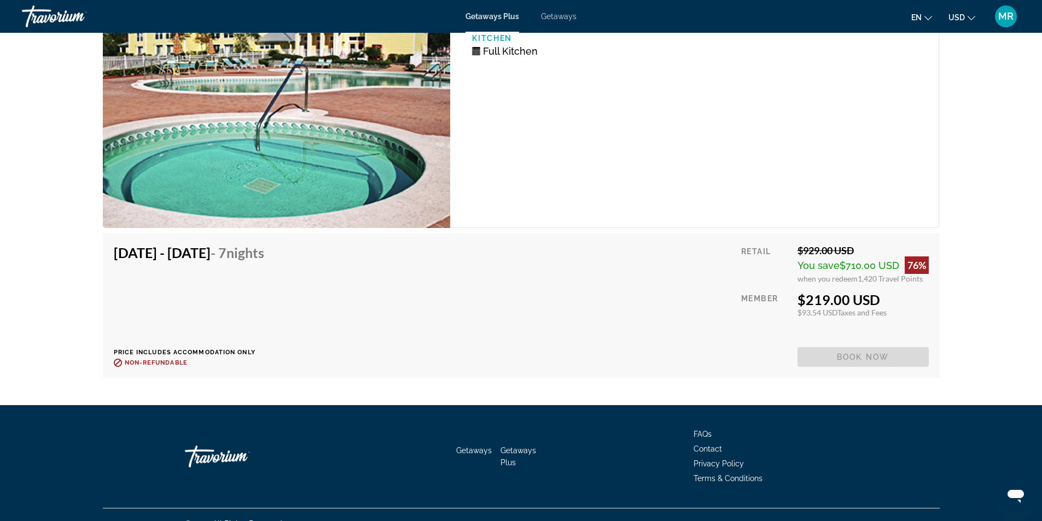
scroll to position [2020, 0]
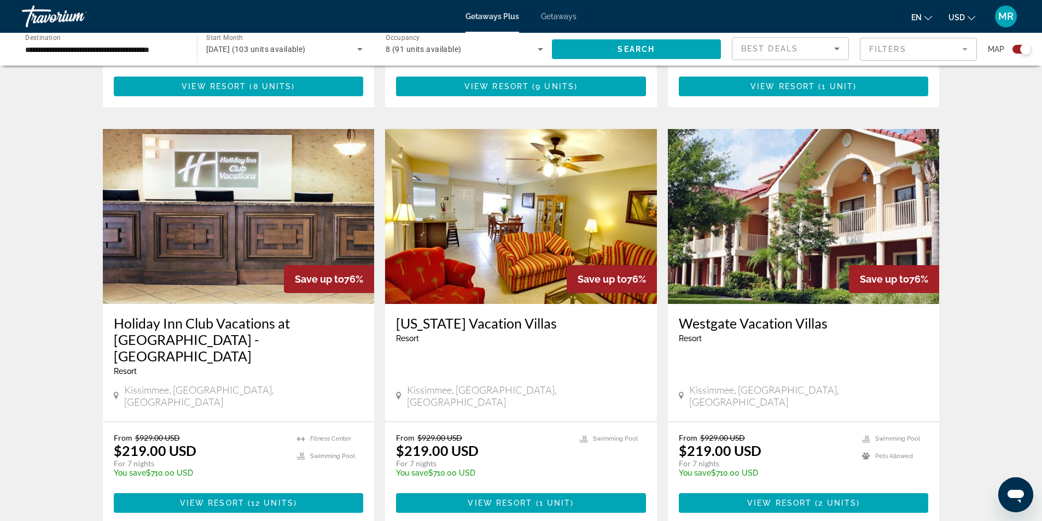
scroll to position [1149, 0]
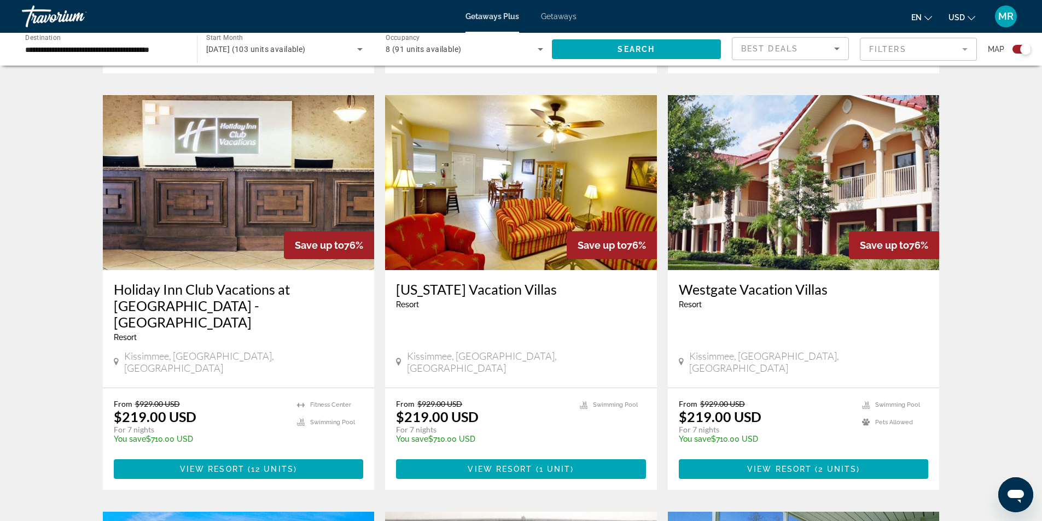
click at [250, 189] on img "Main content" at bounding box center [239, 182] width 272 height 175
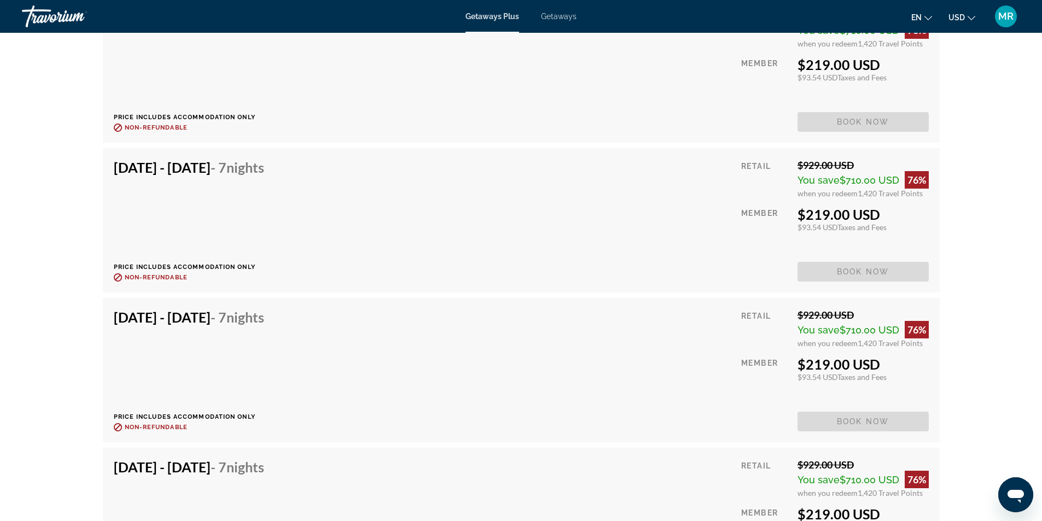
scroll to position [2944, 0]
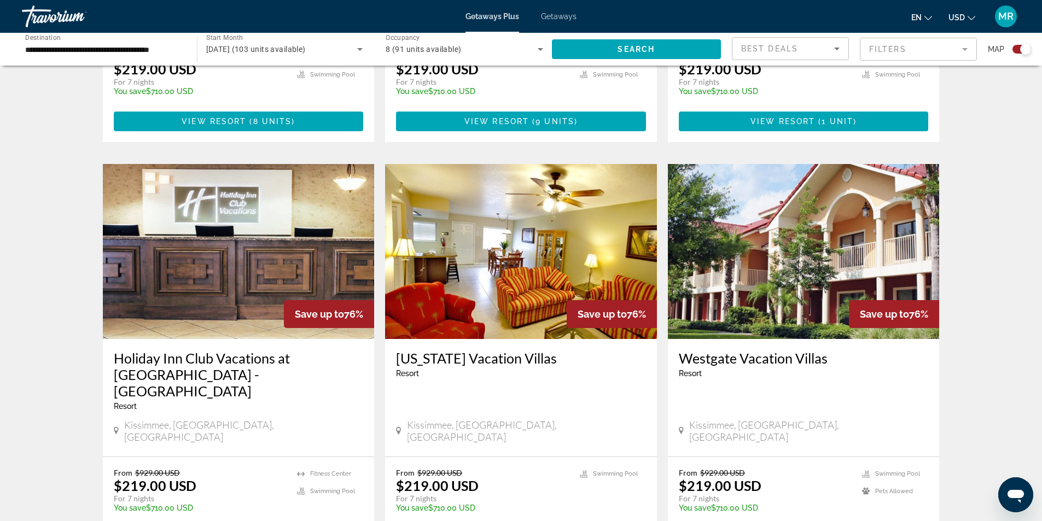
scroll to position [1094, 0]
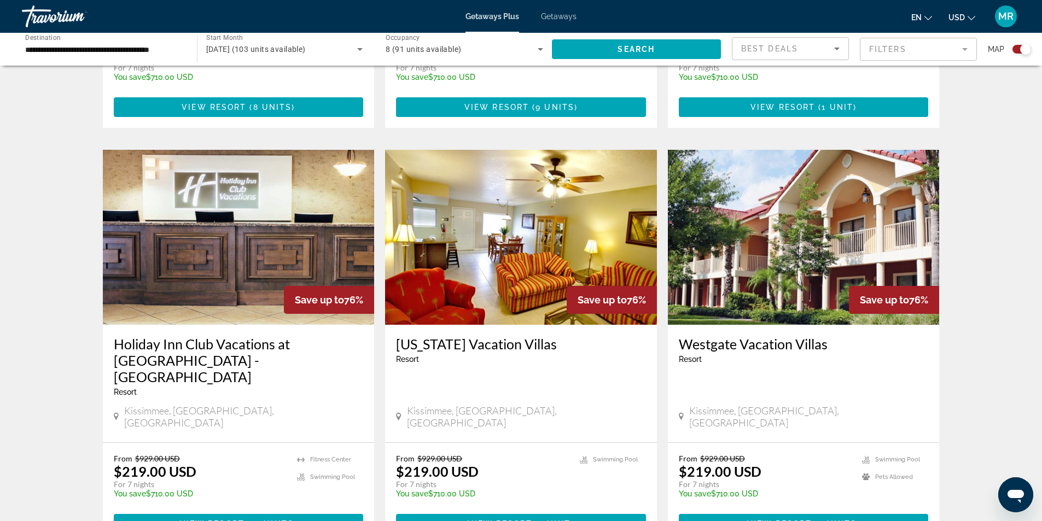
click at [531, 258] on img "Main content" at bounding box center [521, 237] width 272 height 175
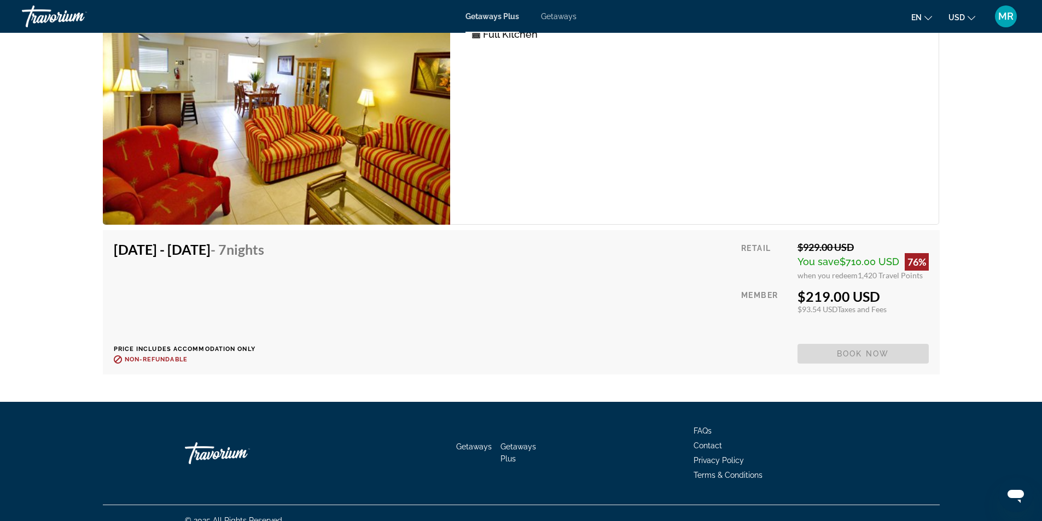
scroll to position [1881, 0]
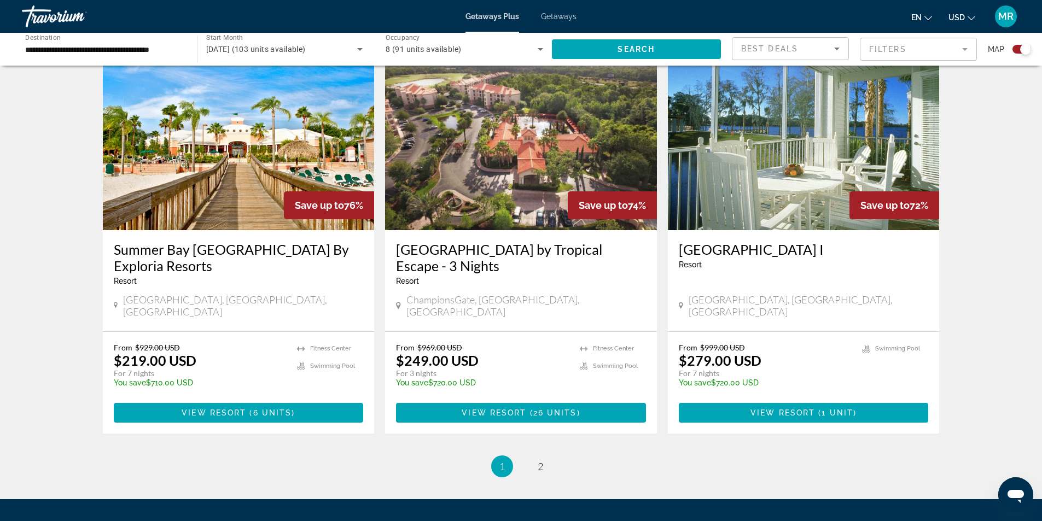
scroll to position [1637, 0]
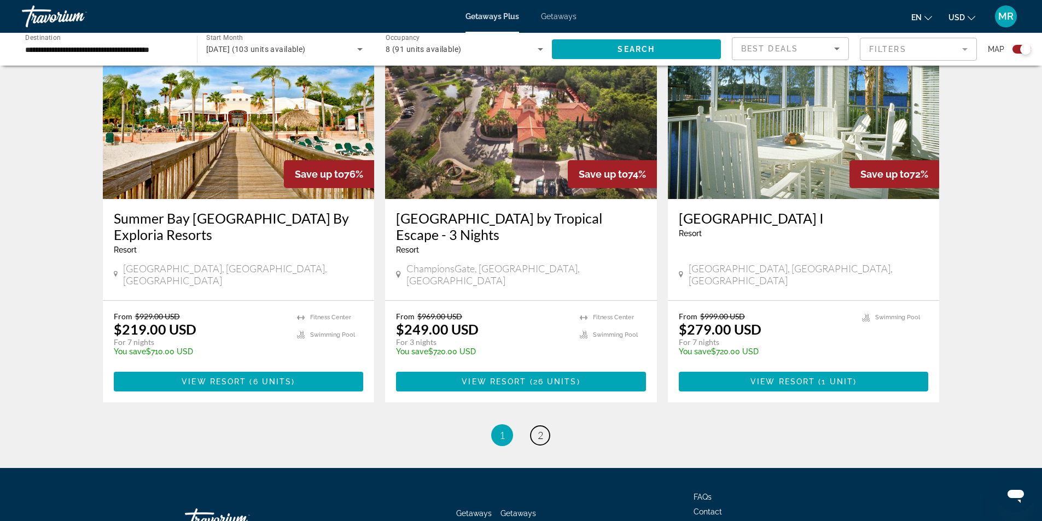
click at [543, 426] on link "page 2" at bounding box center [540, 435] width 19 height 19
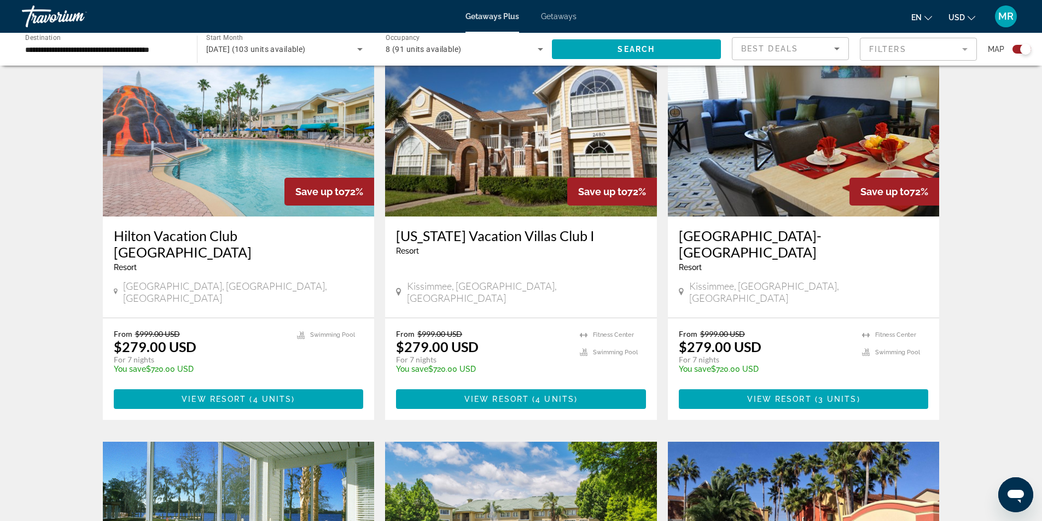
scroll to position [274, 0]
